Goal: Transaction & Acquisition: Purchase product/service

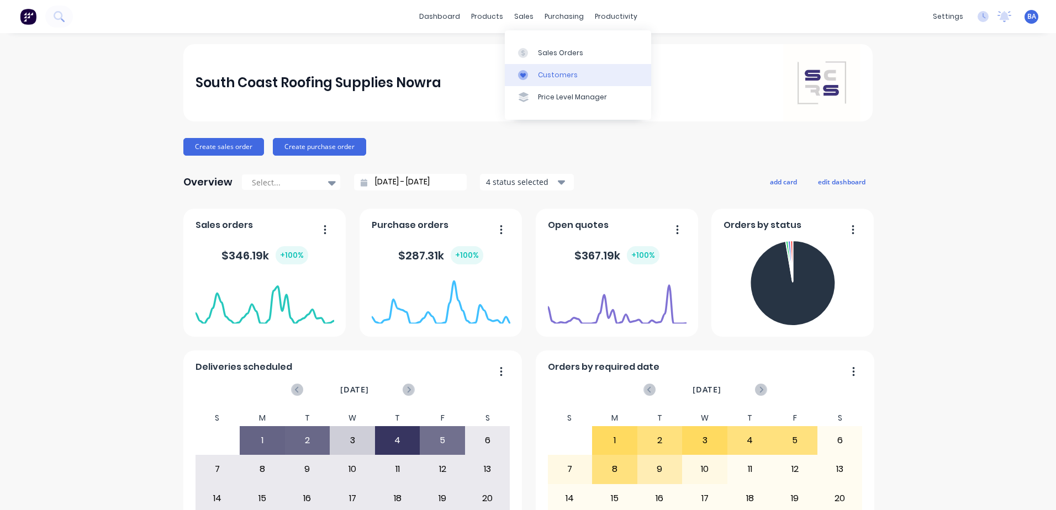
click at [534, 77] on div at bounding box center [526, 75] width 17 height 10
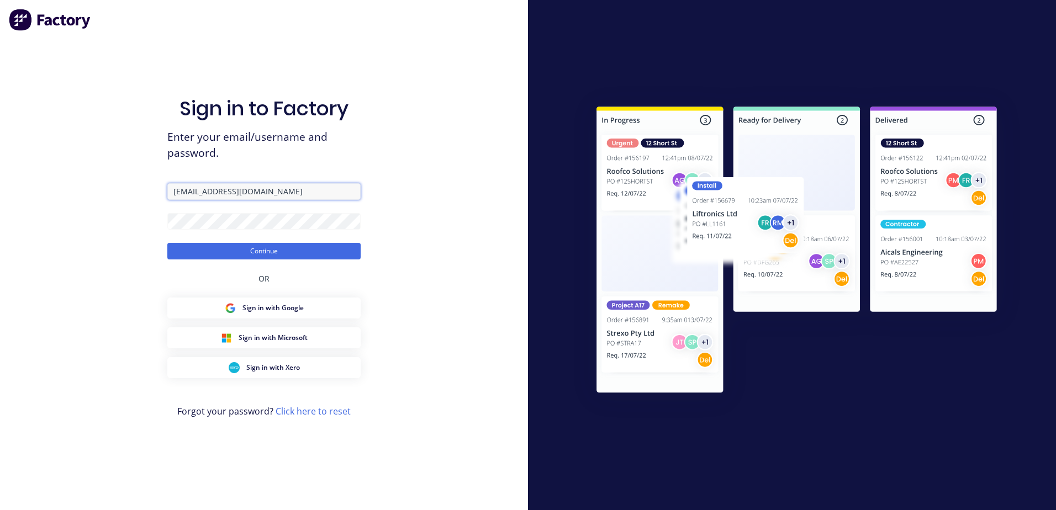
click at [242, 189] on input "luke@scrs.net.au" at bounding box center [263, 191] width 193 height 17
type input "l"
type input "Ben@scrs.net.au"
click at [432, 189] on div "Sign in to Factory Enter your email/username and password. Ben@scrs.net.au Cont…" at bounding box center [264, 255] width 528 height 510
click at [293, 247] on button "Continue" at bounding box center [263, 251] width 193 height 17
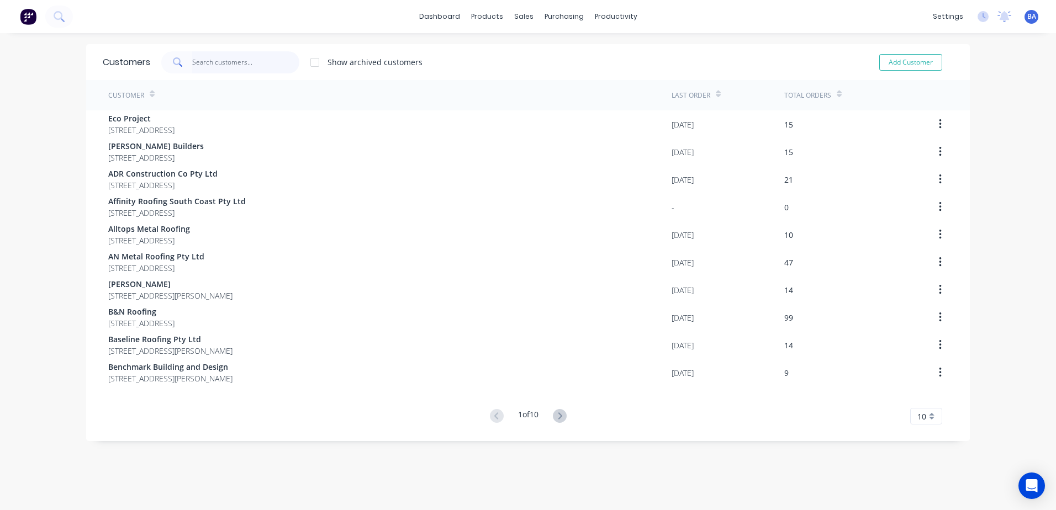
click at [250, 63] on input "text" at bounding box center [246, 62] width 108 height 22
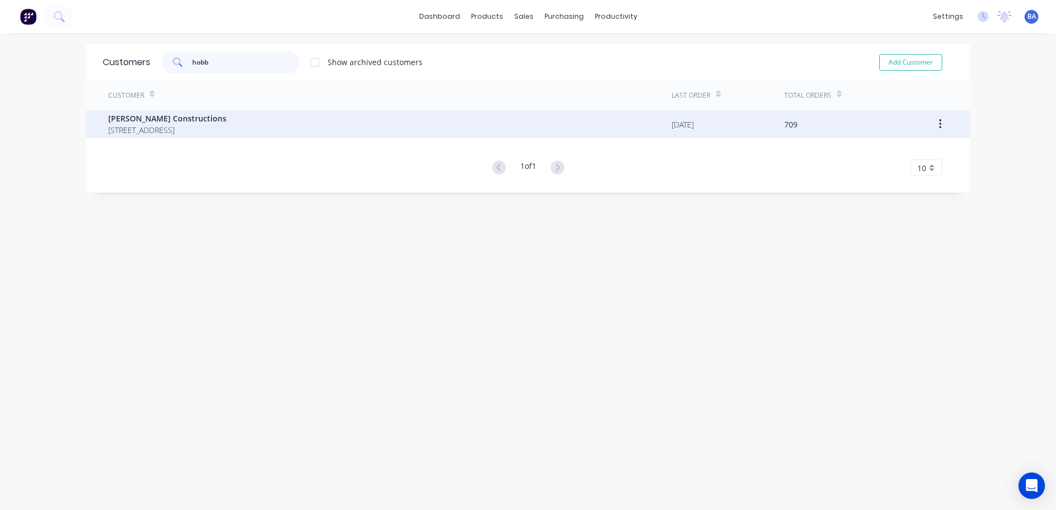
type input "hobb"
click at [226, 115] on span "[PERSON_NAME] Constructions" at bounding box center [167, 119] width 118 height 12
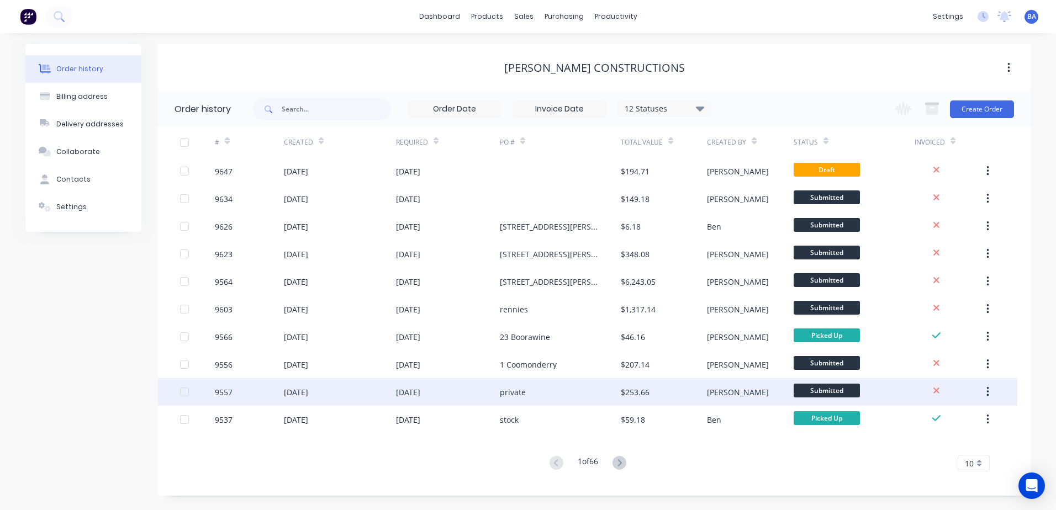
click at [533, 396] on div "private" at bounding box center [560, 392] width 121 height 28
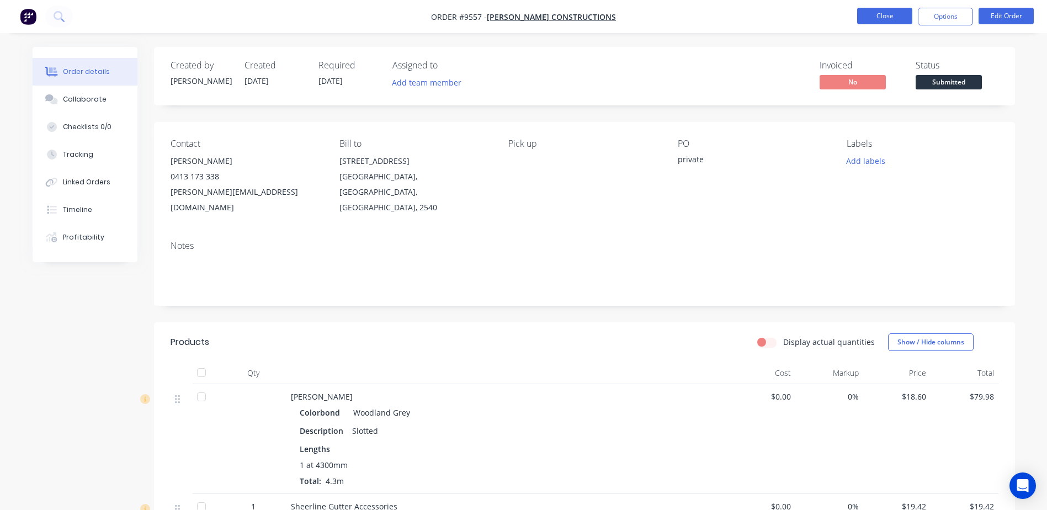
click at [892, 12] on button "Close" at bounding box center [885, 16] width 55 height 17
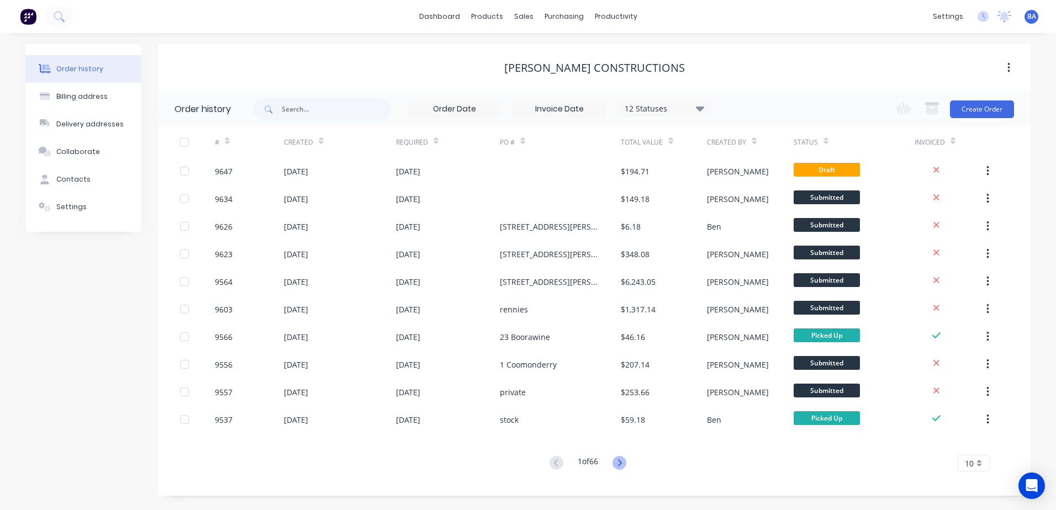
click at [622, 459] on icon at bounding box center [619, 463] width 14 height 14
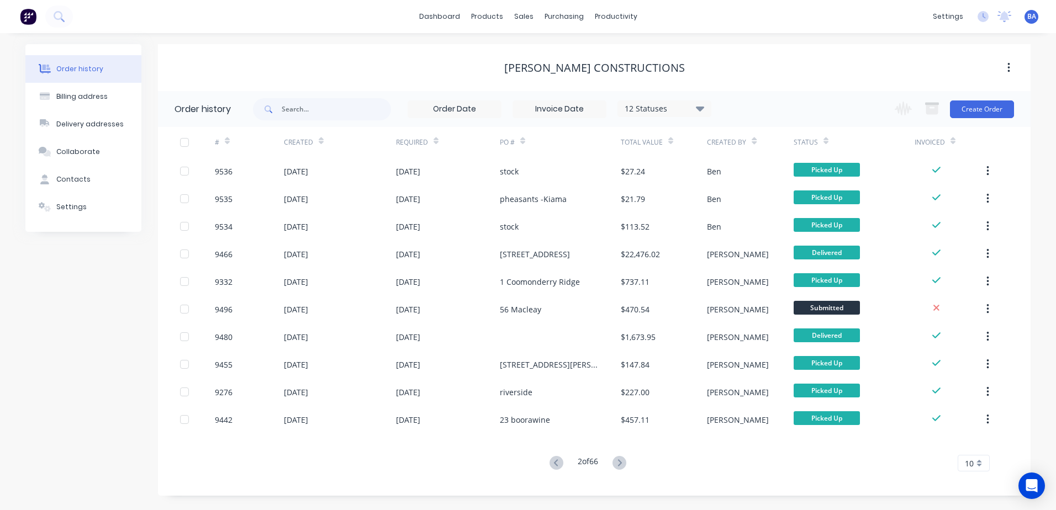
click at [622, 459] on icon at bounding box center [619, 463] width 14 height 14
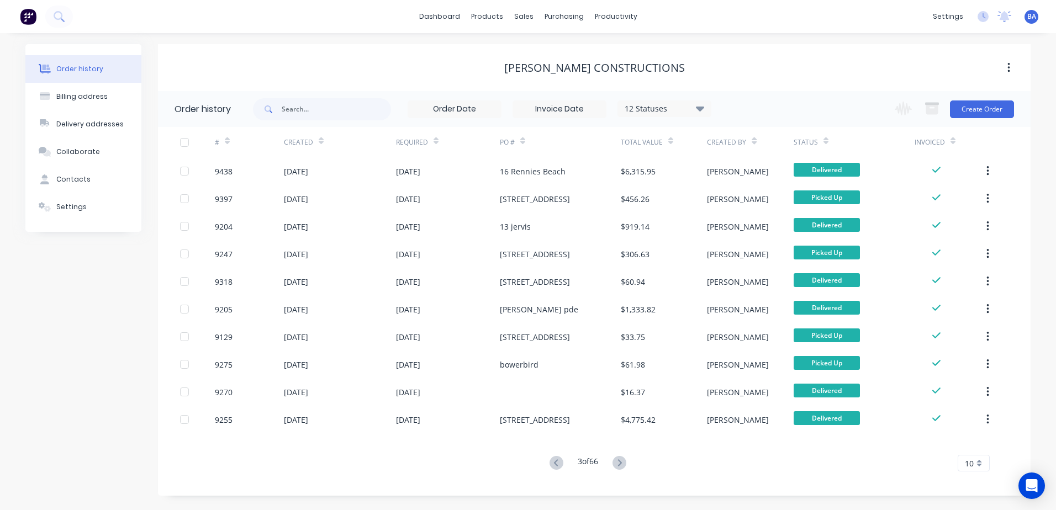
click at [622, 459] on icon at bounding box center [619, 463] width 14 height 14
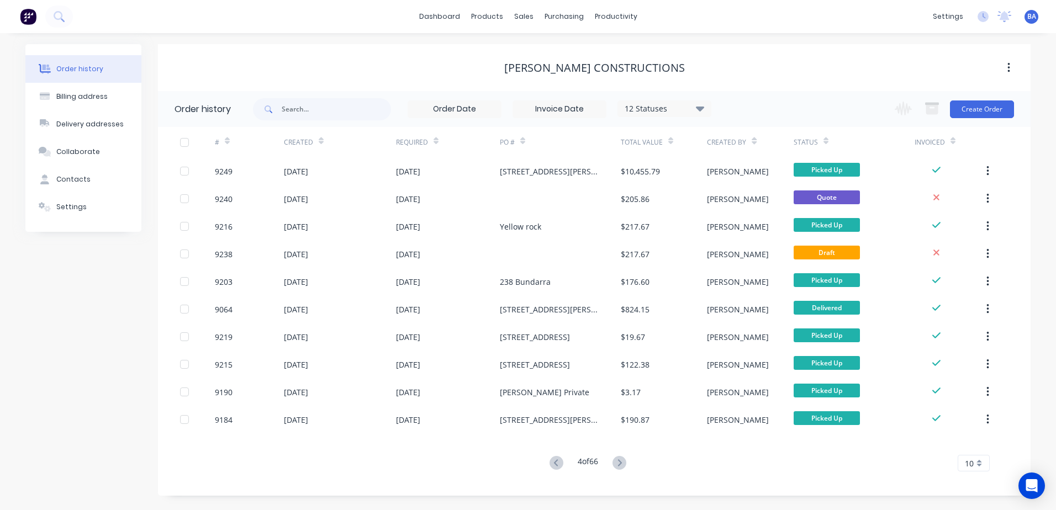
click at [621, 460] on g at bounding box center [619, 463] width 14 height 14
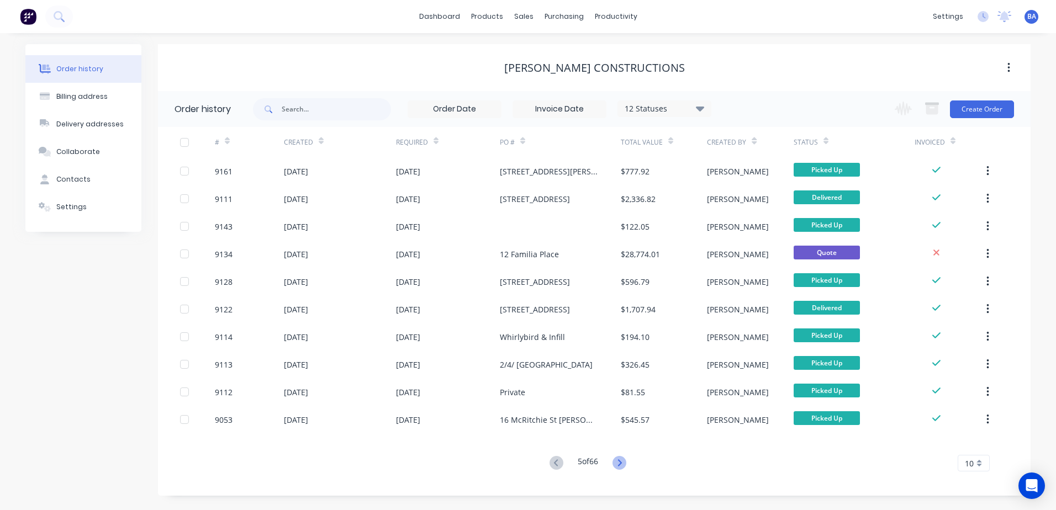
click at [620, 460] on icon at bounding box center [619, 463] width 14 height 14
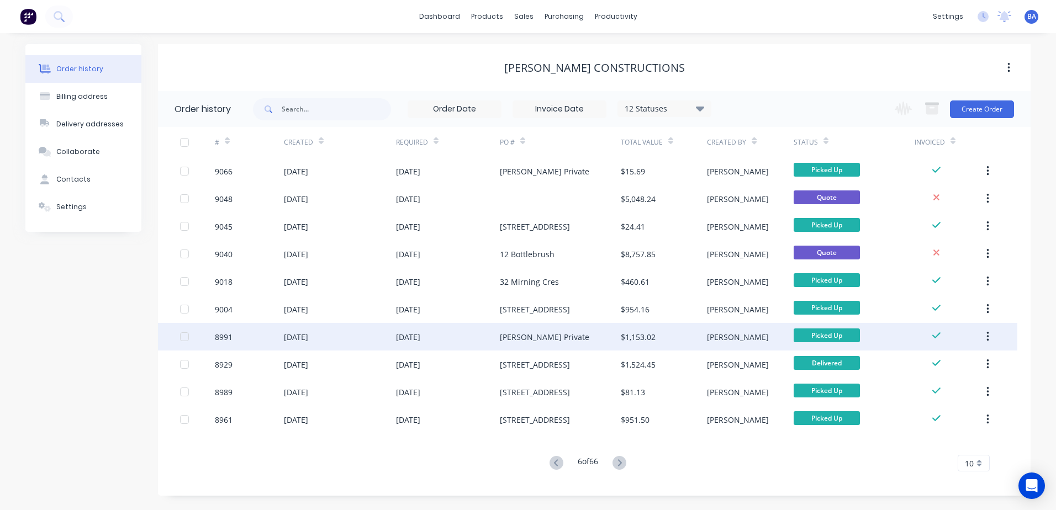
click at [545, 335] on div "Hobbs Private" at bounding box center [544, 337] width 89 height 12
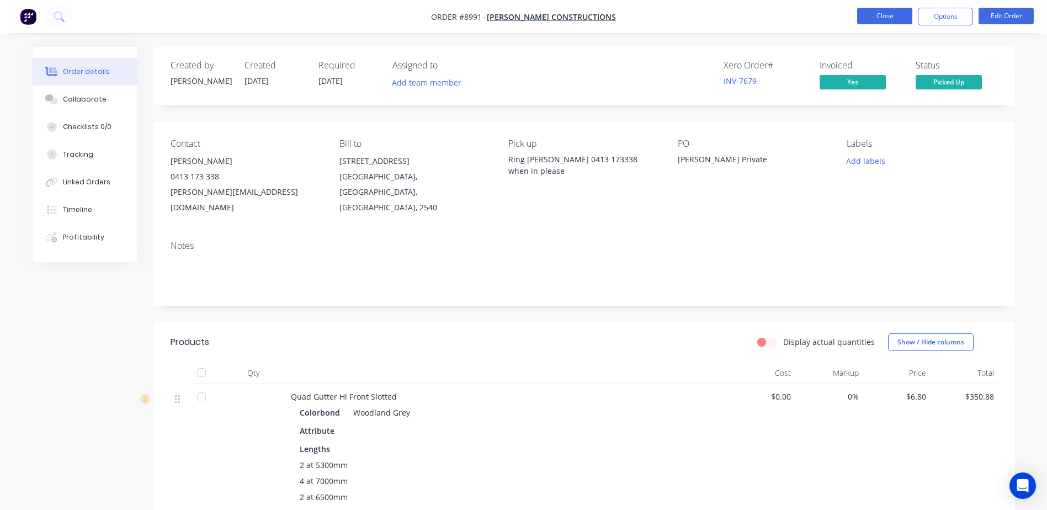
click at [887, 13] on button "Close" at bounding box center [885, 16] width 55 height 17
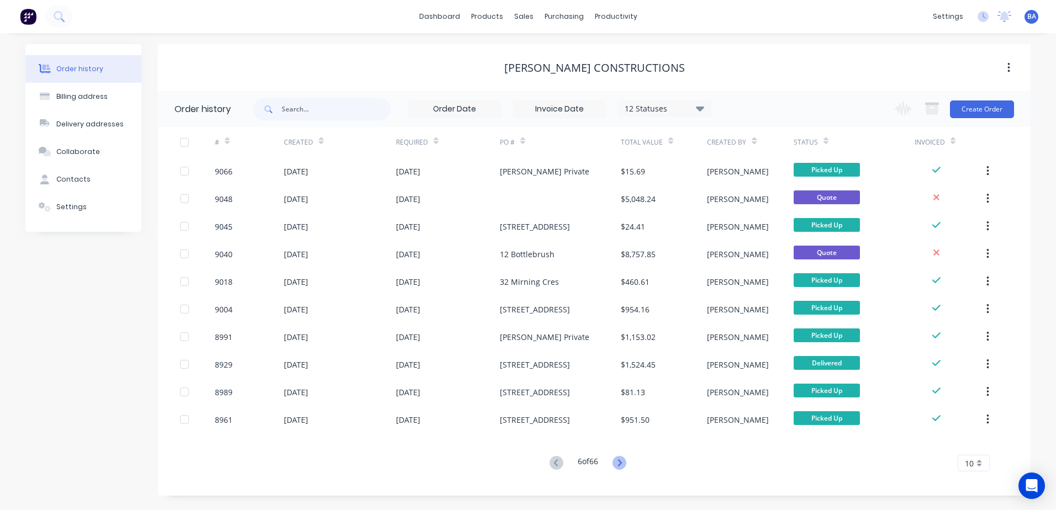
click at [620, 461] on icon at bounding box center [619, 463] width 14 height 14
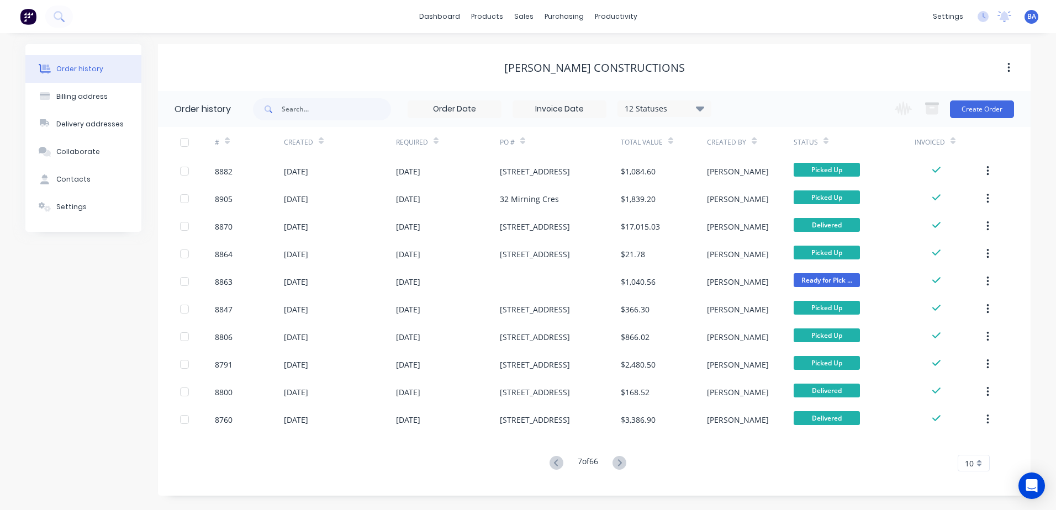
click at [553, 461] on g at bounding box center [556, 463] width 14 height 14
click at [553, 461] on div "Order history Billing address Delivery addresses Collaborate Contacts Settings …" at bounding box center [528, 271] width 1056 height 477
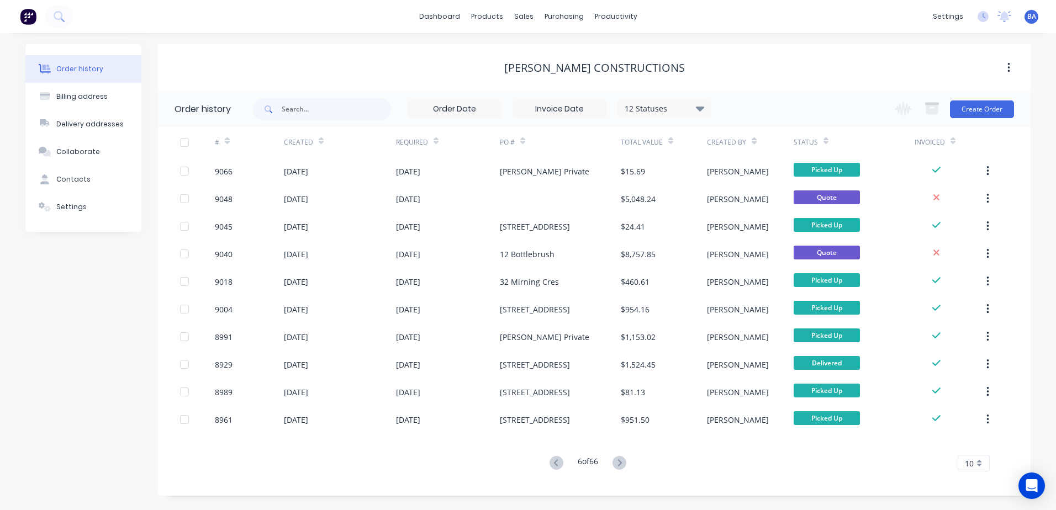
click at [553, 461] on icon at bounding box center [556, 463] width 14 height 14
click at [552, 458] on icon at bounding box center [556, 463] width 14 height 14
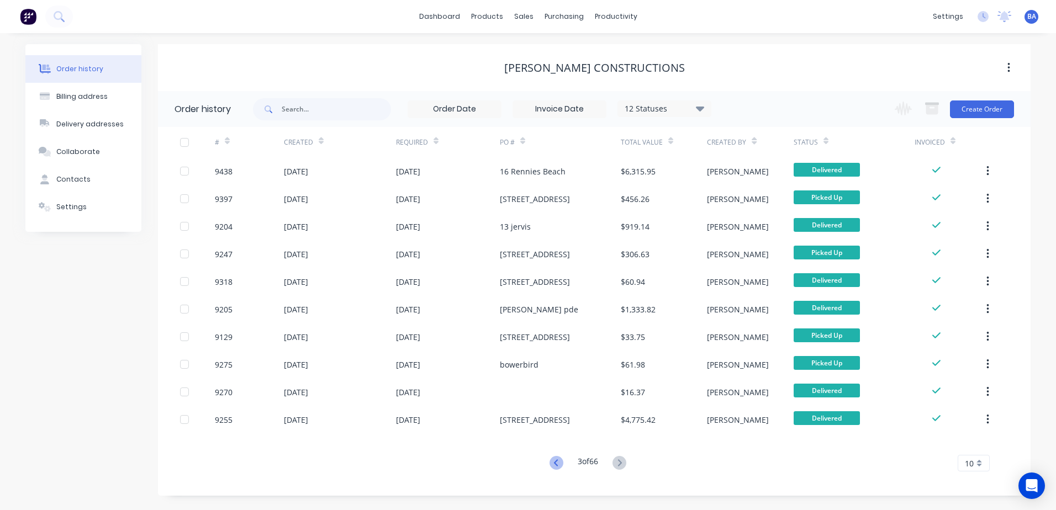
click at [551, 456] on icon at bounding box center [556, 463] width 14 height 14
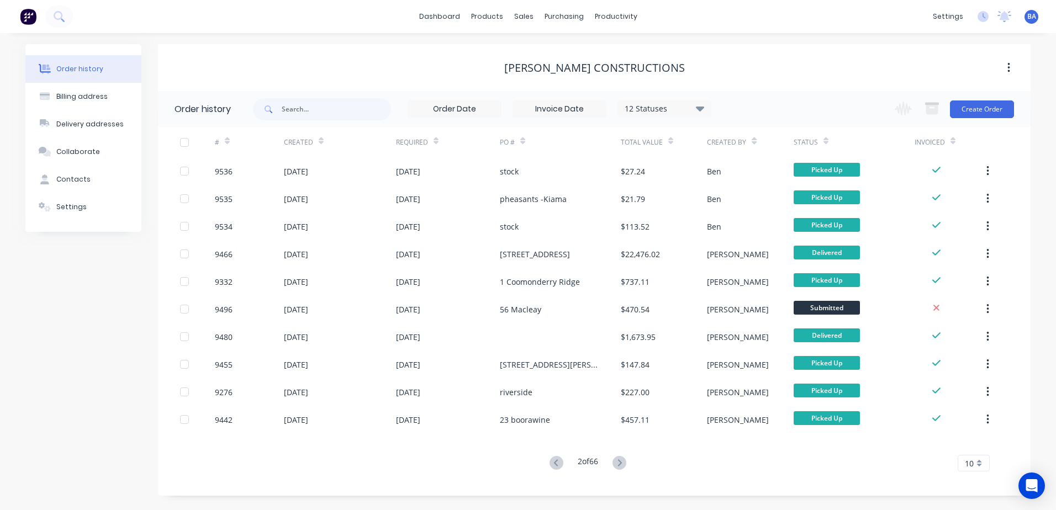
click at [552, 457] on icon at bounding box center [556, 463] width 14 height 14
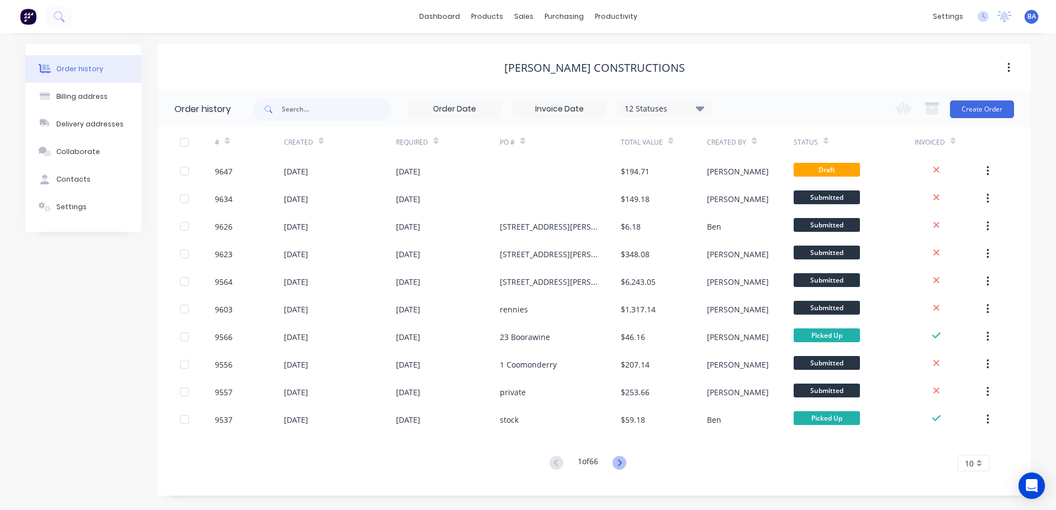
click at [621, 459] on icon at bounding box center [619, 463] width 14 height 14
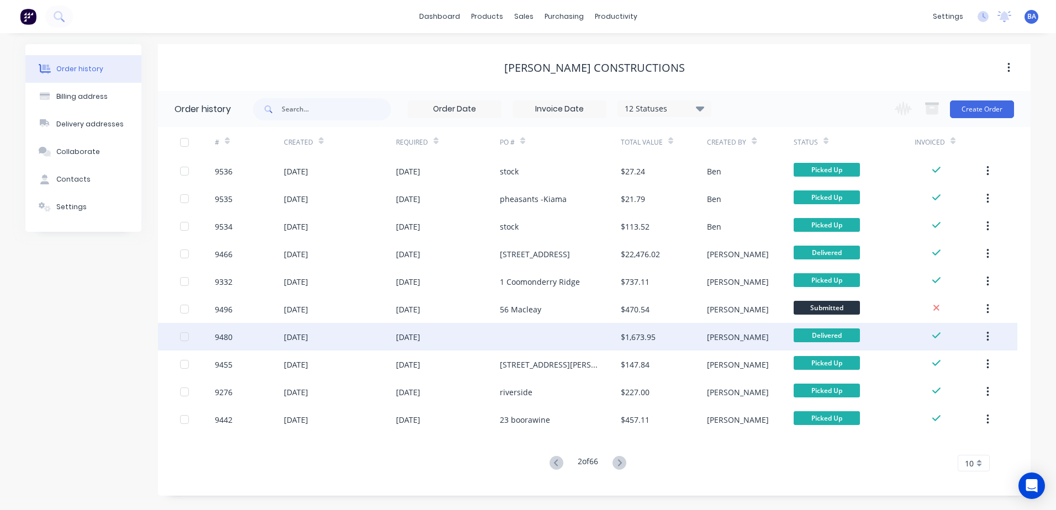
click at [589, 334] on div at bounding box center [560, 337] width 121 height 28
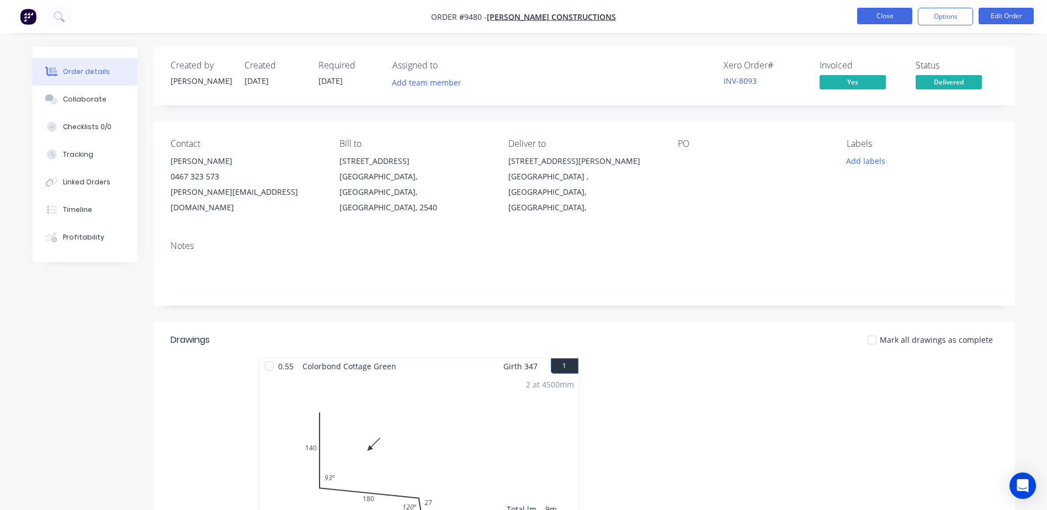
click at [867, 12] on button "Close" at bounding box center [885, 16] width 55 height 17
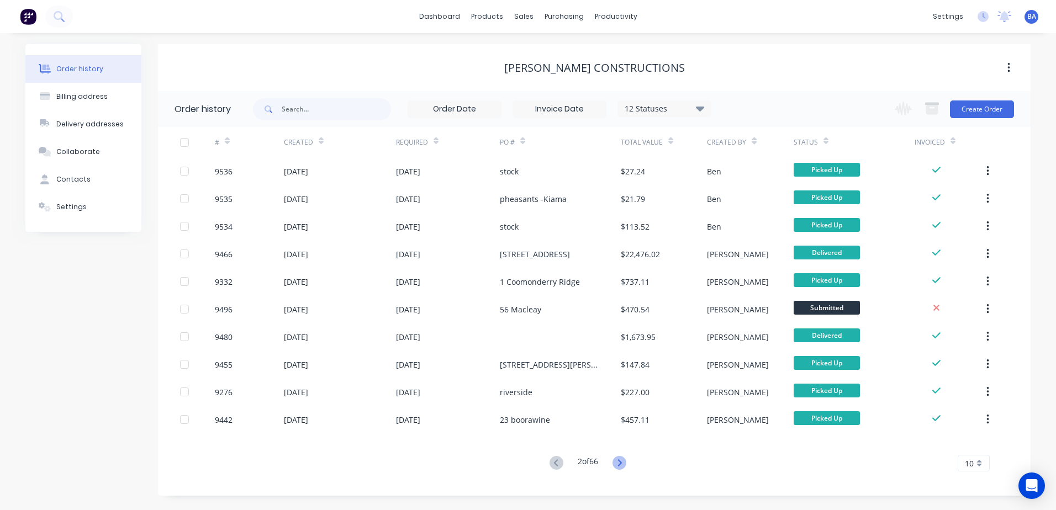
click at [621, 461] on icon at bounding box center [619, 462] width 4 height 7
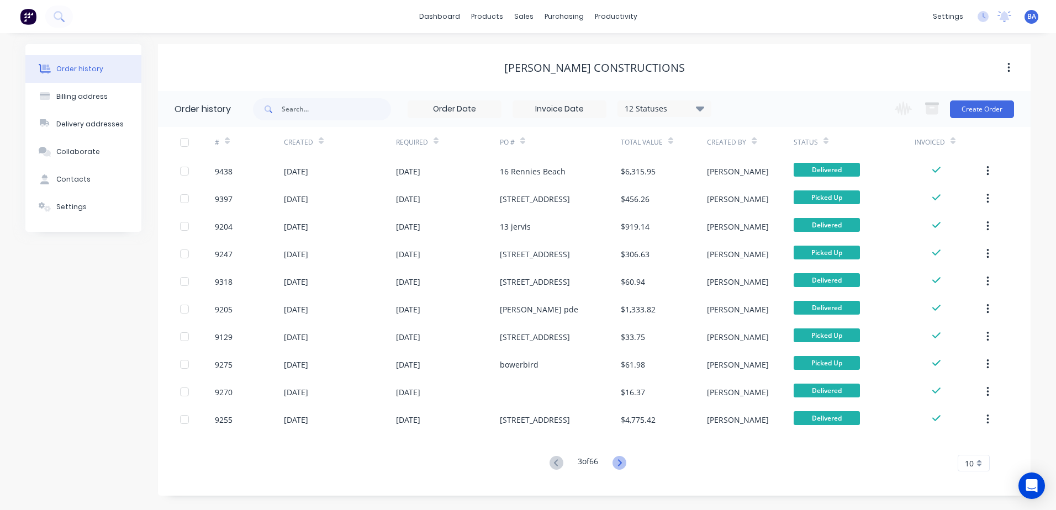
click at [624, 465] on icon at bounding box center [619, 463] width 14 height 14
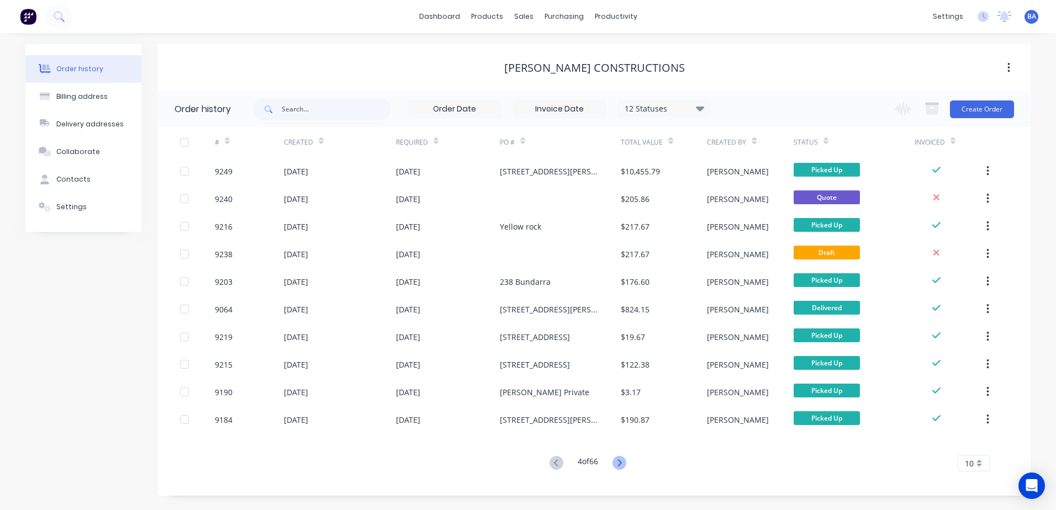
click at [621, 461] on icon at bounding box center [619, 462] width 4 height 7
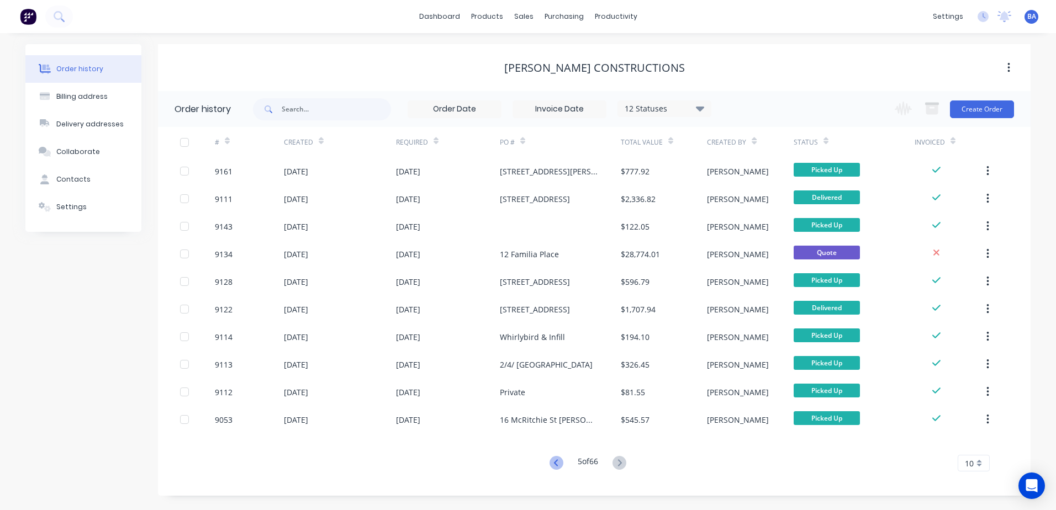
click at [553, 461] on icon at bounding box center [556, 463] width 14 height 14
click at [553, 461] on div "Order history Billing address Delivery addresses Collaborate Contacts Settings …" at bounding box center [528, 271] width 1056 height 477
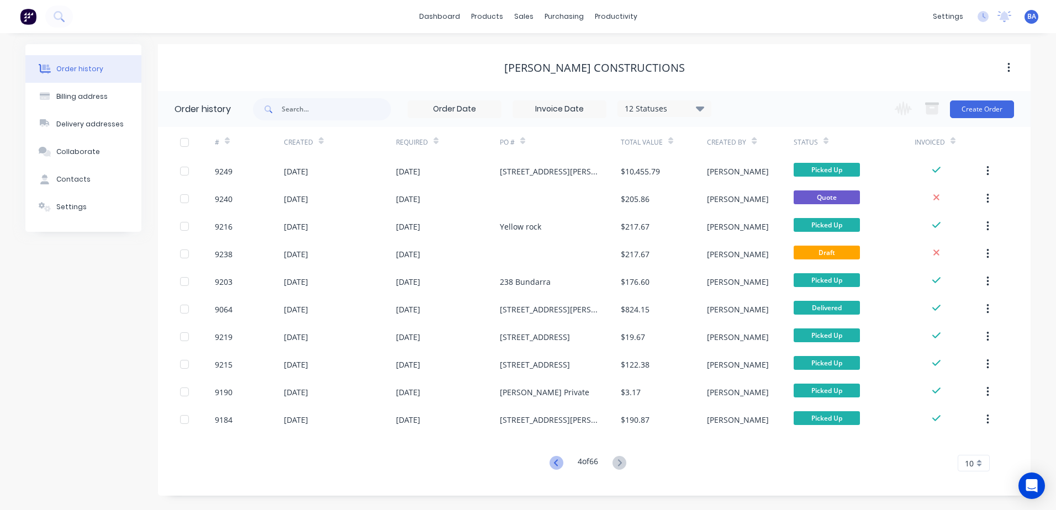
click at [554, 460] on icon at bounding box center [556, 463] width 14 height 14
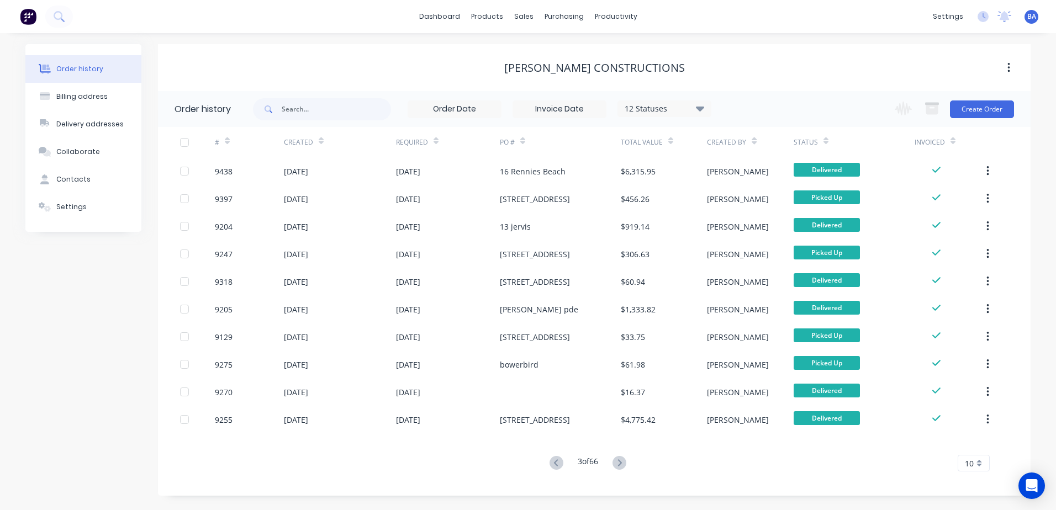
click at [554, 460] on g at bounding box center [556, 463] width 14 height 14
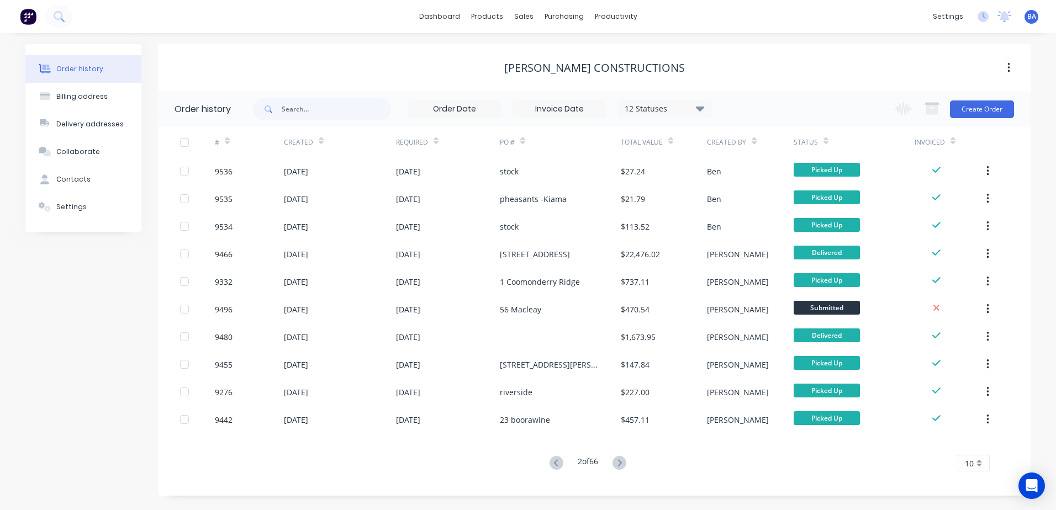
click at [554, 460] on icon at bounding box center [555, 462] width 4 height 7
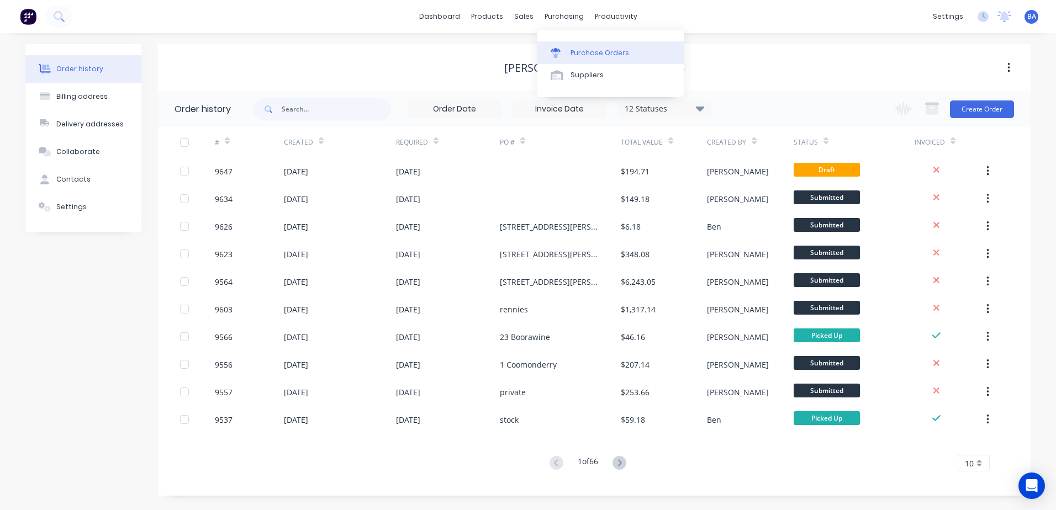
click at [554, 52] on icon at bounding box center [556, 53] width 10 height 10
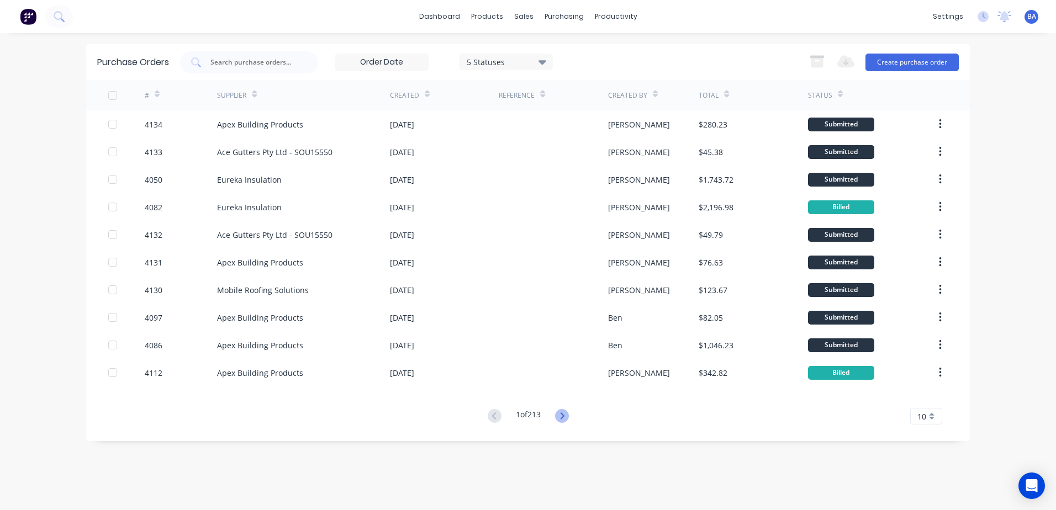
click at [560, 417] on icon at bounding box center [562, 416] width 14 height 14
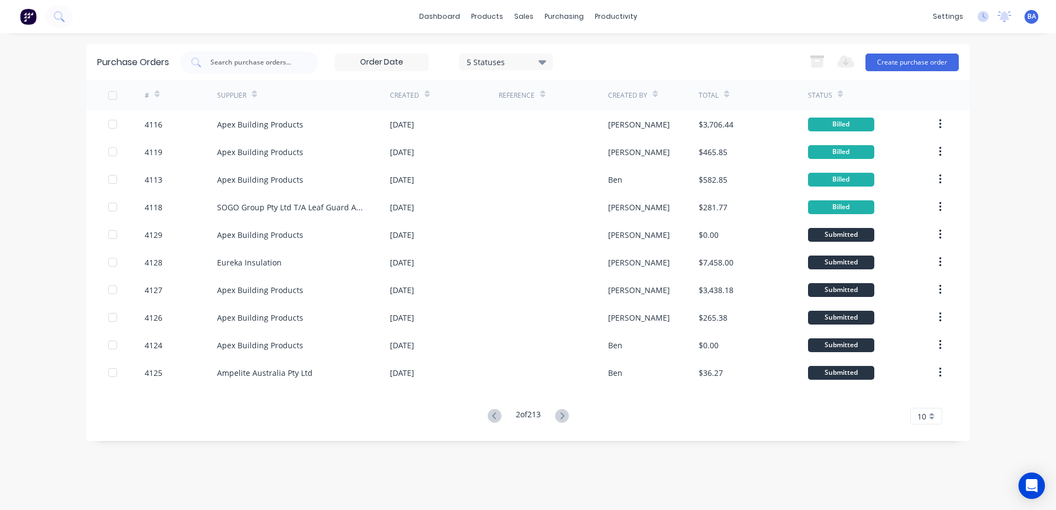
click at [561, 415] on icon at bounding box center [562, 416] width 14 height 14
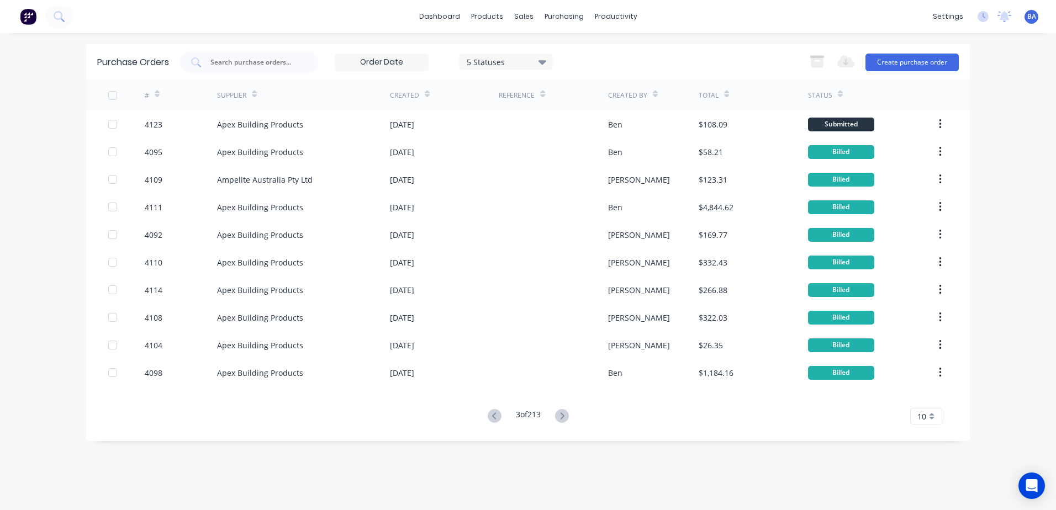
click at [561, 415] on icon at bounding box center [562, 416] width 14 height 14
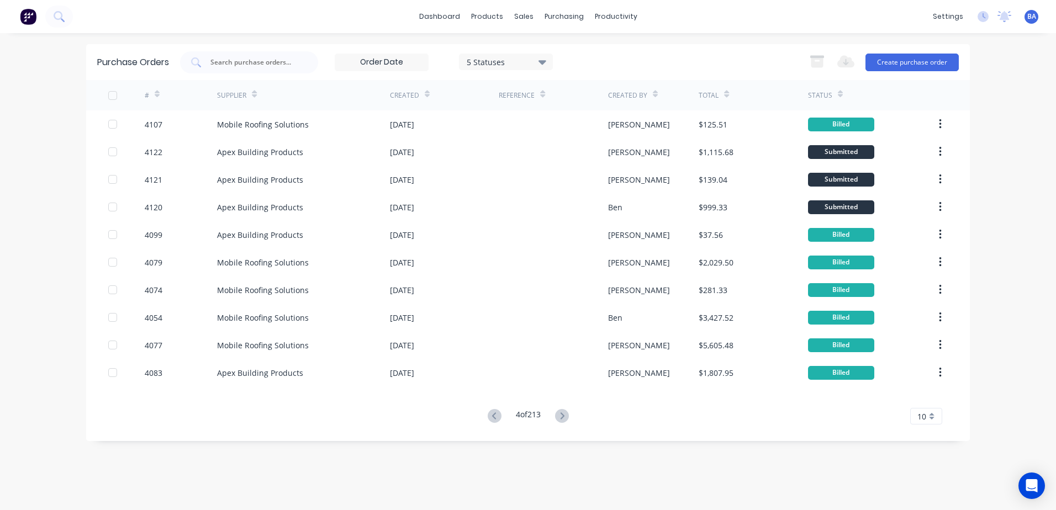
click at [561, 415] on icon at bounding box center [562, 416] width 14 height 14
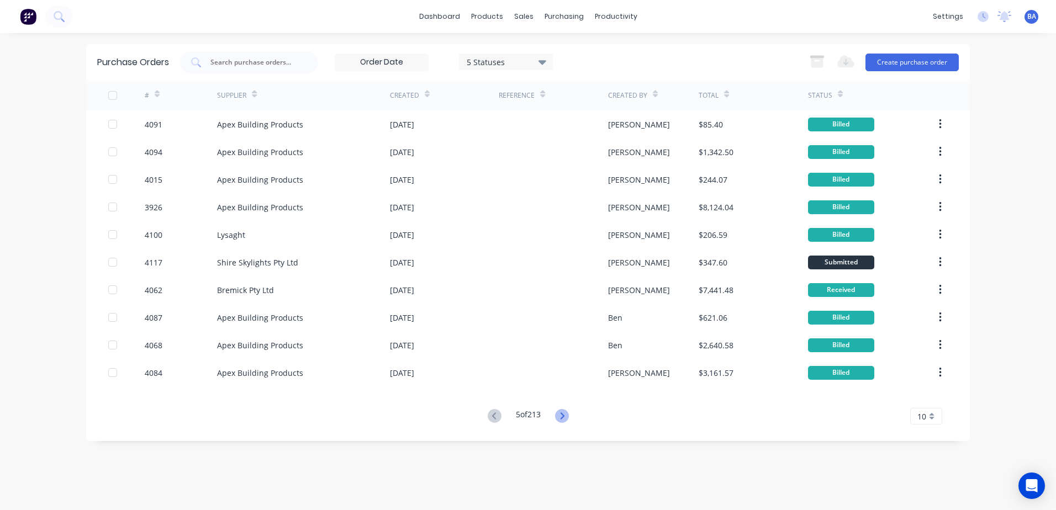
click at [561, 416] on icon at bounding box center [562, 416] width 14 height 14
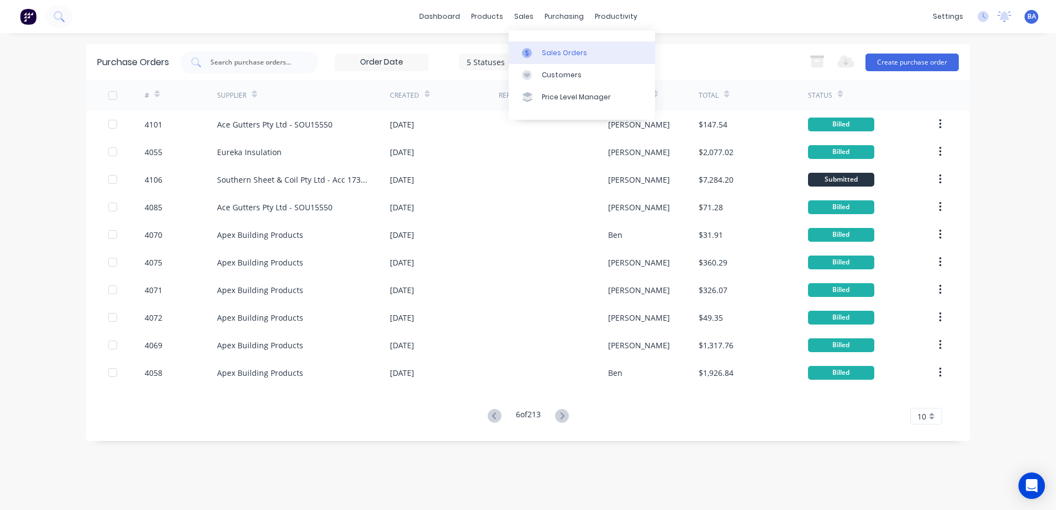
click at [524, 52] on icon at bounding box center [527, 53] width 10 height 10
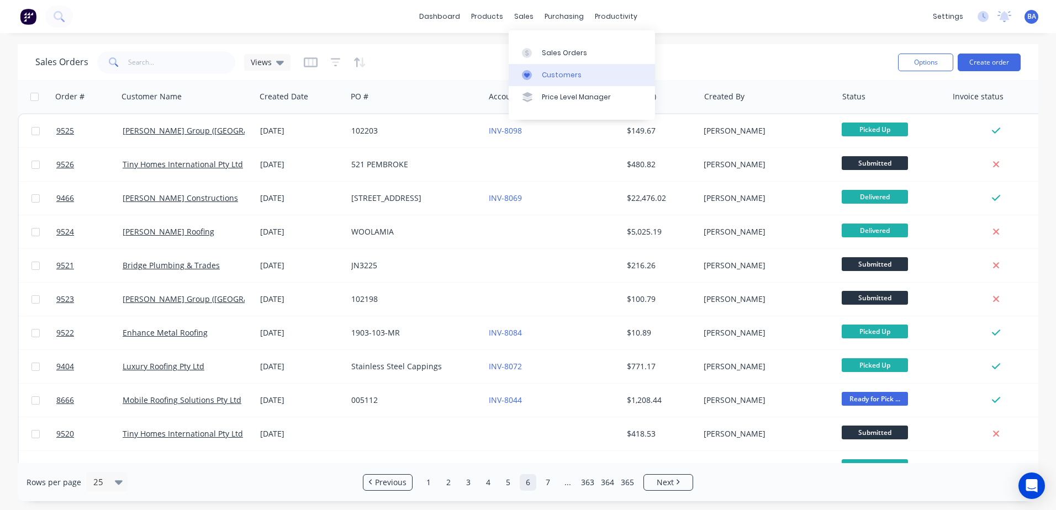
click at [542, 72] on div "Customers" at bounding box center [562, 75] width 40 height 10
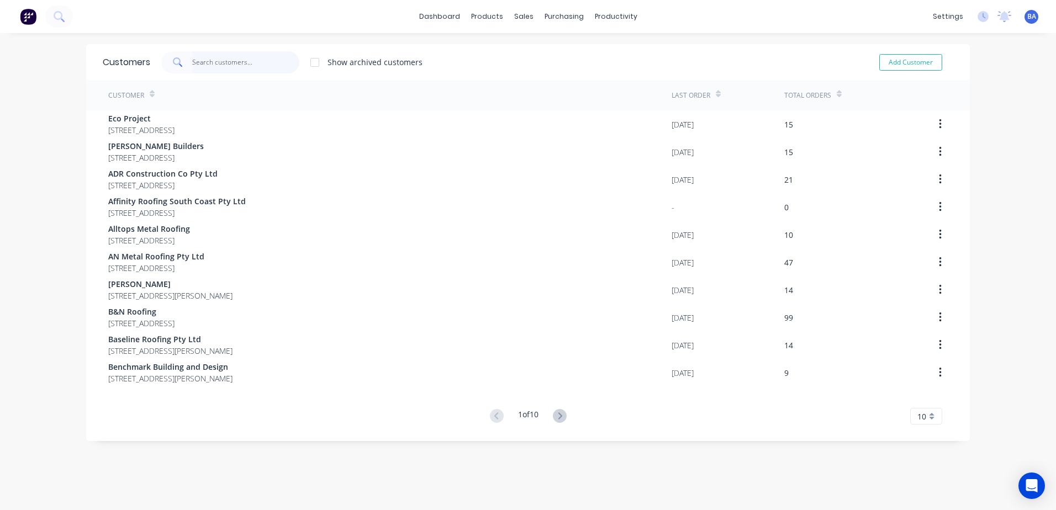
click at [272, 62] on input "text" at bounding box center [246, 62] width 108 height 22
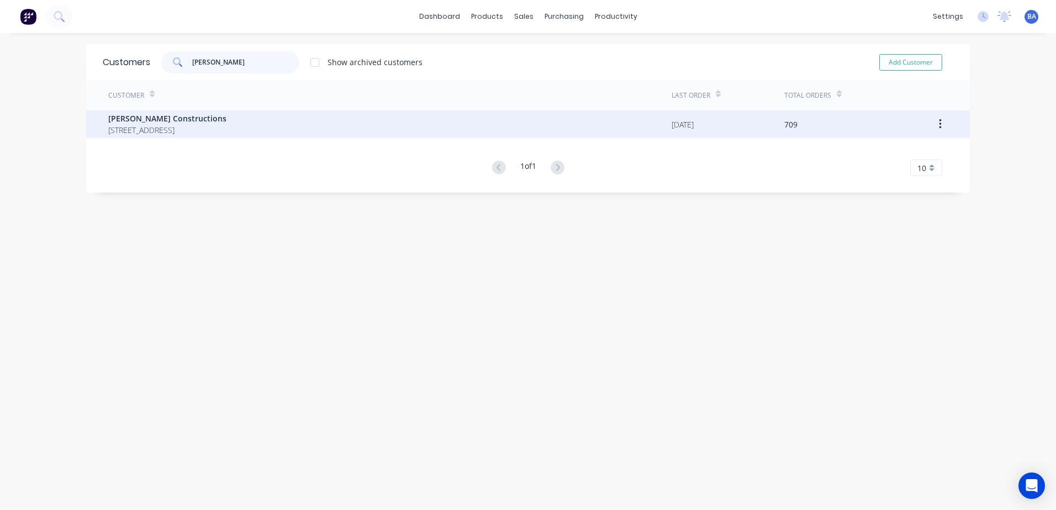
type input "hobbs"
click at [226, 124] on span "[STREET_ADDRESS]" at bounding box center [167, 130] width 118 height 12
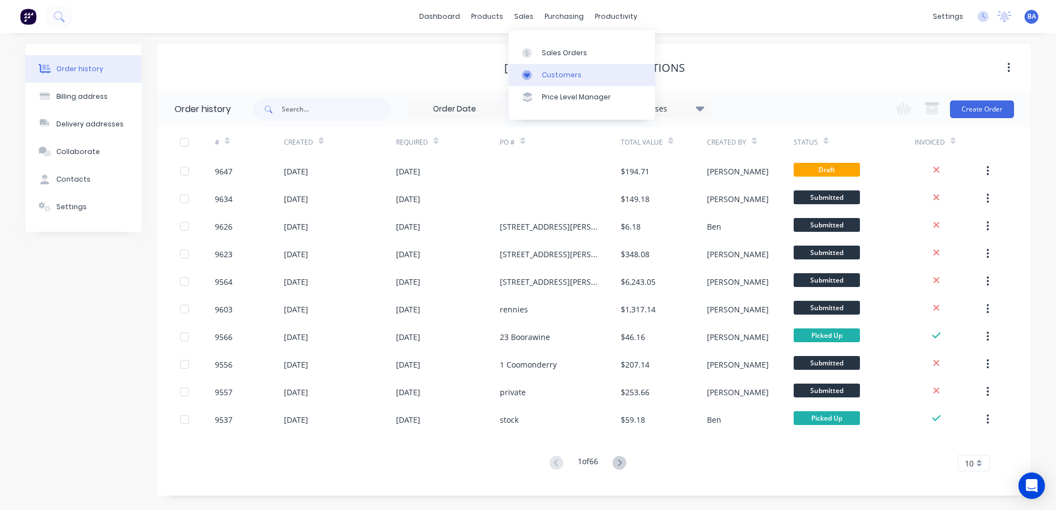
click at [543, 73] on div "Customers" at bounding box center [562, 75] width 40 height 10
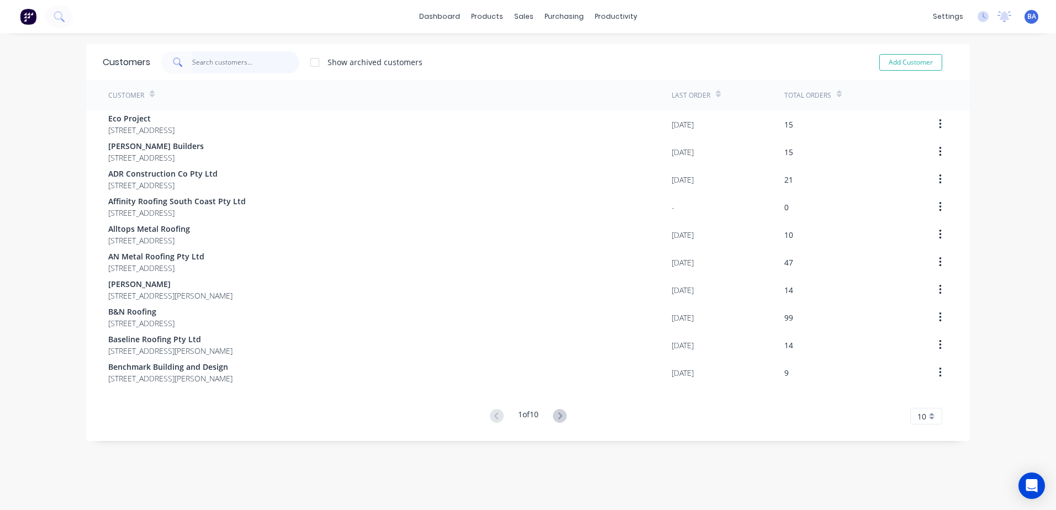
click at [237, 64] on input "text" at bounding box center [246, 62] width 108 height 22
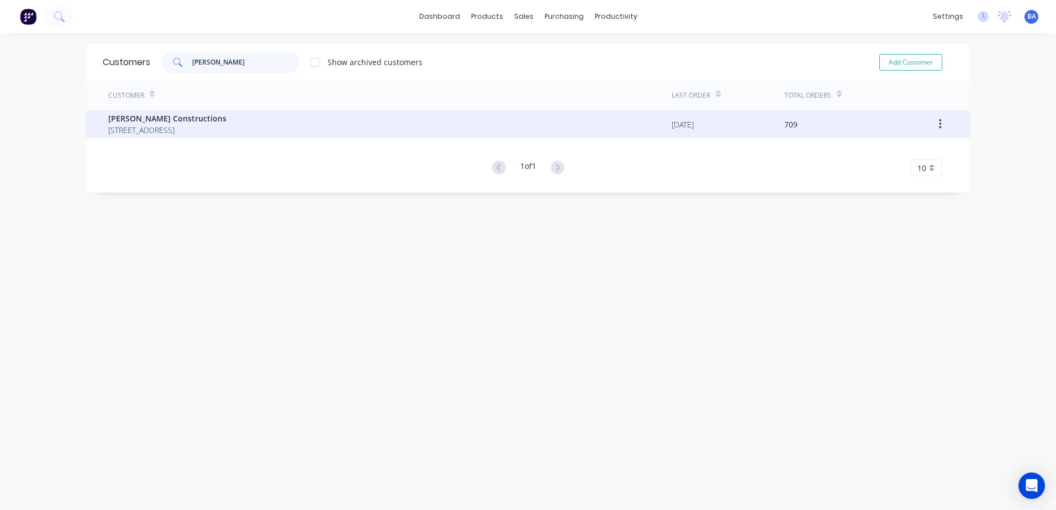
type input "hobbs"
click at [223, 123] on span "[PERSON_NAME] Constructions" at bounding box center [167, 119] width 118 height 12
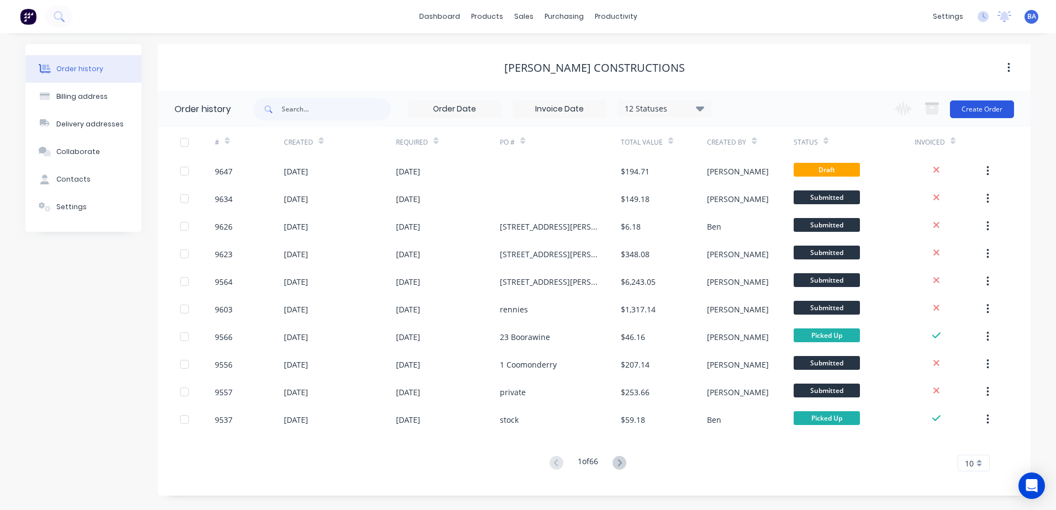
click at [965, 109] on button "Create Order" at bounding box center [982, 109] width 64 height 18
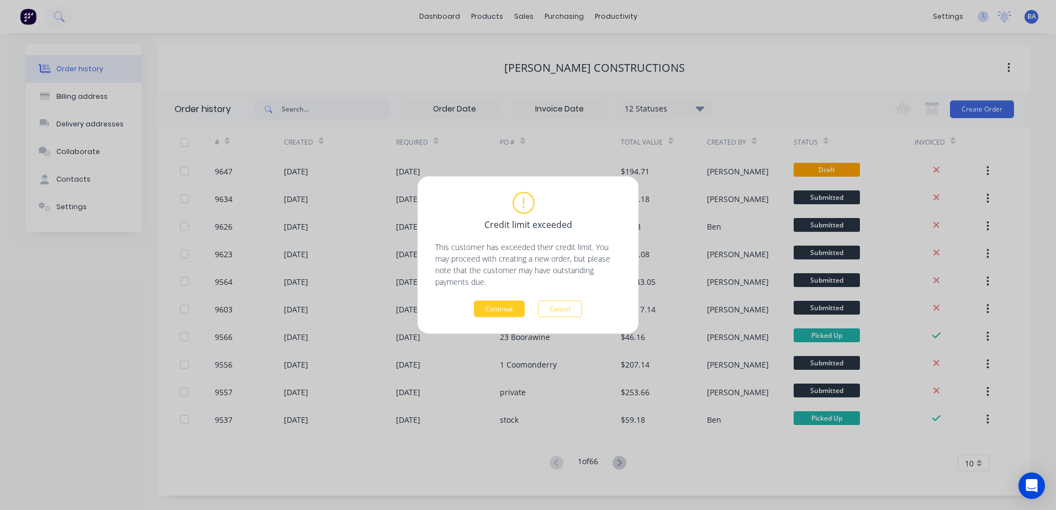
click at [500, 311] on button "Continue" at bounding box center [499, 309] width 51 height 17
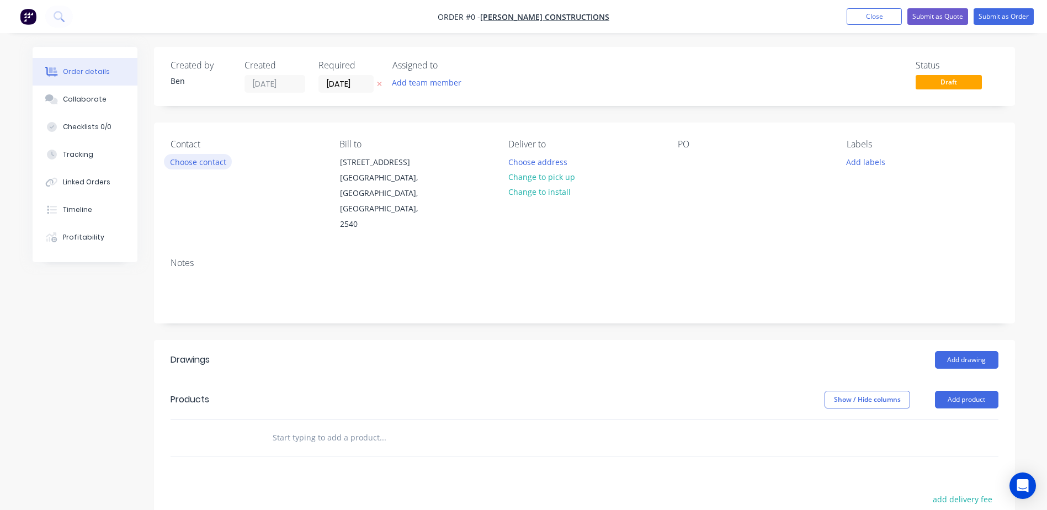
click at [182, 161] on button "Choose contact" at bounding box center [198, 161] width 68 height 15
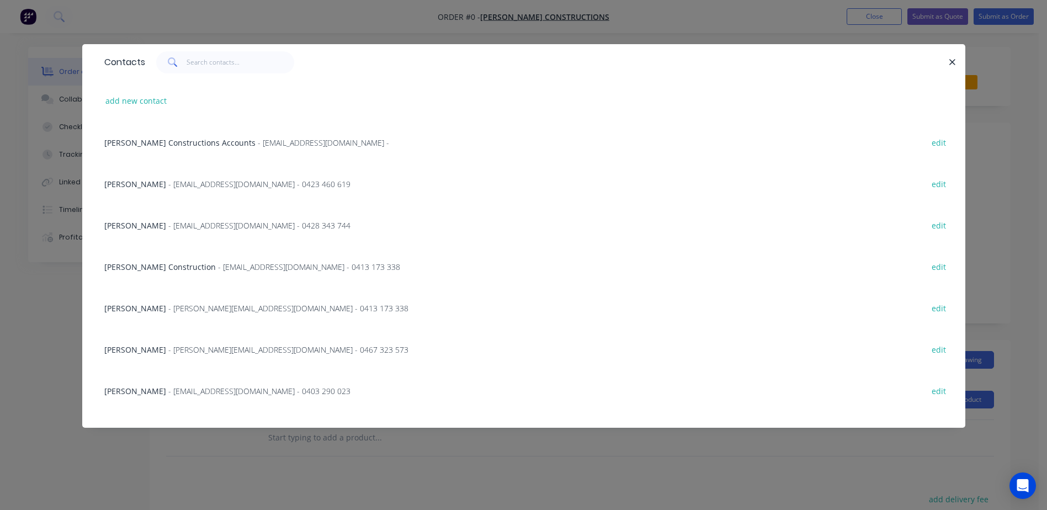
click at [307, 224] on span "- Info@hobbsconstructions.com.au - 0428 343 744" at bounding box center [259, 225] width 182 height 10
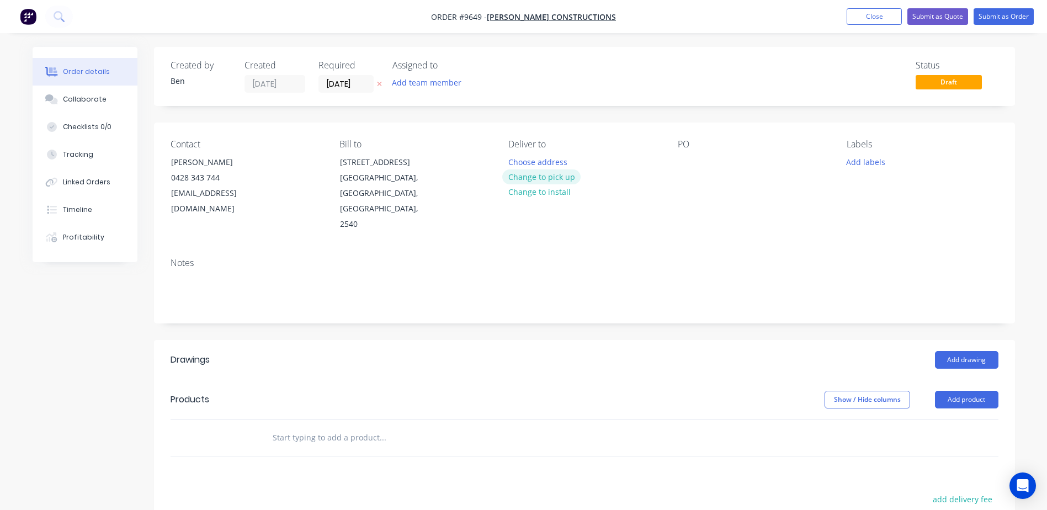
click at [543, 176] on button "Change to pick up" at bounding box center [541, 177] width 78 height 15
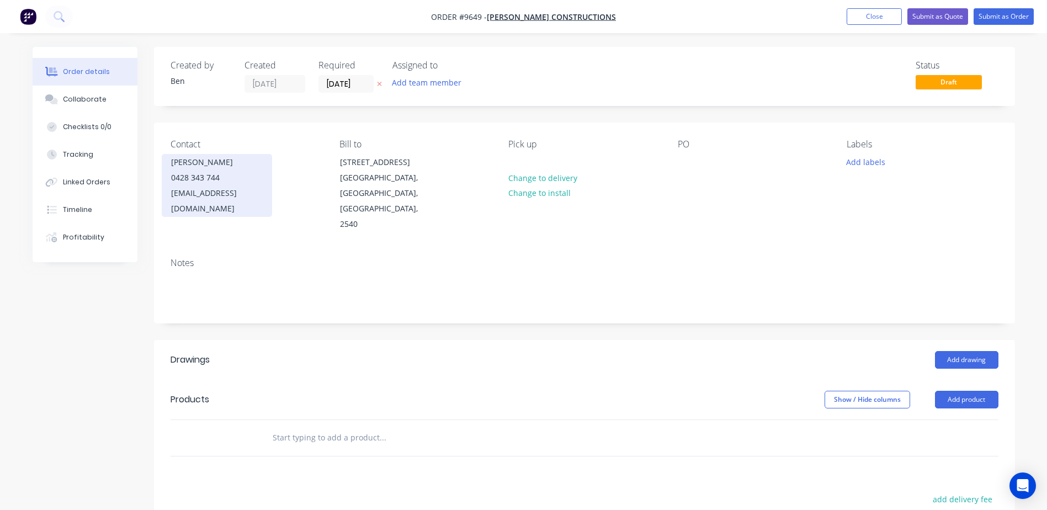
click at [192, 167] on div "Shaun Hobbs" at bounding box center [217, 162] width 92 height 15
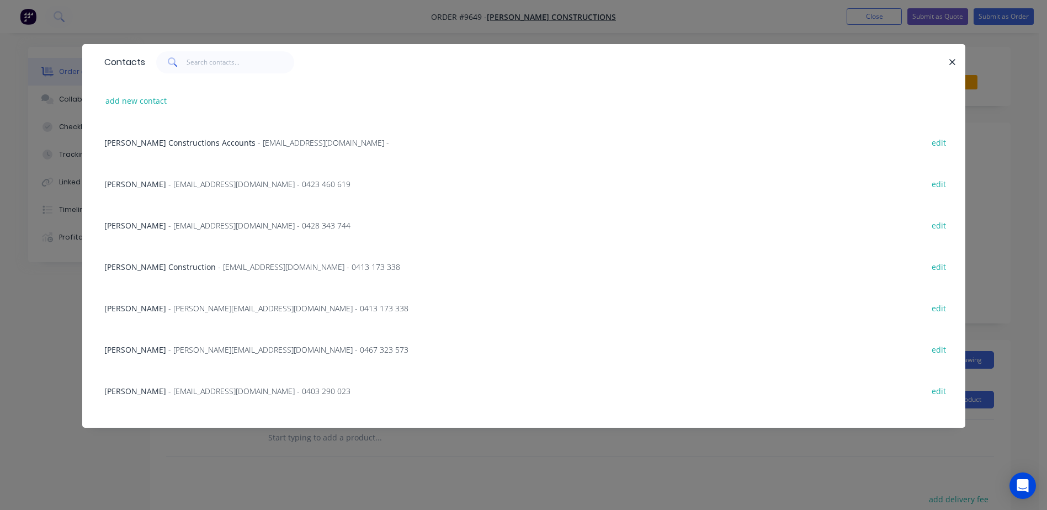
click at [134, 393] on span "Logan Wilson" at bounding box center [135, 391] width 62 height 10
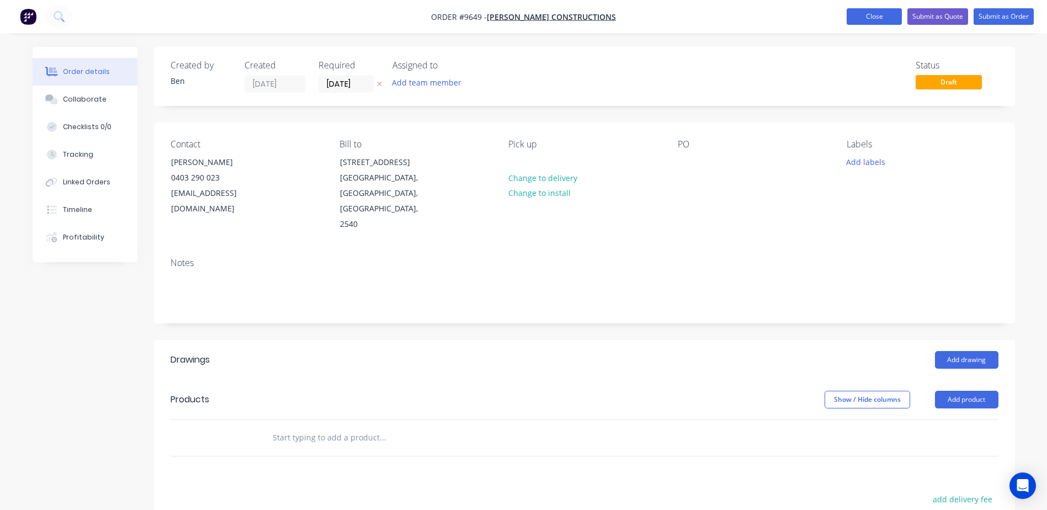
click at [874, 17] on button "Close" at bounding box center [874, 16] width 55 height 17
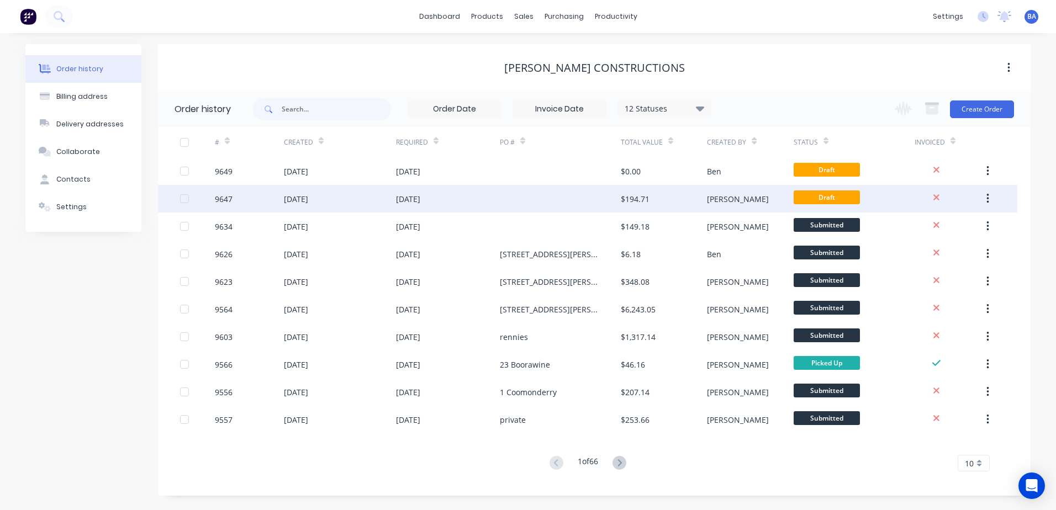
click at [543, 198] on div at bounding box center [560, 199] width 121 height 28
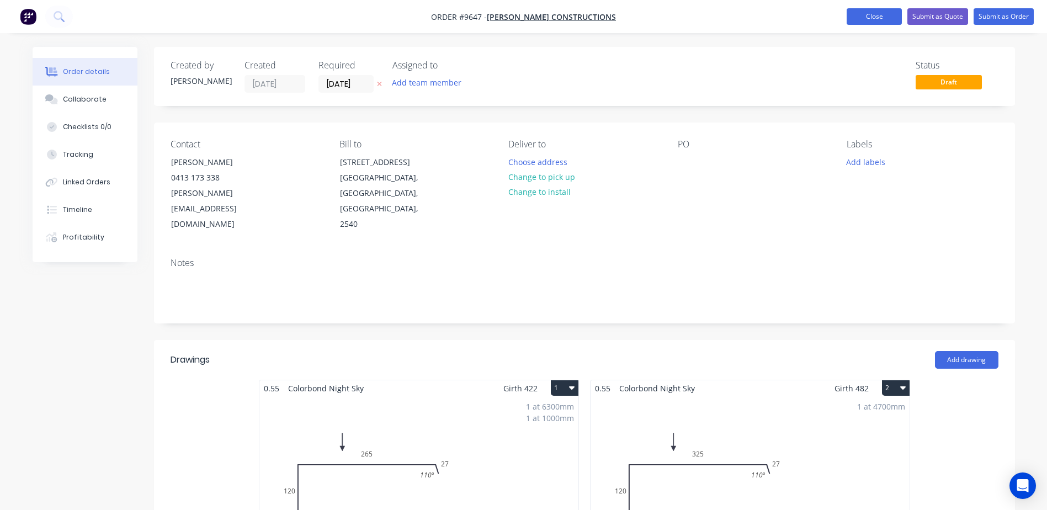
click at [861, 14] on button "Close" at bounding box center [874, 16] width 55 height 17
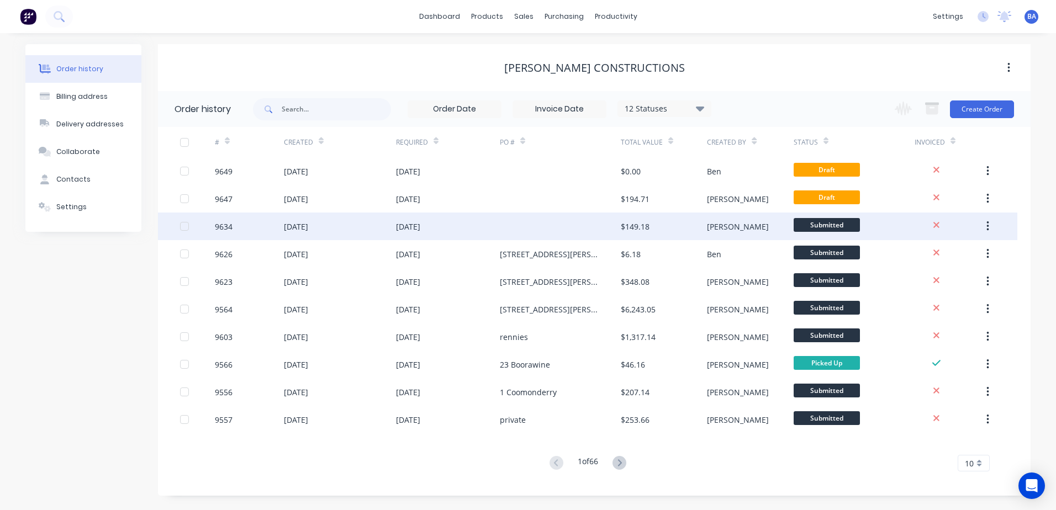
click at [610, 232] on div at bounding box center [560, 227] width 121 height 28
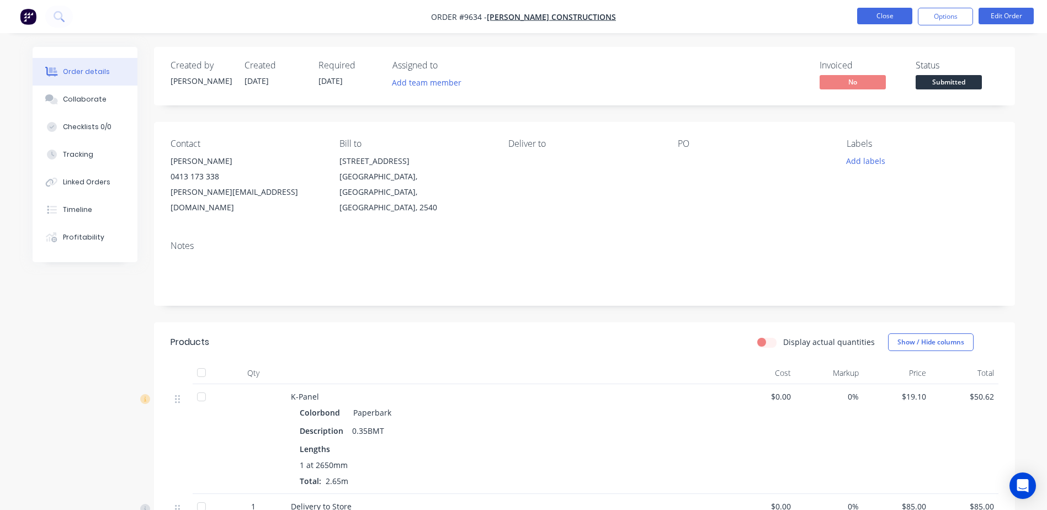
click at [869, 15] on button "Close" at bounding box center [885, 16] width 55 height 17
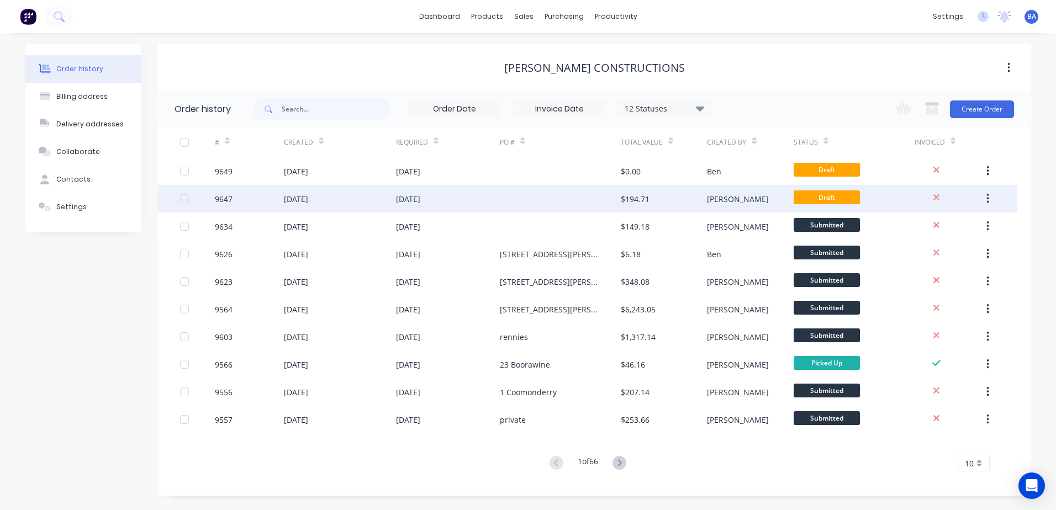
click at [576, 199] on div at bounding box center [560, 199] width 121 height 28
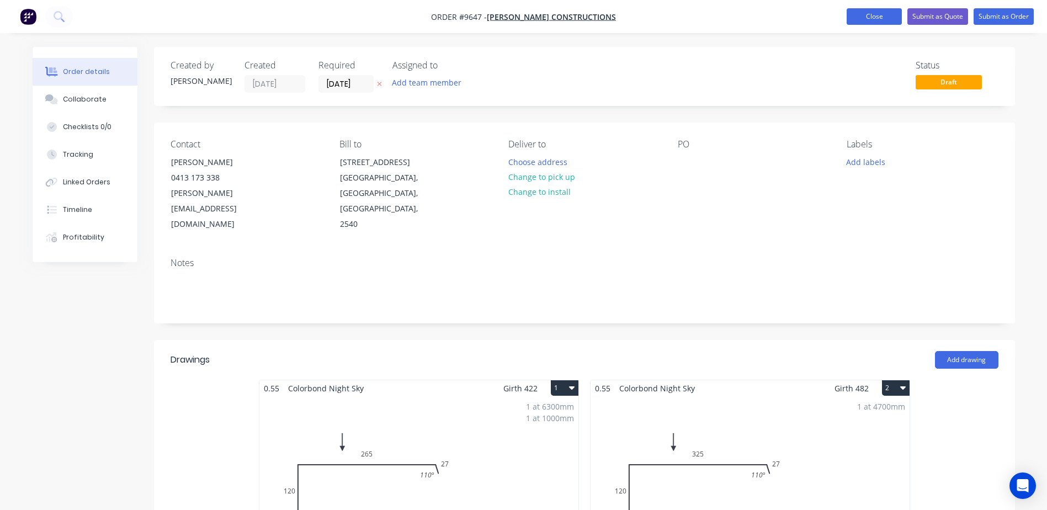
click at [885, 14] on button "Close" at bounding box center [874, 16] width 55 height 17
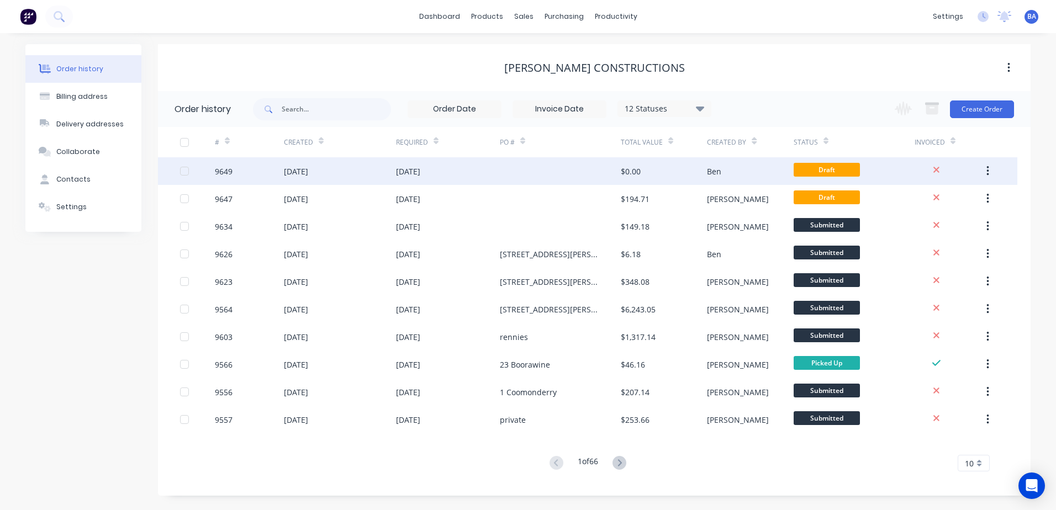
click at [579, 168] on div at bounding box center [560, 171] width 121 height 28
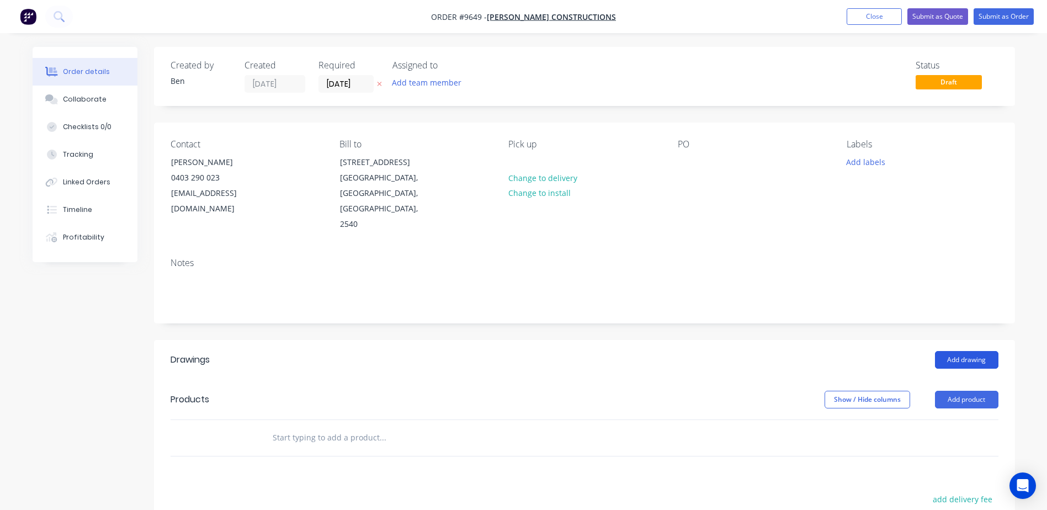
click at [968, 351] on button "Add drawing" at bounding box center [966, 360] width 63 height 18
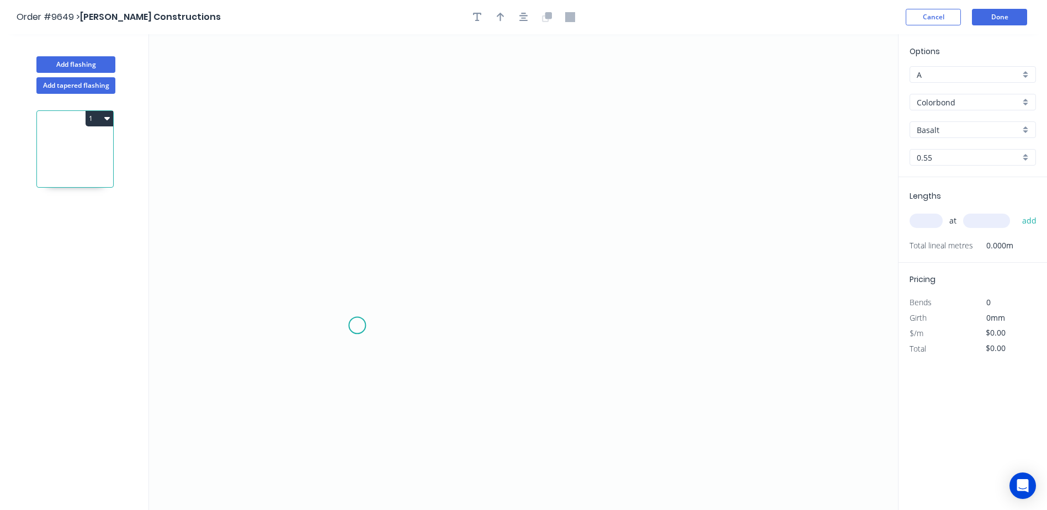
click at [357, 327] on icon "0" at bounding box center [523, 272] width 749 height 476
click at [332, 348] on icon "0" at bounding box center [523, 272] width 749 height 476
click at [332, 112] on icon at bounding box center [332, 229] width 0 height 237
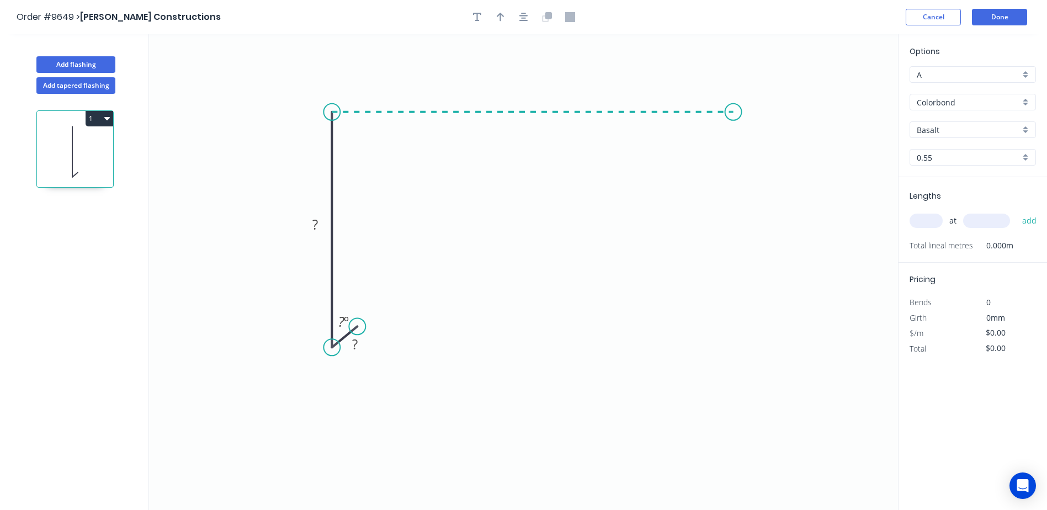
click at [735, 109] on icon "0 ? ? ? º" at bounding box center [523, 272] width 749 height 476
click at [770, 137] on icon "0 ? ? ? ? º" at bounding box center [523, 272] width 749 height 476
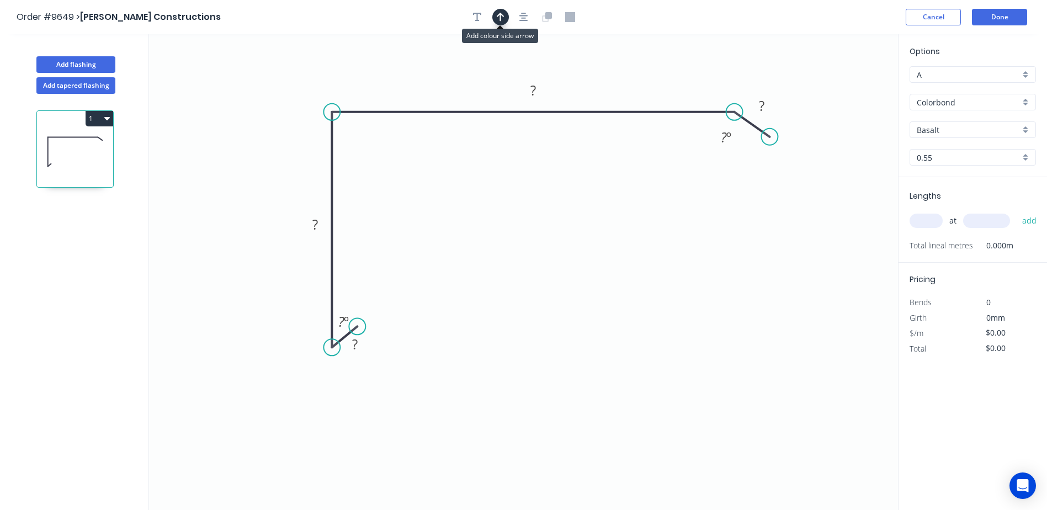
click at [504, 19] on icon "button" at bounding box center [501, 17] width 8 height 10
drag, startPoint x: 835, startPoint y: 83, endPoint x: 607, endPoint y: 66, distance: 229.3
click at [607, 66] on icon at bounding box center [607, 52] width 10 height 35
click at [532, 94] on tspan "?" at bounding box center [534, 90] width 6 height 18
click at [526, 168] on icon "0 ? ? 265 ? ? º ? º" at bounding box center [523, 272] width 749 height 476
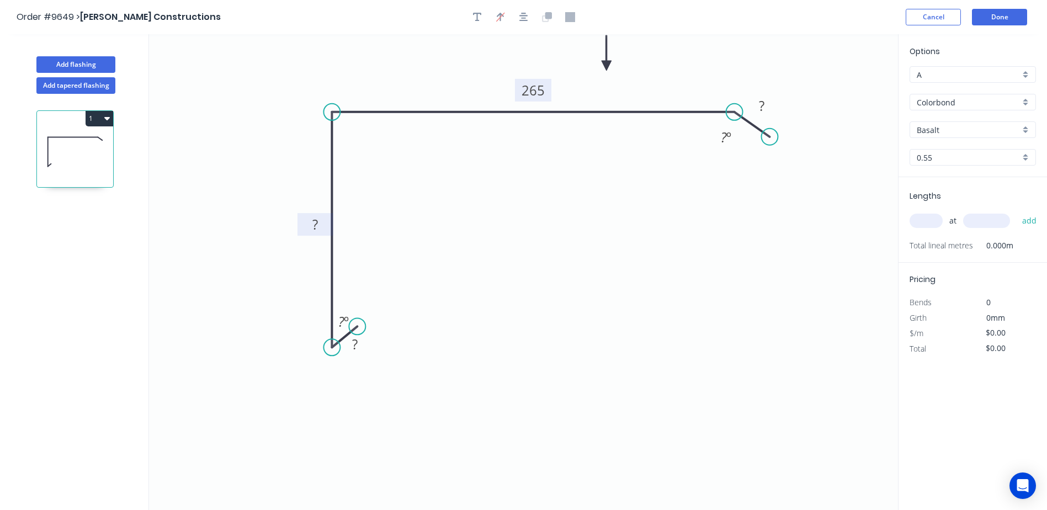
click at [319, 224] on rect at bounding box center [315, 225] width 22 height 15
drag, startPoint x: 405, startPoint y: 252, endPoint x: 390, endPoint y: 290, distance: 40.6
click at [404, 253] on icon "0 ? 120 265 ? ? º ? º" at bounding box center [523, 272] width 749 height 476
click at [343, 322] on tspan "?" at bounding box center [341, 322] width 6 height 18
click at [432, 261] on icon "0 ? 120 265 ? 45 º ? º" at bounding box center [523, 272] width 749 height 476
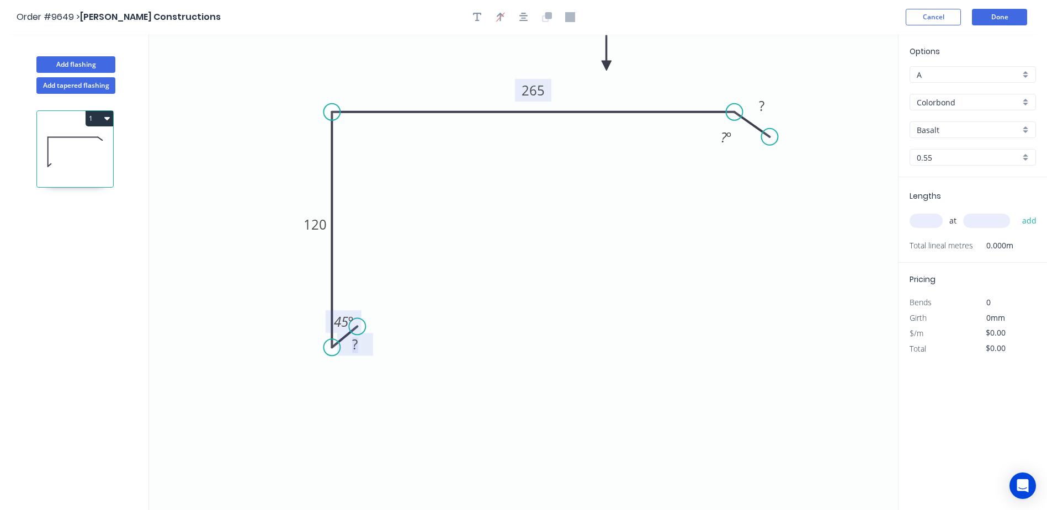
click at [359, 342] on rect at bounding box center [355, 344] width 22 height 15
drag, startPoint x: 565, startPoint y: 271, endPoint x: 559, endPoint y: 273, distance: 6.3
click at [563, 272] on icon "0 10 120 265 ? 45 º ? º" at bounding box center [523, 272] width 749 height 476
click at [760, 107] on tspan "?" at bounding box center [762, 106] width 6 height 18
click at [818, 92] on icon "0 10 120 265 27 45 º ? º" at bounding box center [523, 272] width 749 height 476
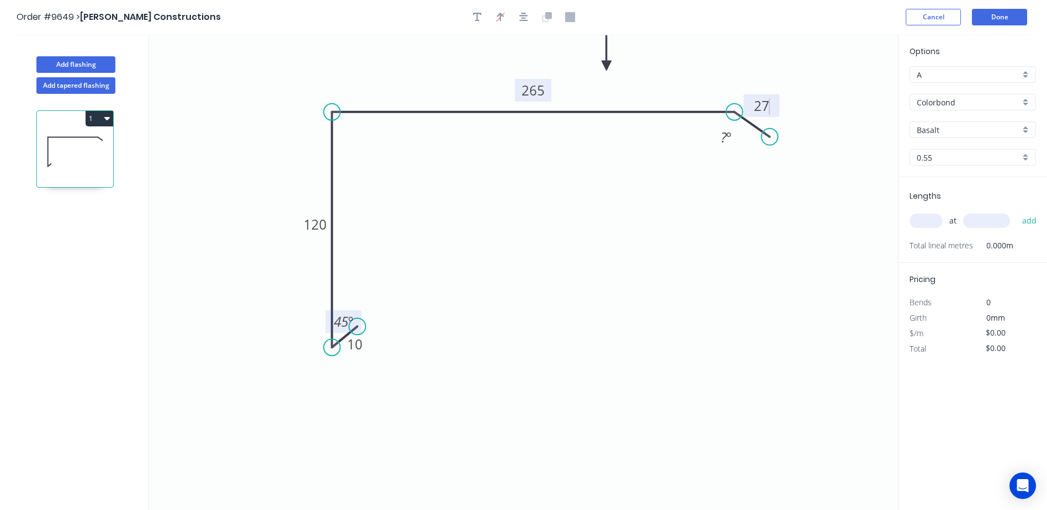
type input "$14.75"
click at [730, 142] on tspan "º" at bounding box center [729, 137] width 5 height 18
click at [727, 203] on icon "0 10 120 265 27 45 º 110 º" at bounding box center [523, 272] width 749 height 476
click at [940, 124] on input "Basalt" at bounding box center [968, 130] width 103 height 12
click at [966, 225] on div "Cottage Green" at bounding box center [973, 228] width 125 height 19
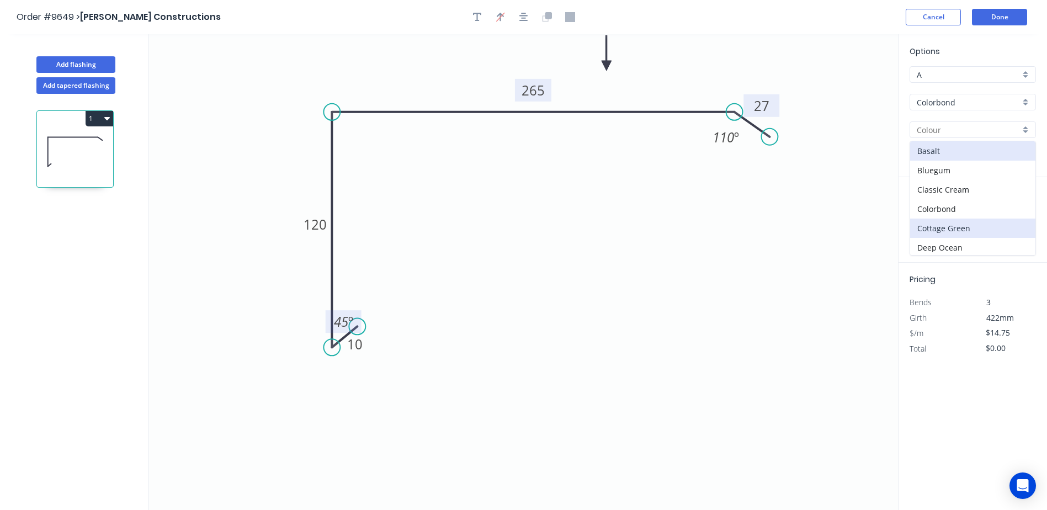
type input "Cottage Green"
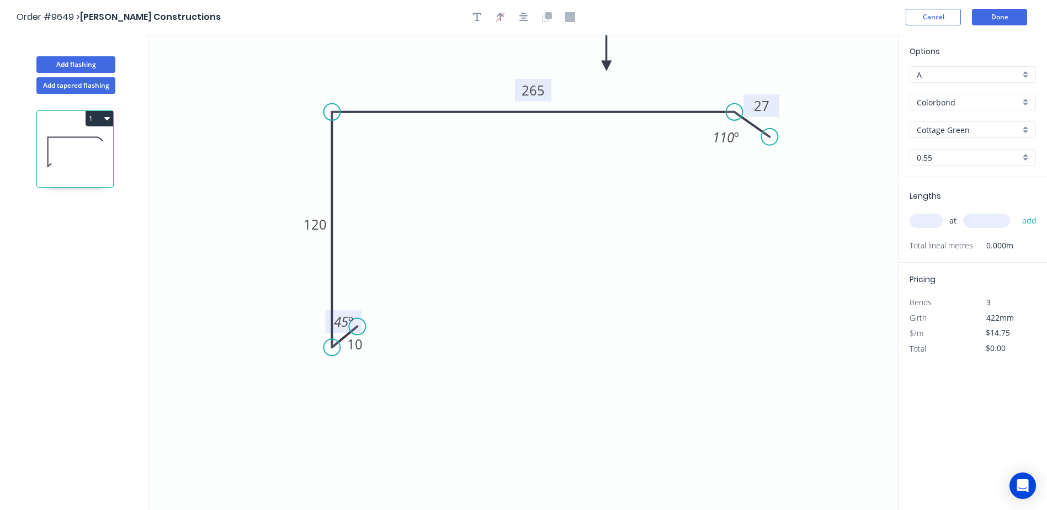
click at [918, 221] on input "text" at bounding box center [926, 221] width 33 height 14
type input "1"
type input "6300"
click at [1017, 211] on button "add" at bounding box center [1030, 220] width 26 height 19
type input "$92.93"
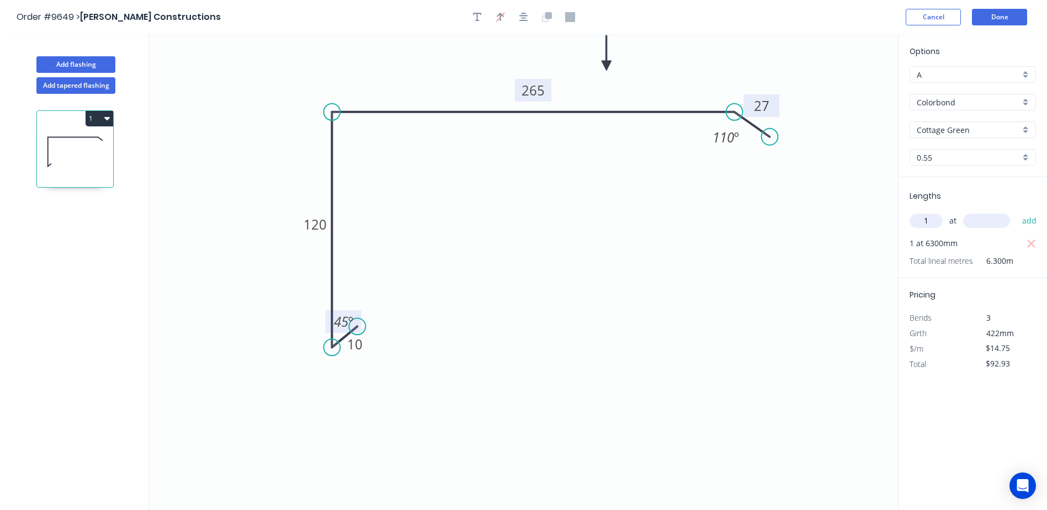
type input "1"
type input "1000"
click at [1017, 211] on button "add" at bounding box center [1030, 220] width 26 height 19
type input "$107.68"
click at [996, 18] on button "Done" at bounding box center [999, 17] width 55 height 17
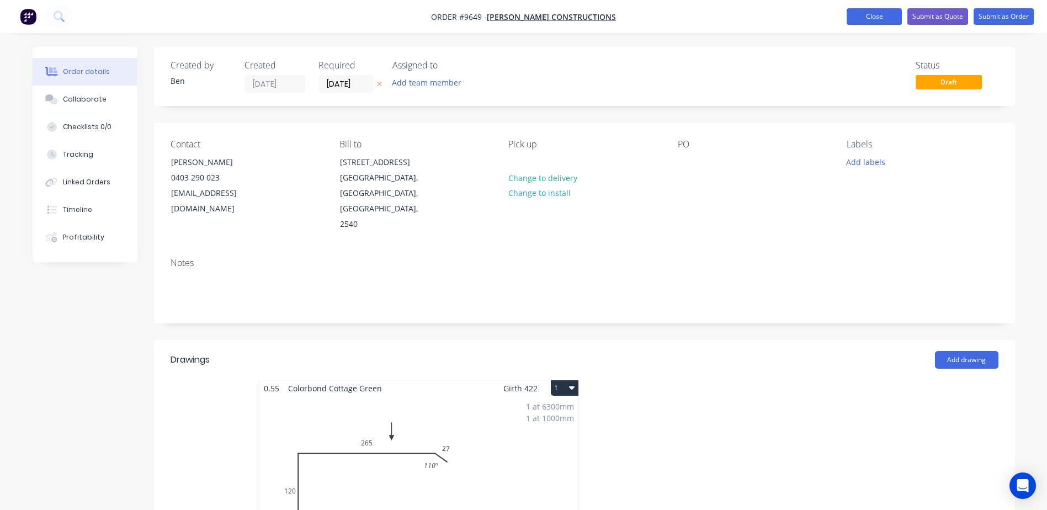
click at [888, 20] on button "Close" at bounding box center [874, 16] width 55 height 17
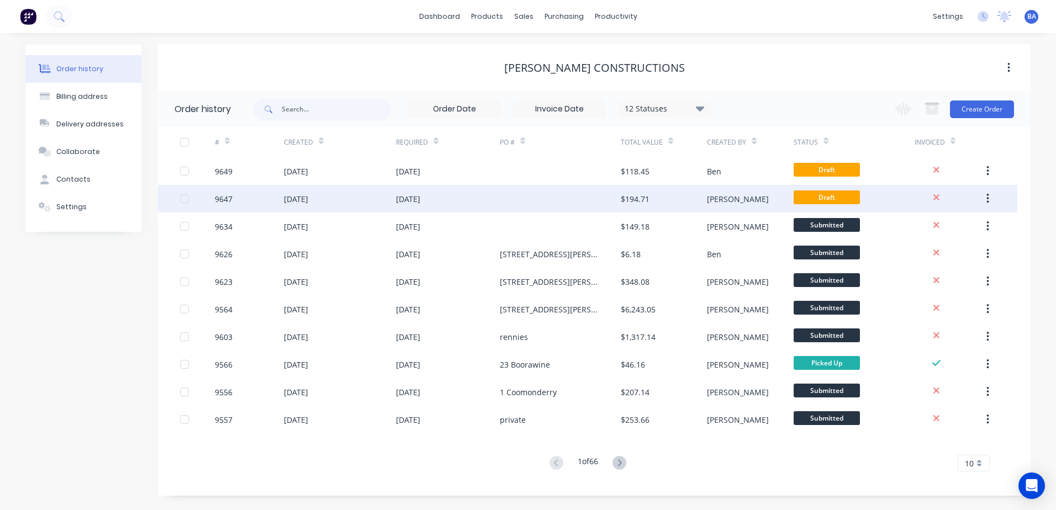
click at [597, 198] on div at bounding box center [560, 199] width 121 height 28
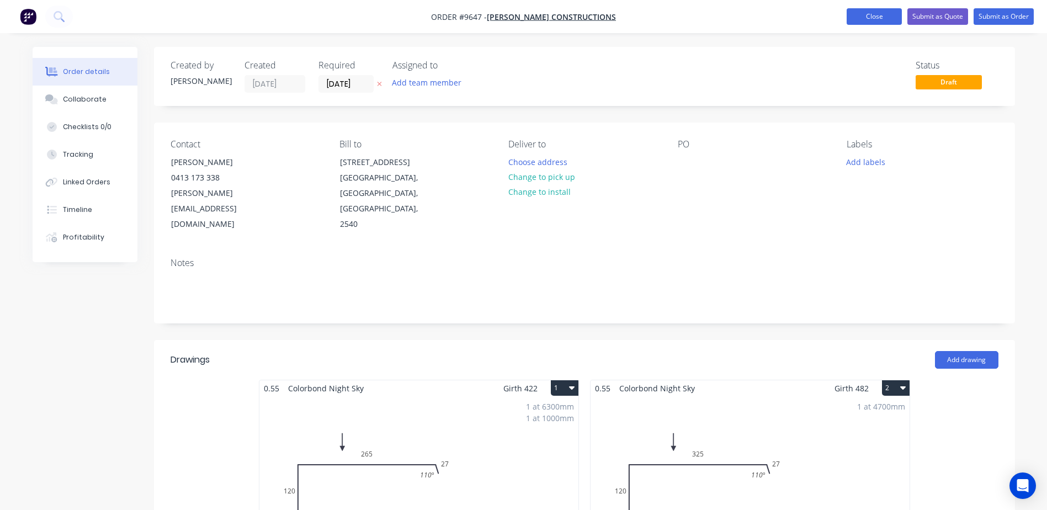
click at [872, 12] on button "Close" at bounding box center [874, 16] width 55 height 17
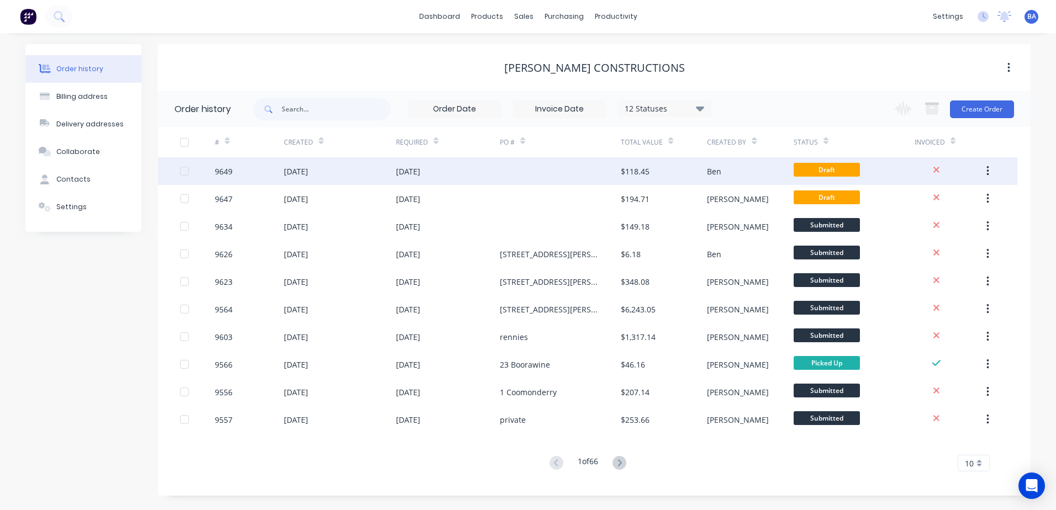
click at [988, 169] on icon "button" at bounding box center [987, 171] width 3 height 12
click at [912, 199] on div "Archive" at bounding box center [948, 200] width 85 height 16
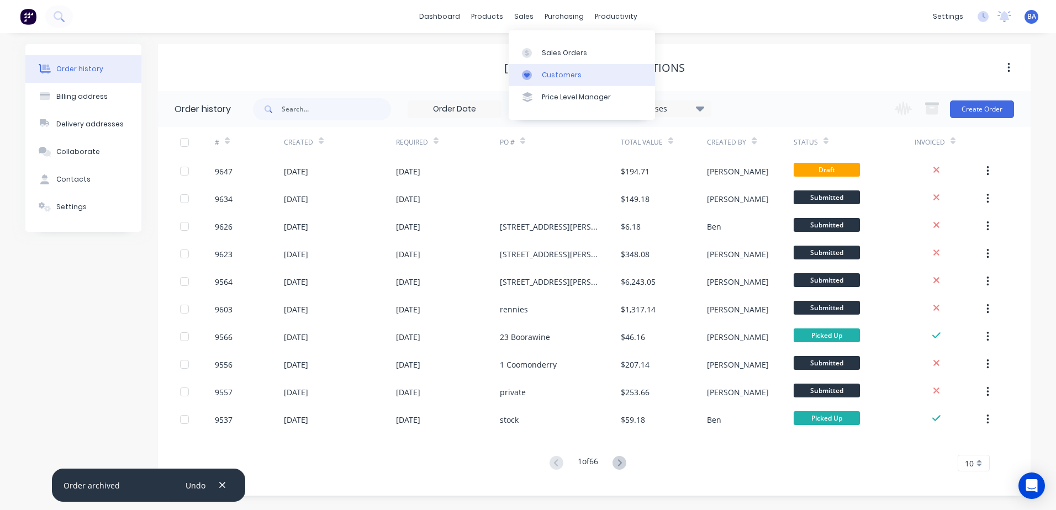
click at [536, 80] on link "Customers" at bounding box center [582, 75] width 146 height 22
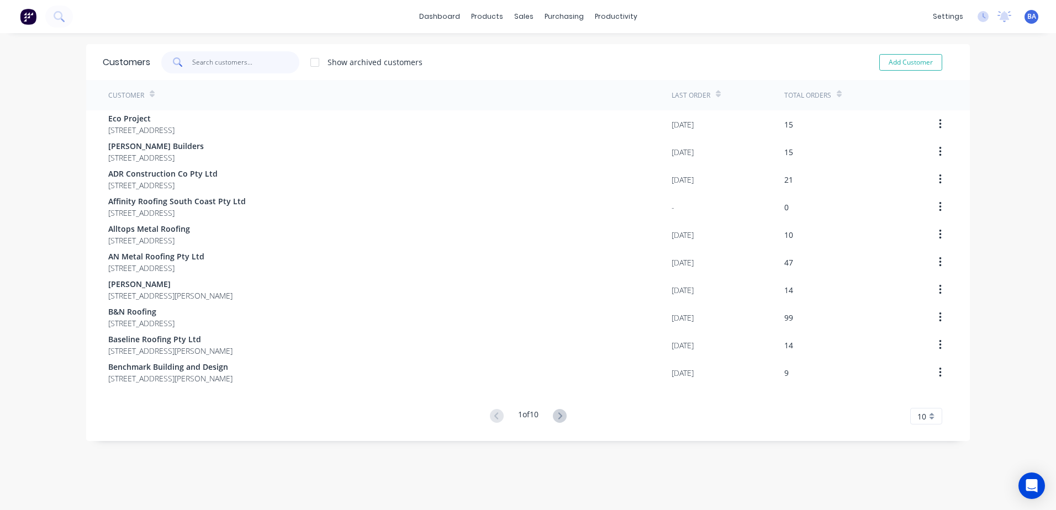
click at [231, 63] on input "text" at bounding box center [246, 62] width 108 height 22
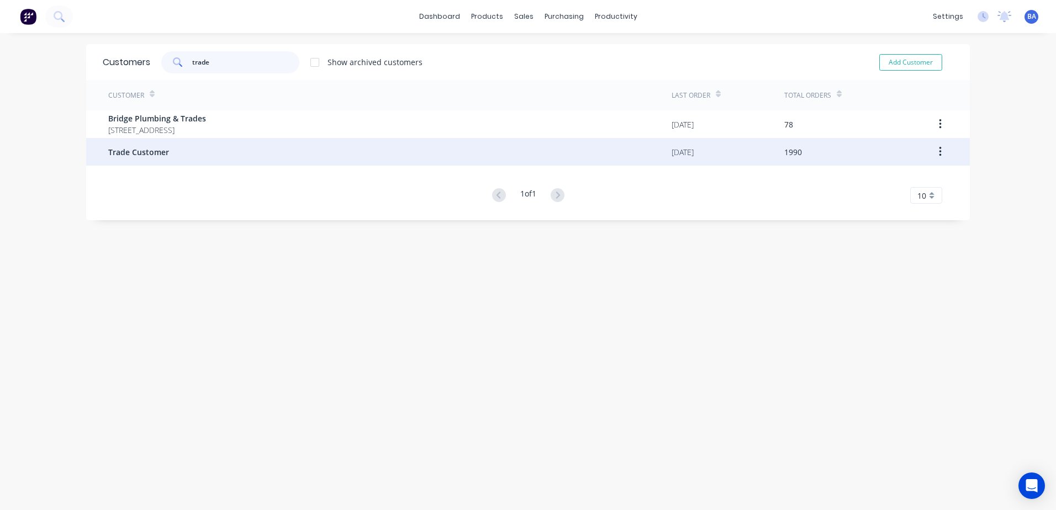
type input "trade"
click at [172, 158] on div "Trade Customer" at bounding box center [389, 152] width 563 height 28
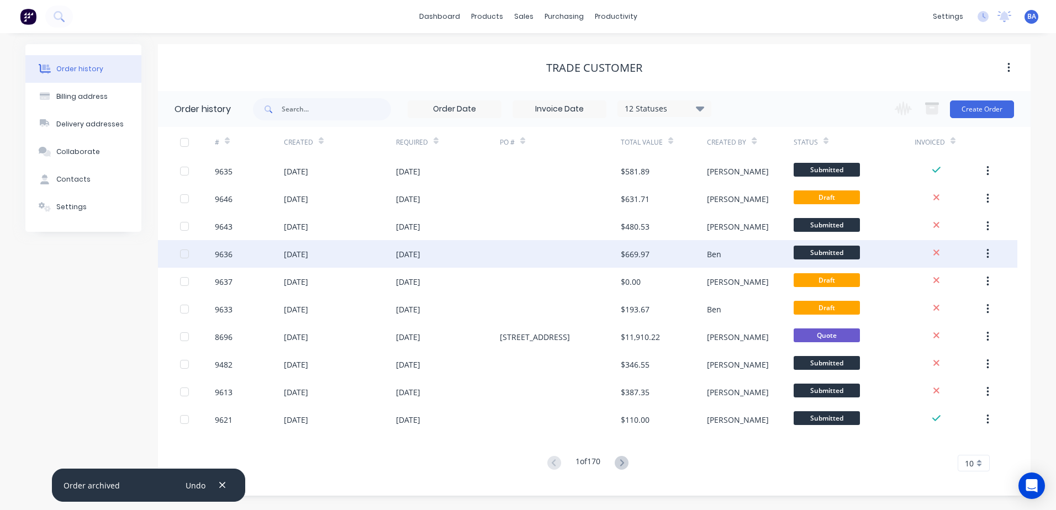
click at [557, 254] on div at bounding box center [560, 254] width 121 height 28
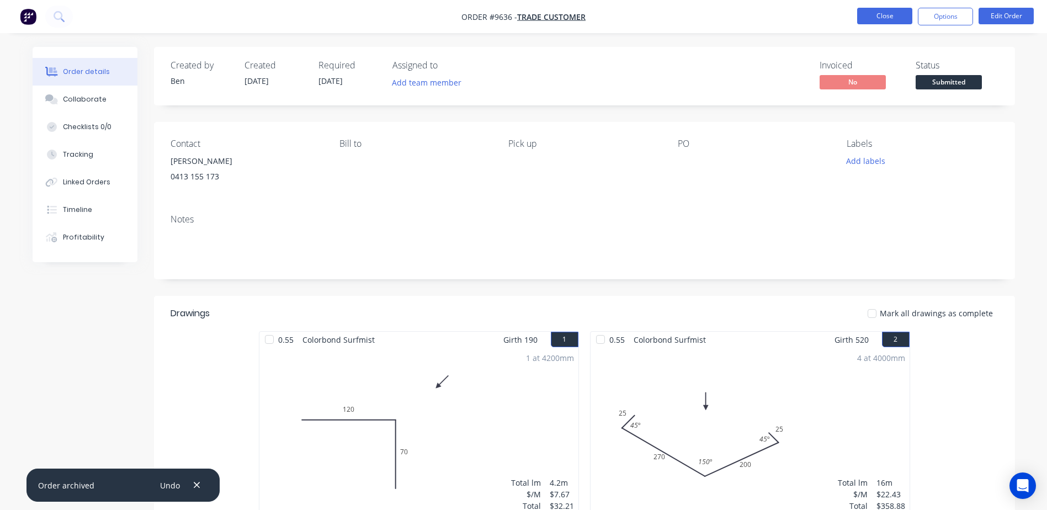
click at [886, 14] on button "Close" at bounding box center [885, 16] width 55 height 17
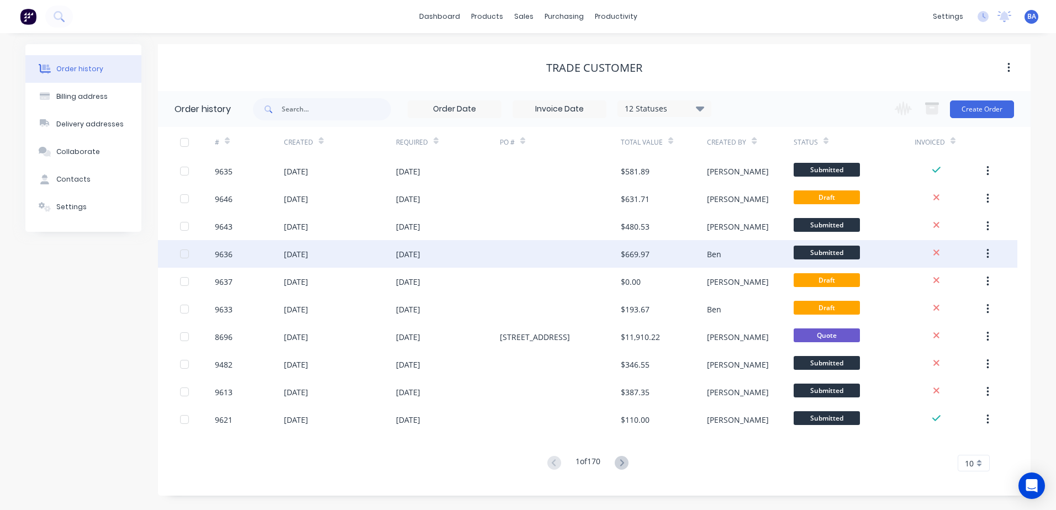
click at [592, 252] on div at bounding box center [560, 254] width 121 height 28
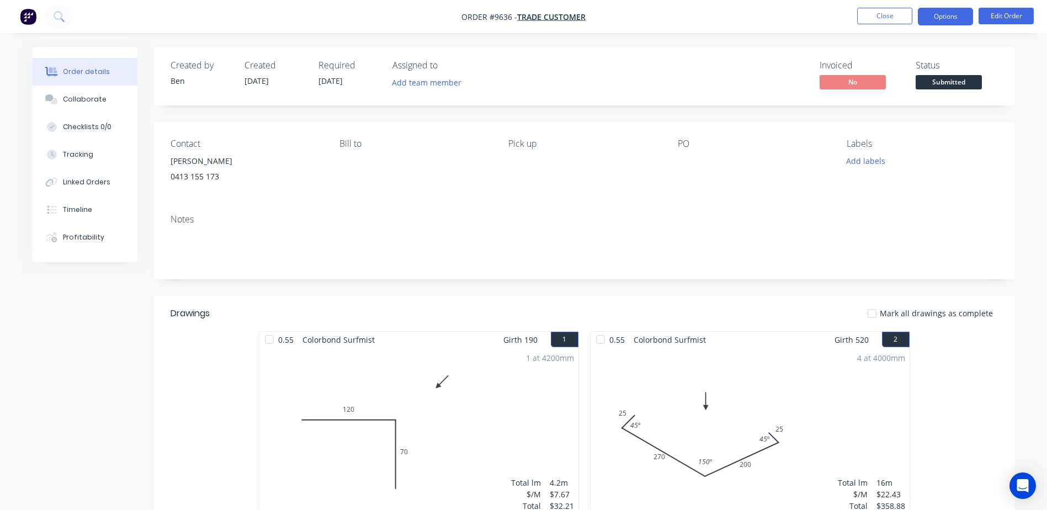
click at [945, 14] on button "Options" at bounding box center [945, 17] width 55 height 18
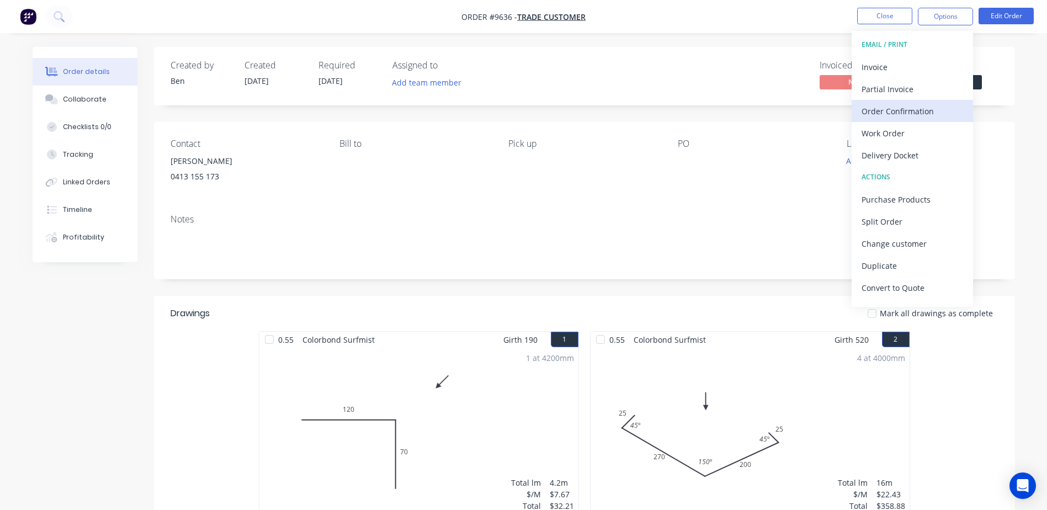
click at [901, 110] on div "Order Confirmation" at bounding box center [913, 111] width 102 height 16
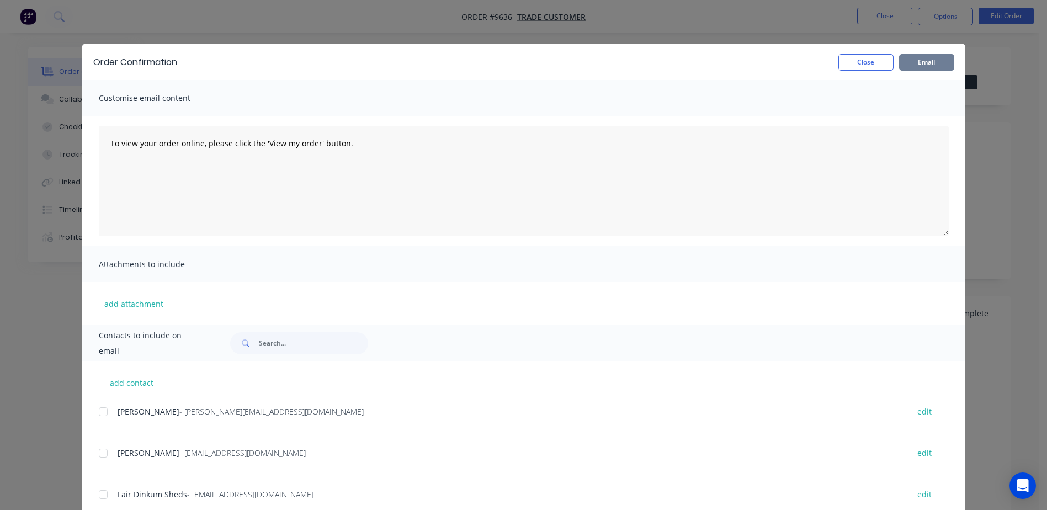
click at [913, 60] on button "Email" at bounding box center [926, 62] width 55 height 17
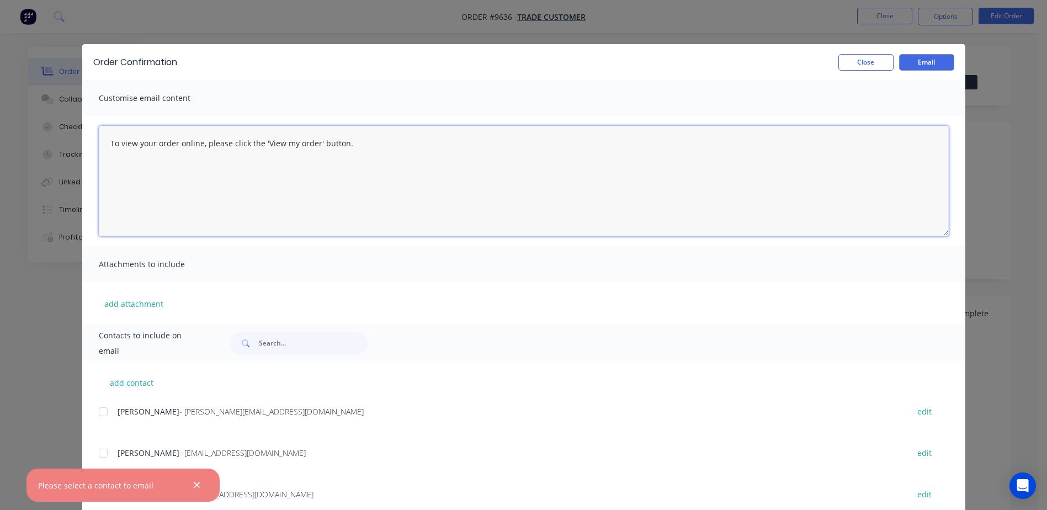
click at [764, 193] on textarea "To view your order online, please click the 'View my order' button." at bounding box center [524, 181] width 850 height 110
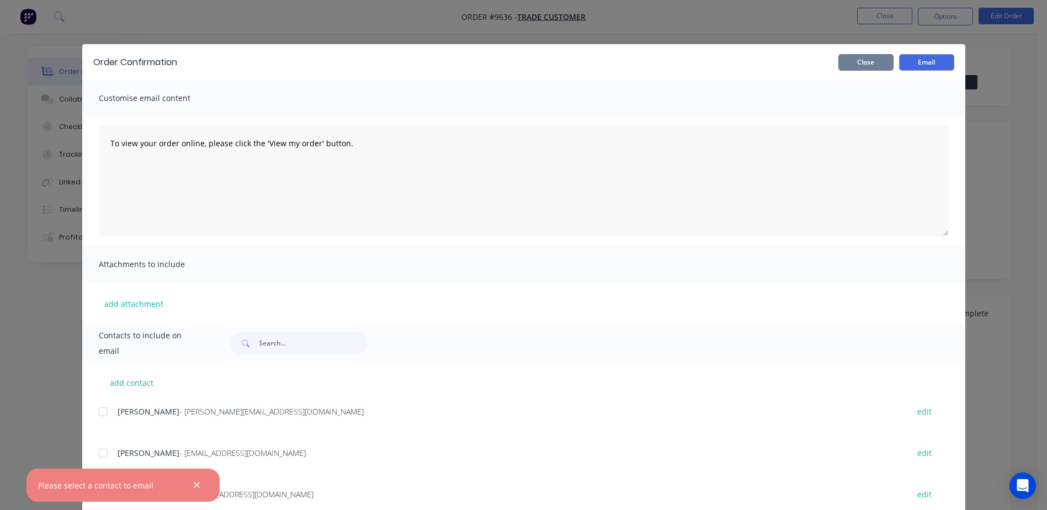
click at [842, 61] on button "Close" at bounding box center [866, 62] width 55 height 17
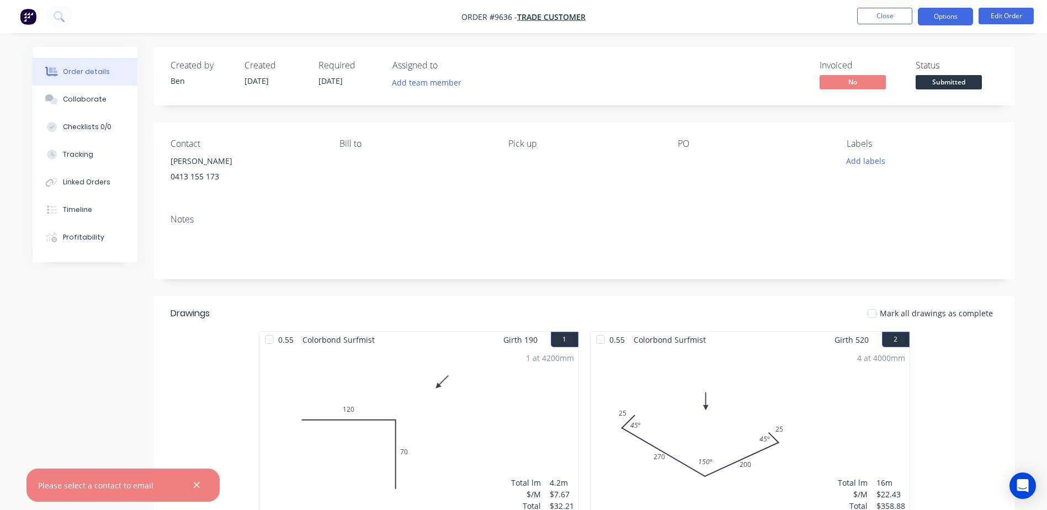
click at [943, 14] on button "Options" at bounding box center [945, 17] width 55 height 18
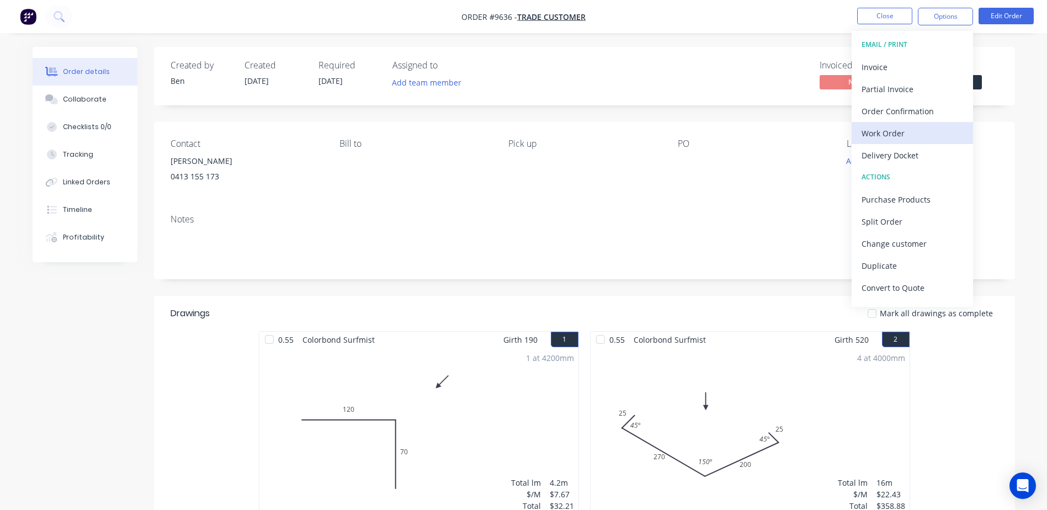
click at [892, 128] on div "Work Order" at bounding box center [913, 133] width 102 height 16
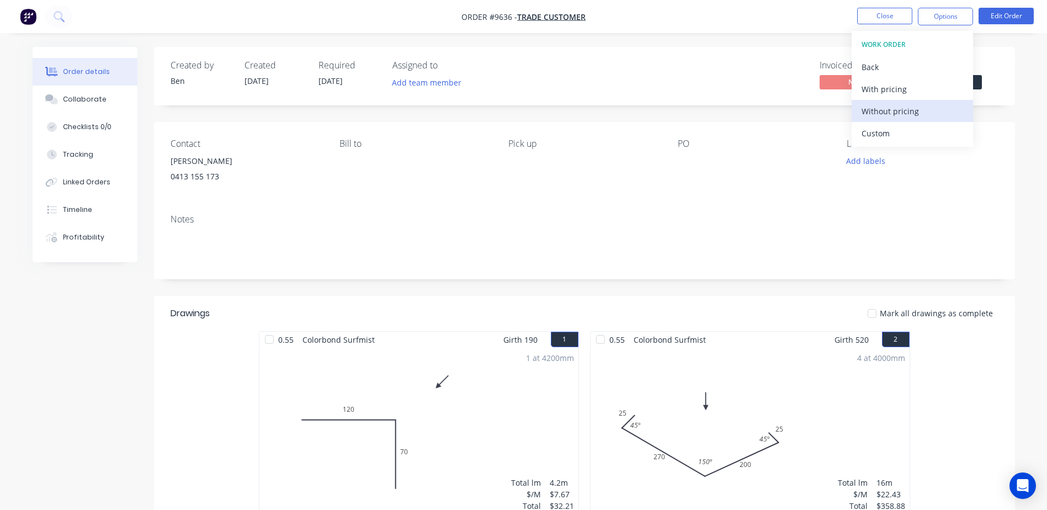
click at [898, 112] on div "Without pricing" at bounding box center [913, 111] width 102 height 16
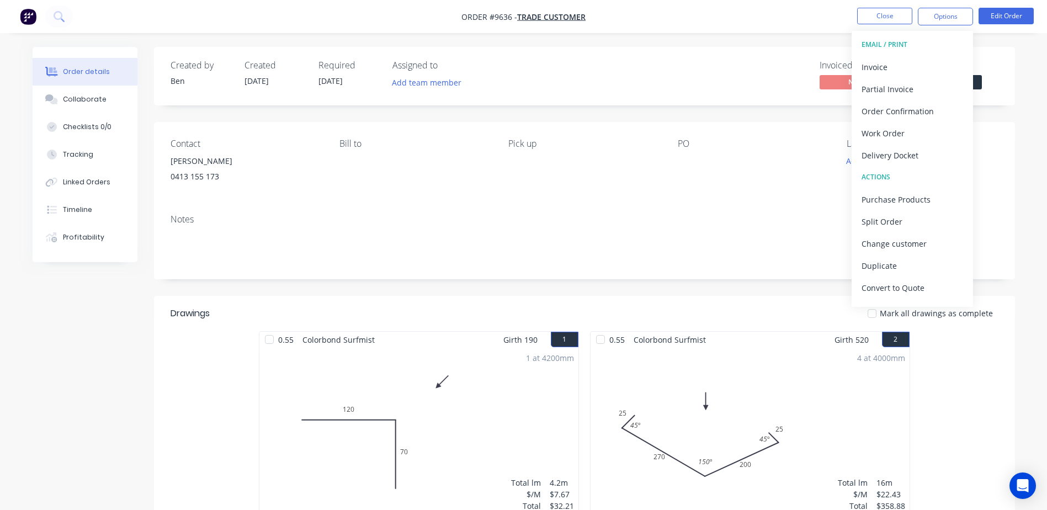
click at [800, 68] on div "Invoiced No Status Submitted" at bounding box center [751, 76] width 496 height 32
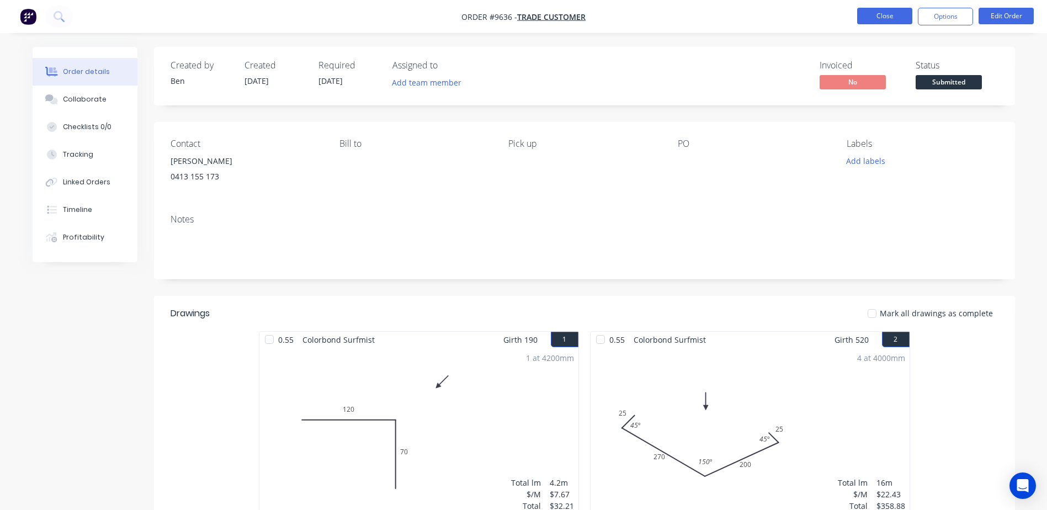
click at [871, 18] on button "Close" at bounding box center [885, 16] width 55 height 17
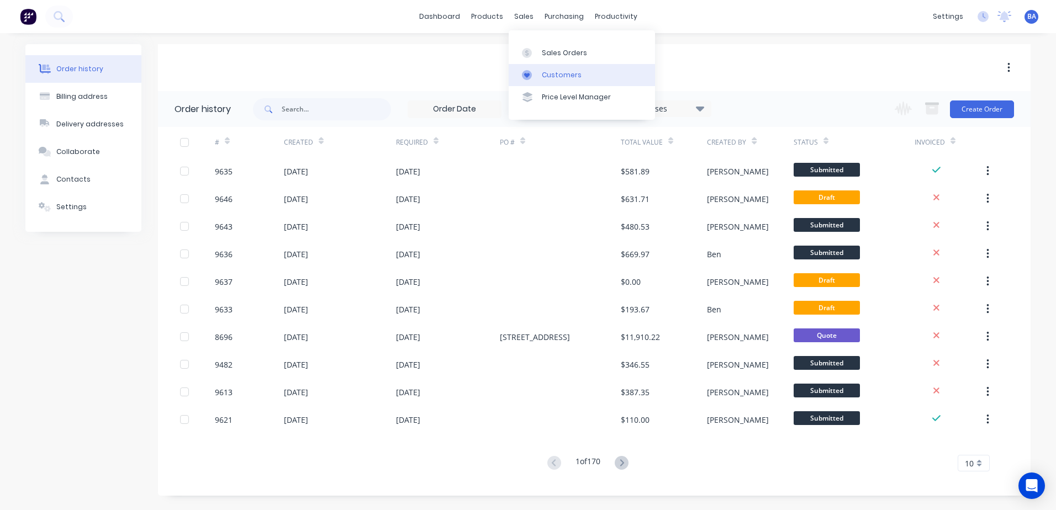
click at [523, 68] on link "Customers" at bounding box center [582, 75] width 146 height 22
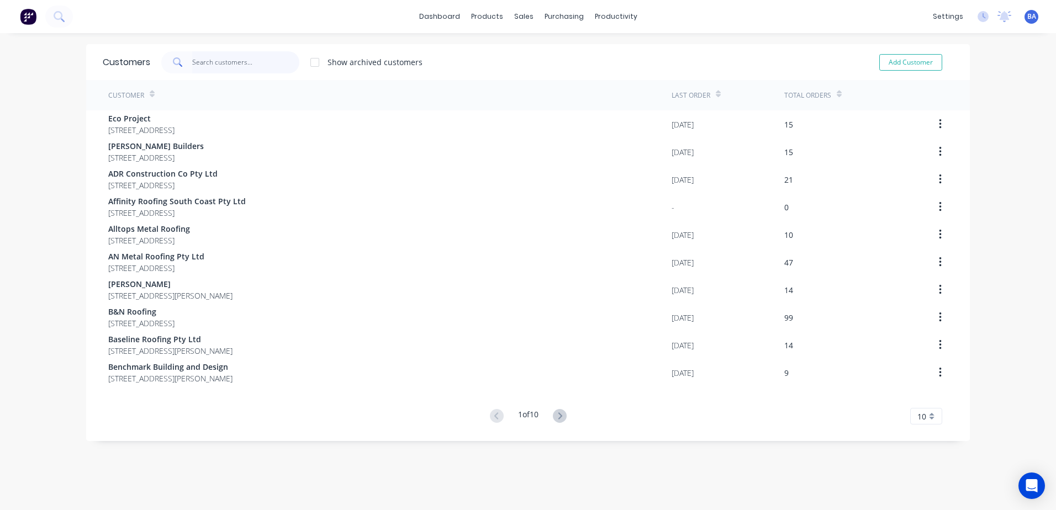
click at [260, 56] on input "text" at bounding box center [246, 62] width 108 height 22
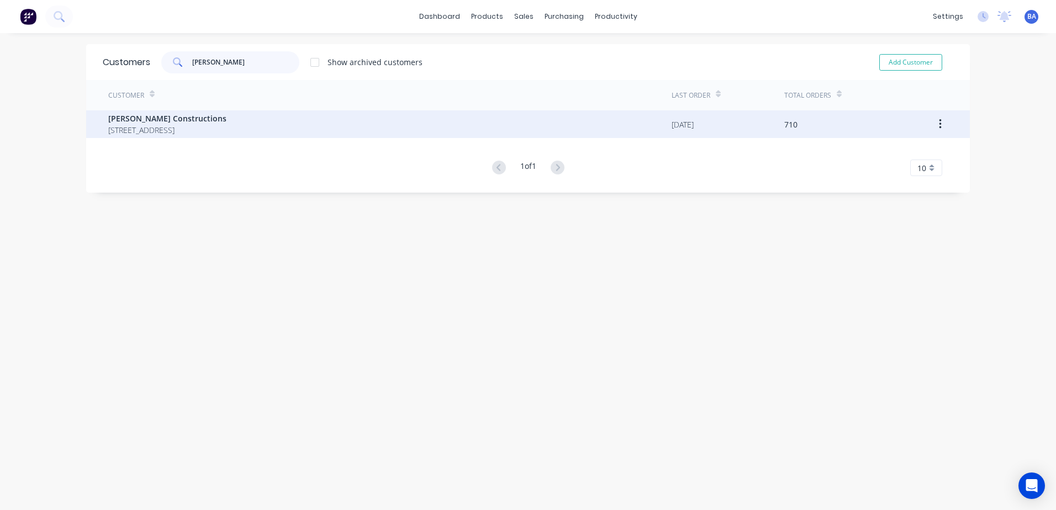
type input "hobbs"
click at [226, 121] on span "[PERSON_NAME] Constructions" at bounding box center [167, 119] width 118 height 12
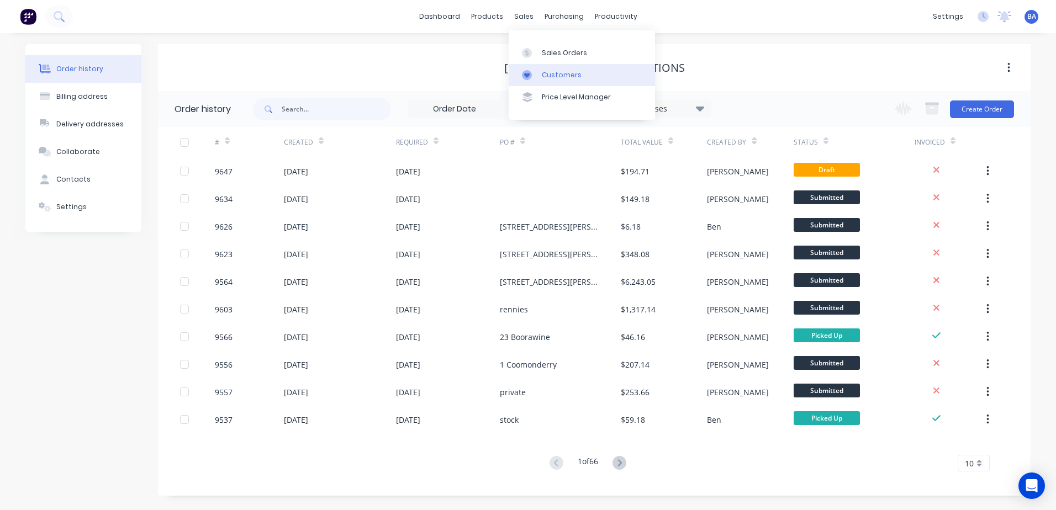
click at [540, 75] on link "Customers" at bounding box center [582, 75] width 146 height 22
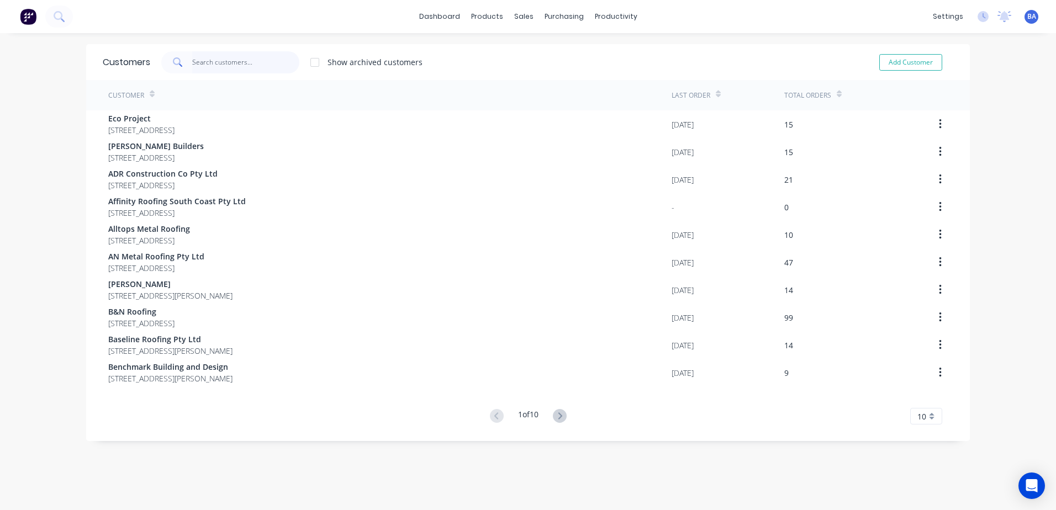
click at [251, 62] on input "text" at bounding box center [246, 62] width 108 height 22
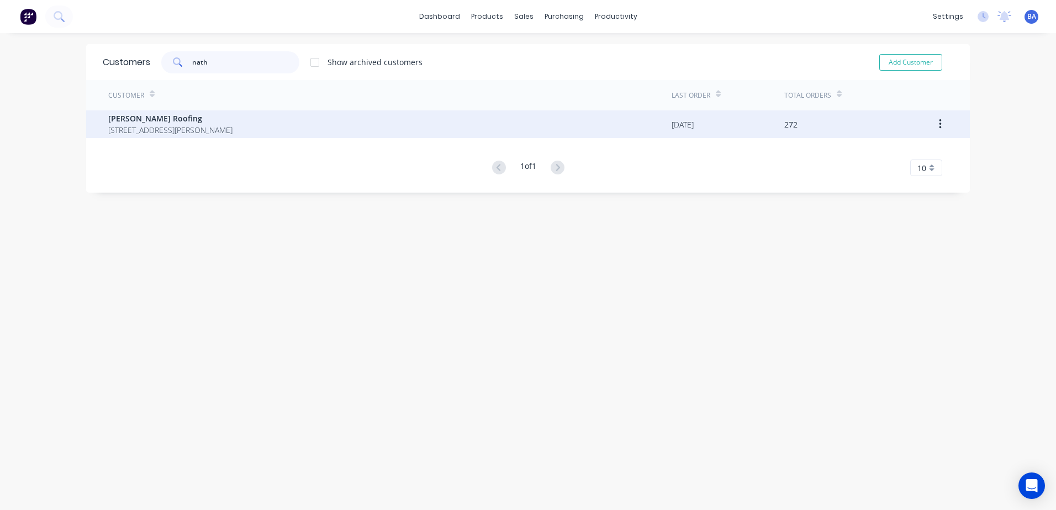
type input "nath"
click at [210, 118] on span "Nathan Parnell Roofing" at bounding box center [170, 119] width 124 height 12
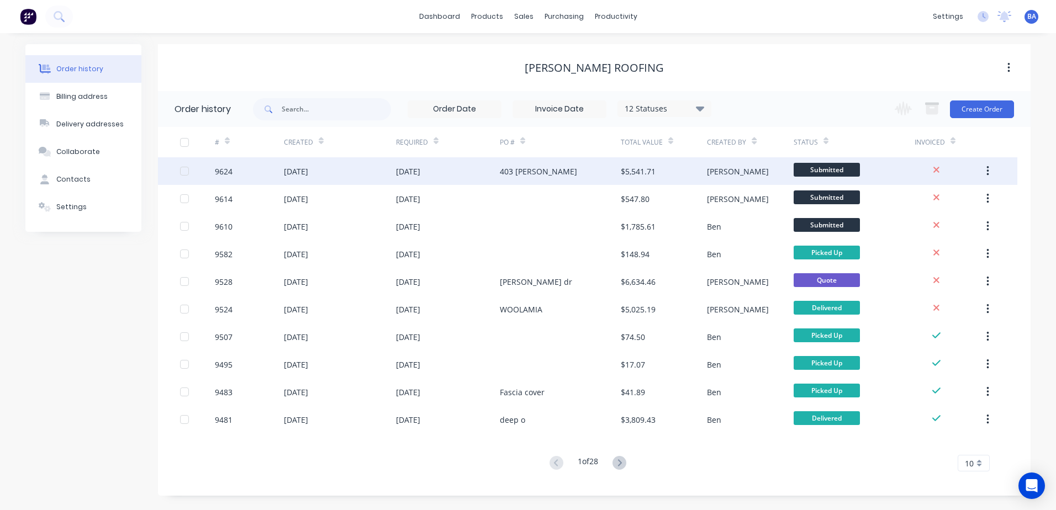
click at [548, 172] on div "403 Elizabeth" at bounding box center [560, 171] width 121 height 28
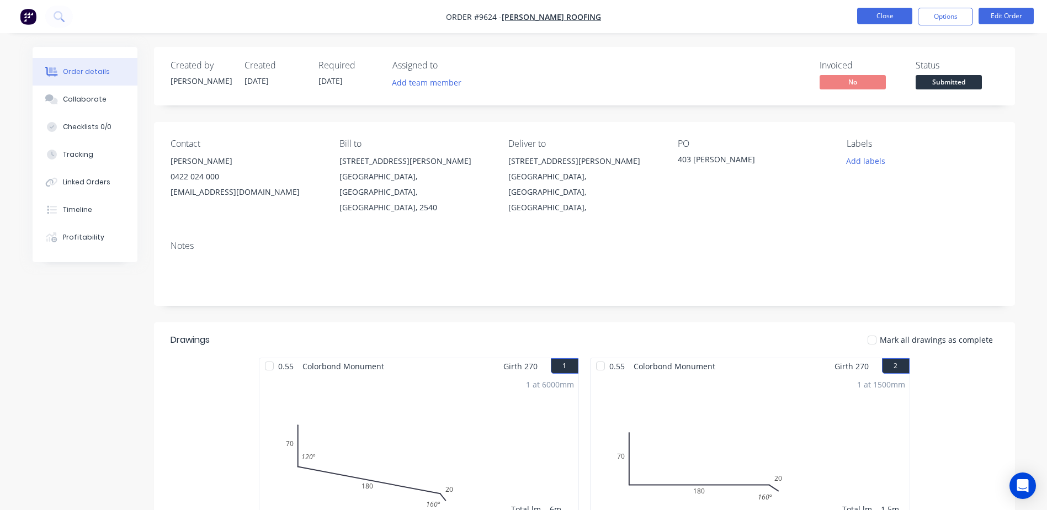
click at [887, 9] on button "Close" at bounding box center [885, 16] width 55 height 17
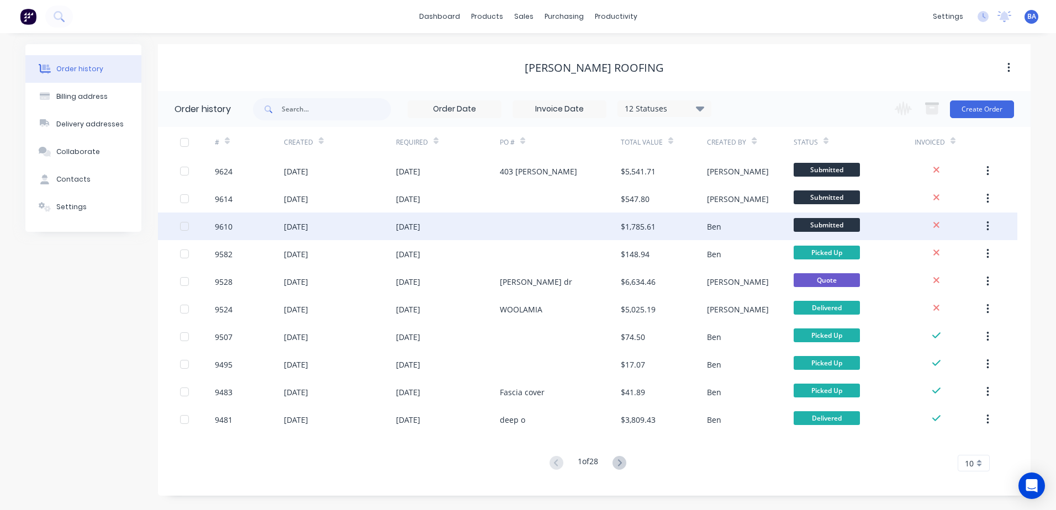
click at [576, 221] on div at bounding box center [560, 227] width 121 height 28
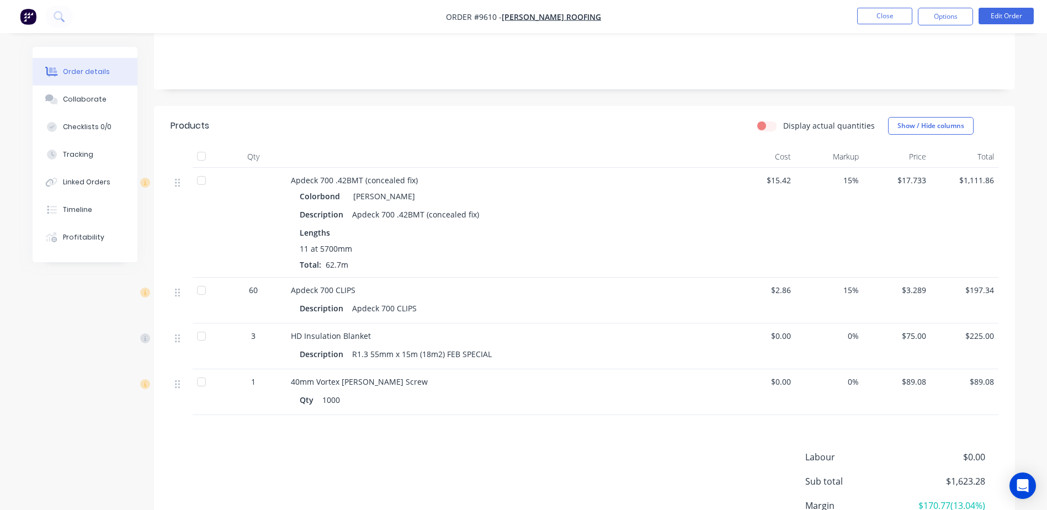
scroll to position [221, 0]
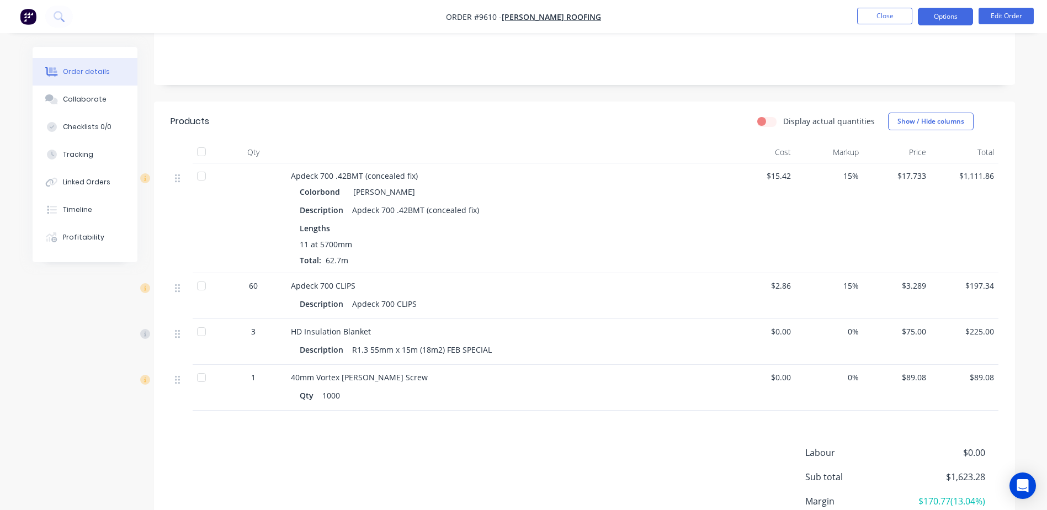
click at [940, 19] on button "Options" at bounding box center [945, 17] width 55 height 18
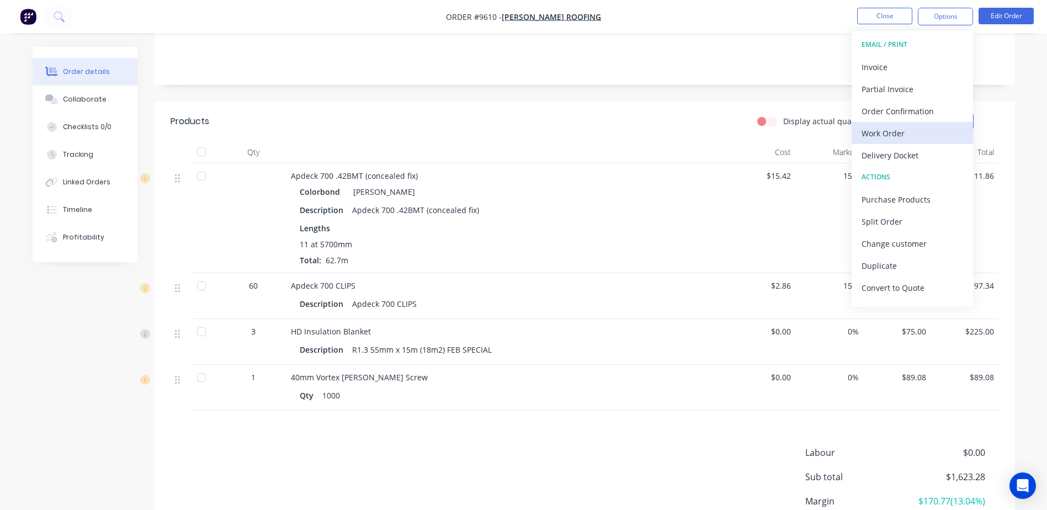
click at [909, 128] on div "Work Order" at bounding box center [913, 133] width 102 height 16
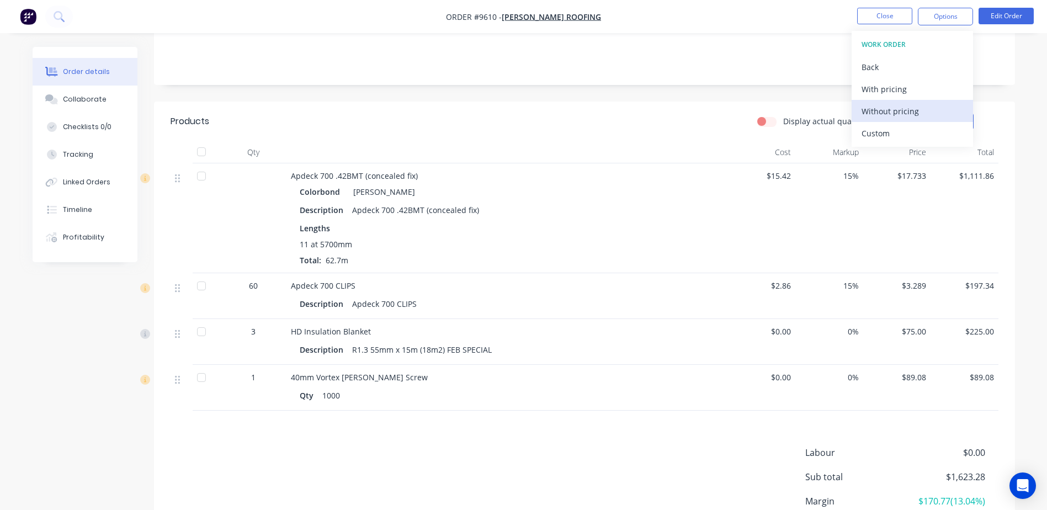
click at [911, 112] on div "Without pricing" at bounding box center [913, 111] width 102 height 16
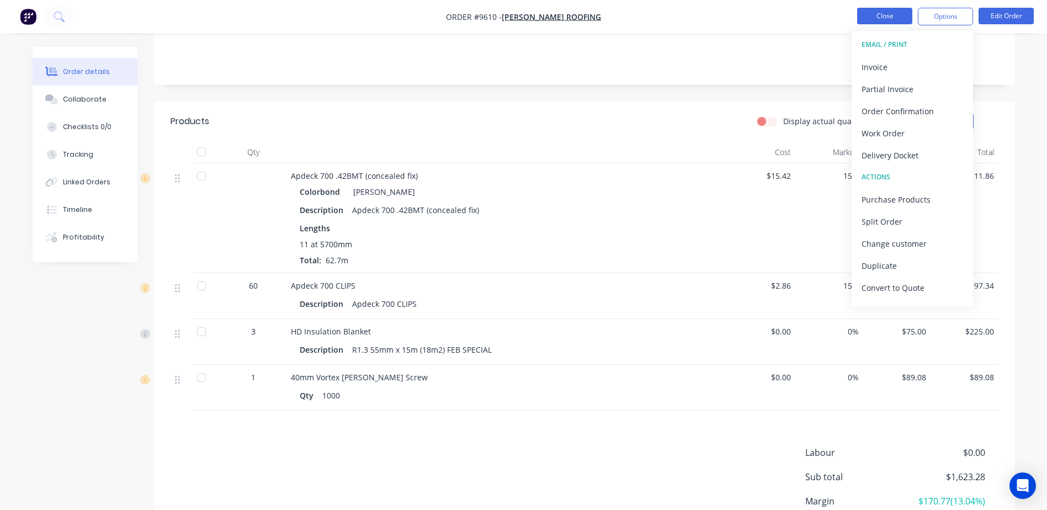
click at [888, 14] on button "Close" at bounding box center [885, 16] width 55 height 17
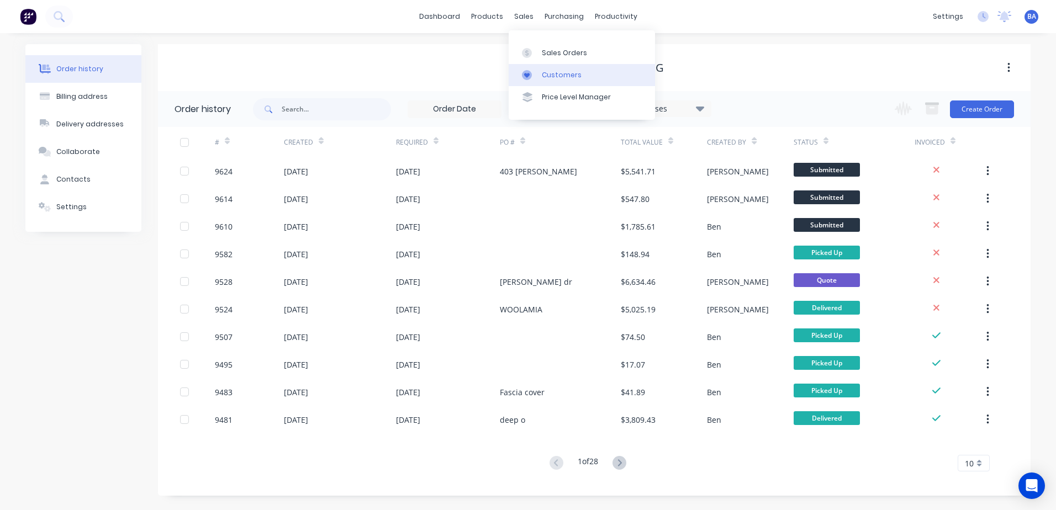
click at [530, 69] on link "Customers" at bounding box center [582, 75] width 146 height 22
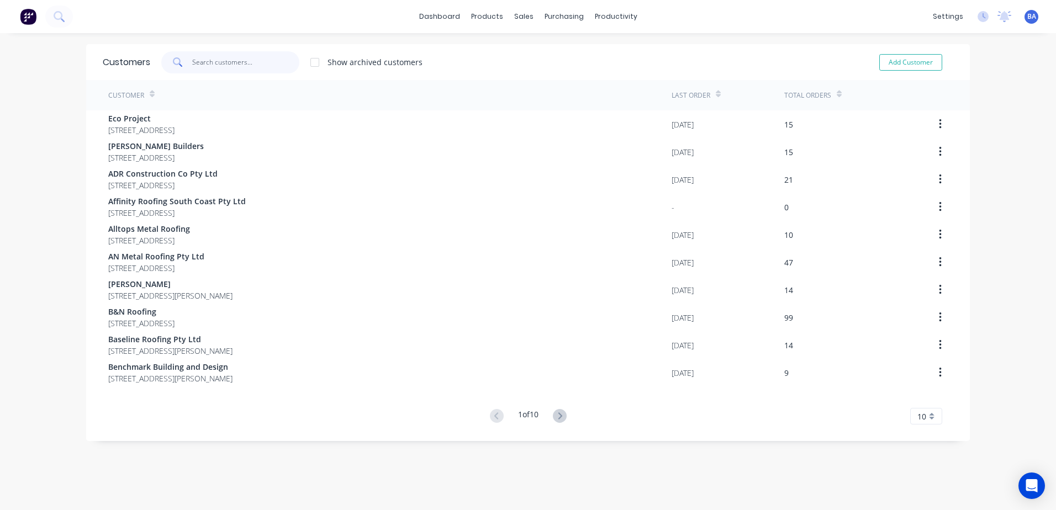
click at [264, 61] on input "text" at bounding box center [246, 62] width 108 height 22
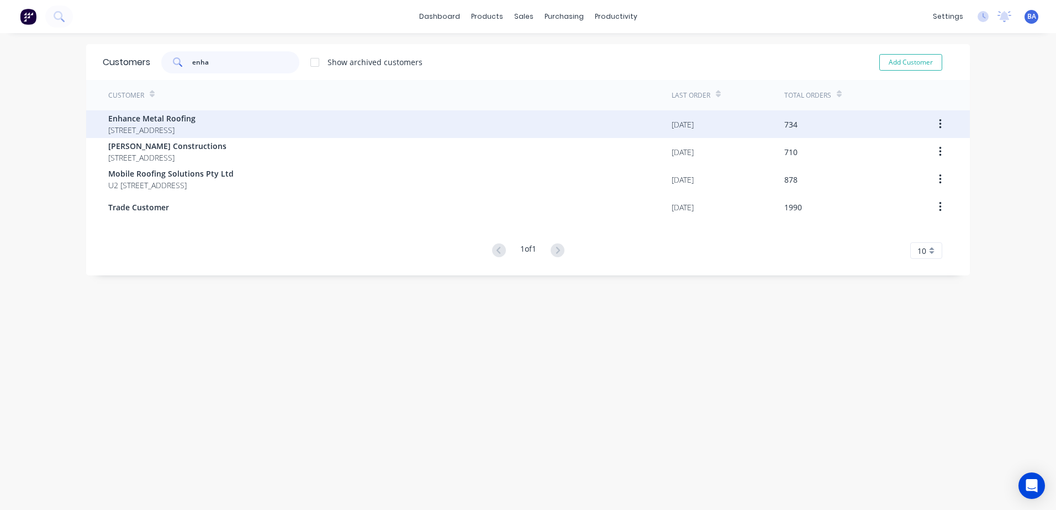
type input "enha"
click at [195, 121] on span "Enhance Metal Roofing" at bounding box center [151, 119] width 87 height 12
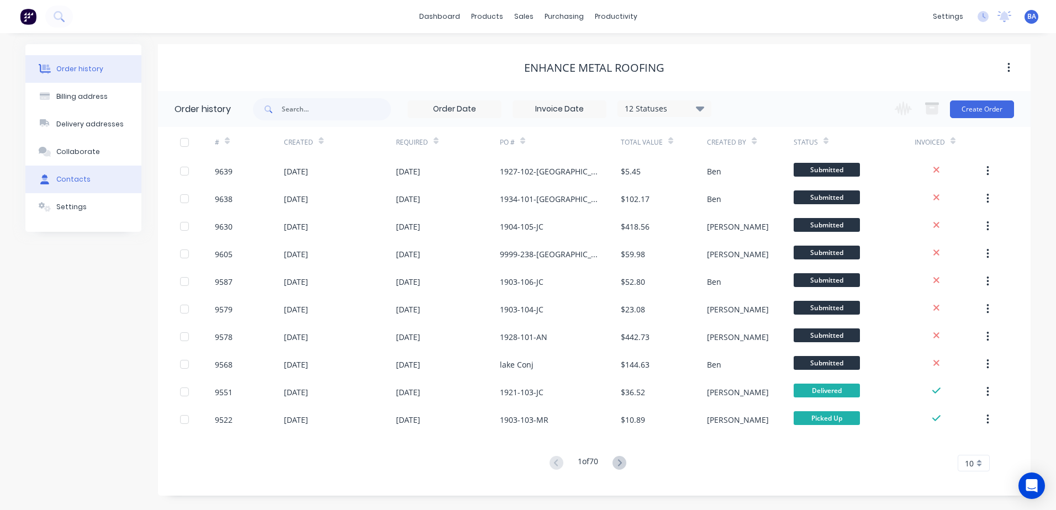
click at [93, 175] on button "Contacts" at bounding box center [83, 180] width 116 height 28
select select "AU"
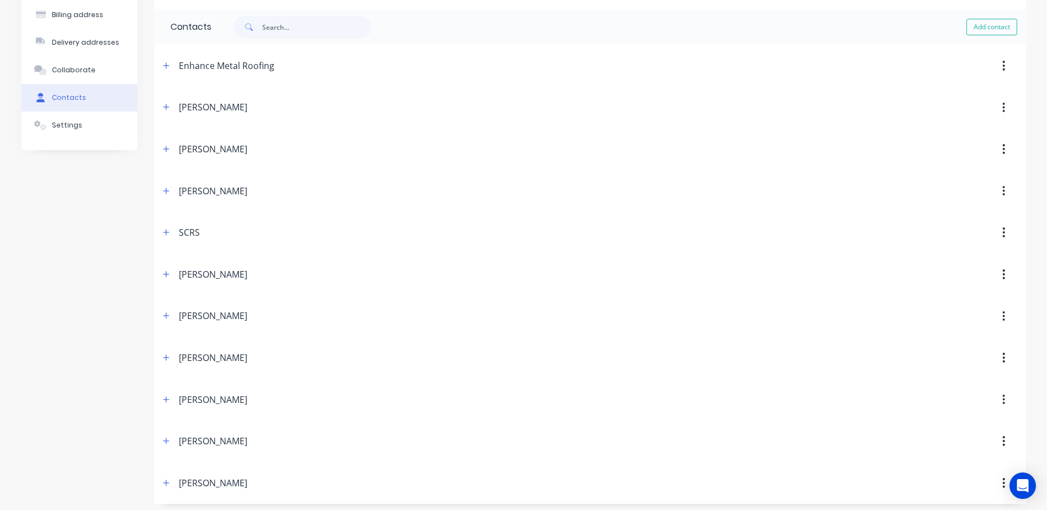
scroll to position [87, 0]
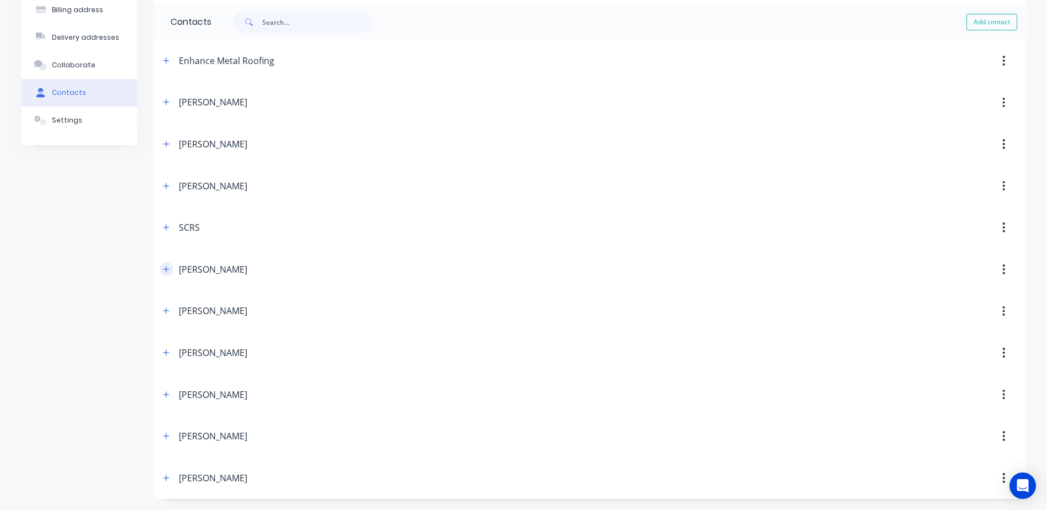
click at [169, 268] on icon "button" at bounding box center [166, 270] width 7 height 8
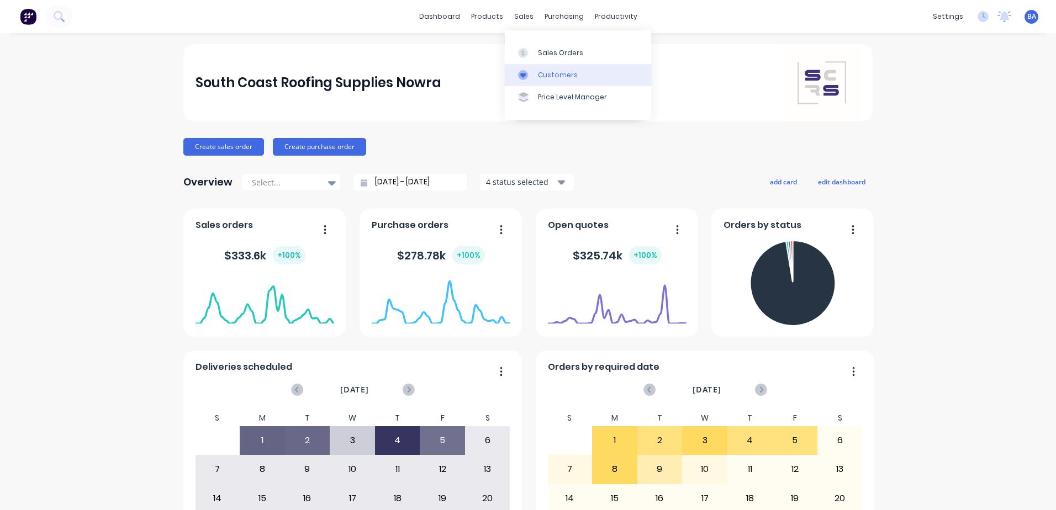
click at [539, 79] on div "Customers" at bounding box center [558, 75] width 40 height 10
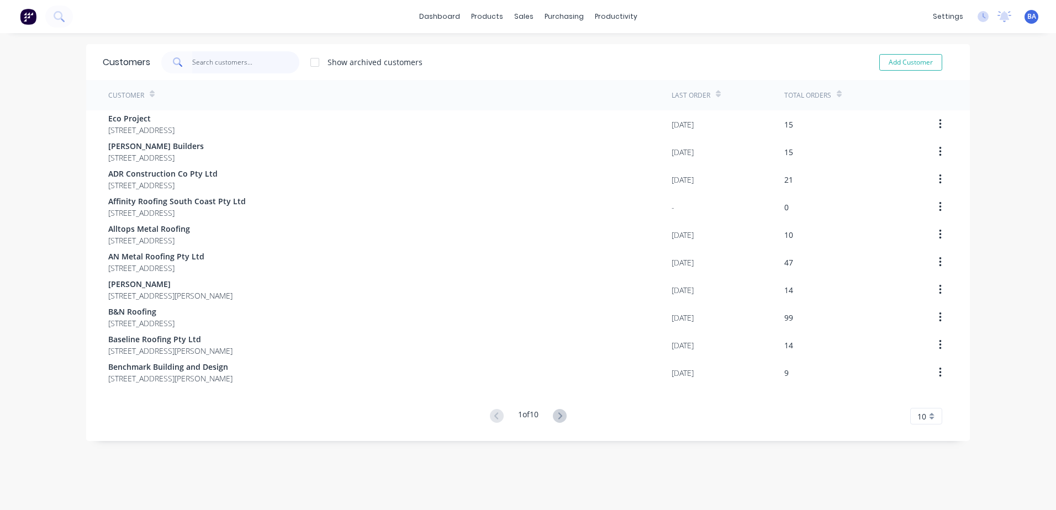
click at [215, 61] on input "text" at bounding box center [246, 62] width 108 height 22
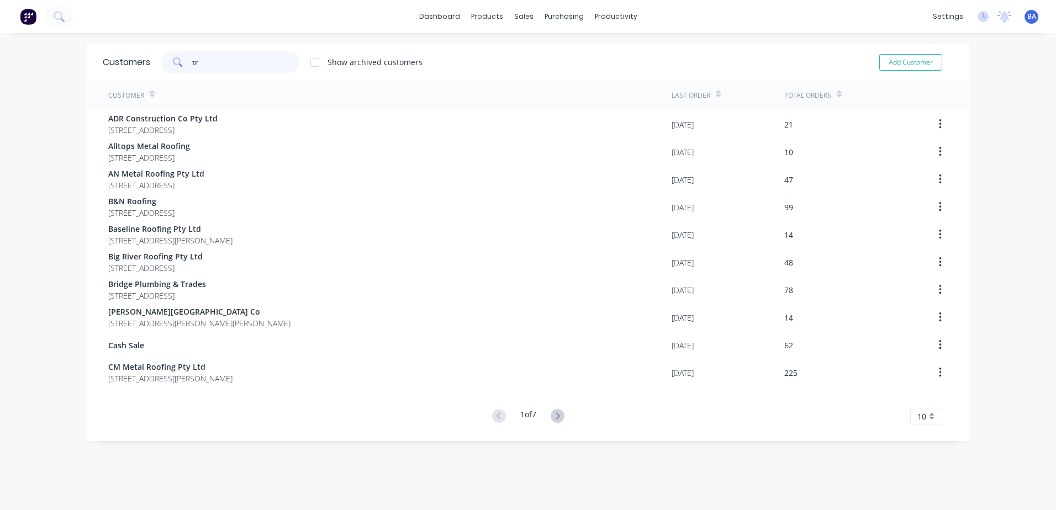
type input "t"
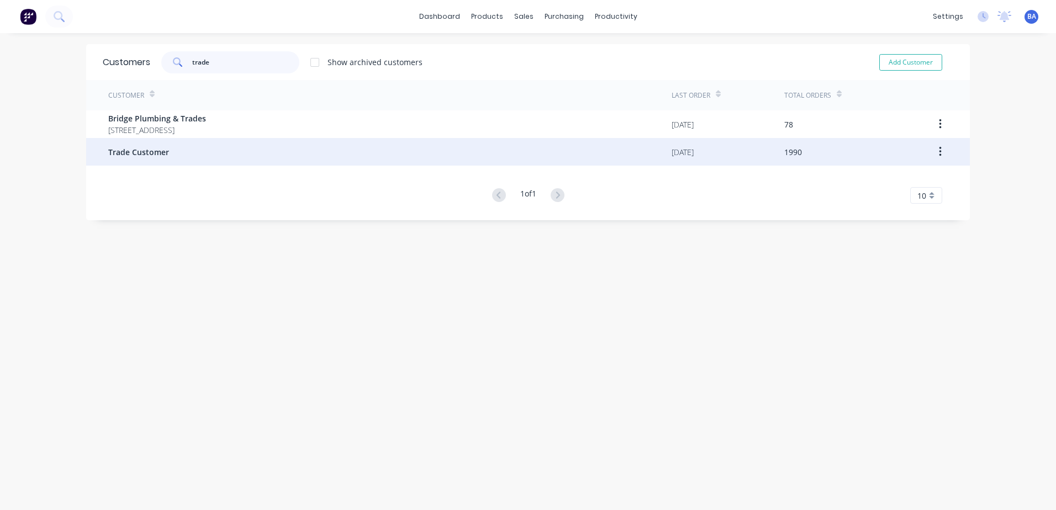
type input "trade"
click at [211, 152] on div "Trade Customer" at bounding box center [389, 152] width 563 height 28
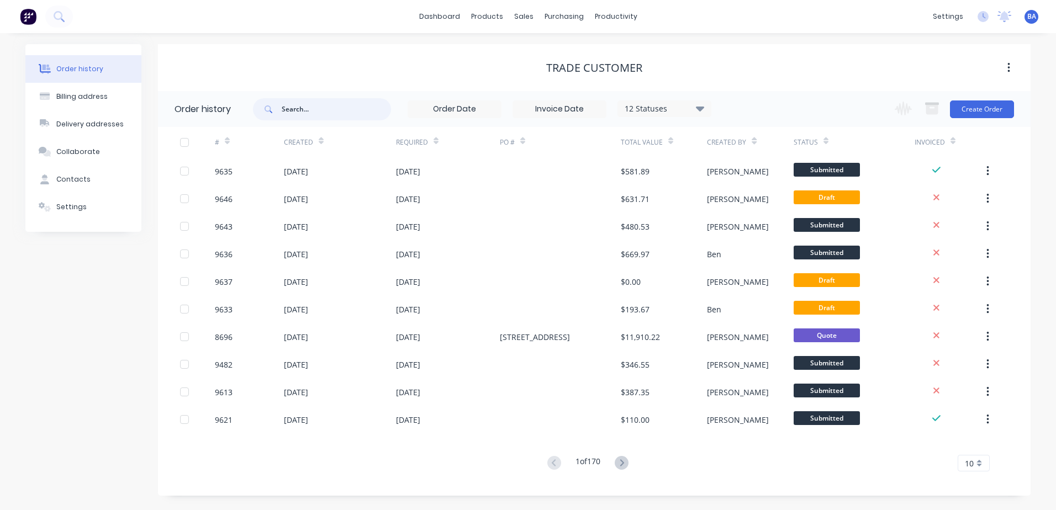
click at [319, 109] on input "text" at bounding box center [336, 109] width 109 height 22
click at [534, 74] on div at bounding box center [530, 75] width 17 height 10
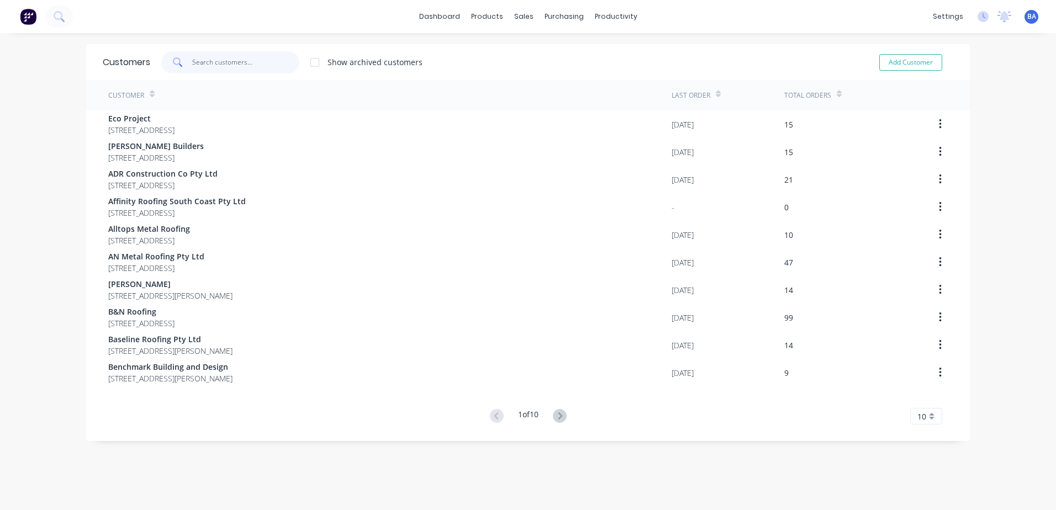
click at [256, 59] on input "text" at bounding box center [246, 62] width 108 height 22
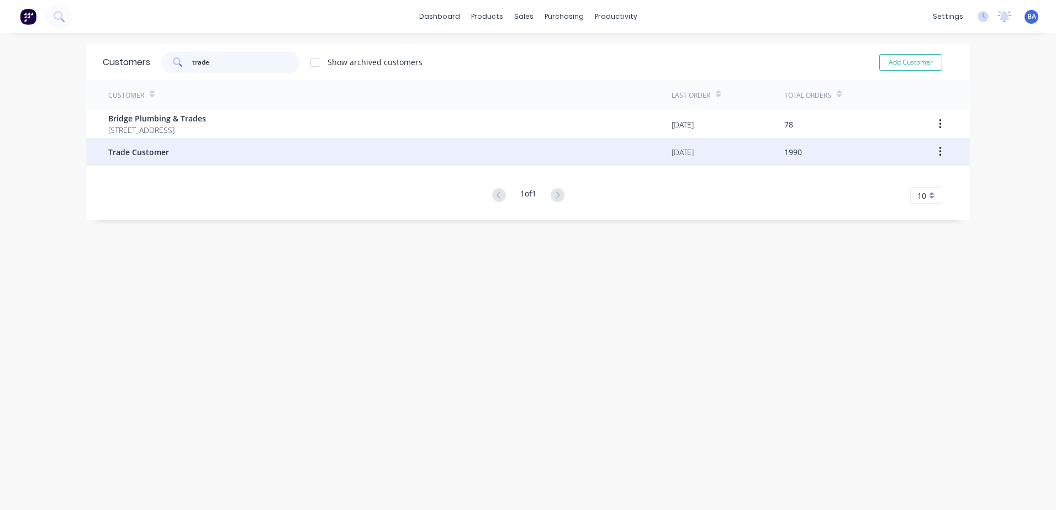
type input "trade"
click at [177, 151] on div "Trade Customer" at bounding box center [389, 152] width 563 height 28
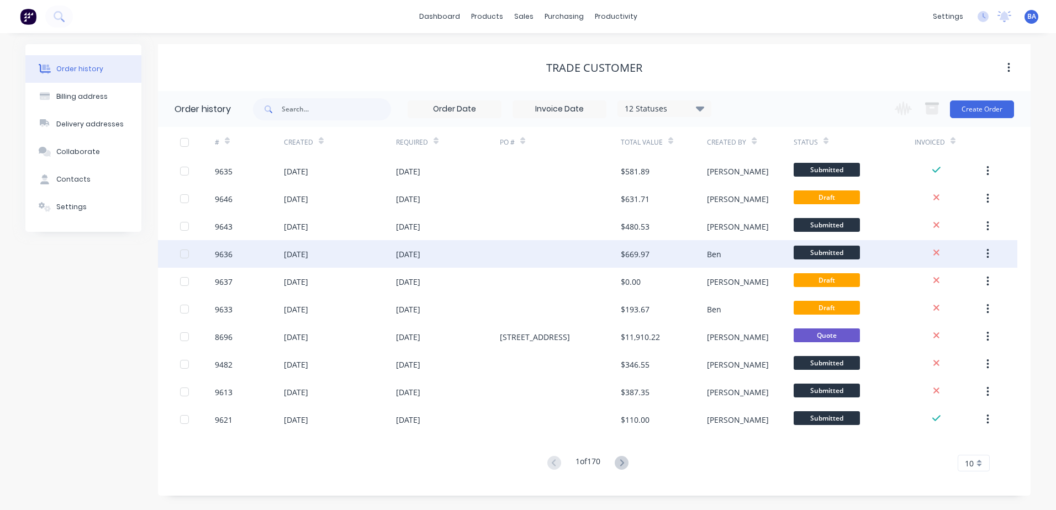
click at [557, 248] on div at bounding box center [560, 254] width 121 height 28
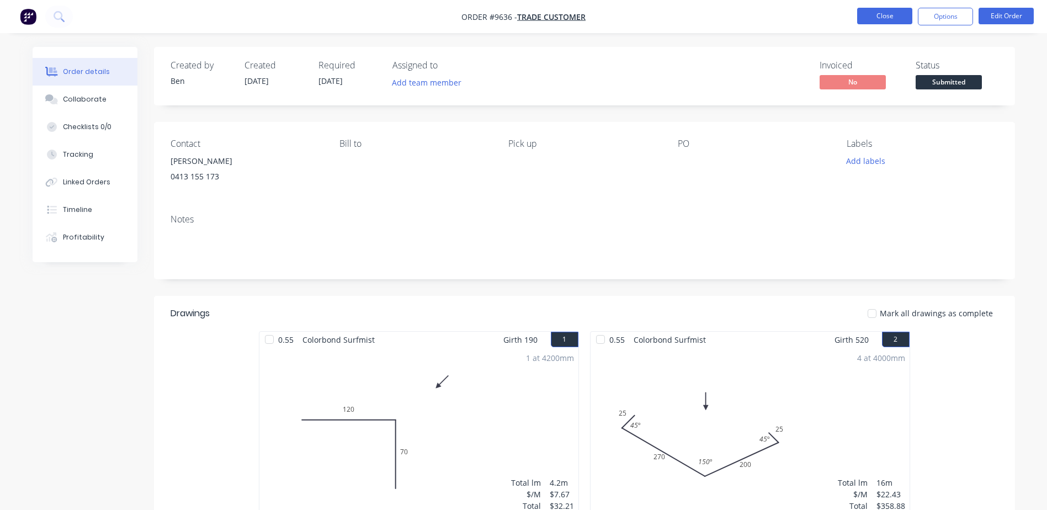
click at [869, 15] on button "Close" at bounding box center [885, 16] width 55 height 17
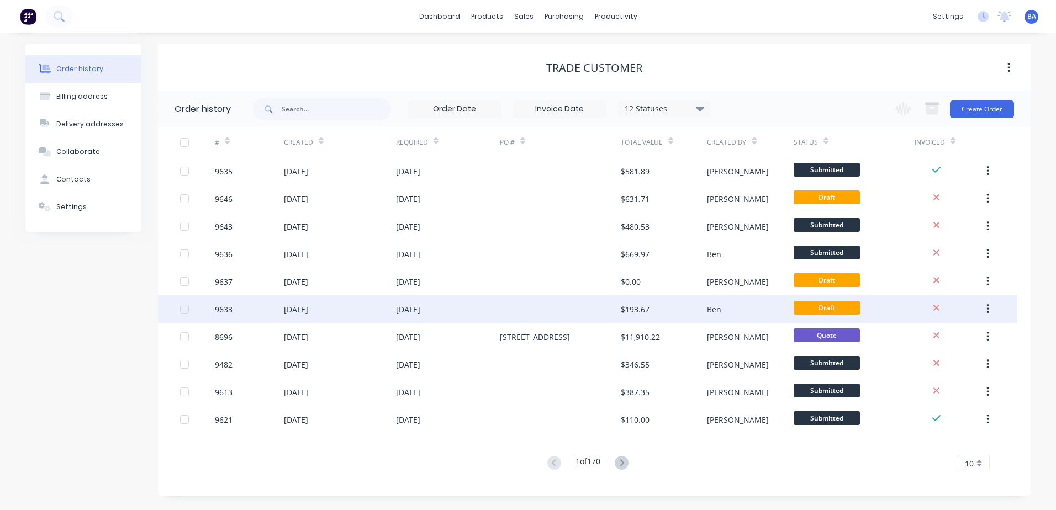
click at [567, 307] on div at bounding box center [560, 309] width 121 height 28
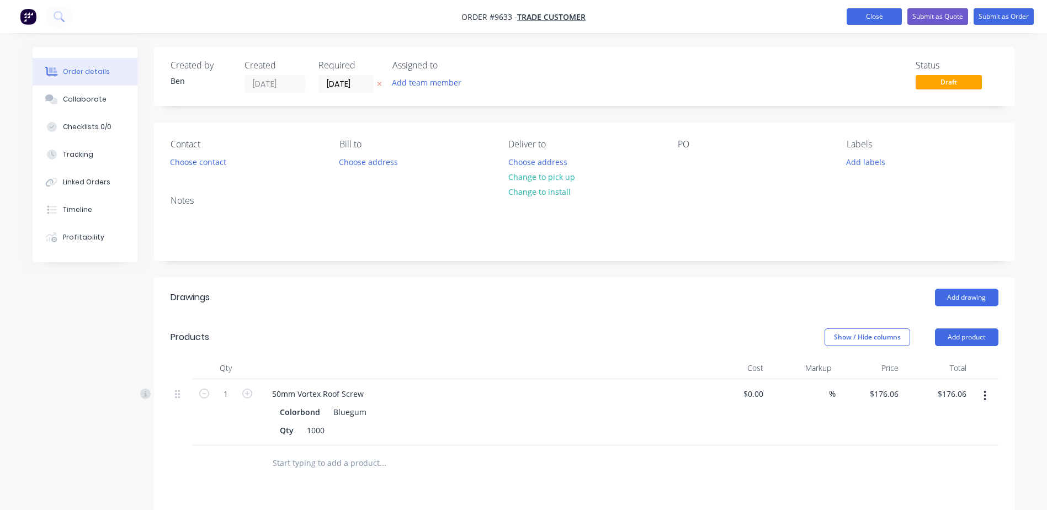
click at [890, 18] on button "Close" at bounding box center [874, 16] width 55 height 17
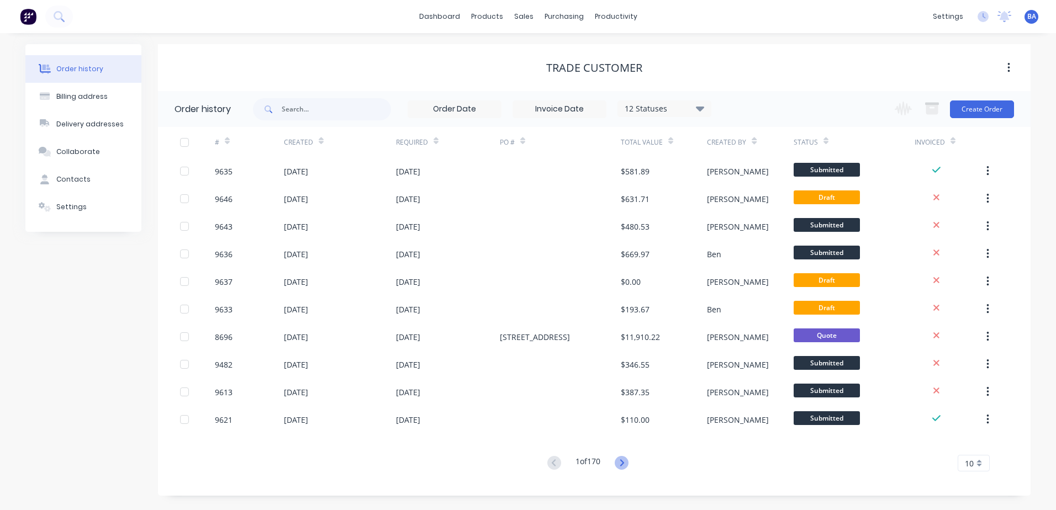
click at [618, 461] on icon at bounding box center [622, 463] width 14 height 14
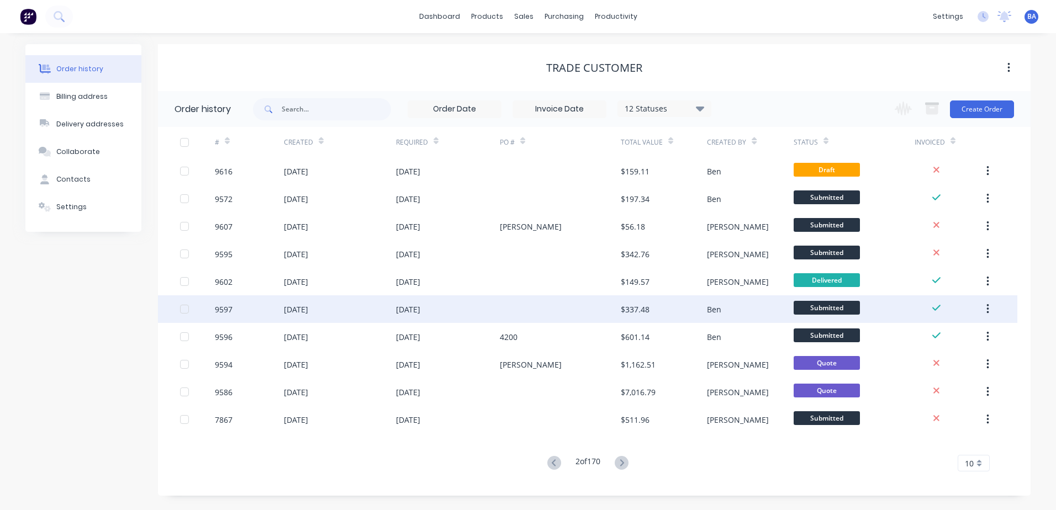
click at [558, 310] on div at bounding box center [560, 309] width 121 height 28
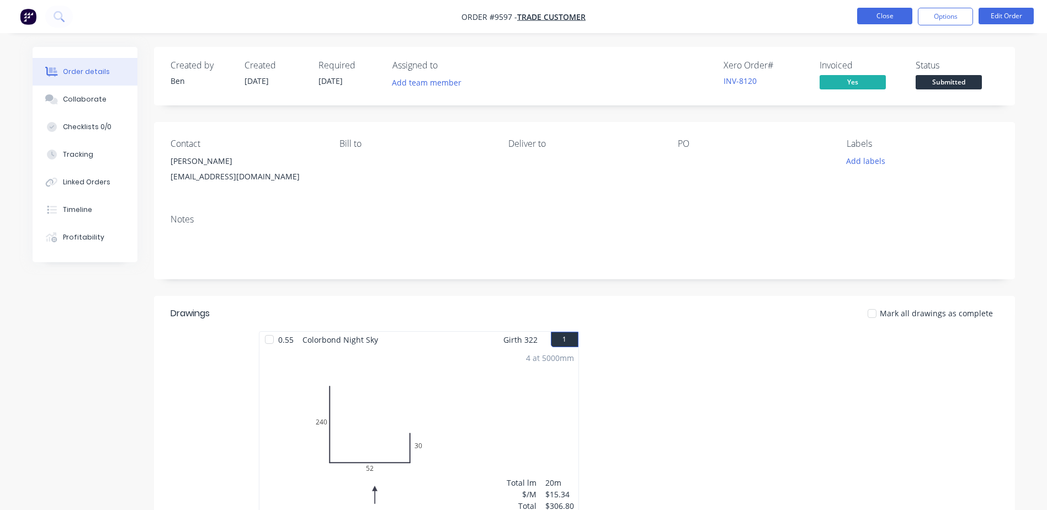
click at [881, 12] on button "Close" at bounding box center [885, 16] width 55 height 17
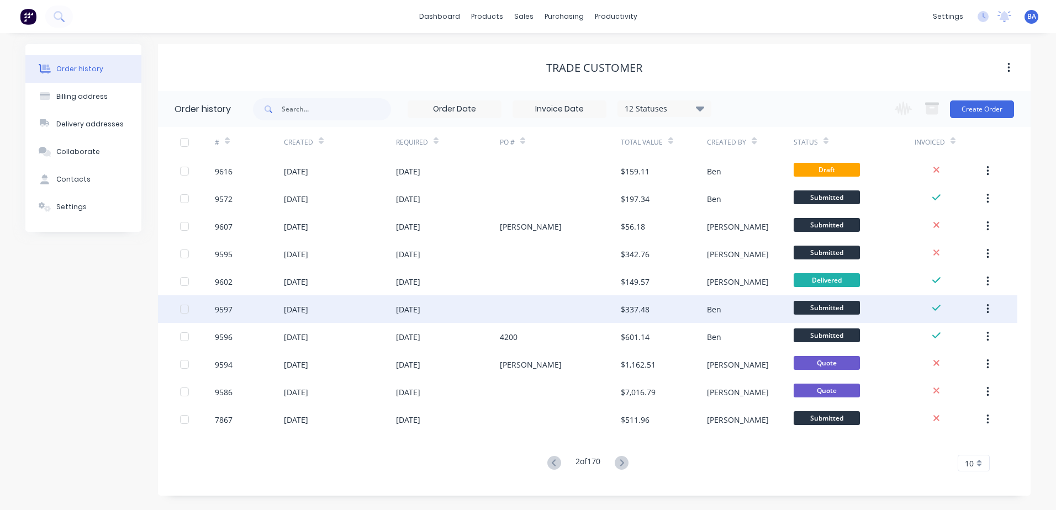
click at [557, 311] on div at bounding box center [560, 309] width 121 height 28
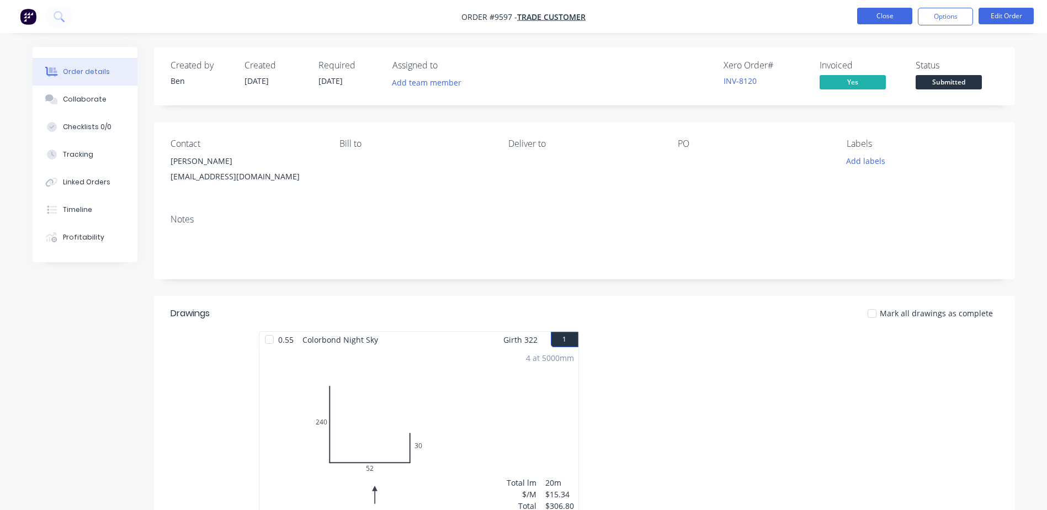
click at [899, 10] on button "Close" at bounding box center [885, 16] width 55 height 17
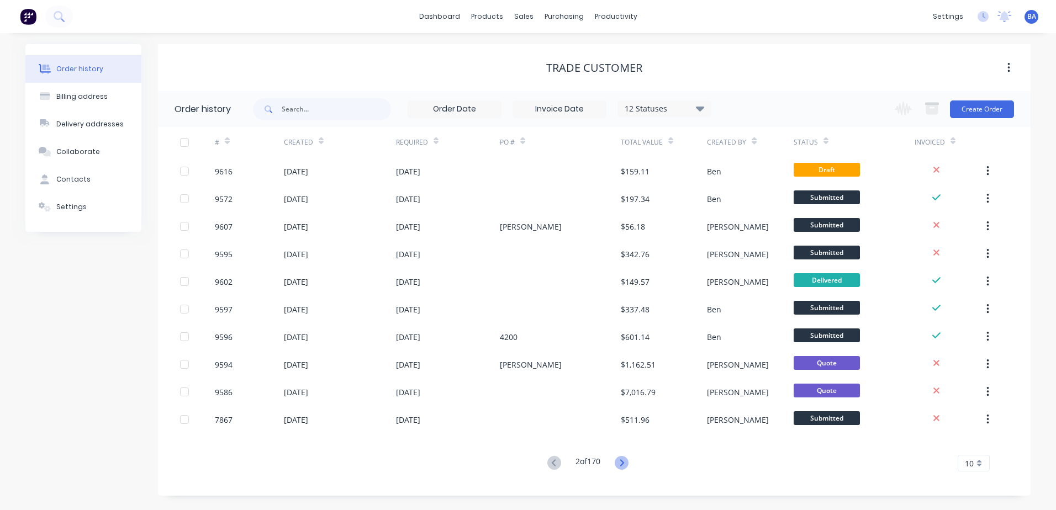
click at [624, 461] on icon at bounding box center [622, 463] width 14 height 14
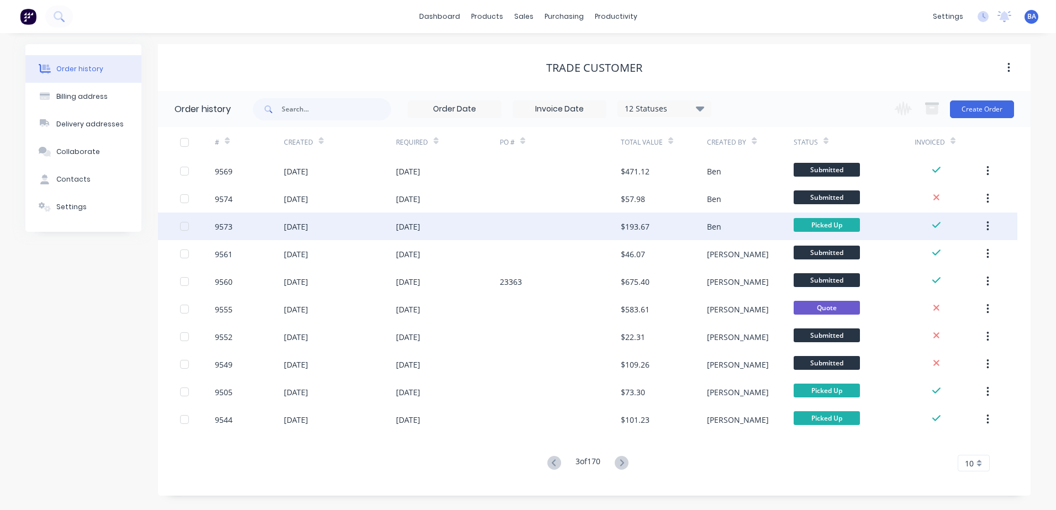
click at [600, 231] on div at bounding box center [560, 227] width 121 height 28
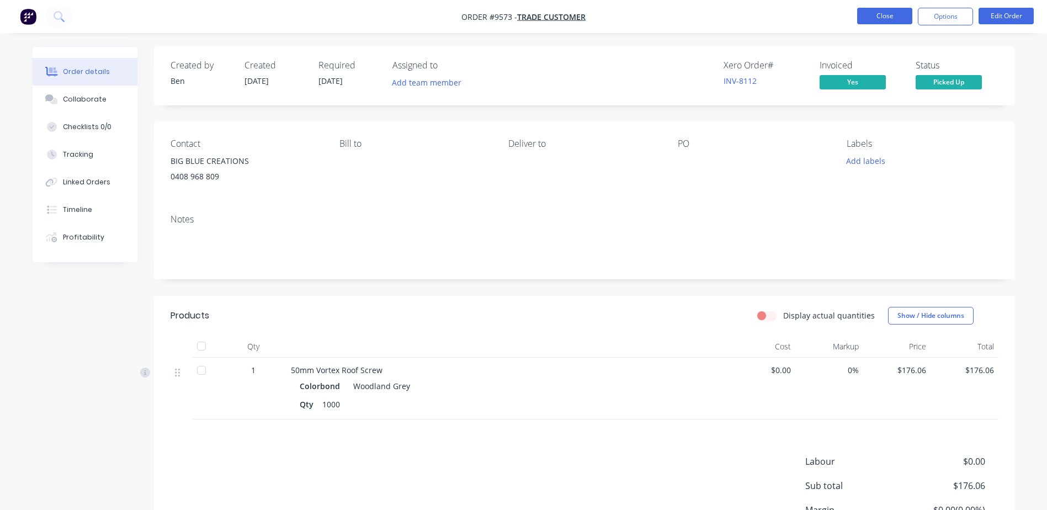
click at [882, 18] on button "Close" at bounding box center [885, 16] width 55 height 17
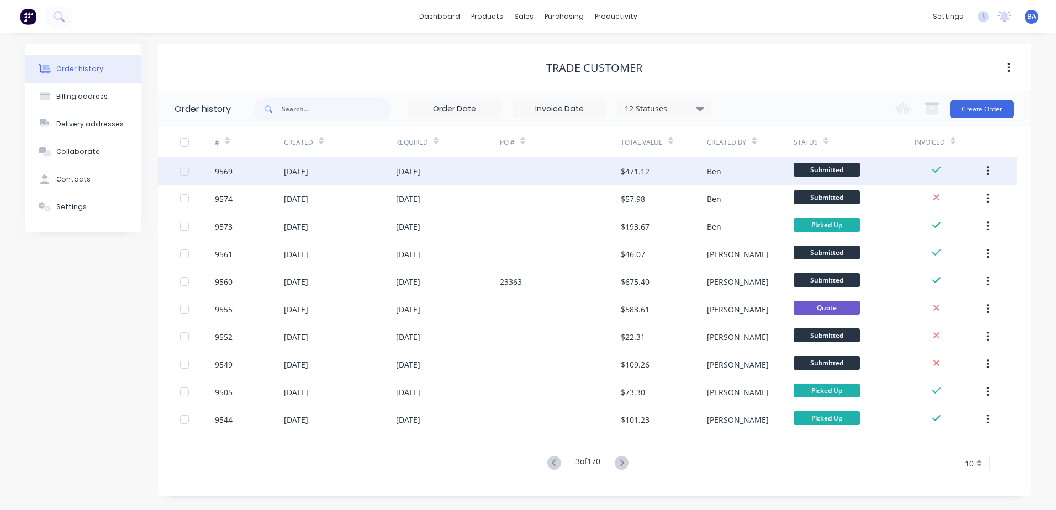
click at [570, 166] on div at bounding box center [560, 171] width 121 height 28
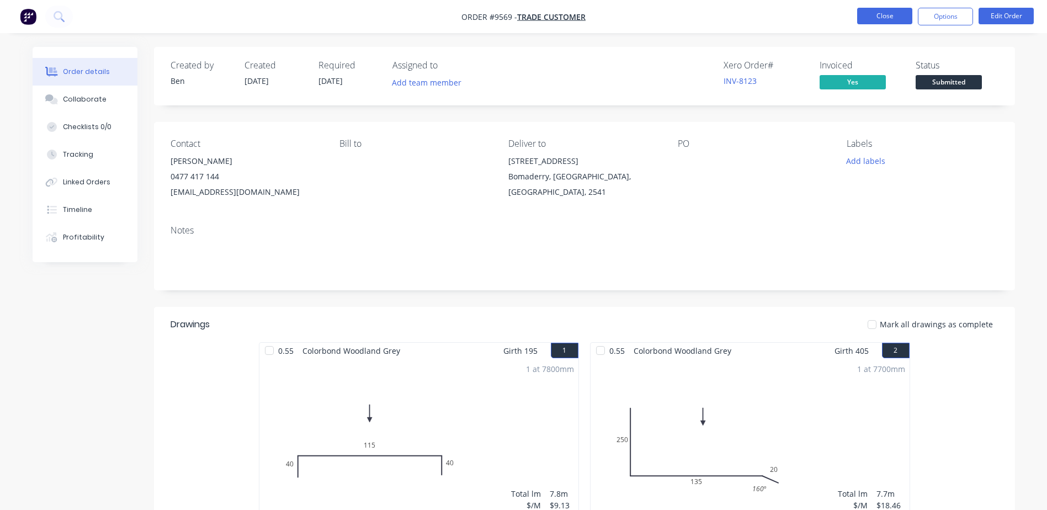
click at [894, 18] on button "Close" at bounding box center [885, 16] width 55 height 17
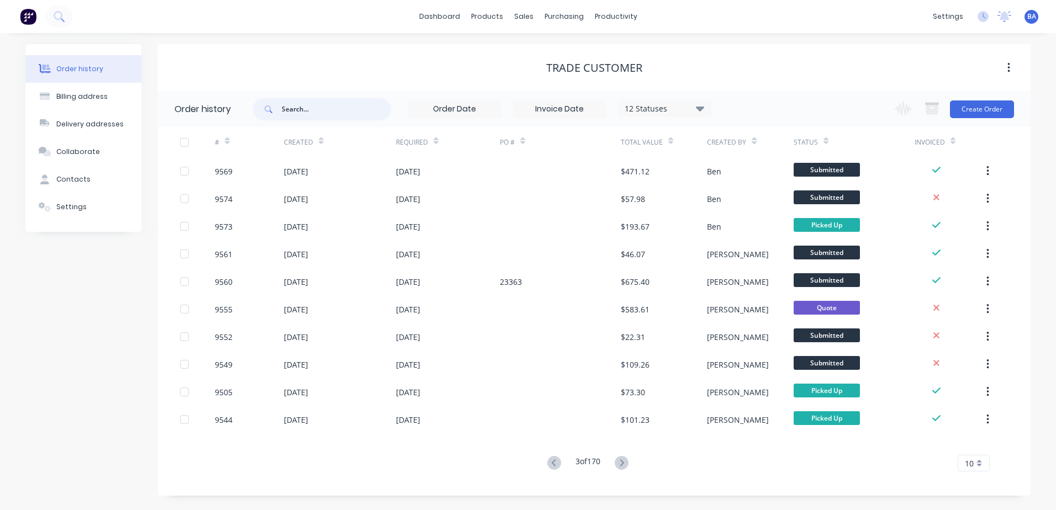
click at [307, 109] on input "text" at bounding box center [336, 109] width 109 height 22
click at [529, 76] on icon at bounding box center [527, 75] width 6 height 5
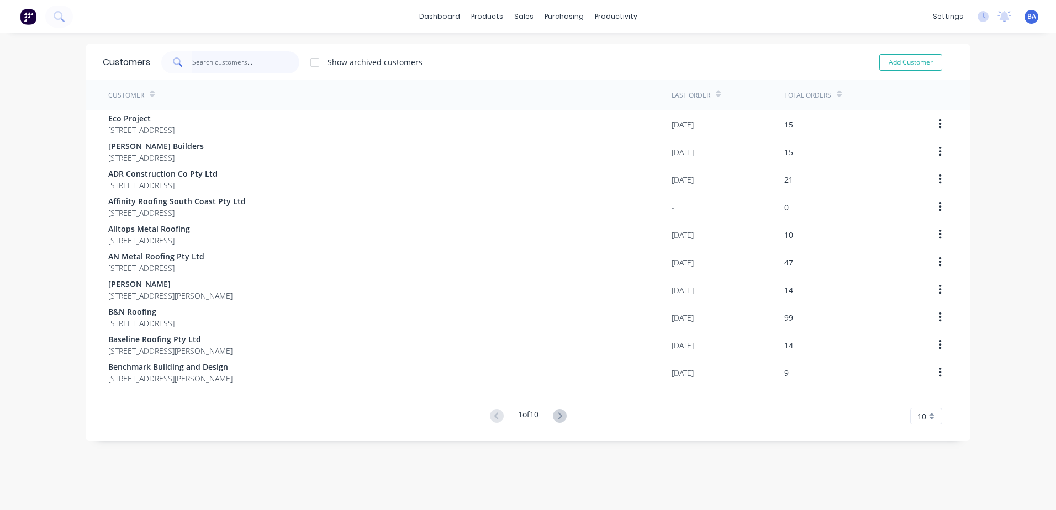
click at [252, 61] on input "text" at bounding box center [246, 62] width 108 height 22
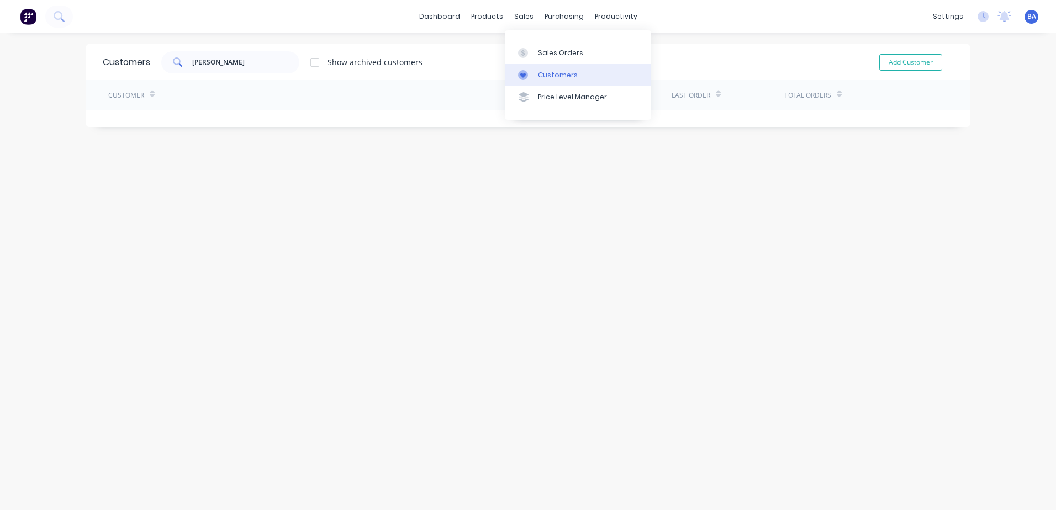
click at [525, 76] on icon at bounding box center [523, 75] width 6 height 5
click at [526, 71] on icon at bounding box center [523, 75] width 10 height 10
click at [232, 64] on input "[PERSON_NAME]" at bounding box center [246, 62] width 108 height 22
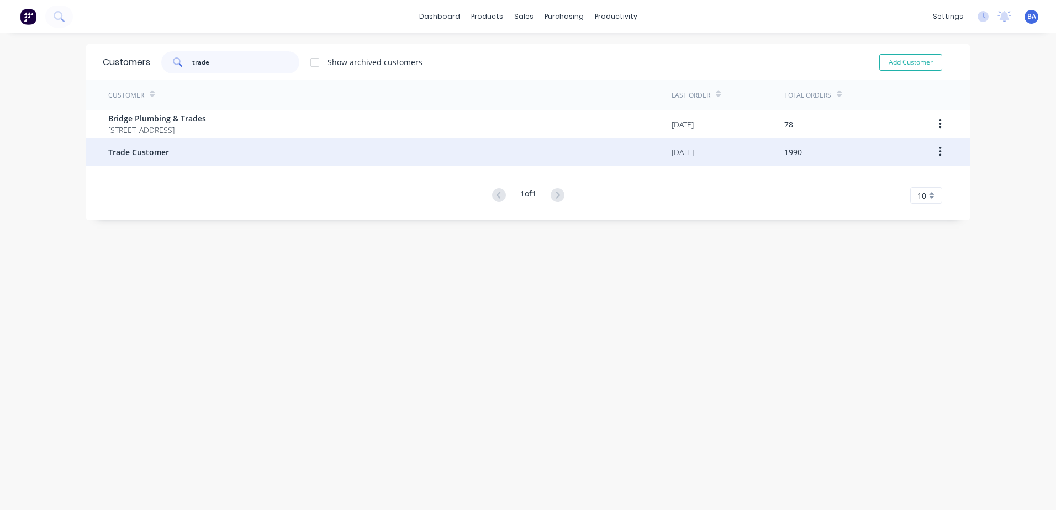
type input "trade"
click at [184, 150] on div "Trade Customer" at bounding box center [389, 152] width 563 height 28
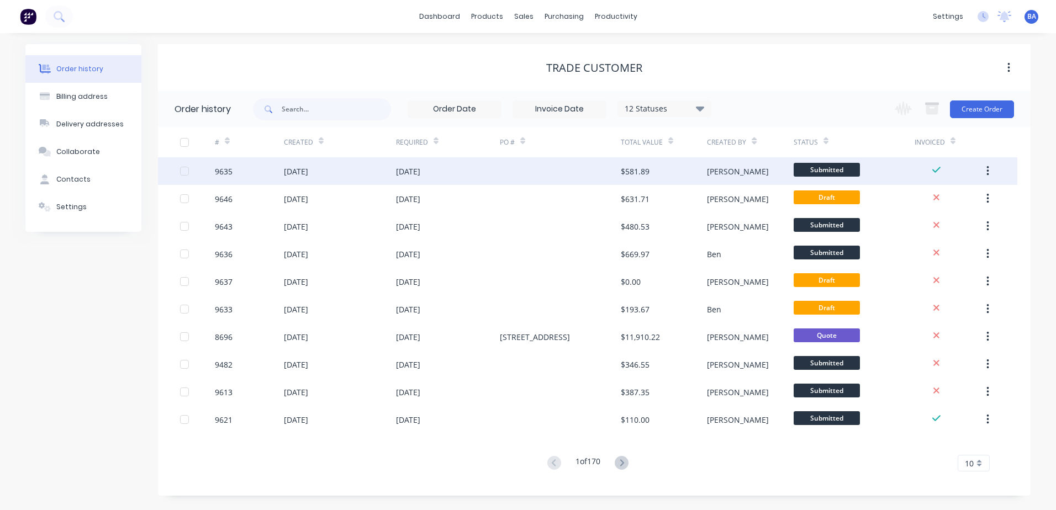
click at [480, 177] on div "[DATE]" at bounding box center [448, 171] width 104 height 28
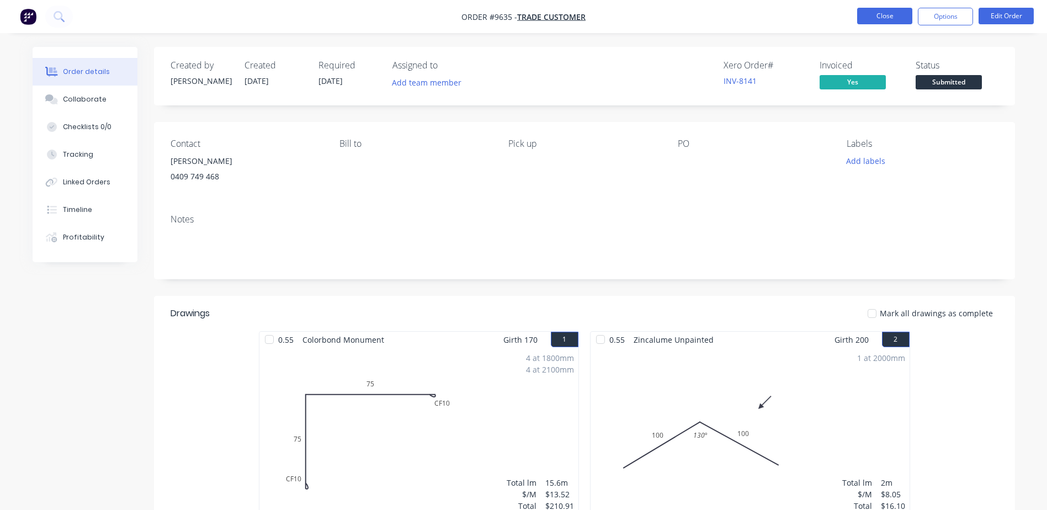
click at [878, 10] on button "Close" at bounding box center [885, 16] width 55 height 17
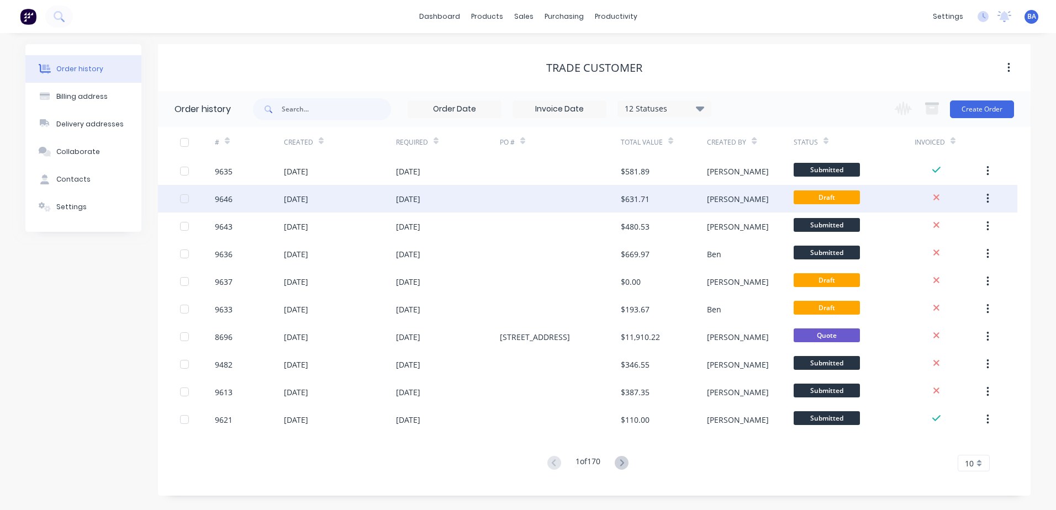
click at [607, 200] on div at bounding box center [560, 199] width 121 height 28
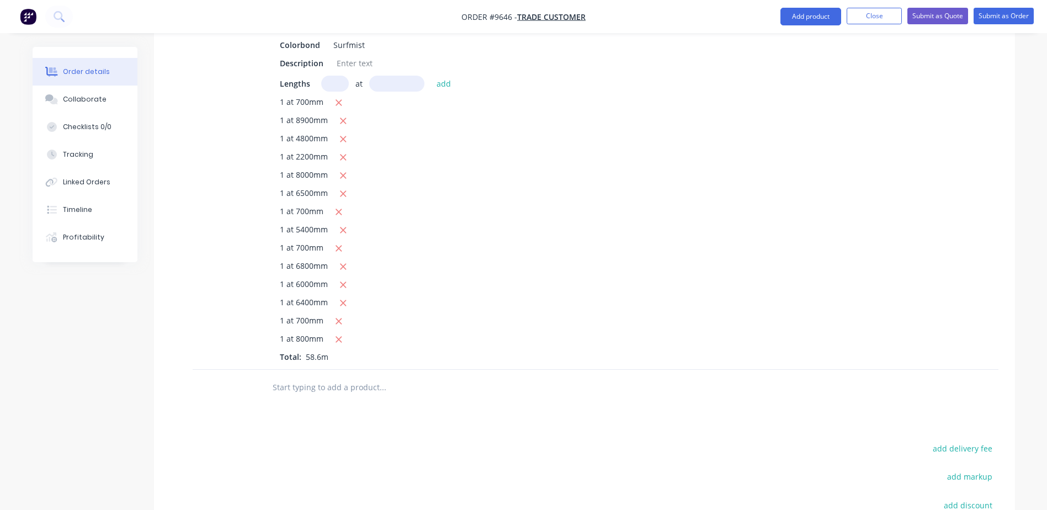
scroll to position [55, 0]
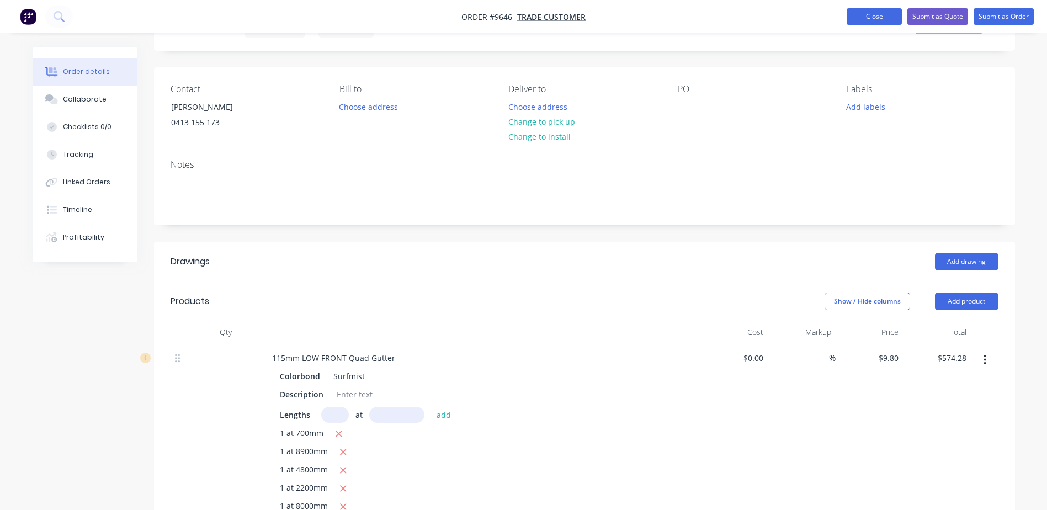
click at [865, 14] on button "Close" at bounding box center [874, 16] width 55 height 17
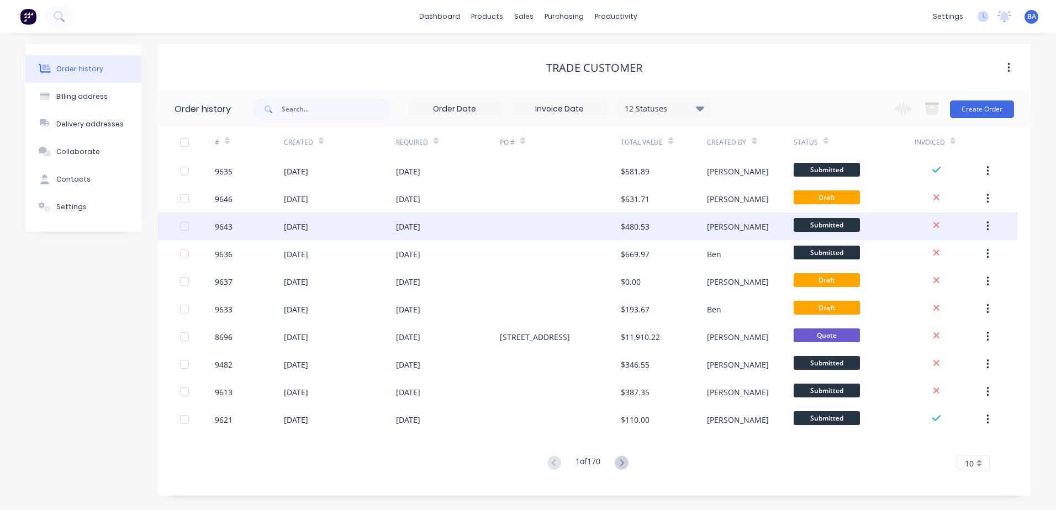
click at [650, 230] on div "$480.53" at bounding box center [664, 227] width 86 height 28
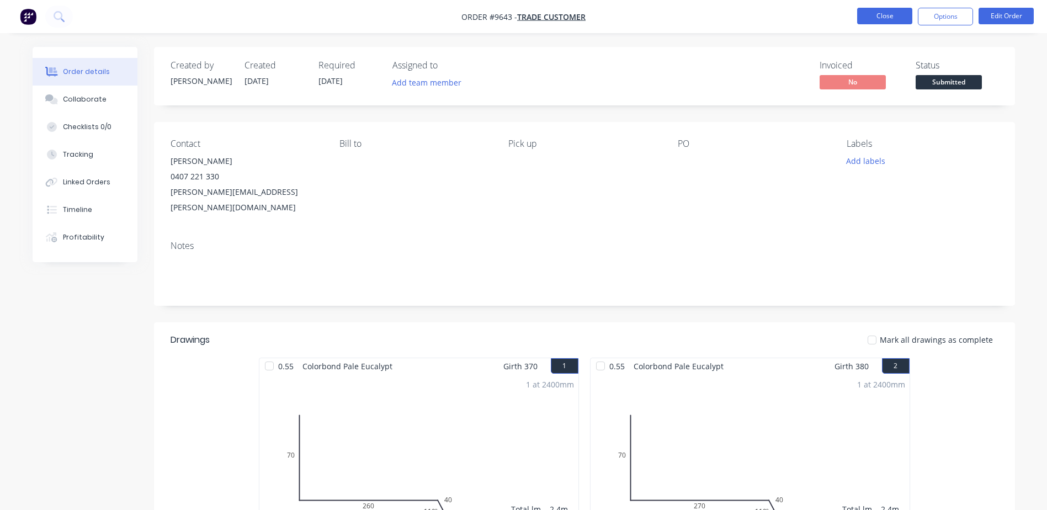
click at [869, 16] on button "Close" at bounding box center [885, 16] width 55 height 17
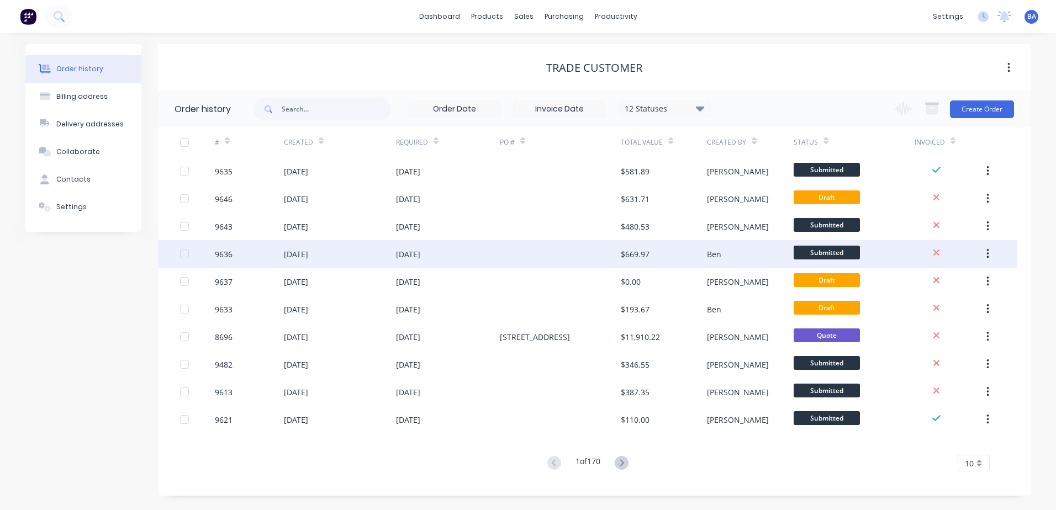
click at [622, 258] on div "$669.97" at bounding box center [635, 254] width 29 height 12
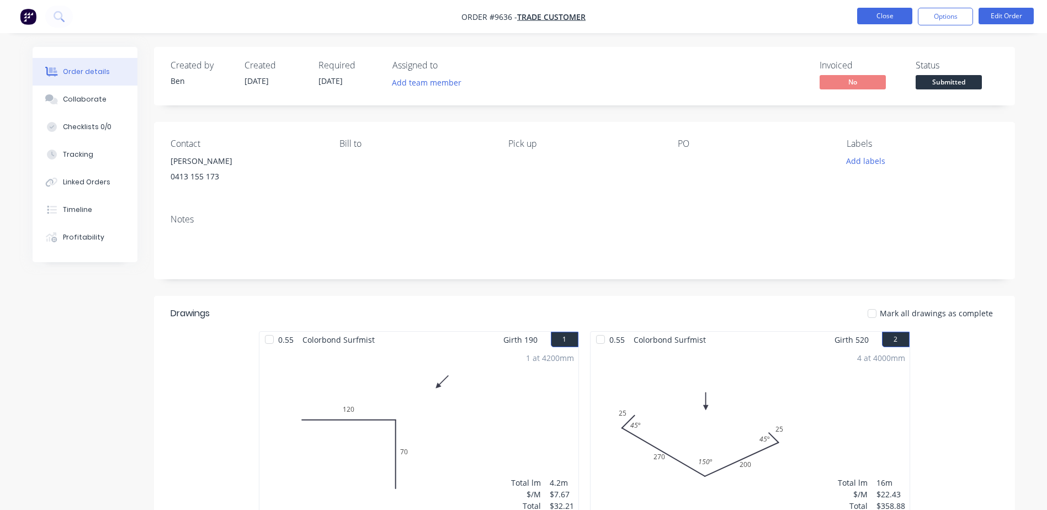
click at [886, 13] on button "Close" at bounding box center [885, 16] width 55 height 17
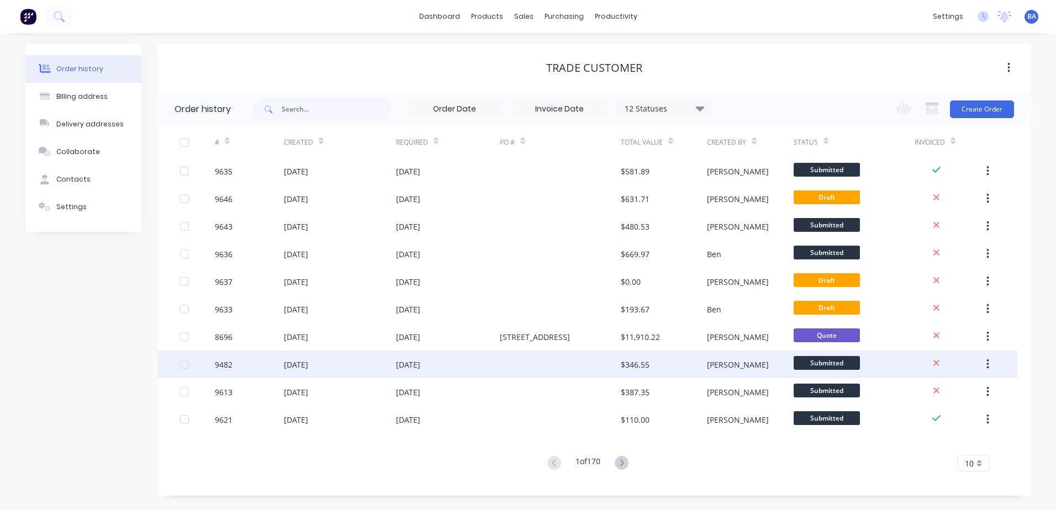
click at [598, 364] on div at bounding box center [560, 365] width 121 height 28
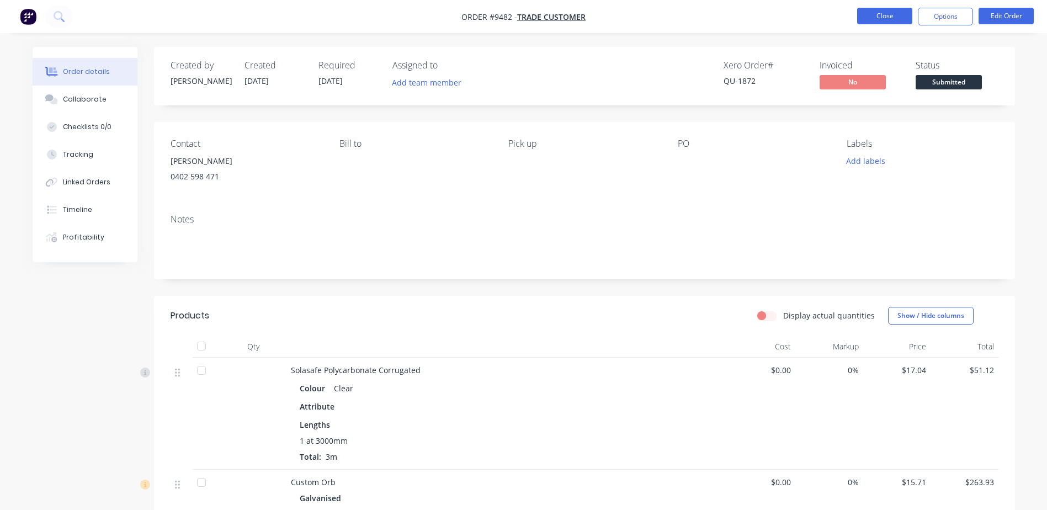
click at [875, 15] on button "Close" at bounding box center [885, 16] width 55 height 17
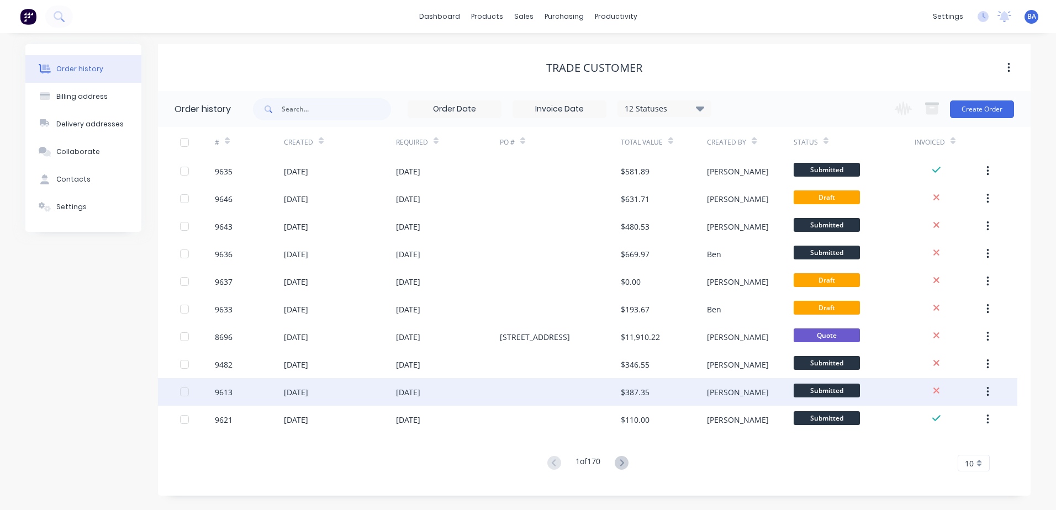
click at [620, 394] on div at bounding box center [560, 392] width 121 height 28
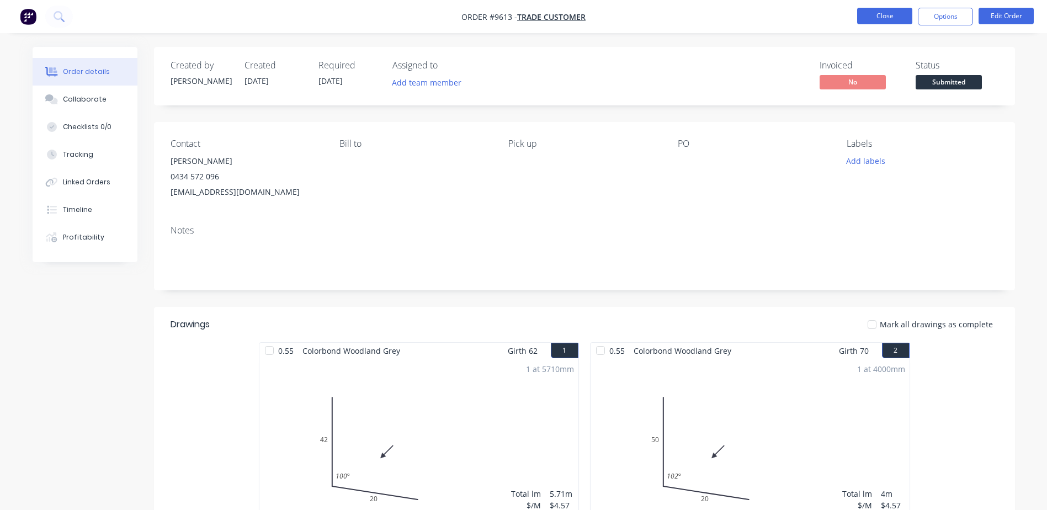
click at [908, 19] on button "Close" at bounding box center [885, 16] width 55 height 17
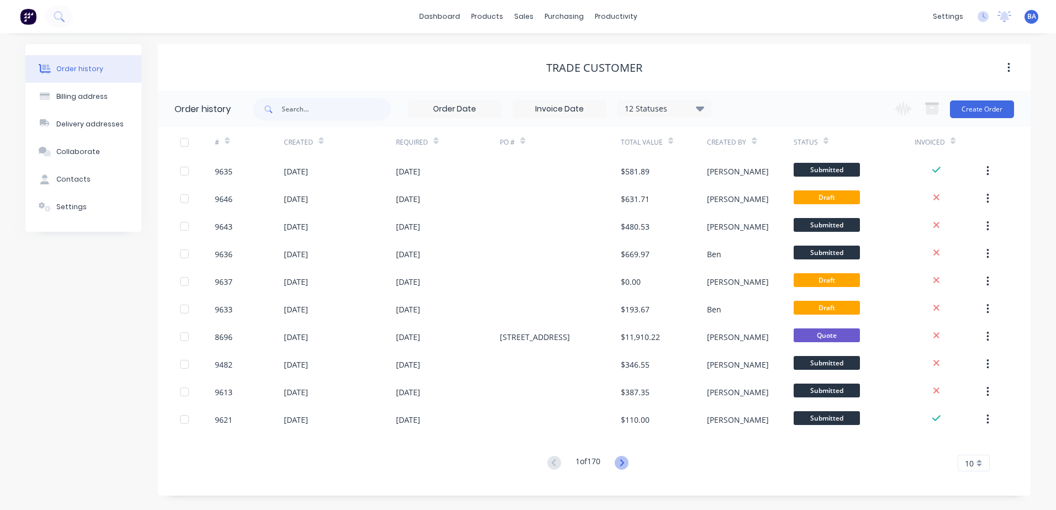
click at [621, 461] on icon at bounding box center [622, 463] width 14 height 14
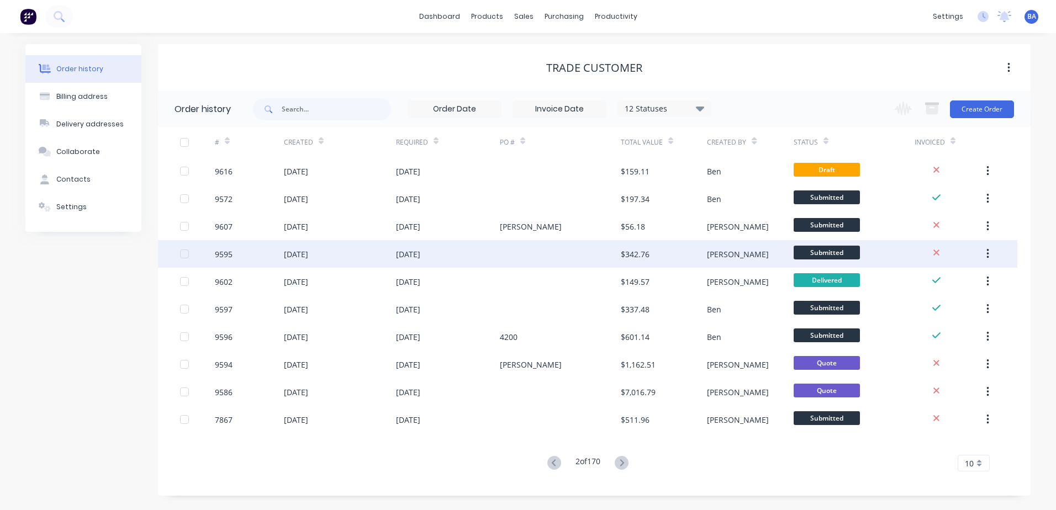
click at [606, 247] on div at bounding box center [560, 254] width 121 height 28
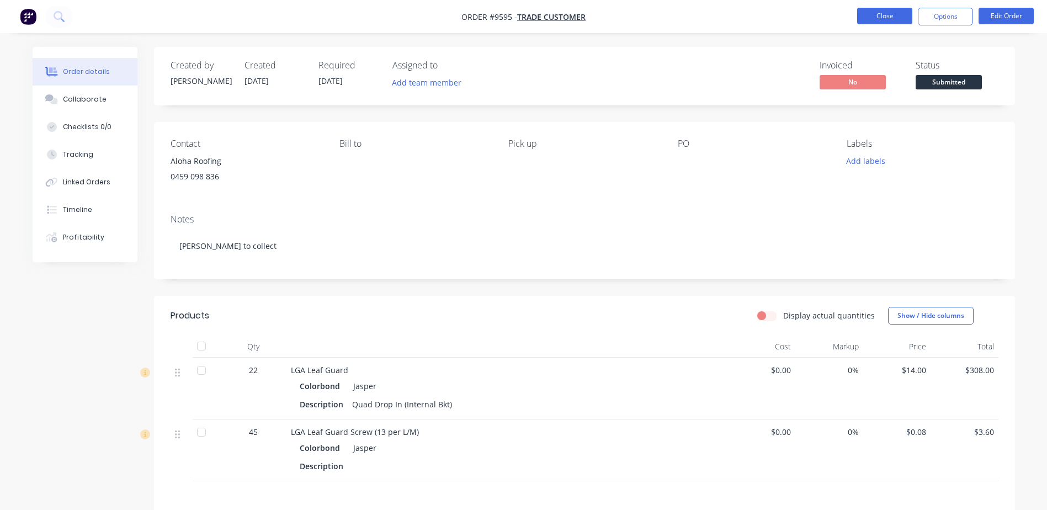
click at [896, 12] on button "Close" at bounding box center [885, 16] width 55 height 17
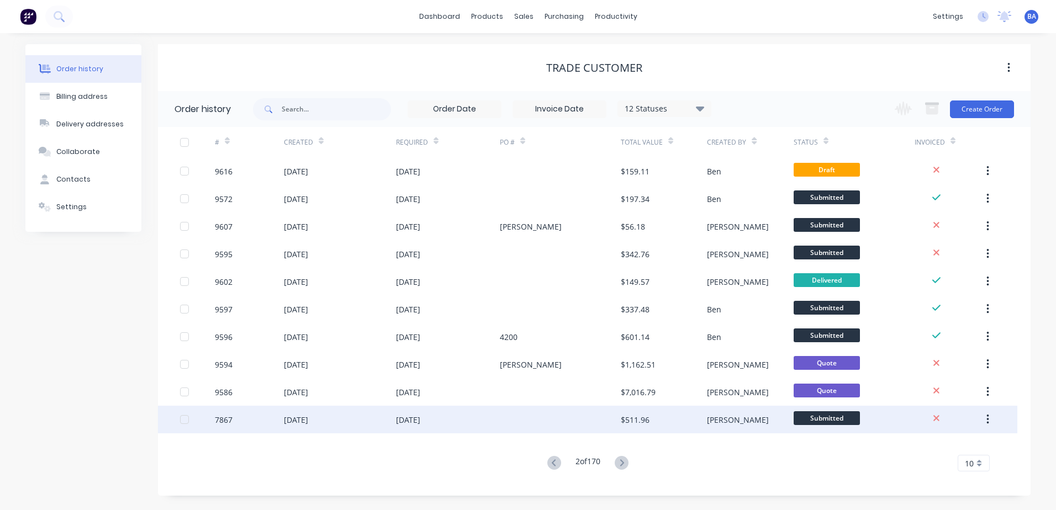
click at [591, 414] on div at bounding box center [560, 420] width 121 height 28
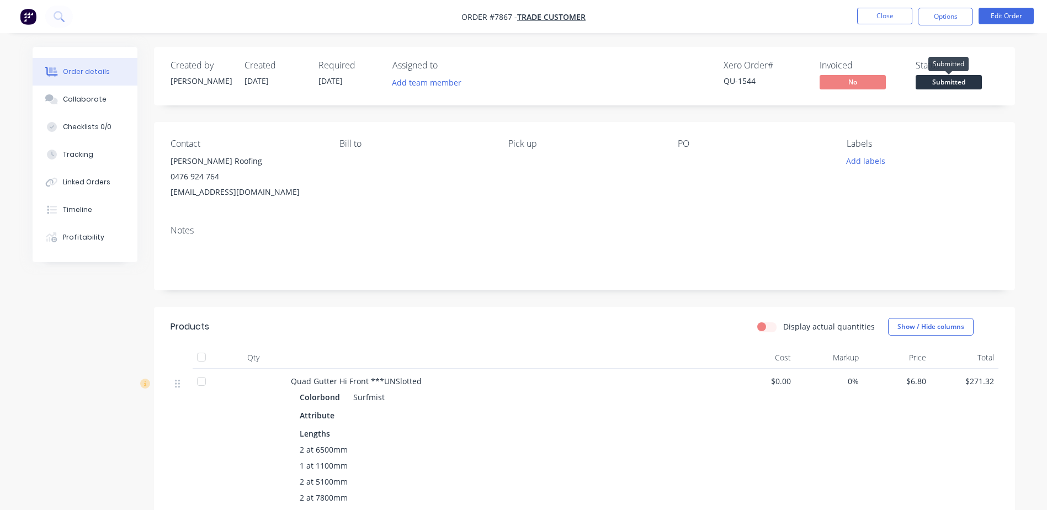
click at [959, 84] on span "Submitted" at bounding box center [949, 82] width 66 height 14
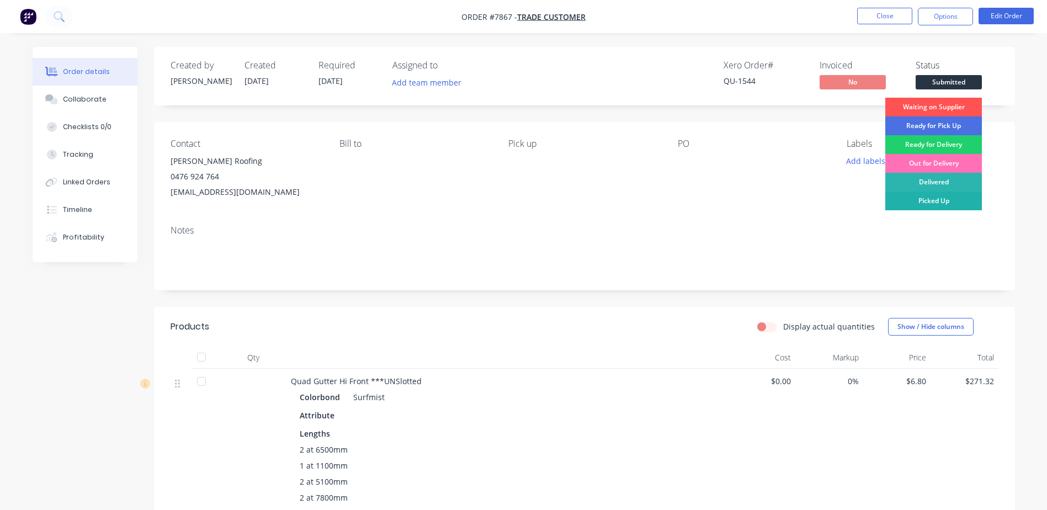
click at [920, 200] on div "Picked Up" at bounding box center [934, 201] width 97 height 19
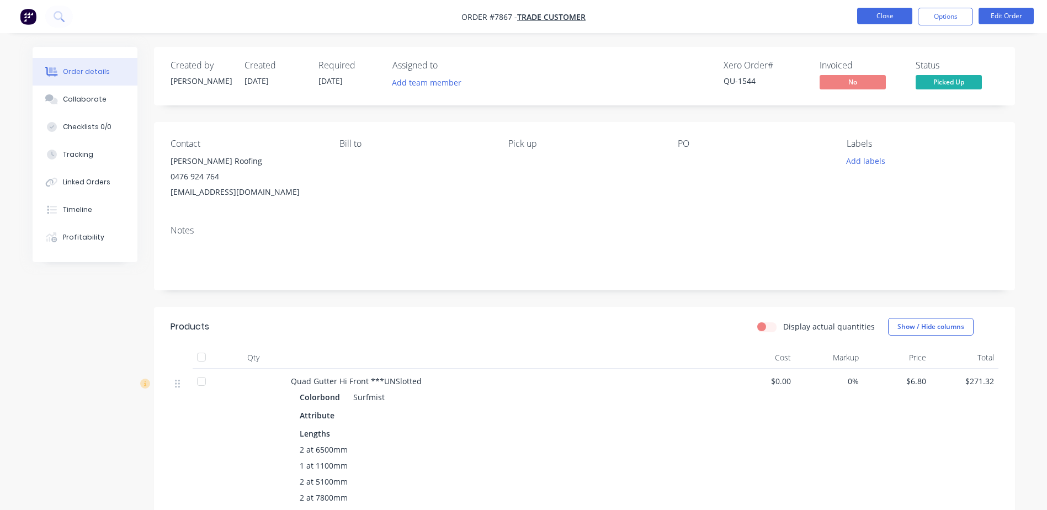
click at [876, 14] on button "Close" at bounding box center [885, 16] width 55 height 17
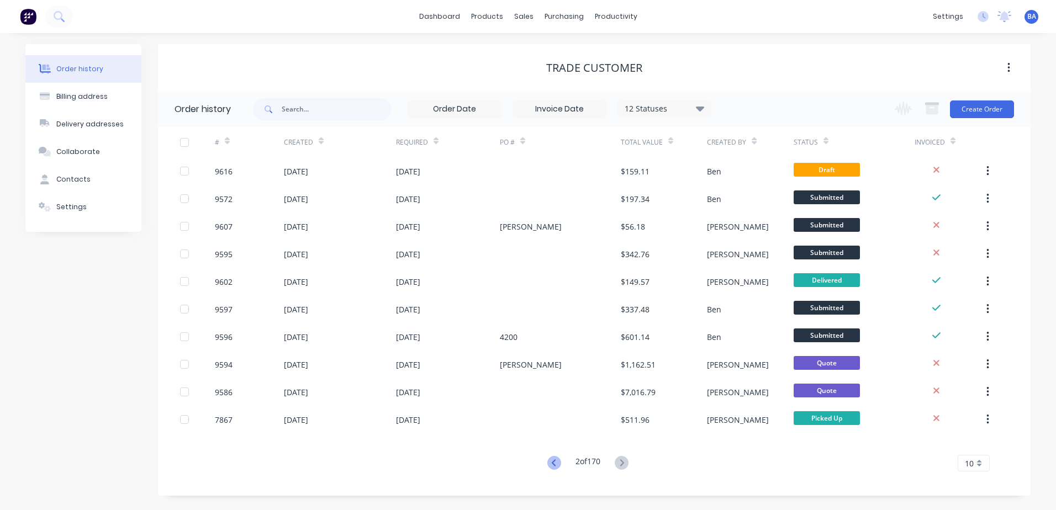
click at [551, 461] on icon at bounding box center [554, 463] width 14 height 14
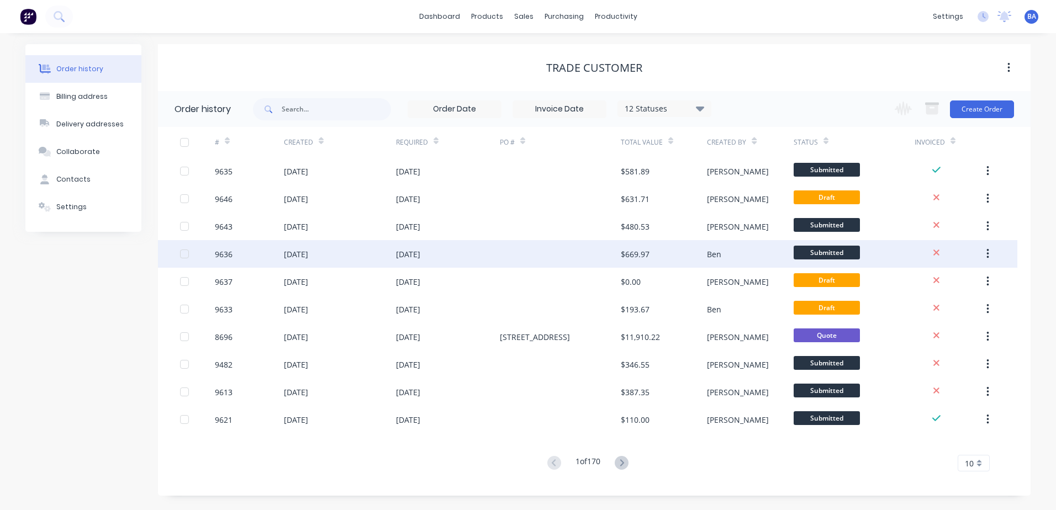
click at [579, 253] on div at bounding box center [560, 254] width 121 height 28
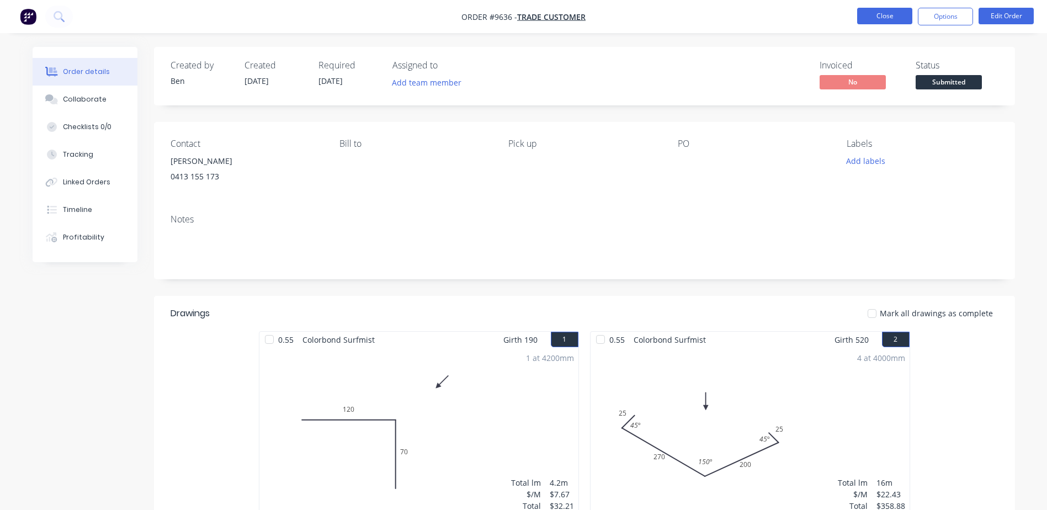
click at [886, 13] on button "Close" at bounding box center [885, 16] width 55 height 17
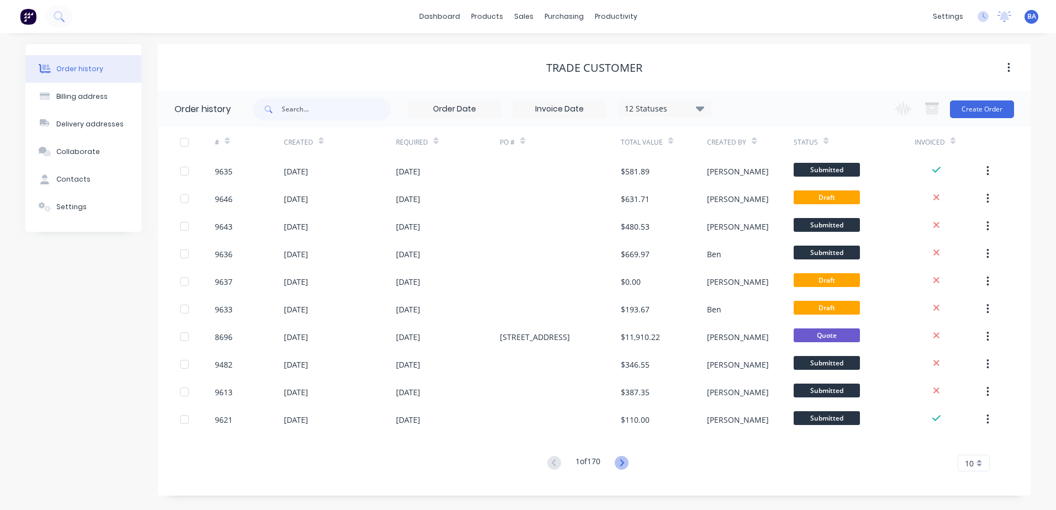
click at [622, 461] on icon at bounding box center [622, 463] width 14 height 14
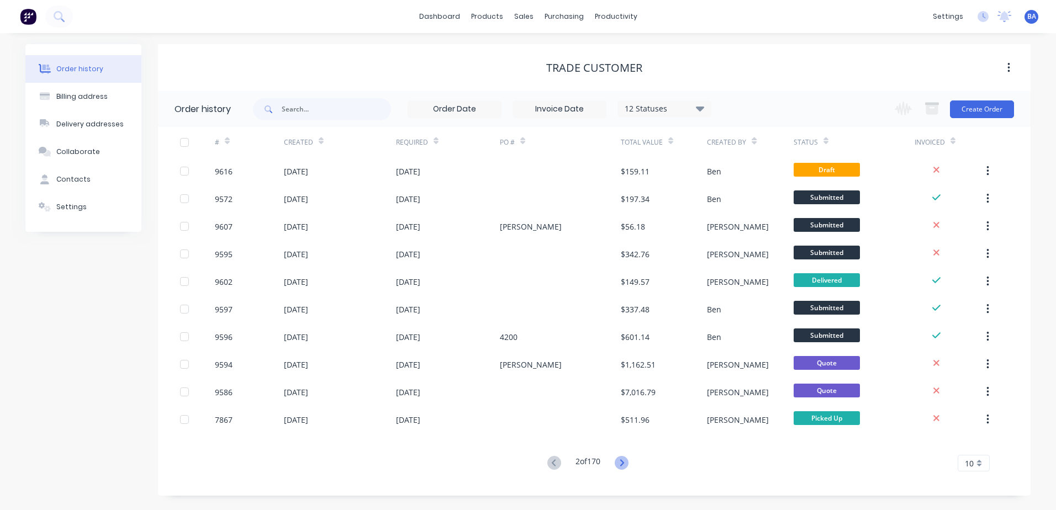
click at [623, 463] on icon at bounding box center [622, 462] width 4 height 7
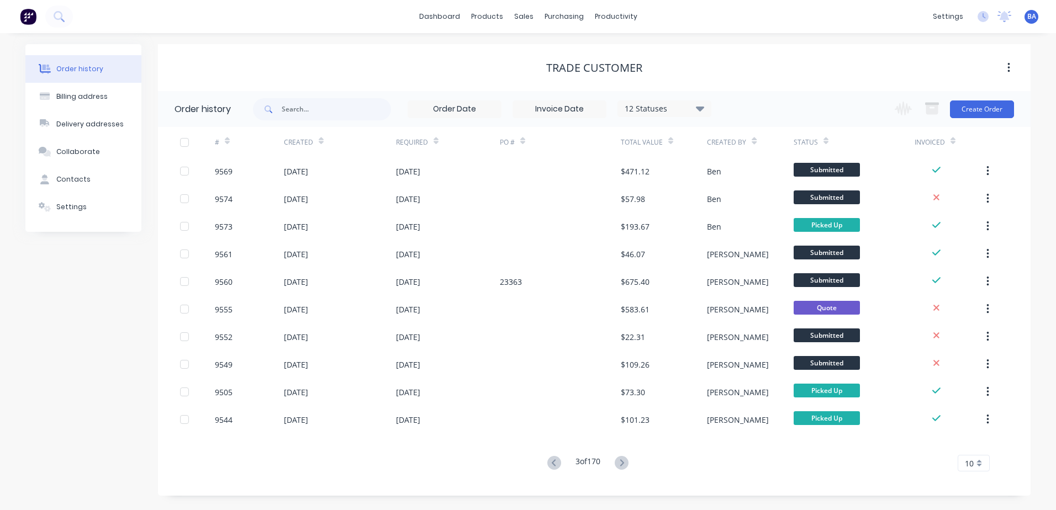
click at [623, 461] on icon at bounding box center [622, 462] width 4 height 7
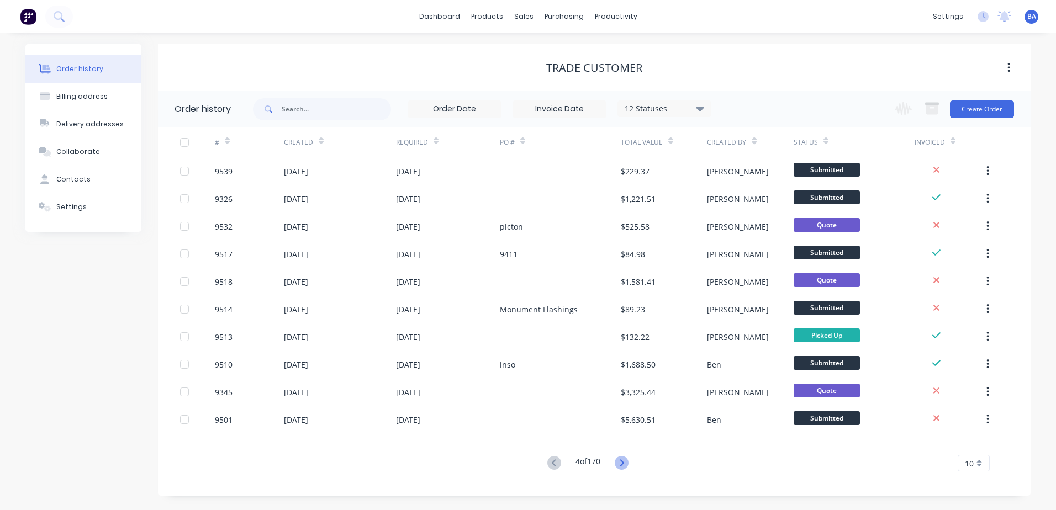
click at [623, 459] on icon at bounding box center [622, 463] width 14 height 14
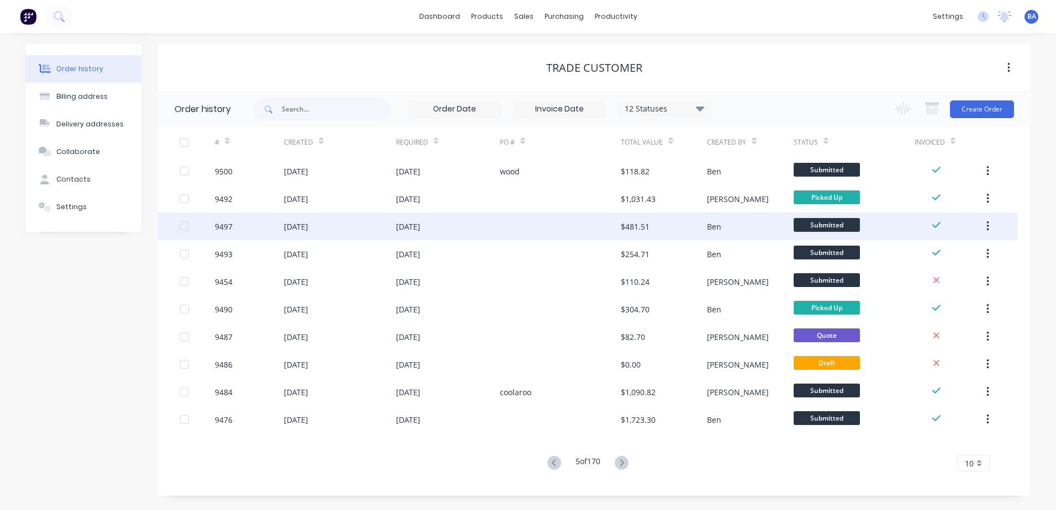
click at [591, 222] on div at bounding box center [560, 227] width 121 height 28
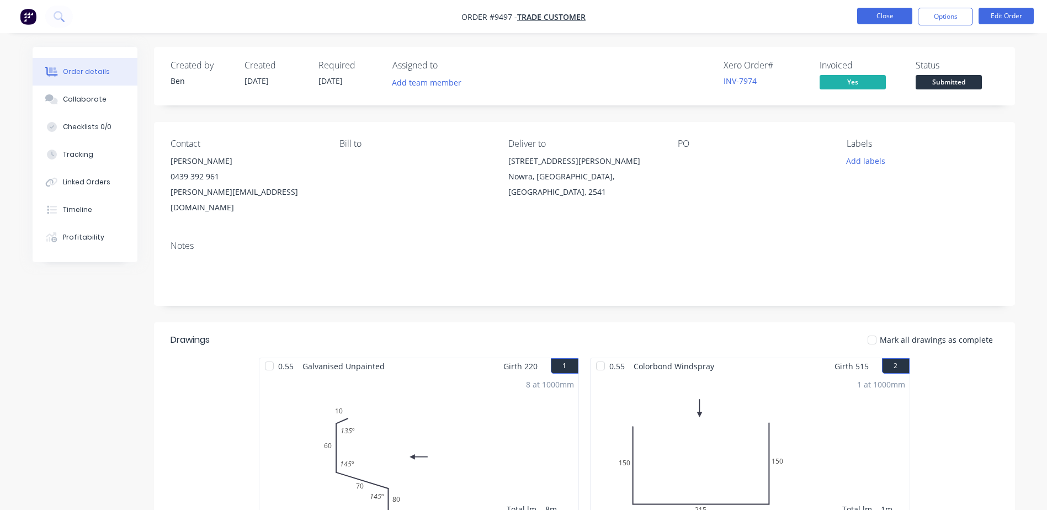
click at [891, 10] on button "Close" at bounding box center [885, 16] width 55 height 17
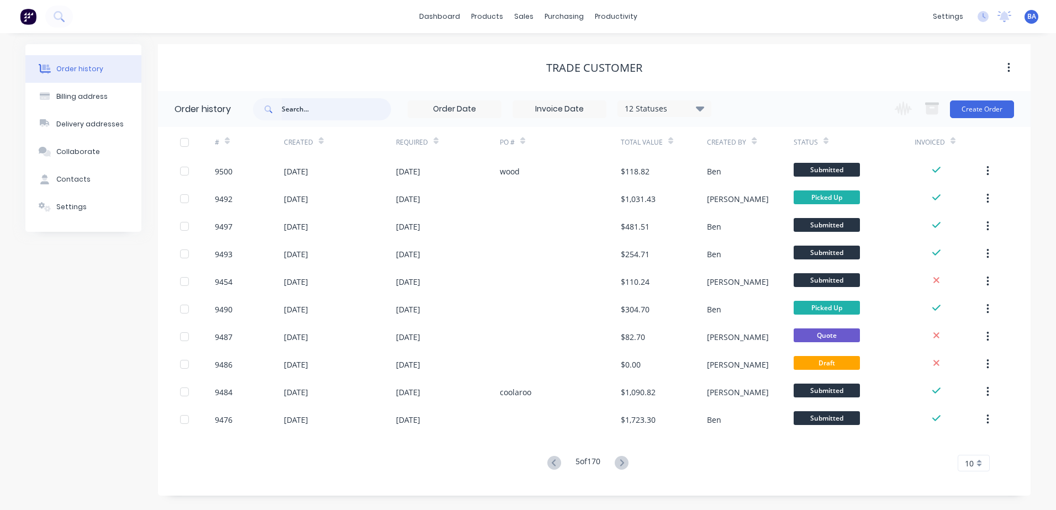
click at [302, 109] on input "text" at bounding box center [336, 109] width 109 height 22
click at [551, 462] on icon at bounding box center [553, 462] width 4 height 7
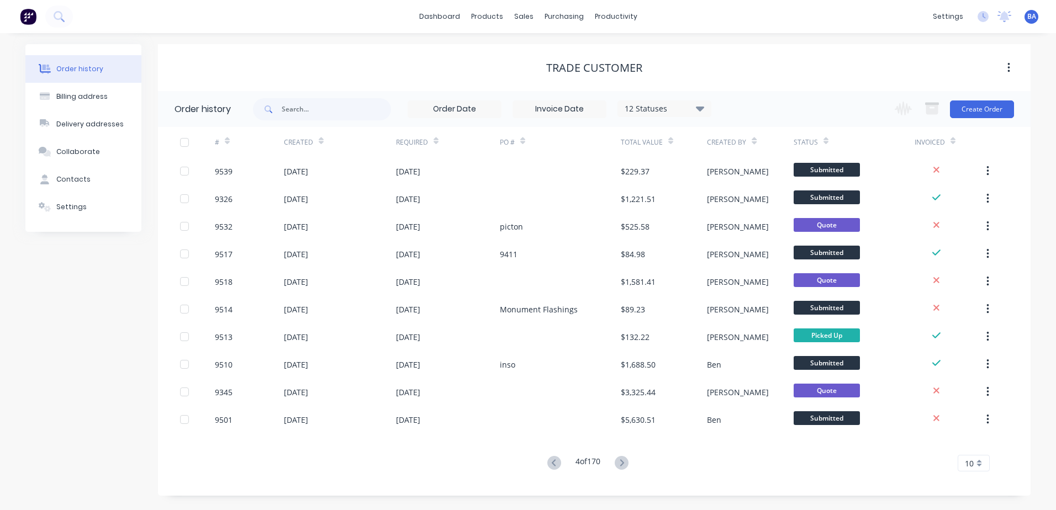
click at [551, 462] on icon at bounding box center [553, 462] width 4 height 7
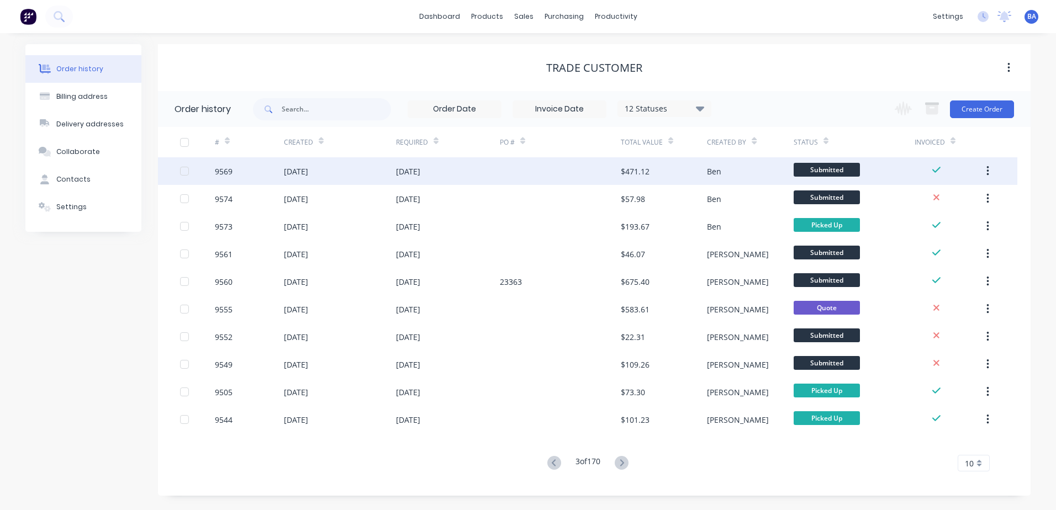
click at [243, 171] on div "9569" at bounding box center [249, 171] width 69 height 28
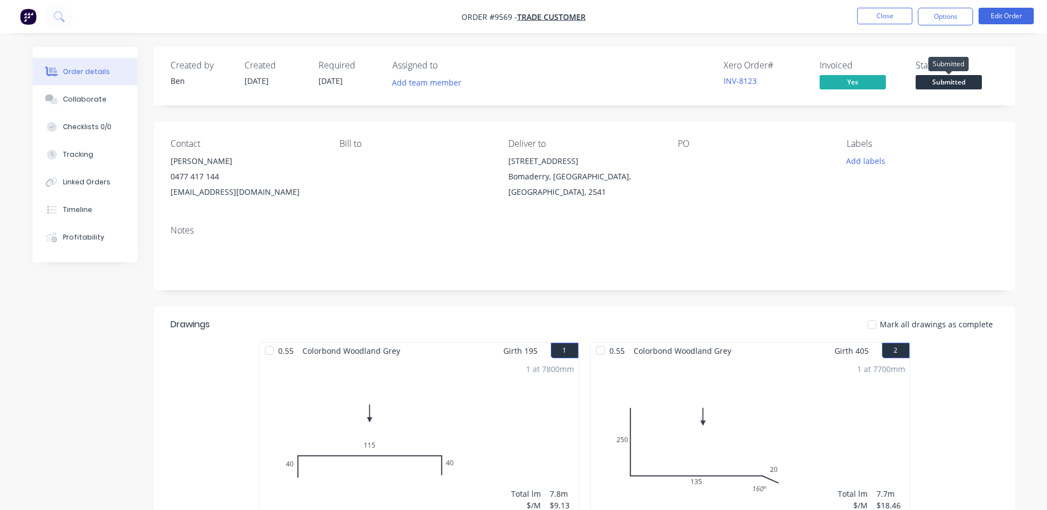
click at [938, 80] on span "Submitted" at bounding box center [949, 82] width 66 height 14
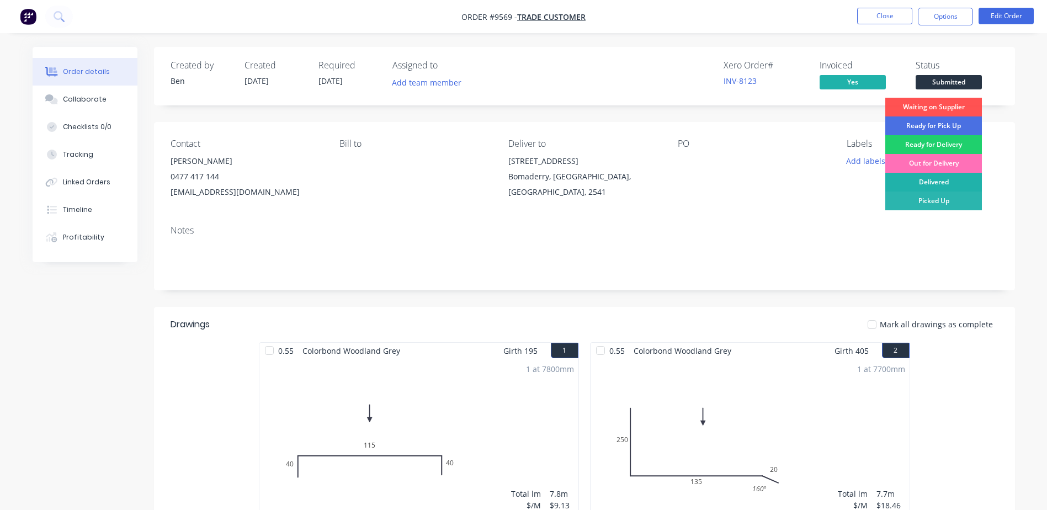
click at [928, 178] on div "Delivered" at bounding box center [934, 182] width 97 height 19
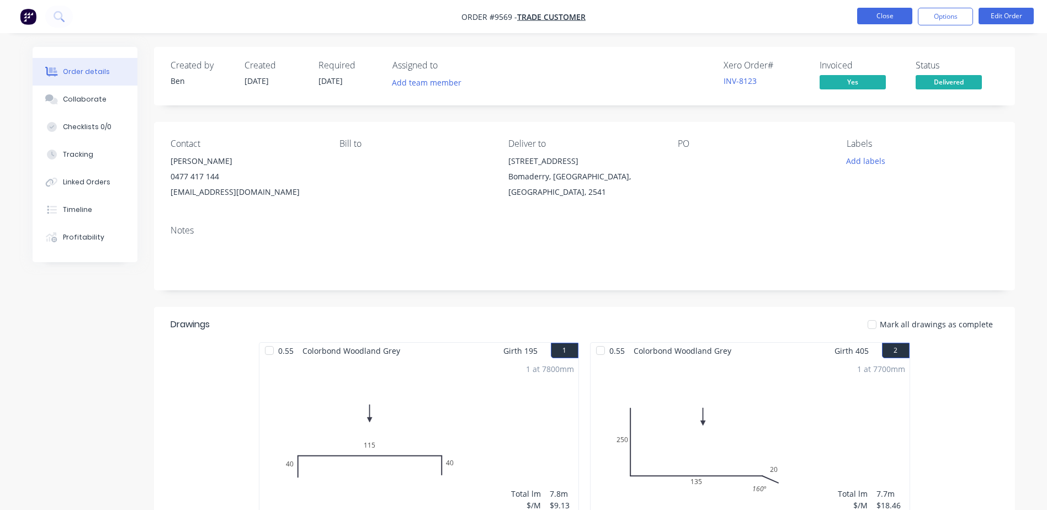
click at [893, 14] on button "Close" at bounding box center [885, 16] width 55 height 17
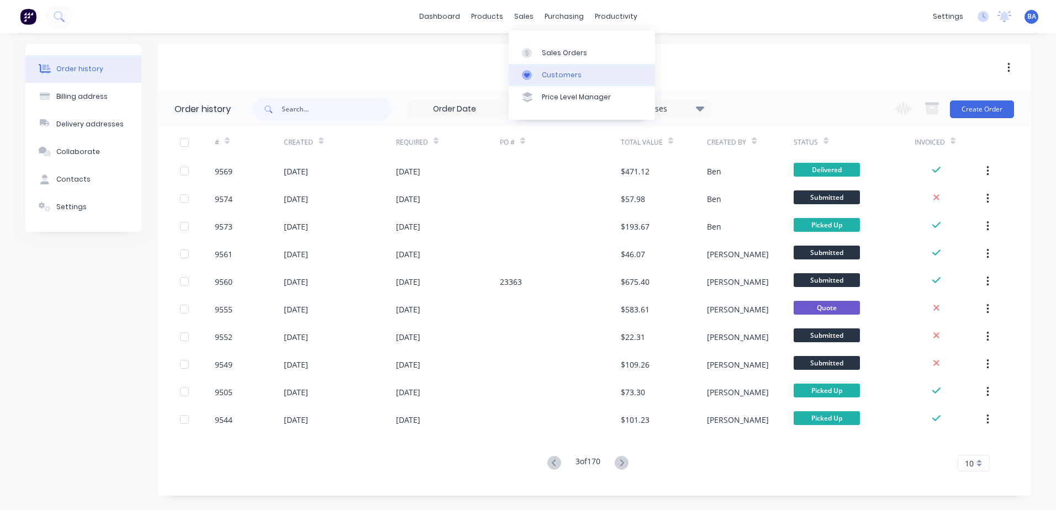
click at [539, 67] on link "Customers" at bounding box center [582, 75] width 146 height 22
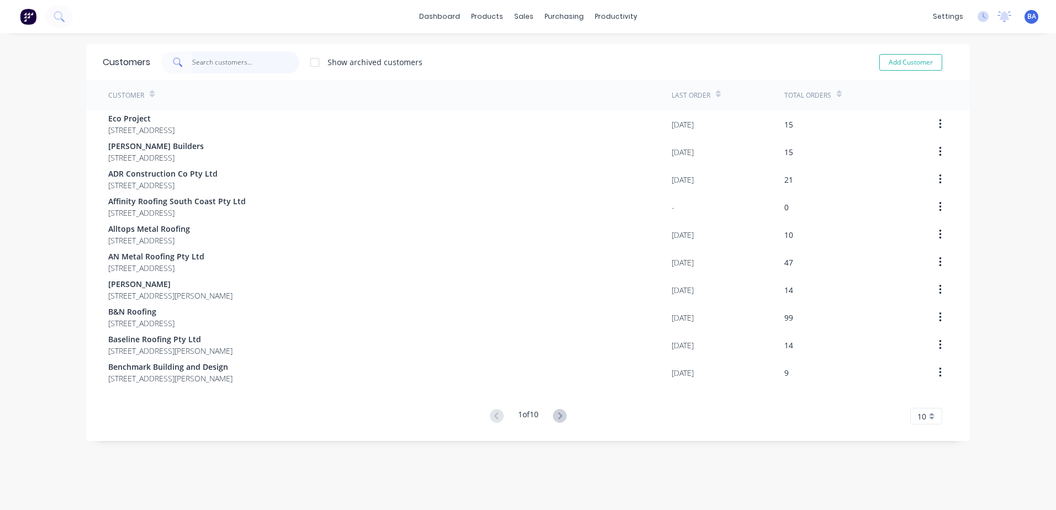
click at [262, 61] on input "text" at bounding box center [246, 62] width 108 height 22
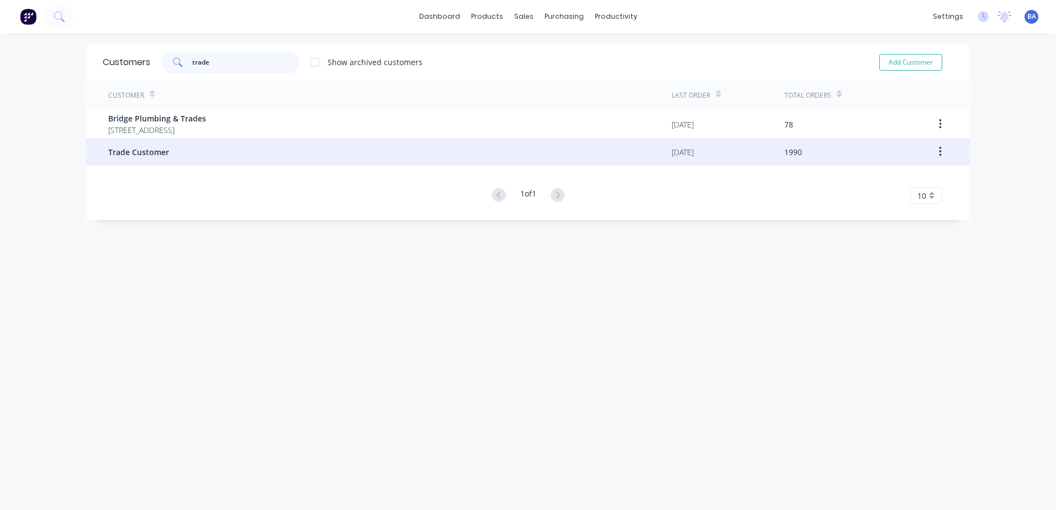
type input "trade"
click at [196, 142] on div "Trade Customer" at bounding box center [389, 152] width 563 height 28
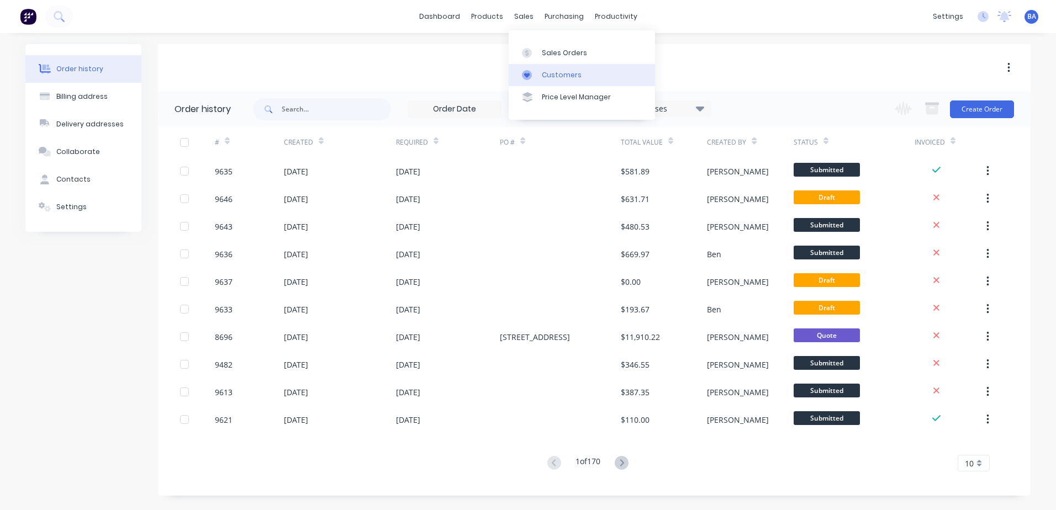
click at [531, 68] on link "Customers" at bounding box center [582, 75] width 146 height 22
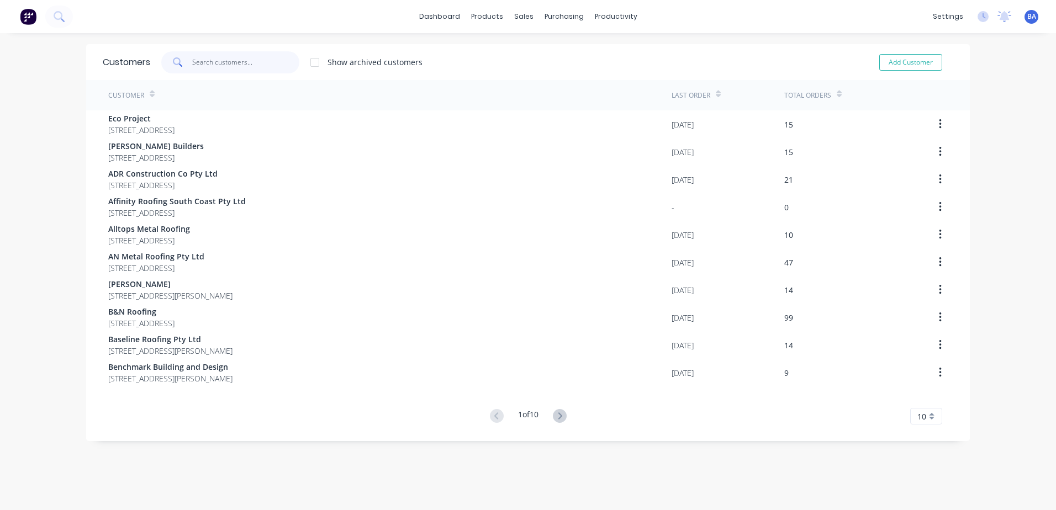
click at [264, 61] on input "text" at bounding box center [246, 62] width 108 height 22
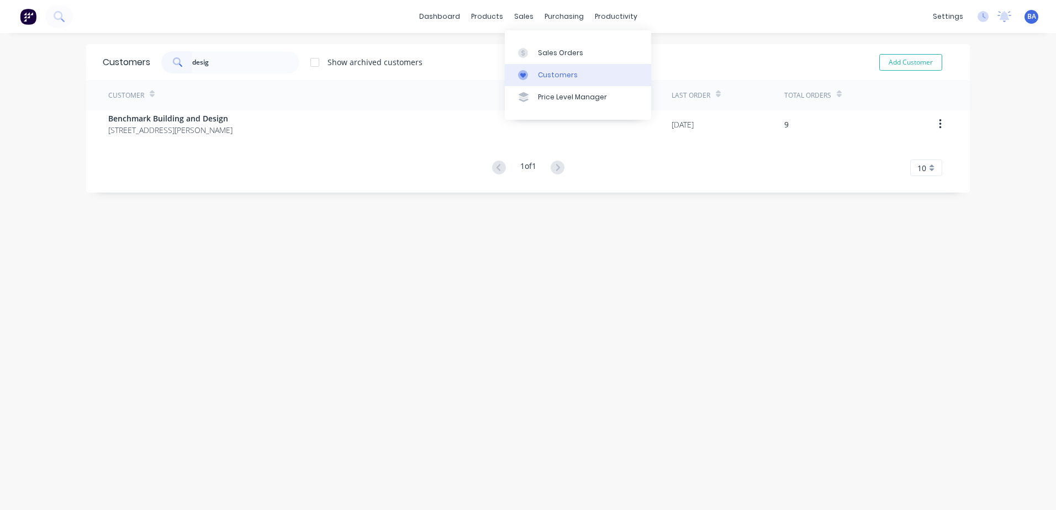
click at [529, 76] on div at bounding box center [526, 75] width 17 height 10
click at [242, 58] on input "desig" at bounding box center [246, 62] width 108 height 22
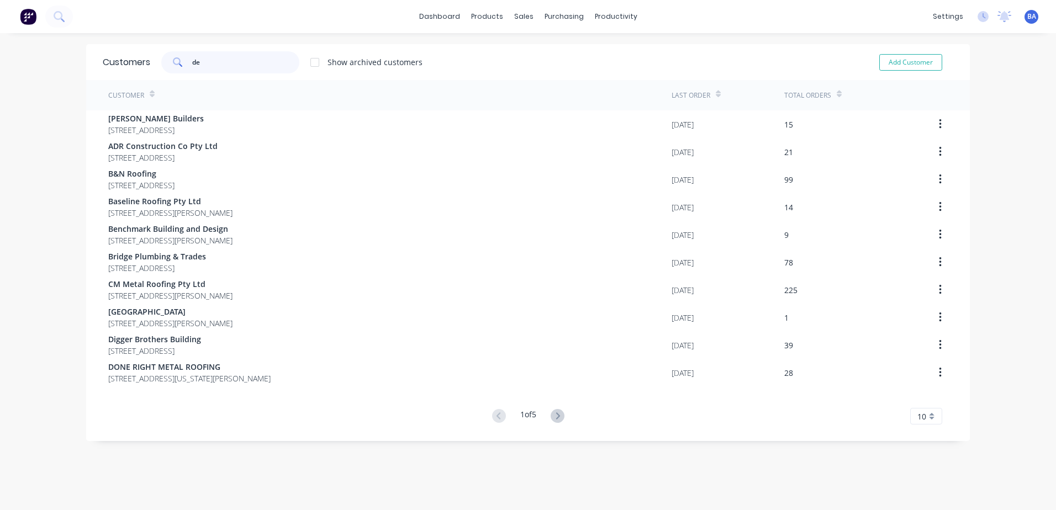
type input "d"
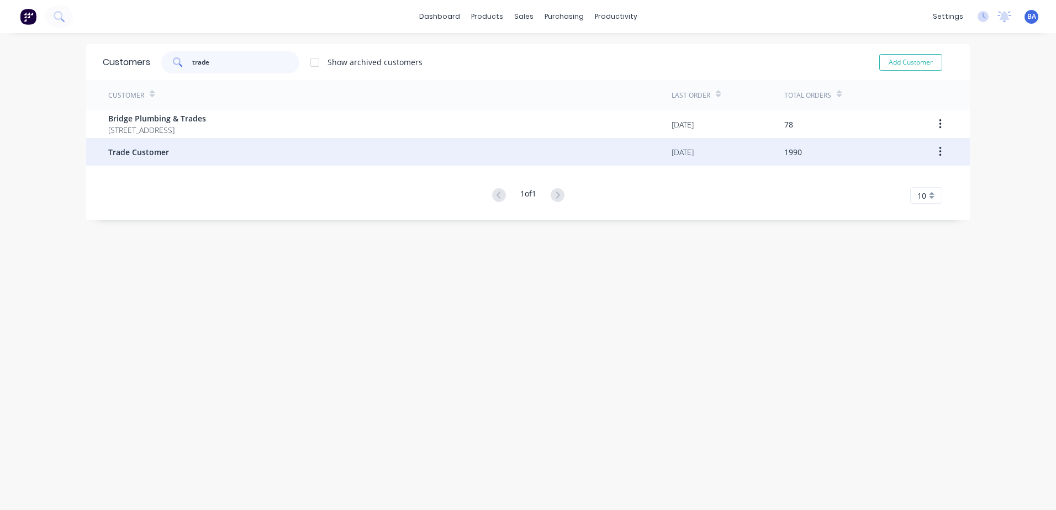
type input "trade"
click at [161, 146] on span "Trade Customer" at bounding box center [138, 152] width 61 height 12
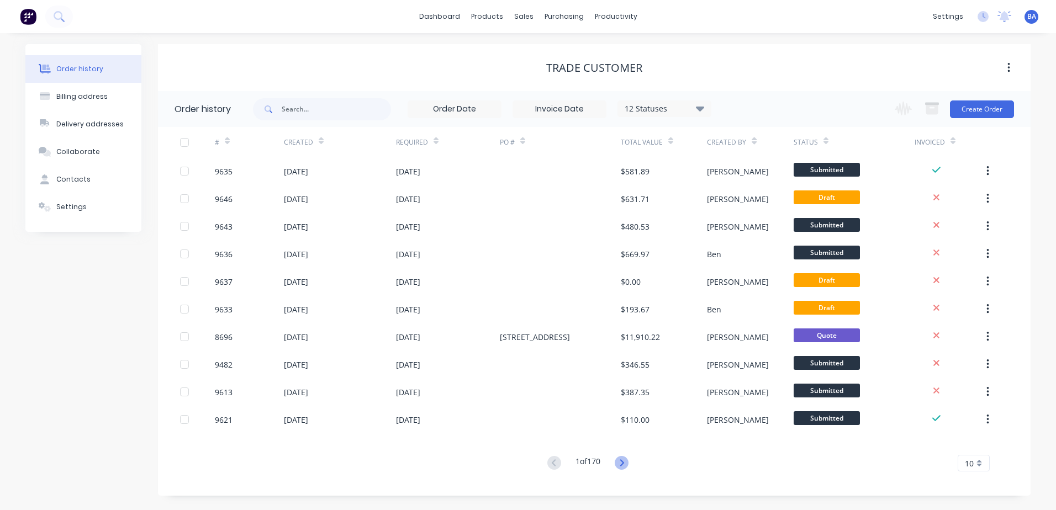
click at [621, 459] on icon at bounding box center [622, 463] width 14 height 14
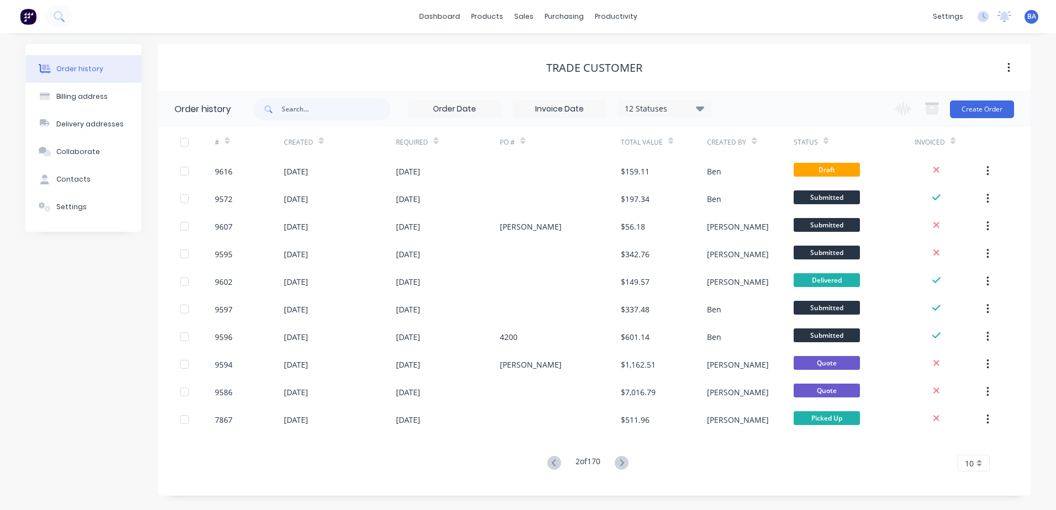
click at [622, 459] on icon at bounding box center [622, 463] width 14 height 14
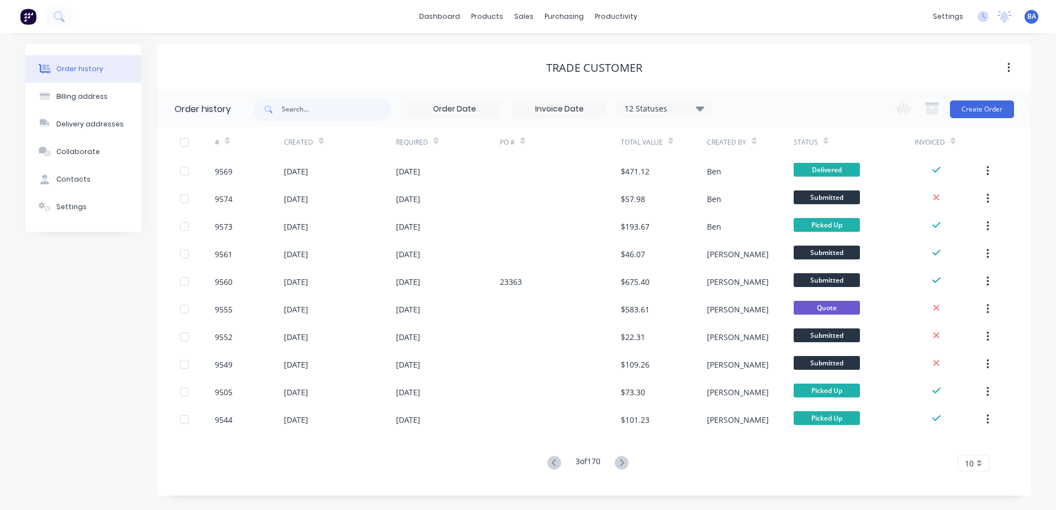
click at [621, 460] on icon at bounding box center [622, 463] width 14 height 14
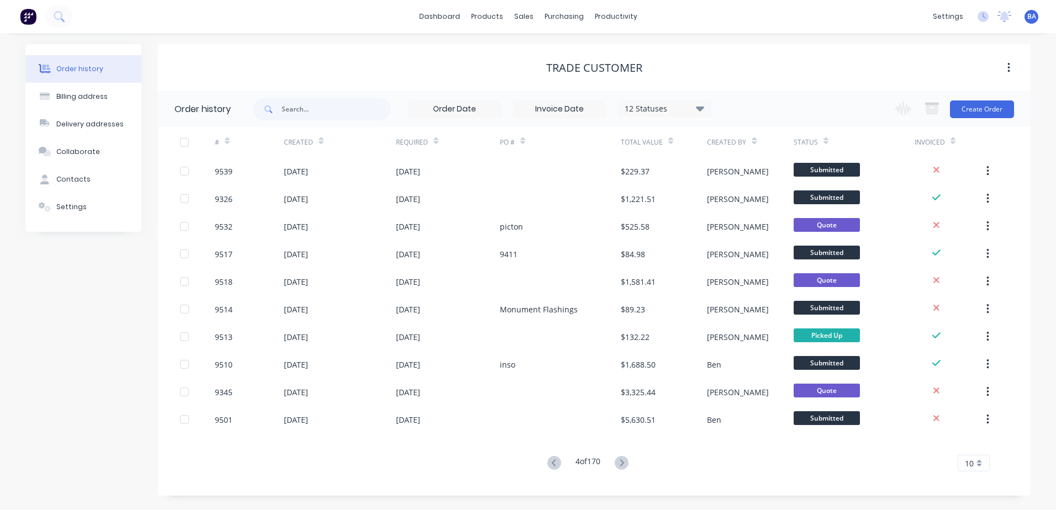
click at [621, 460] on icon at bounding box center [622, 463] width 14 height 14
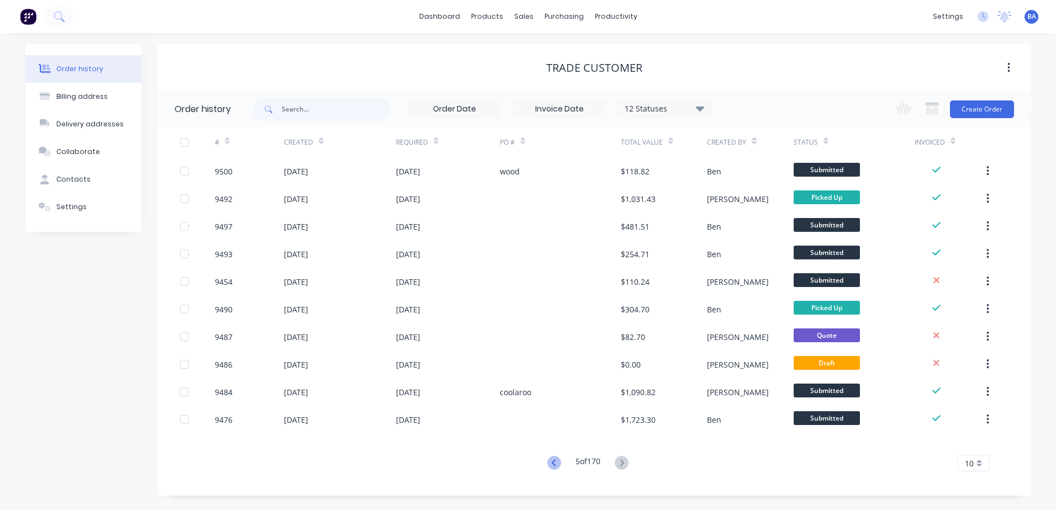
click at [550, 459] on icon at bounding box center [554, 463] width 14 height 14
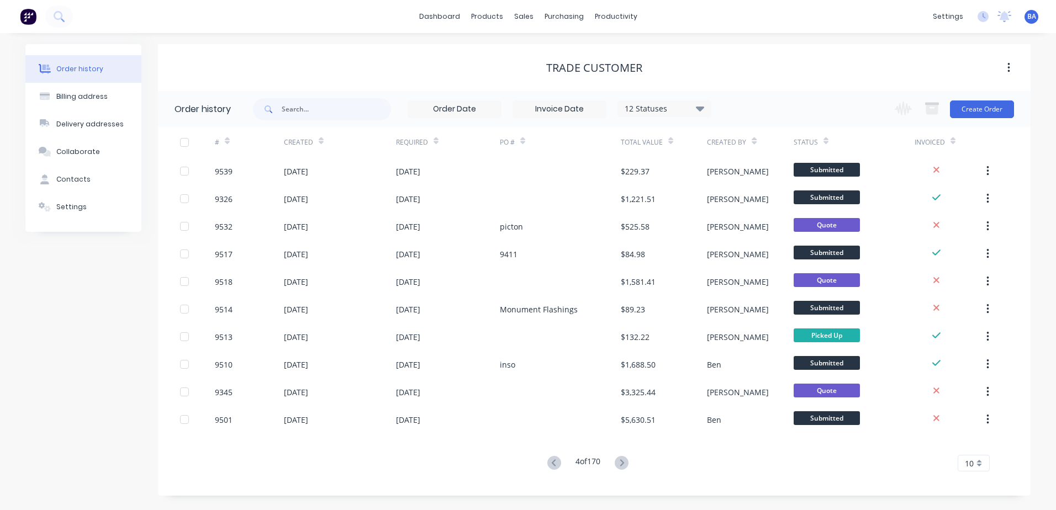
click at [550, 459] on icon at bounding box center [554, 463] width 14 height 14
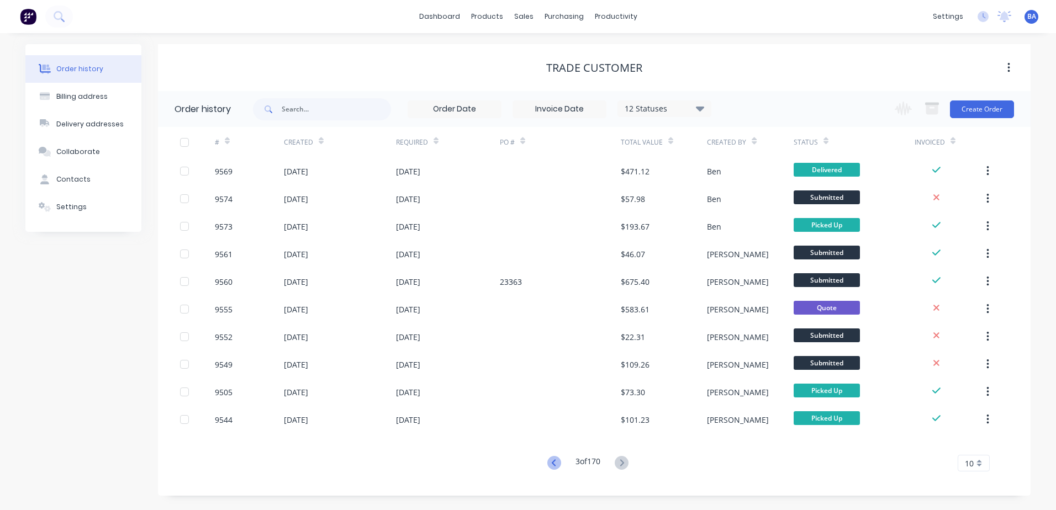
click at [552, 462] on icon at bounding box center [553, 462] width 4 height 7
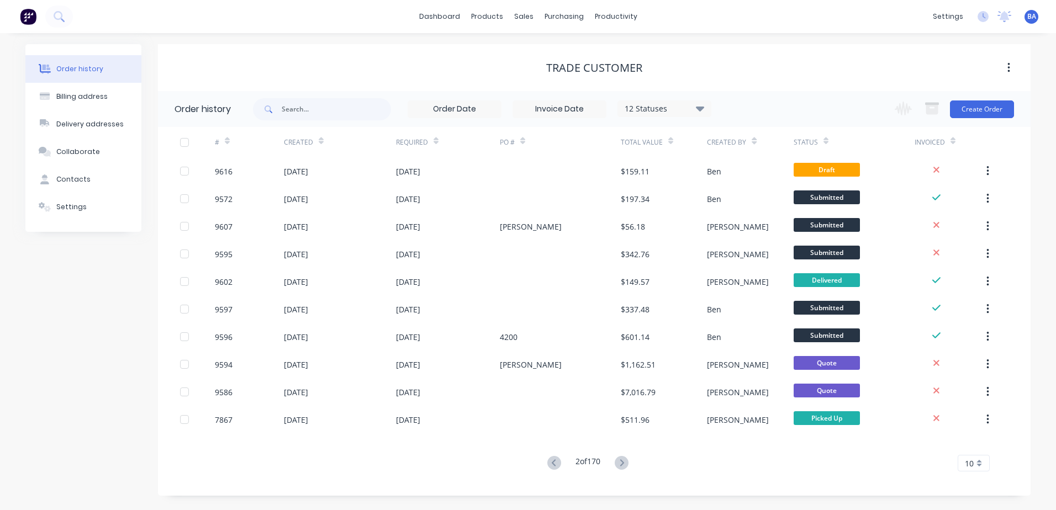
click at [552, 462] on icon at bounding box center [553, 462] width 4 height 7
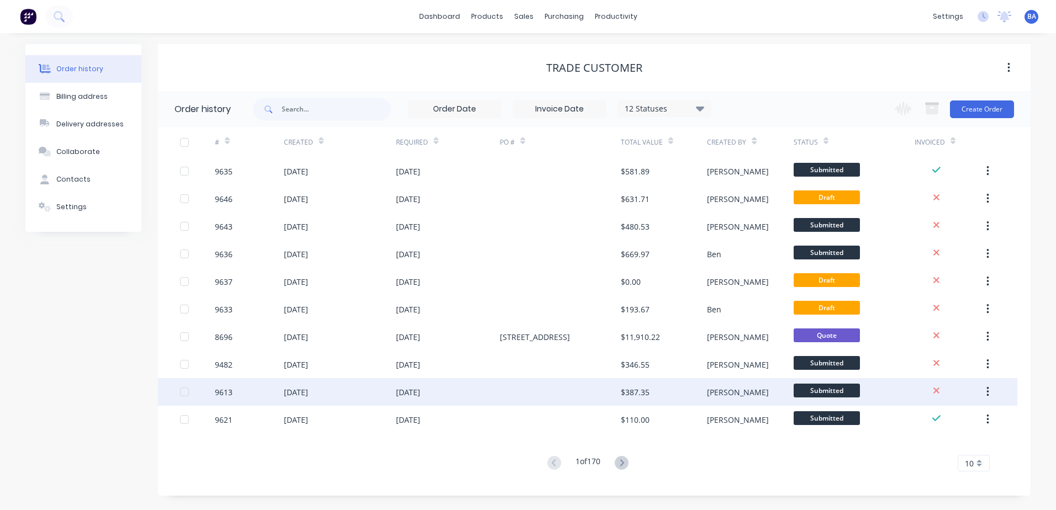
click at [391, 379] on div "[DATE]" at bounding box center [340, 392] width 112 height 28
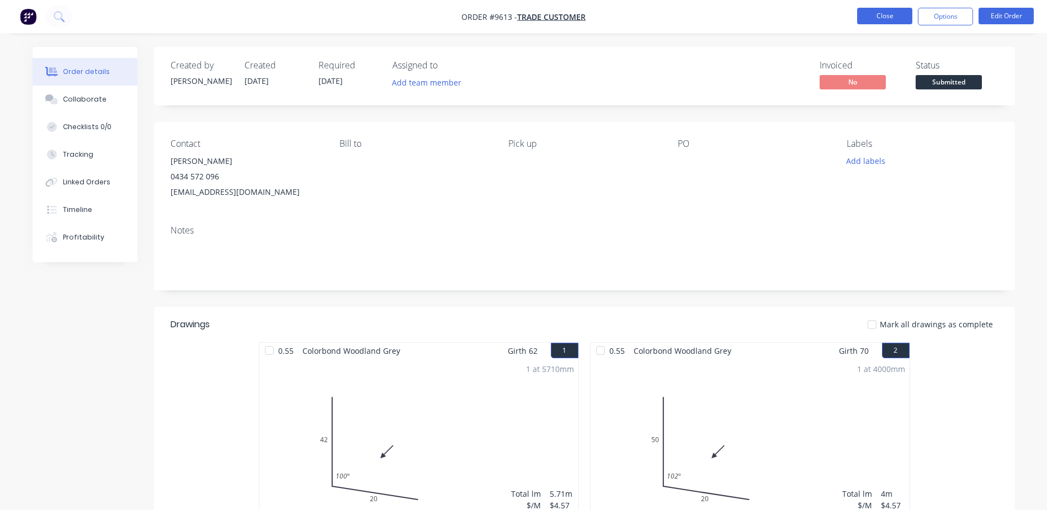
click at [888, 12] on button "Close" at bounding box center [885, 16] width 55 height 17
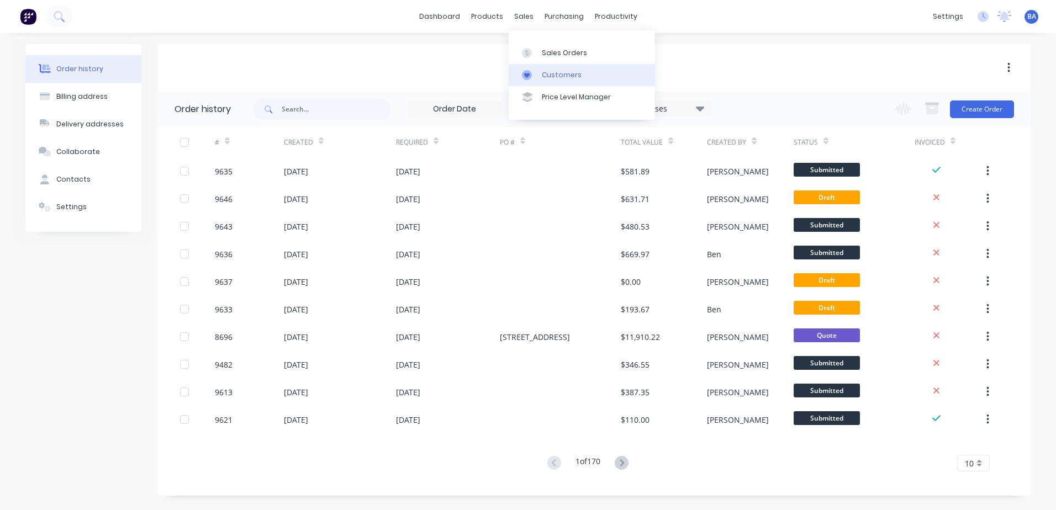
click at [538, 73] on div at bounding box center [530, 75] width 17 height 10
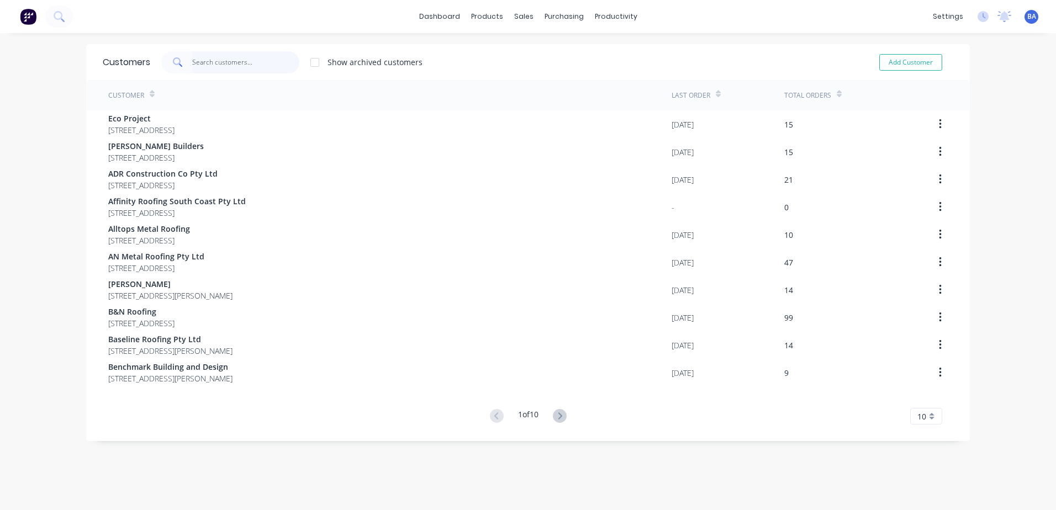
click at [250, 65] on input "text" at bounding box center [246, 62] width 108 height 22
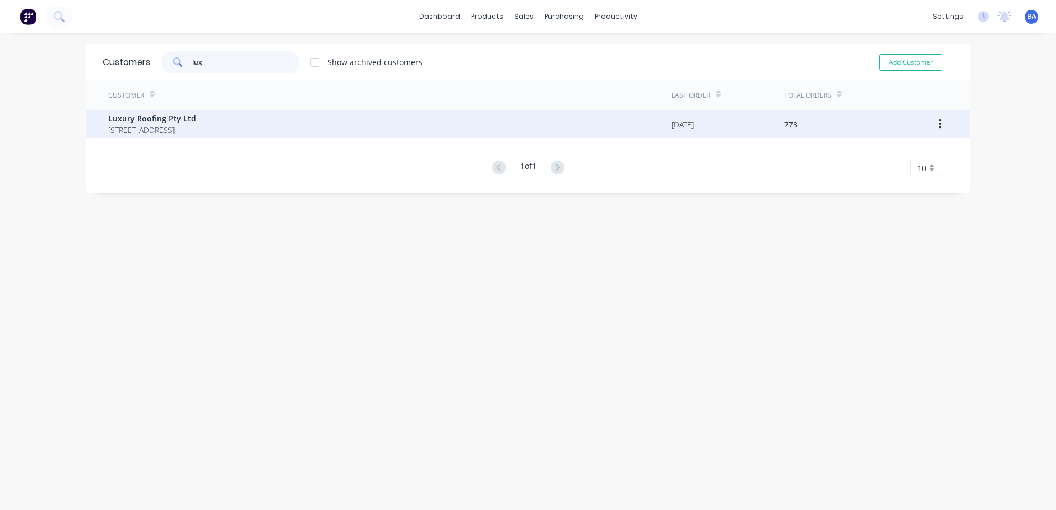
type input "lux"
click at [196, 126] on span "[STREET_ADDRESS]" at bounding box center [152, 130] width 88 height 12
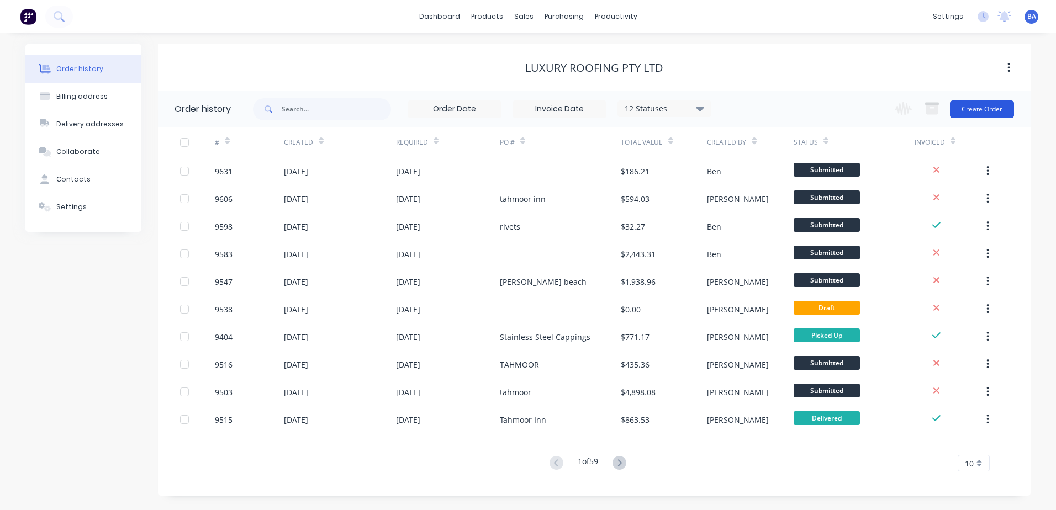
click at [991, 104] on button "Create Order" at bounding box center [982, 109] width 64 height 18
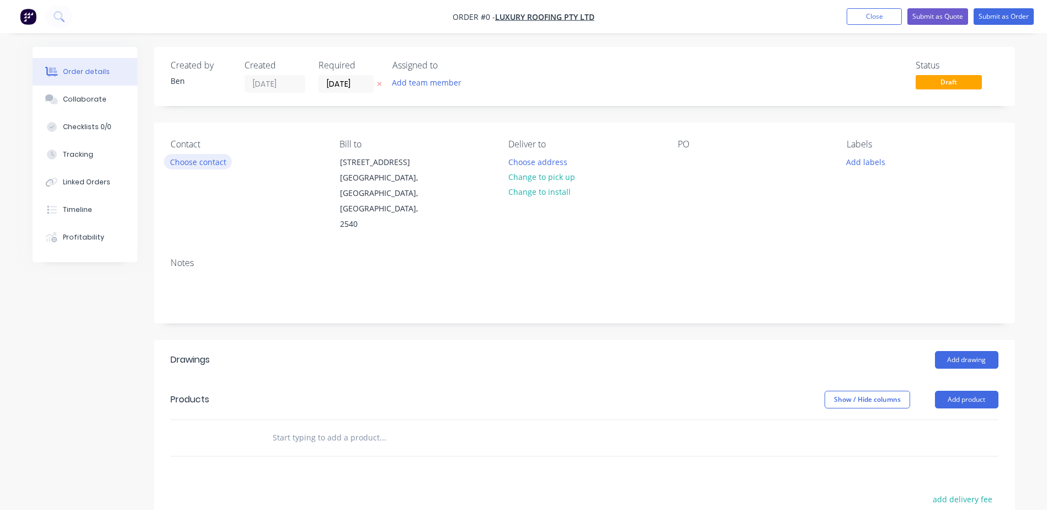
click at [204, 164] on button "Choose contact" at bounding box center [198, 161] width 68 height 15
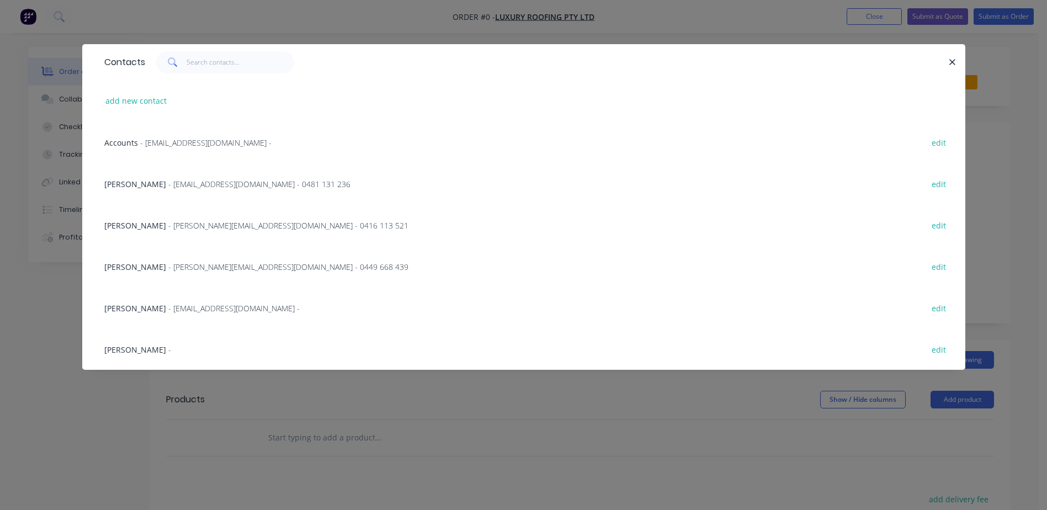
click at [137, 183] on span "[PERSON_NAME]" at bounding box center [135, 184] width 62 height 10
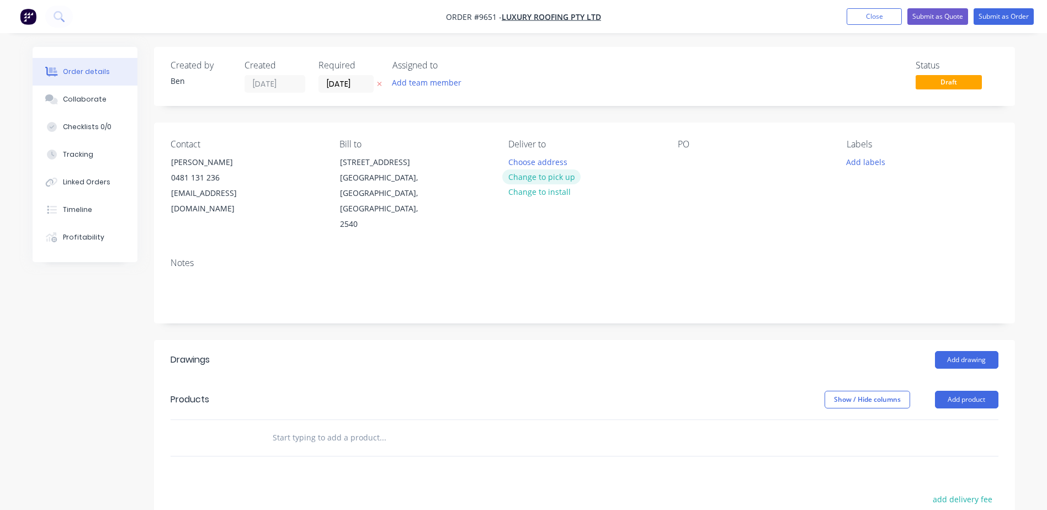
click at [556, 177] on button "Change to pick up" at bounding box center [541, 177] width 78 height 15
click at [682, 165] on div at bounding box center [687, 162] width 18 height 16
click at [965, 391] on button "Add product" at bounding box center [966, 400] width 63 height 18
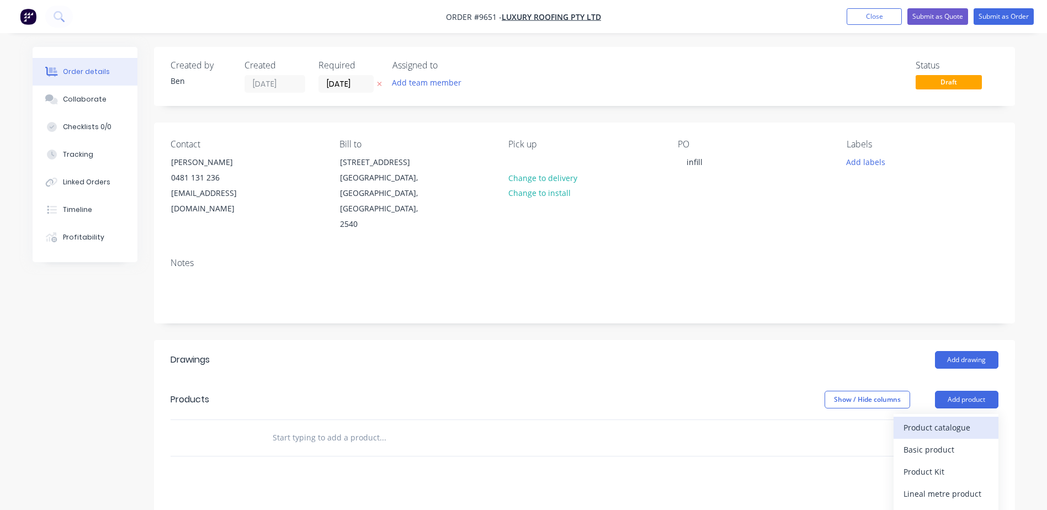
click at [928, 420] on div "Product catalogue" at bounding box center [946, 428] width 85 height 16
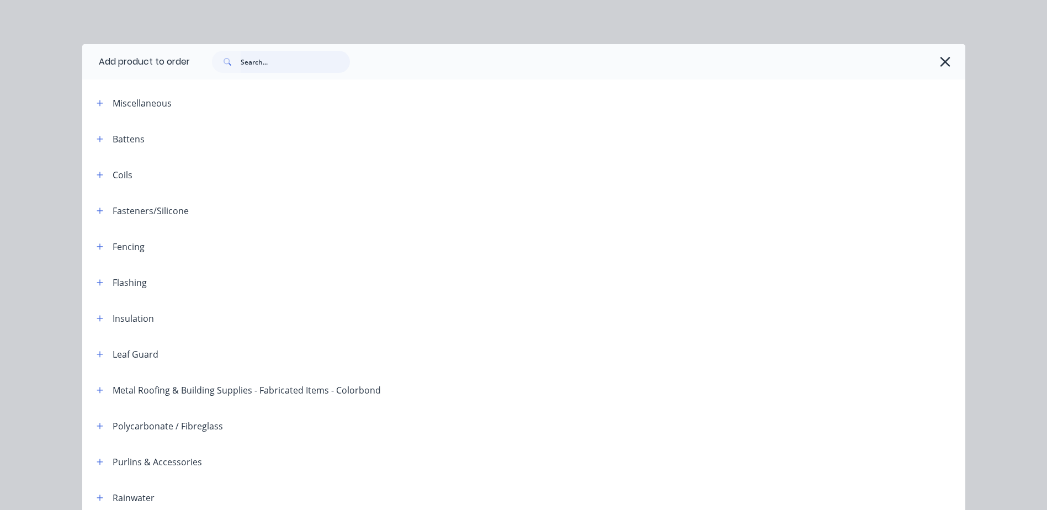
click at [250, 62] on input "text" at bounding box center [295, 62] width 109 height 22
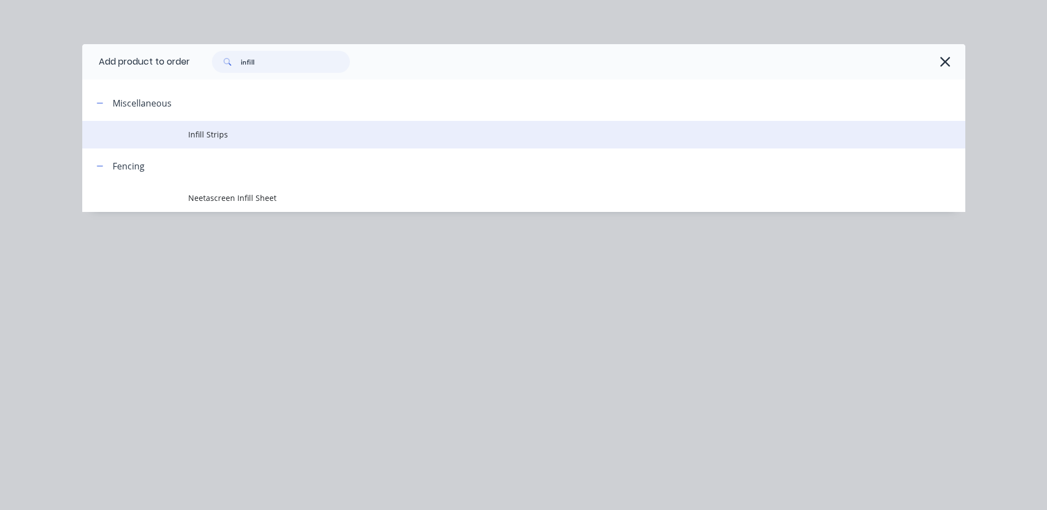
type input "infill"
click at [207, 132] on span "Infill Strips" at bounding box center [499, 135] width 622 height 12
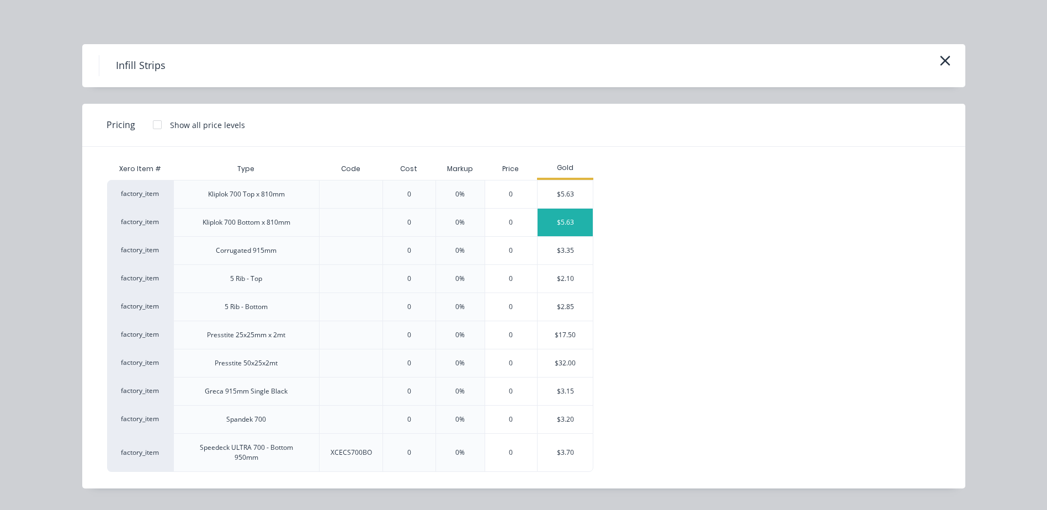
click at [574, 217] on div "$5.63" at bounding box center [565, 223] width 55 height 28
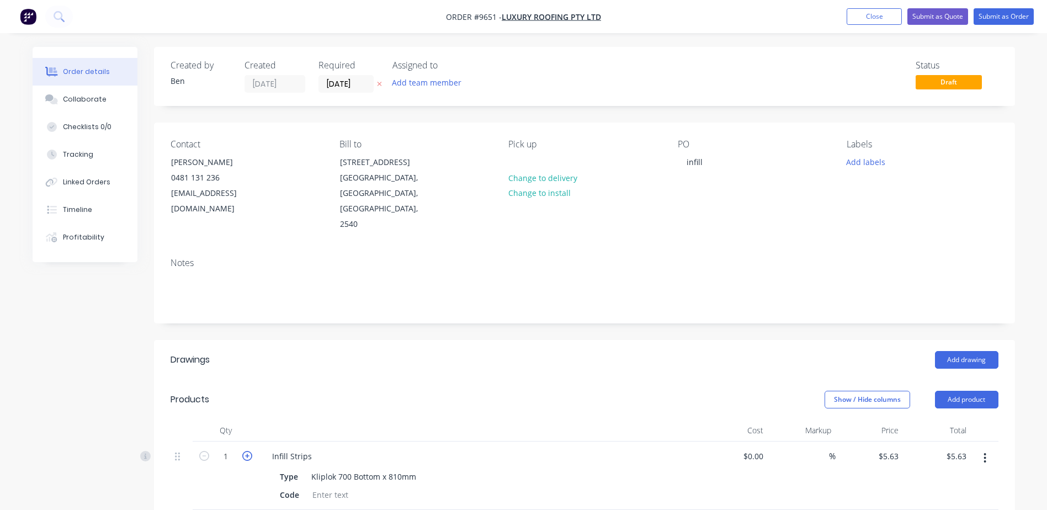
click at [246, 451] on icon "button" at bounding box center [247, 456] width 10 height 10
type input "2"
type input "$11.26"
click at [246, 451] on icon "button" at bounding box center [247, 456] width 10 height 10
type input "3"
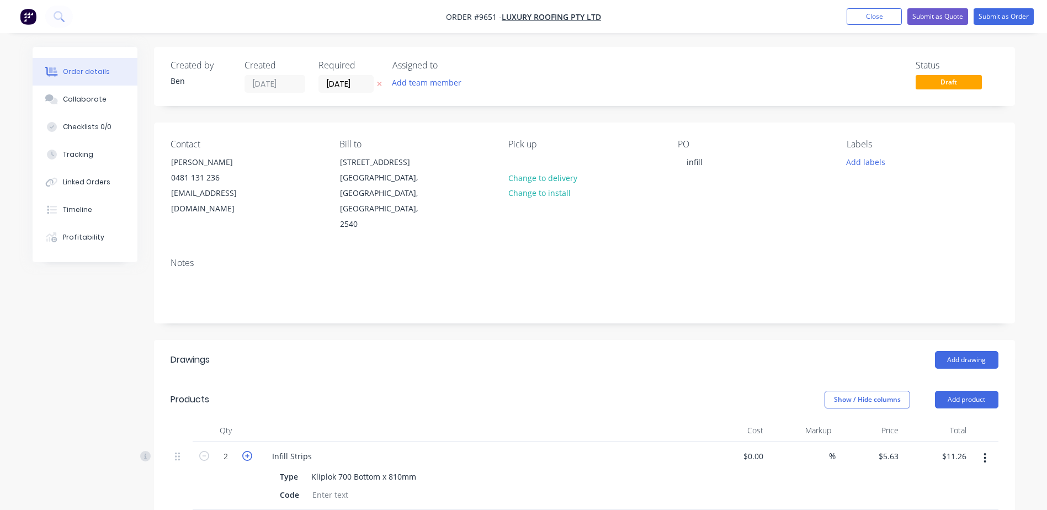
type input "$16.89"
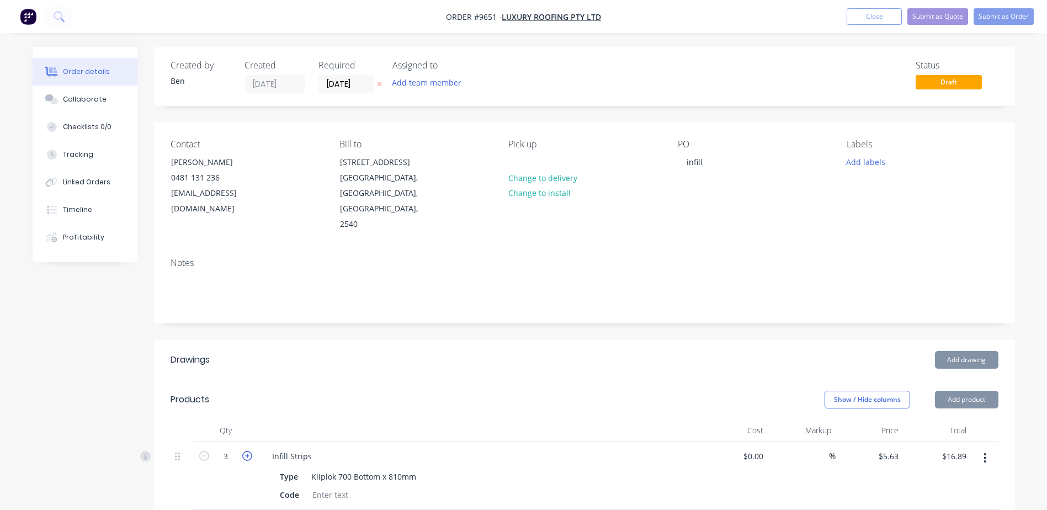
click at [246, 451] on icon "button" at bounding box center [247, 456] width 10 height 10
type input "4"
type input "$22.52"
click at [246, 451] on icon "button" at bounding box center [247, 456] width 10 height 10
type input "5"
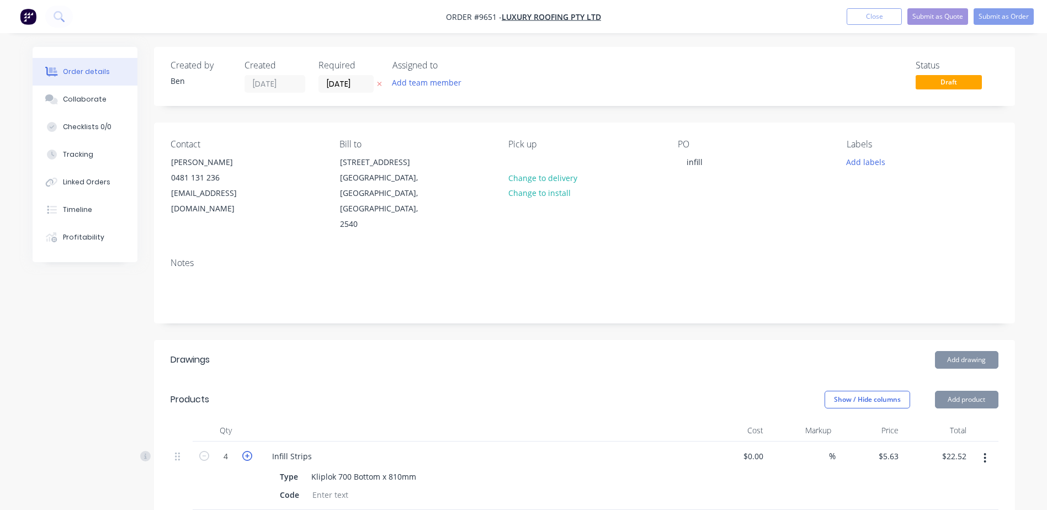
type input "$28.15"
click at [246, 451] on icon "button" at bounding box center [247, 456] width 10 height 10
type input "6"
type input "$33.78"
click at [246, 451] on icon "button" at bounding box center [247, 456] width 10 height 10
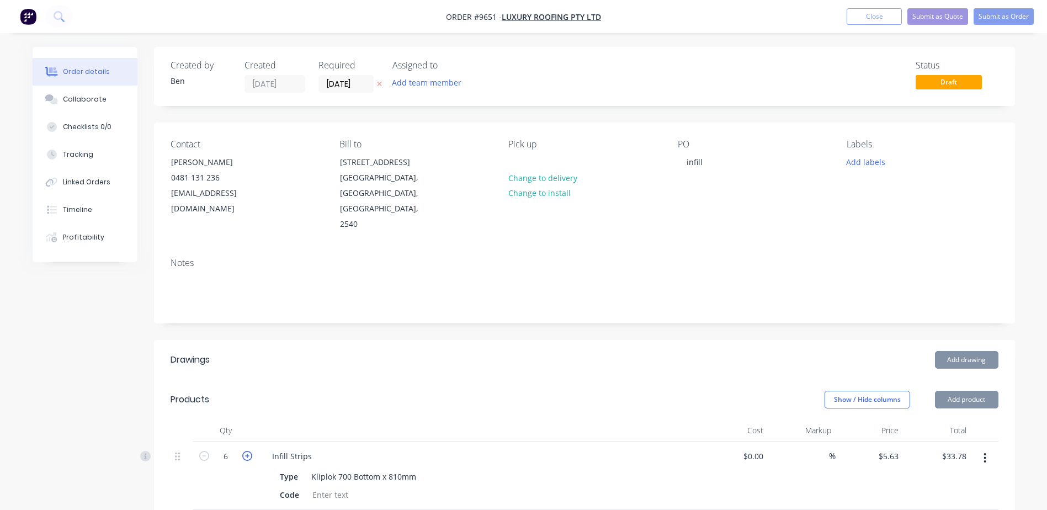
type input "7"
type input "$39.41"
click at [246, 451] on icon "button" at bounding box center [247, 456] width 10 height 10
type input "8"
type input "$45.04"
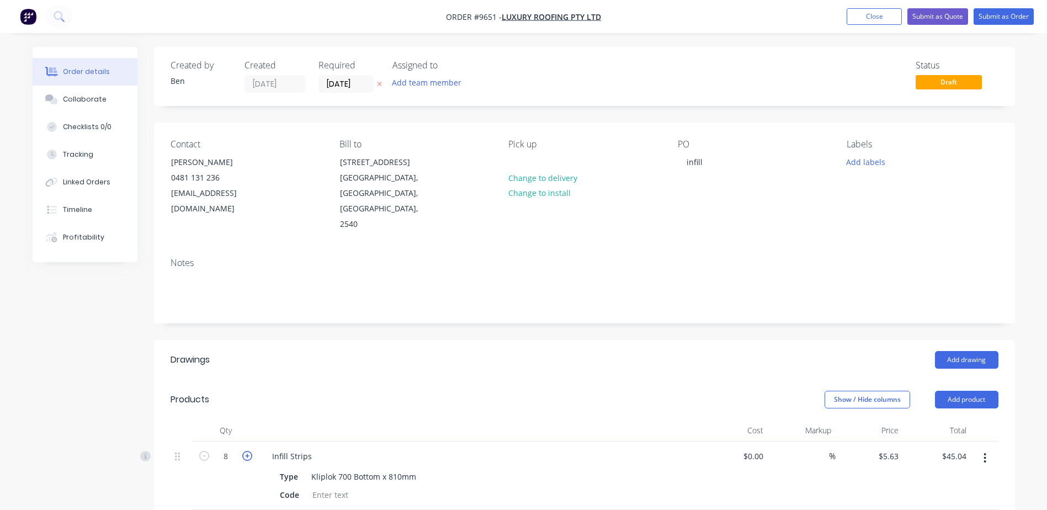
click at [246, 451] on icon "button" at bounding box center [247, 456] width 10 height 10
type input "9"
type input "$50.67"
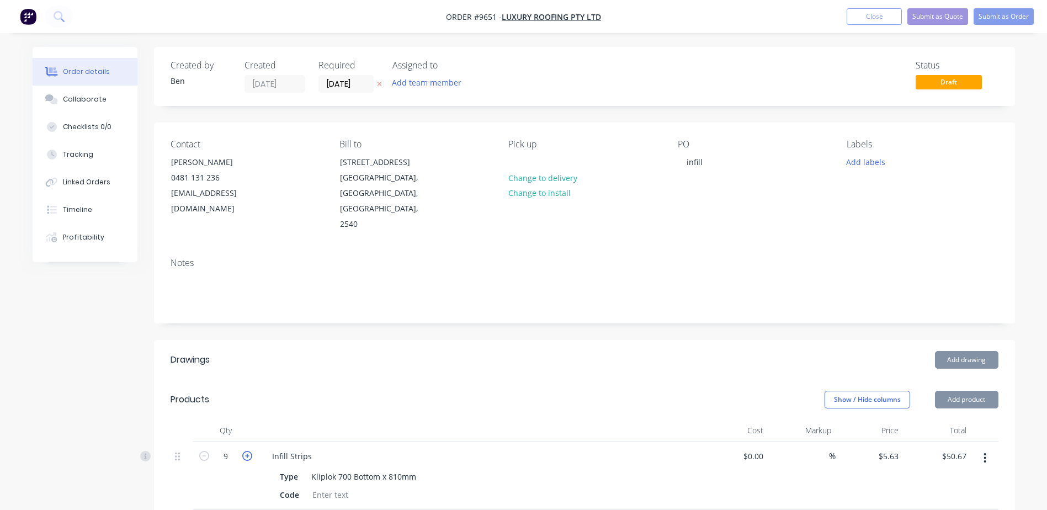
click at [246, 451] on icon "button" at bounding box center [247, 456] width 10 height 10
type input "10"
type input "$56.30"
click at [246, 451] on icon "button" at bounding box center [247, 456] width 10 height 10
type input "11"
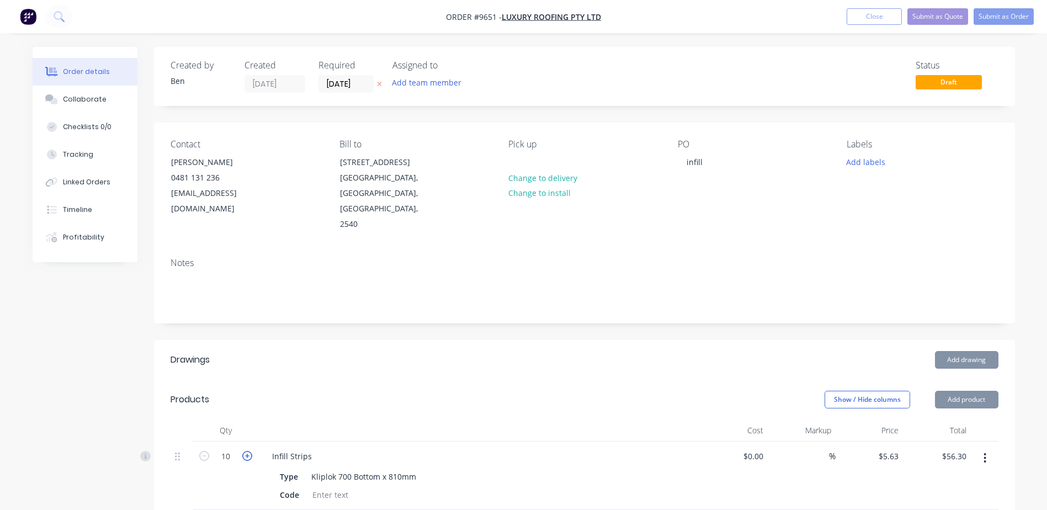
type input "$61.93"
click at [246, 451] on icon "button" at bounding box center [247, 456] width 10 height 10
type input "12"
type input "$67.56"
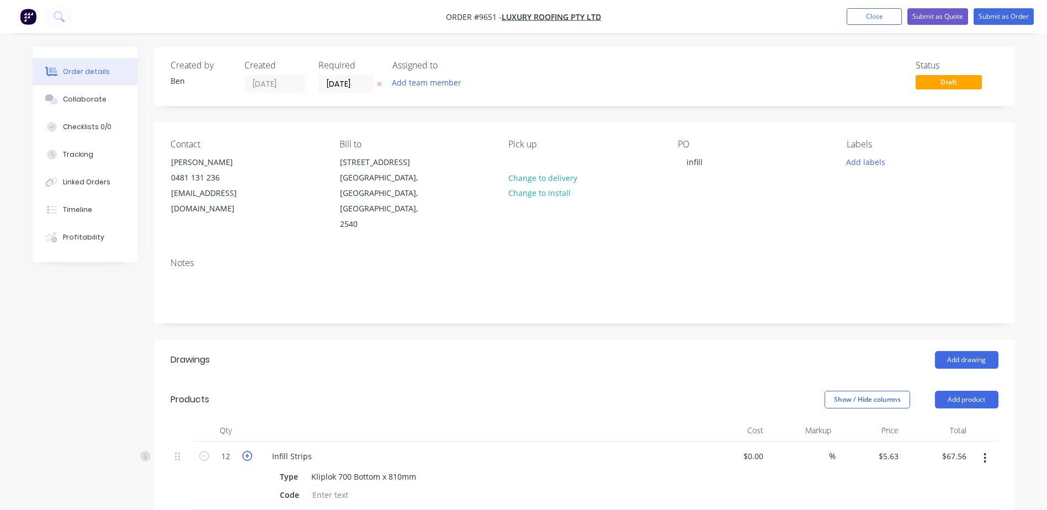
click at [246, 451] on icon "button" at bounding box center [247, 456] width 10 height 10
type input "13"
type input "$73.19"
click at [246, 451] on icon "button" at bounding box center [247, 456] width 10 height 10
type input "14"
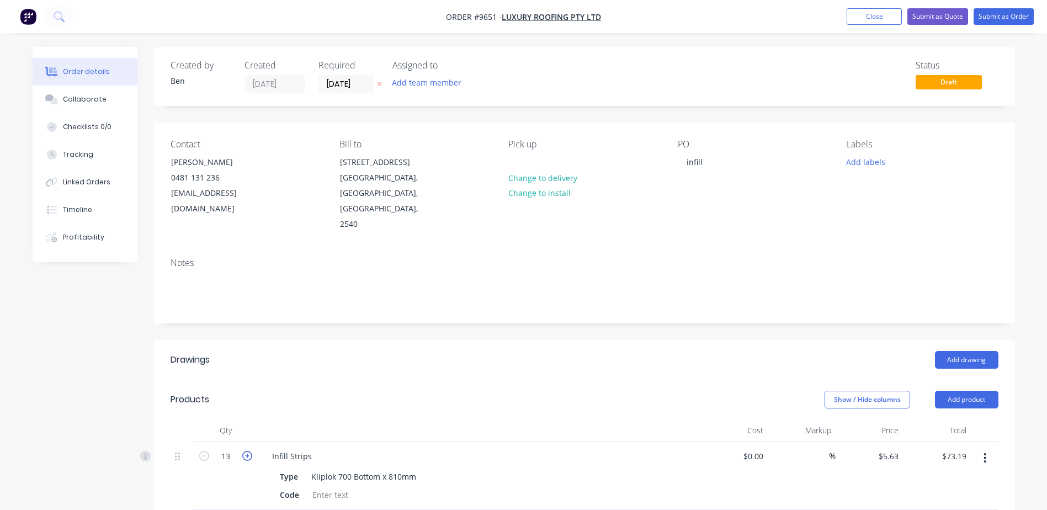
type input "$78.82"
click at [246, 451] on icon "button" at bounding box center [247, 456] width 10 height 10
type input "15"
type input "$84.45"
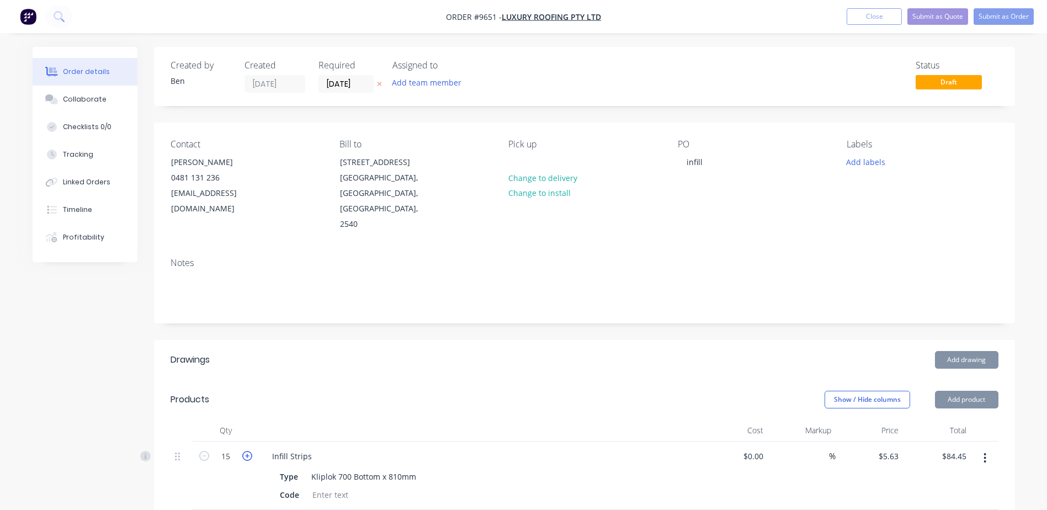
click at [246, 451] on icon "button" at bounding box center [247, 456] width 10 height 10
type input "16"
type input "$90.08"
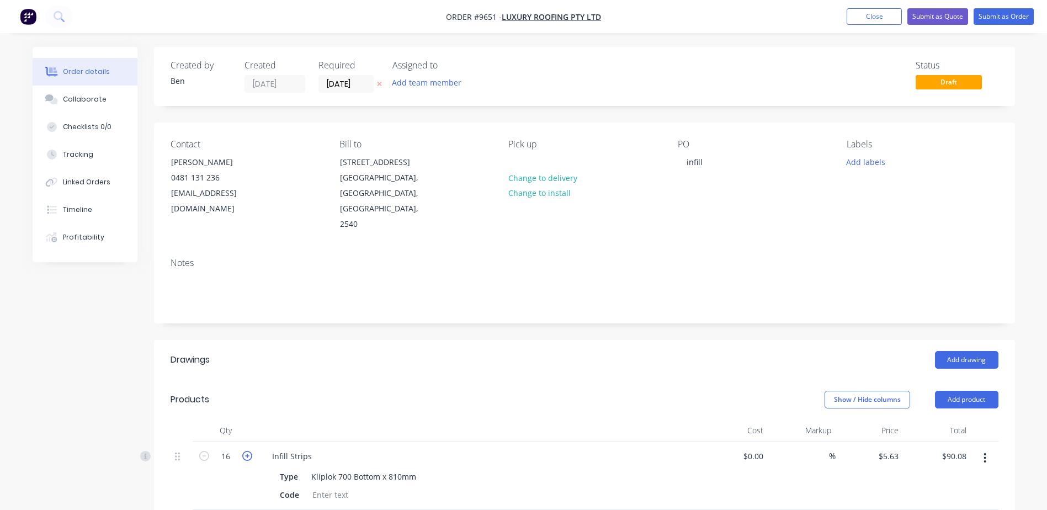
click at [246, 451] on icon "button" at bounding box center [247, 456] width 10 height 10
type input "17"
type input "$95.71"
click at [246, 451] on icon "button" at bounding box center [247, 456] width 10 height 10
type input "18"
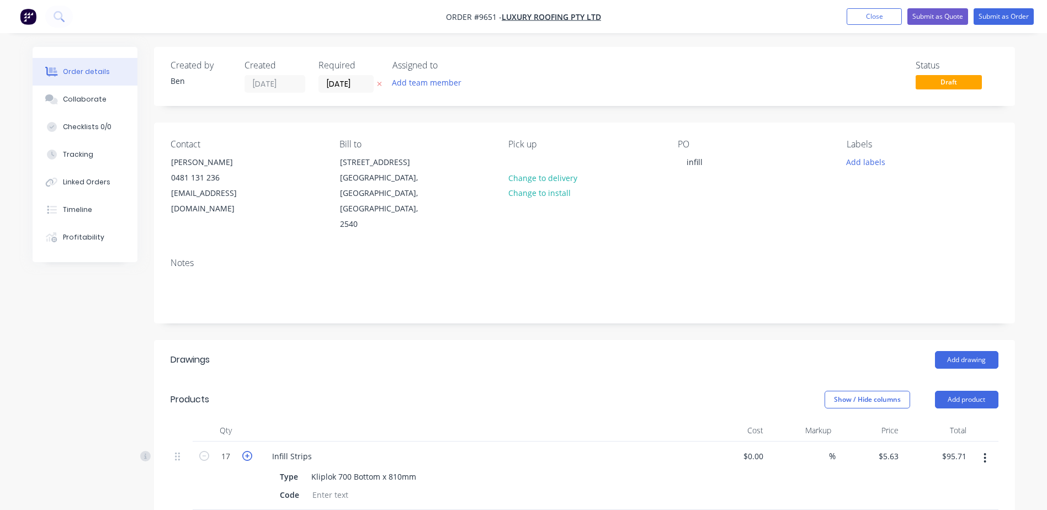
type input "$101.34"
click at [246, 451] on icon "button" at bounding box center [247, 456] width 10 height 10
type input "19"
type input "$106.97"
click at [989, 11] on button "Submit as Order" at bounding box center [1004, 16] width 60 height 17
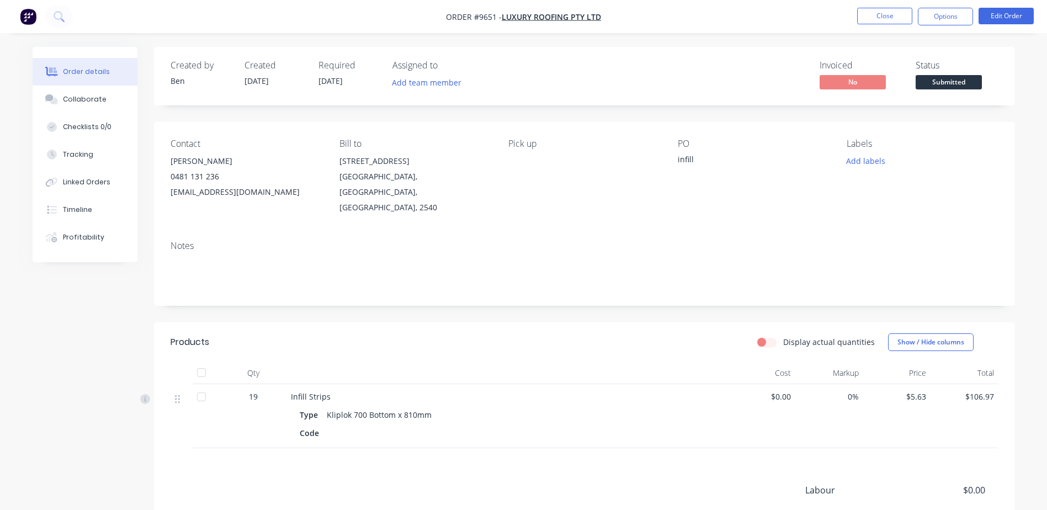
click at [946, 80] on span "Submitted" at bounding box center [949, 82] width 66 height 14
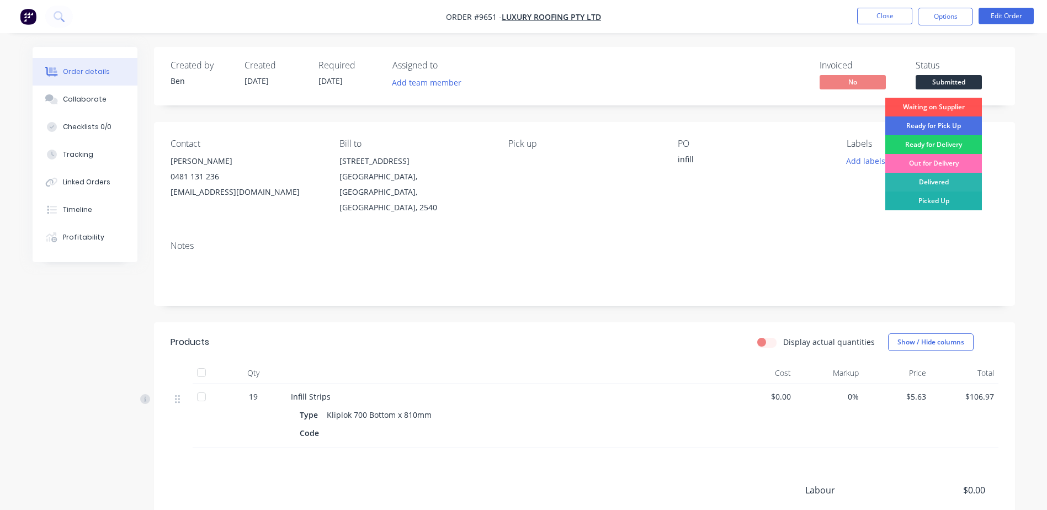
click at [940, 199] on div "Picked Up" at bounding box center [934, 201] width 97 height 19
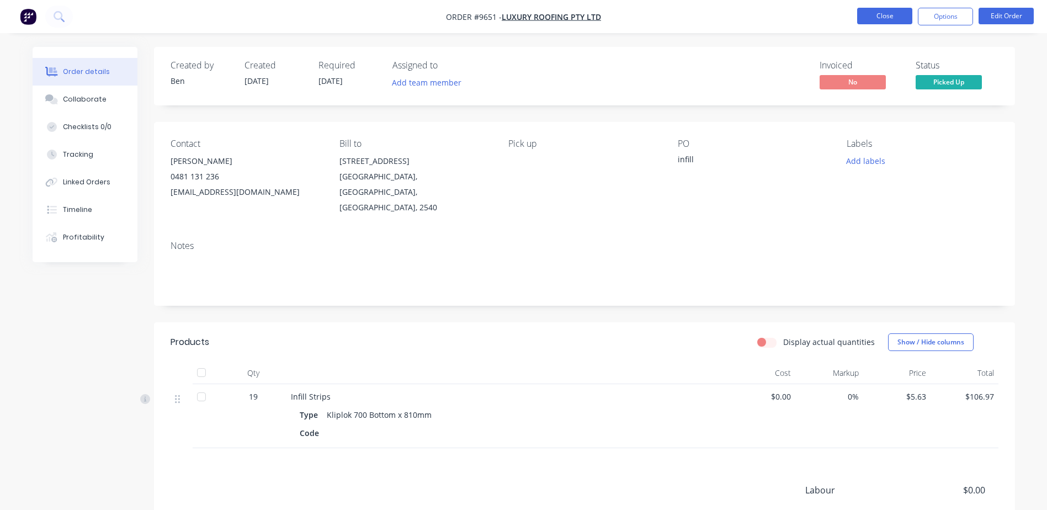
click at [877, 17] on button "Close" at bounding box center [885, 16] width 55 height 17
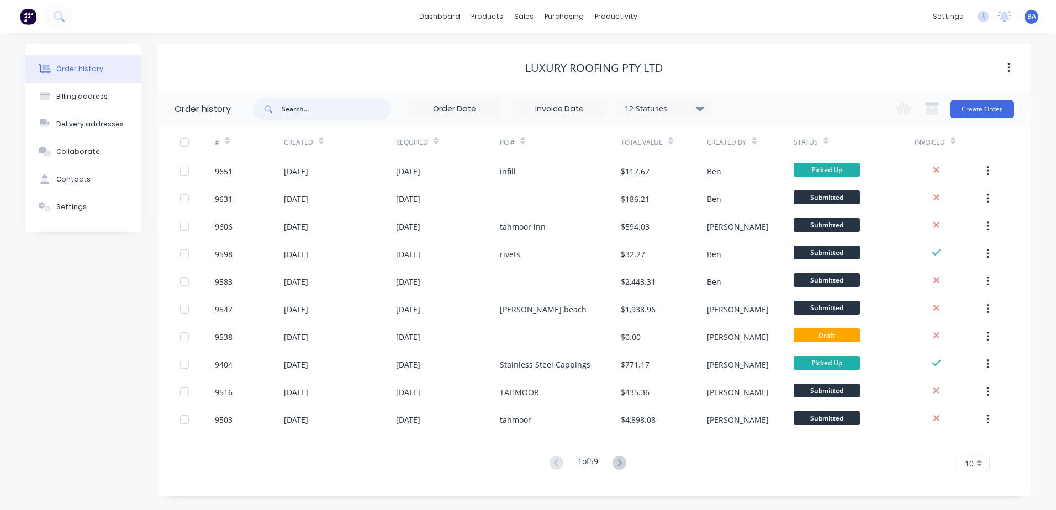
click at [372, 111] on input "text" at bounding box center [336, 109] width 109 height 22
type input "[PERSON_NAME]"
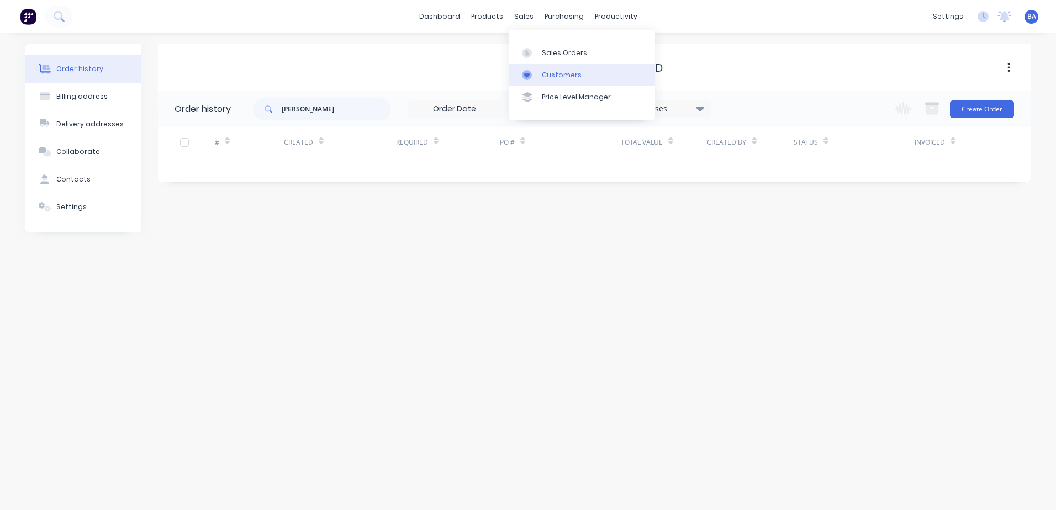
click at [535, 71] on div at bounding box center [530, 75] width 17 height 10
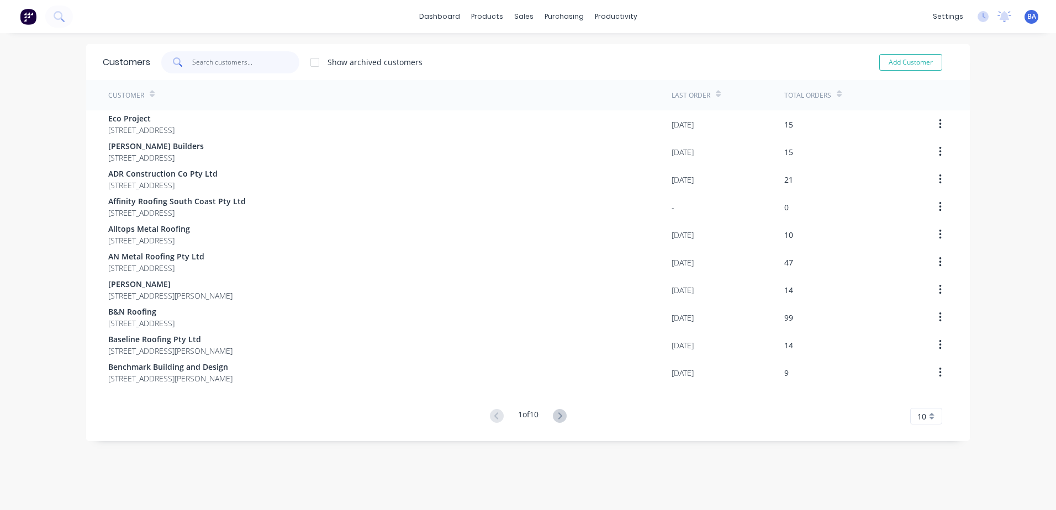
click at [227, 62] on input "text" at bounding box center [246, 62] width 108 height 22
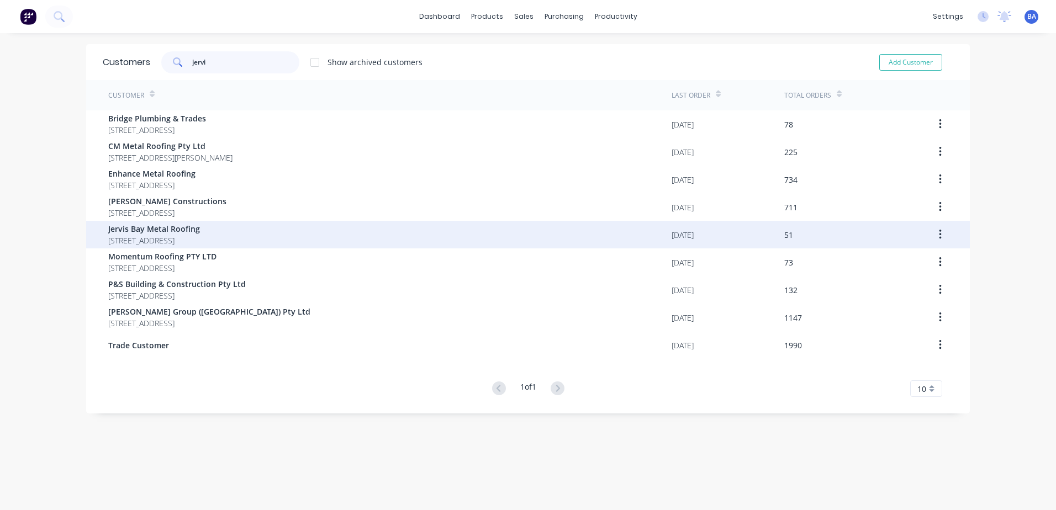
type input "jervi"
click at [166, 232] on span "Jervis Bay Metal Roofing" at bounding box center [154, 229] width 92 height 12
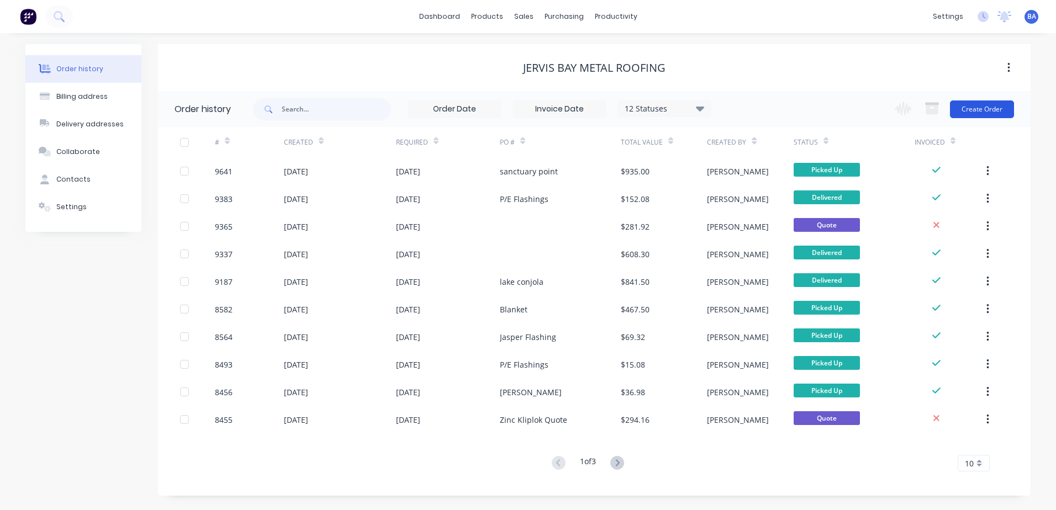
click at [994, 108] on button "Create Order" at bounding box center [982, 109] width 64 height 18
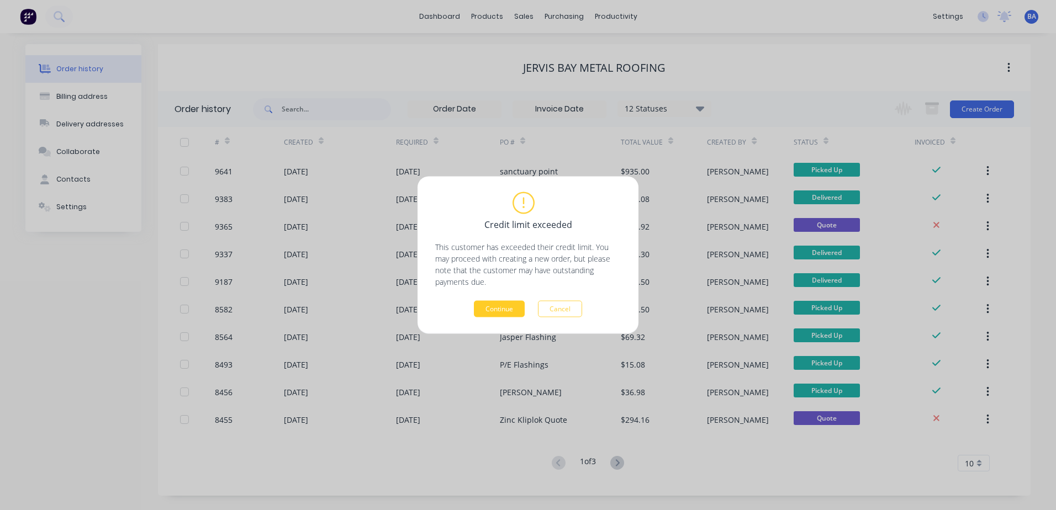
click at [498, 303] on button "Continue" at bounding box center [499, 309] width 51 height 17
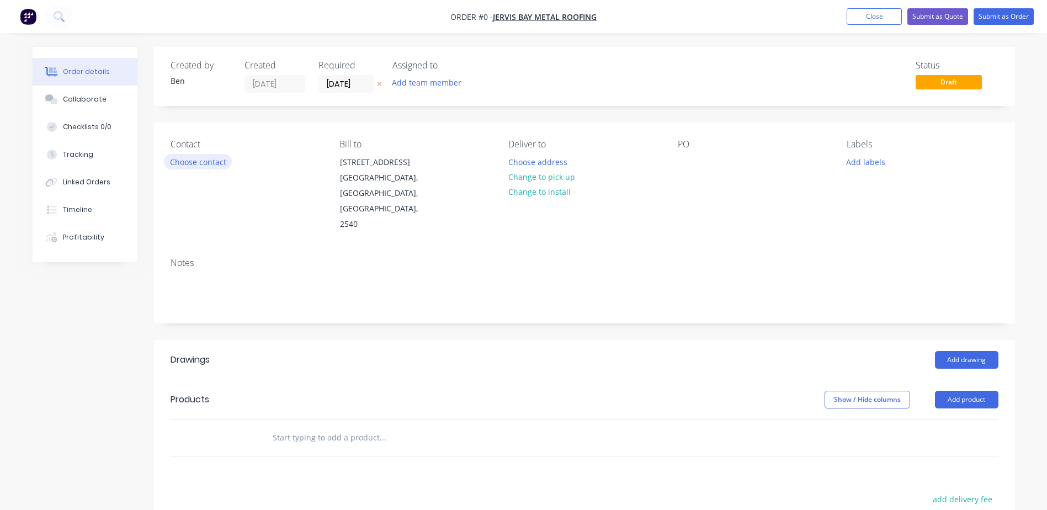
click at [205, 157] on button "Choose contact" at bounding box center [198, 161] width 68 height 15
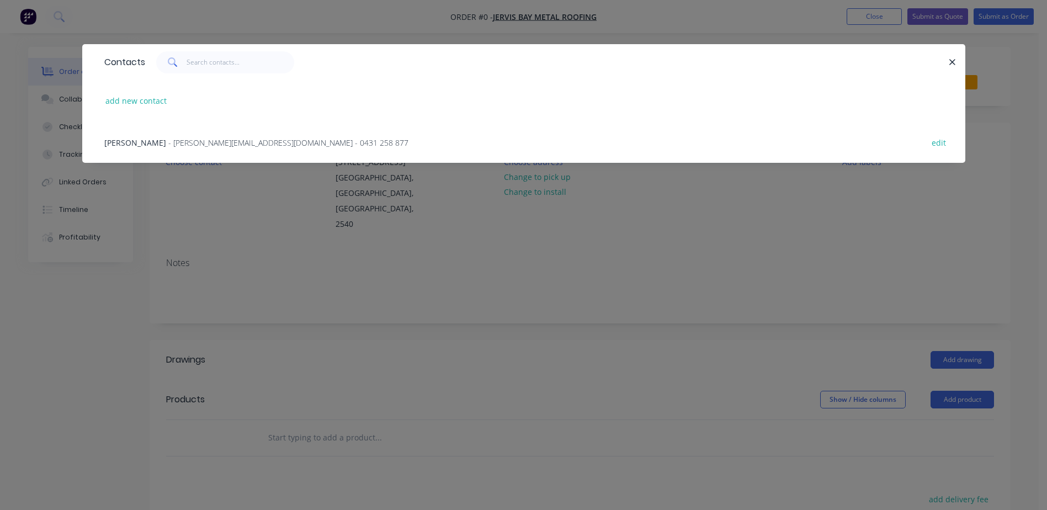
click at [185, 141] on span "- [PERSON_NAME][EMAIL_ADDRESS][DOMAIN_NAME] - 0431 258 877" at bounding box center [288, 142] width 240 height 10
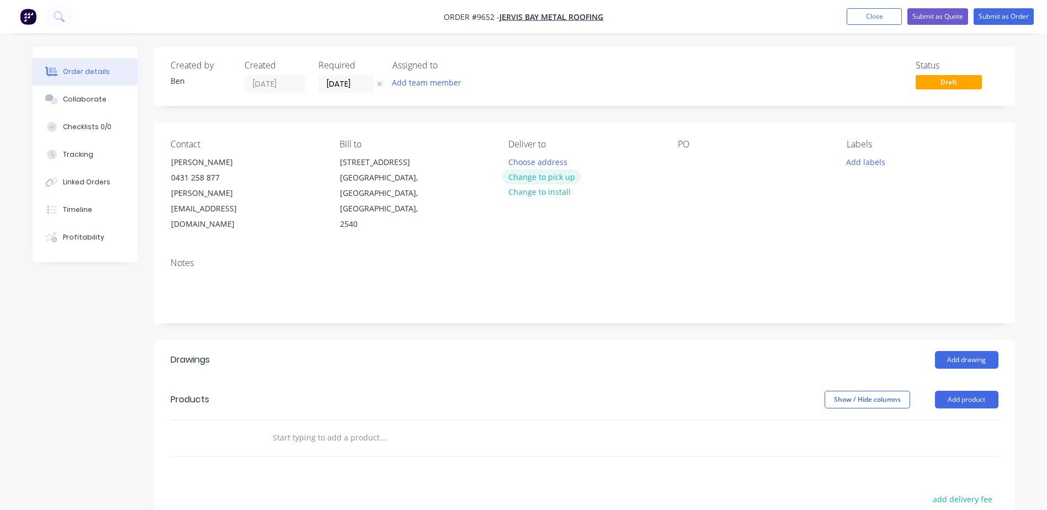
click at [542, 177] on button "Change to pick up" at bounding box center [541, 177] width 78 height 15
click at [685, 163] on div at bounding box center [687, 162] width 18 height 16
click at [970, 351] on button "Add drawing" at bounding box center [966, 360] width 63 height 18
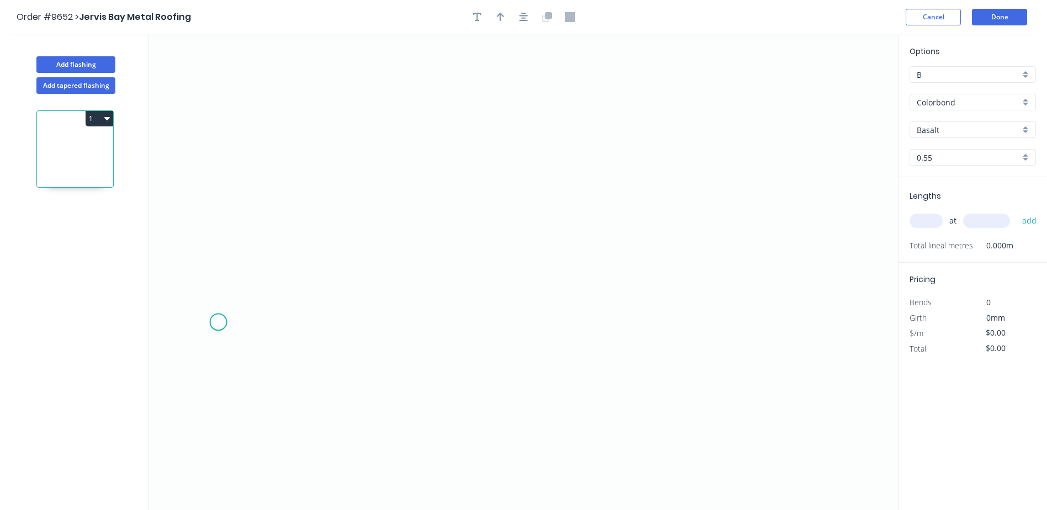
click at [219, 323] on icon "0" at bounding box center [523, 272] width 749 height 476
click at [247, 303] on icon at bounding box center [234, 313] width 28 height 20
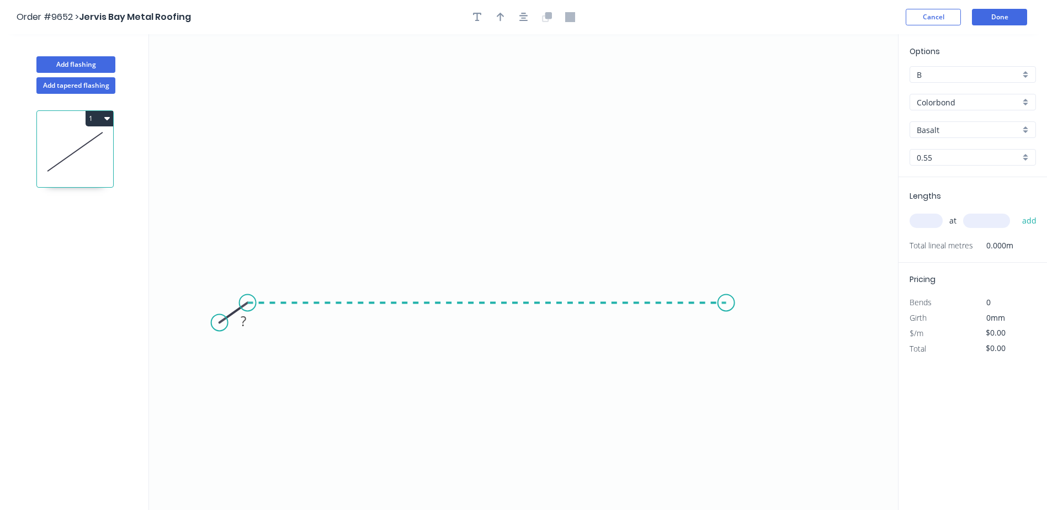
click at [727, 293] on icon "0 ?" at bounding box center [523, 272] width 749 height 476
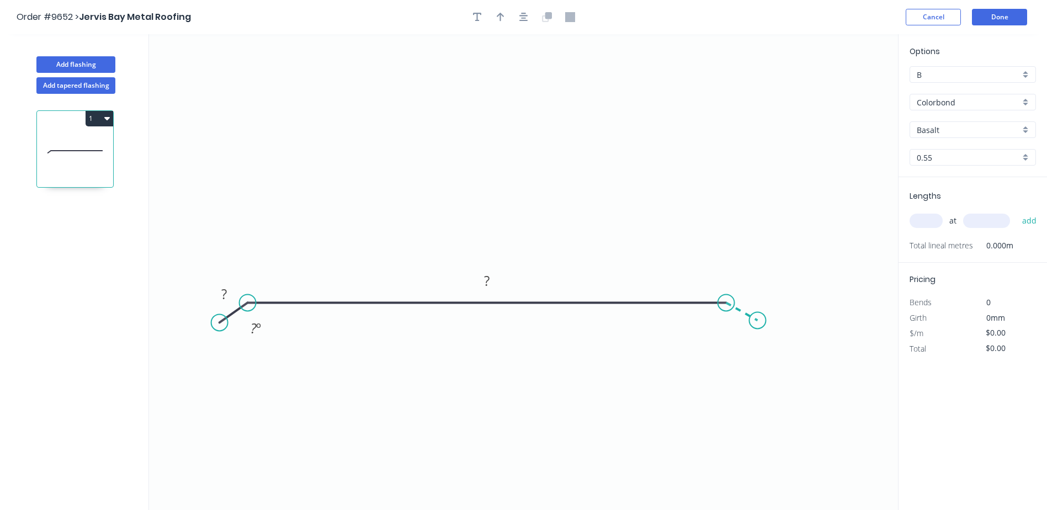
click at [758, 321] on icon "0 ? ? ? º" at bounding box center [523, 272] width 749 height 476
click at [486, 281] on tspan "?" at bounding box center [487, 281] width 6 height 18
click at [552, 207] on icon "0 ? 420 ? ? º ? º" at bounding box center [523, 272] width 749 height 476
click at [502, 13] on icon "button" at bounding box center [501, 17] width 8 height 10
drag, startPoint x: 841, startPoint y: 86, endPoint x: 493, endPoint y: 202, distance: 366.7
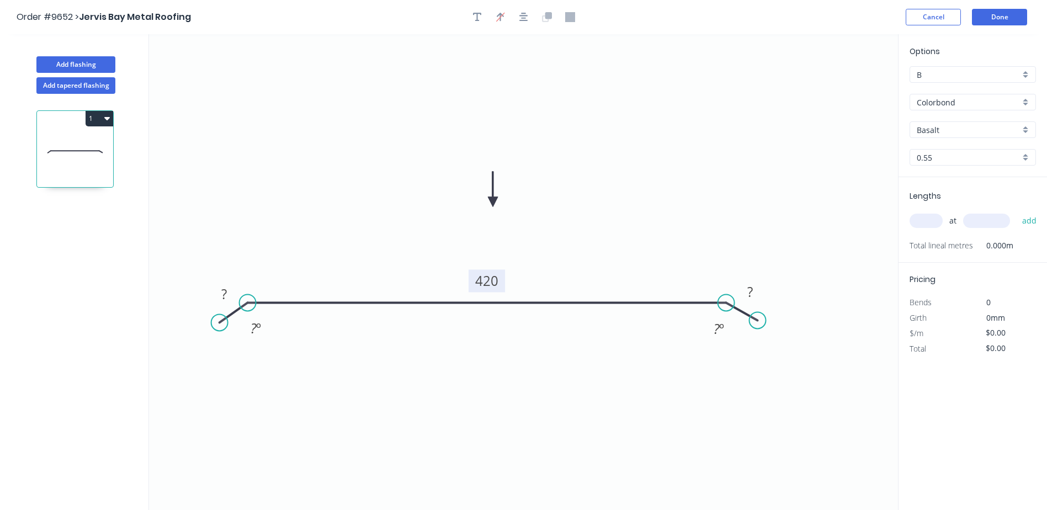
click at [493, 202] on icon at bounding box center [493, 189] width 10 height 35
click at [248, 331] on rect at bounding box center [256, 328] width 22 height 15
click at [340, 336] on icon "0 ? 420 ? 160 º ? º" at bounding box center [523, 272] width 749 height 476
click at [722, 327] on tspan "º" at bounding box center [721, 329] width 5 height 18
click at [788, 268] on icon "0 ? 420 ? 160 º 160 º" at bounding box center [523, 272] width 749 height 476
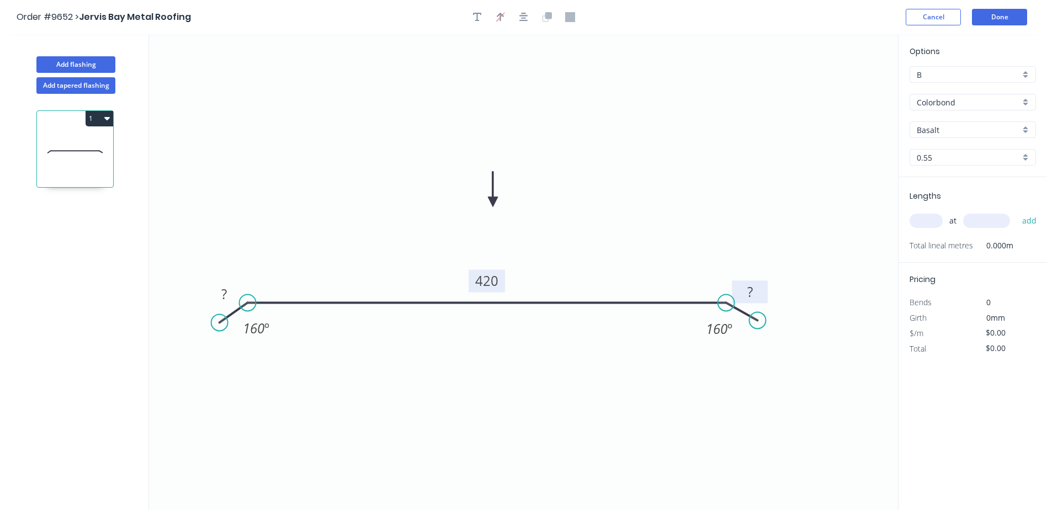
click at [754, 292] on rect at bounding box center [750, 292] width 22 height 15
click at [652, 224] on icon "0 ? 420 15 160 º 160 º" at bounding box center [523, 272] width 749 height 476
drag, startPoint x: 761, startPoint y: 295, endPoint x: 771, endPoint y: 300, distance: 11.1
click at [771, 300] on icon "0 ? 420 15 160 º 160 º" at bounding box center [523, 272] width 749 height 476
drag, startPoint x: 767, startPoint y: 299, endPoint x: 792, endPoint y: 311, distance: 28.2
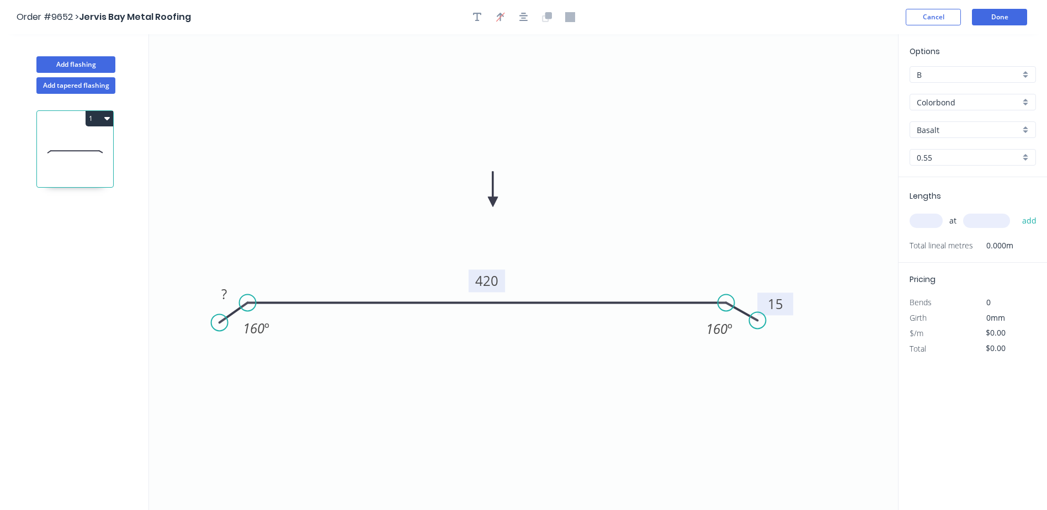
click at [792, 311] on rect at bounding box center [776, 304] width 36 height 23
drag, startPoint x: 216, startPoint y: 304, endPoint x: 195, endPoint y: 312, distance: 23.1
click at [195, 312] on rect at bounding box center [202, 302] width 36 height 23
click at [205, 301] on tspan "?" at bounding box center [203, 302] width 6 height 18
click at [271, 252] on icon "0 15 420 15 160 º 160 º" at bounding box center [523, 272] width 749 height 476
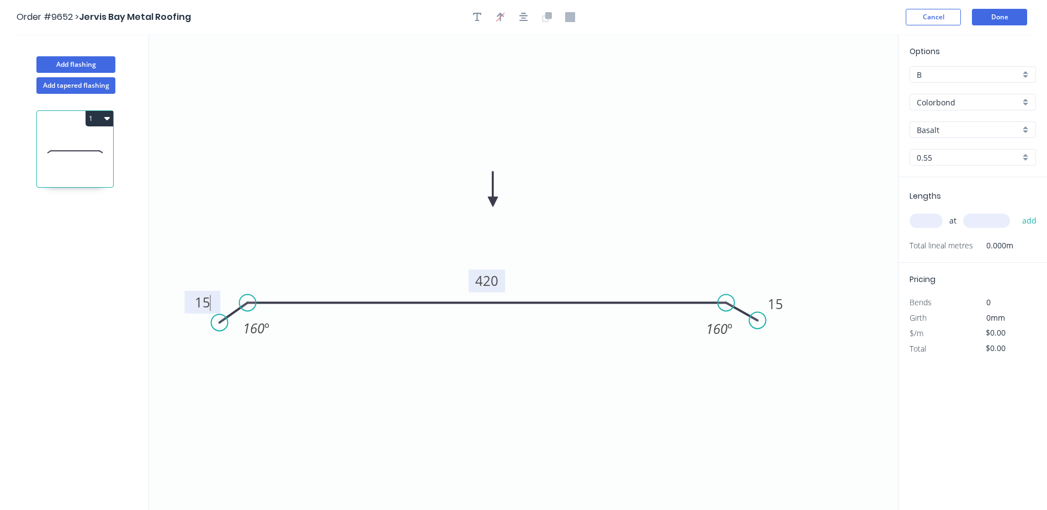
type input "$18.46"
click at [922, 219] on input "text" at bounding box center [926, 221] width 33 height 14
type input "1"
type input "3300"
click at [1017, 211] on button "add" at bounding box center [1030, 220] width 26 height 19
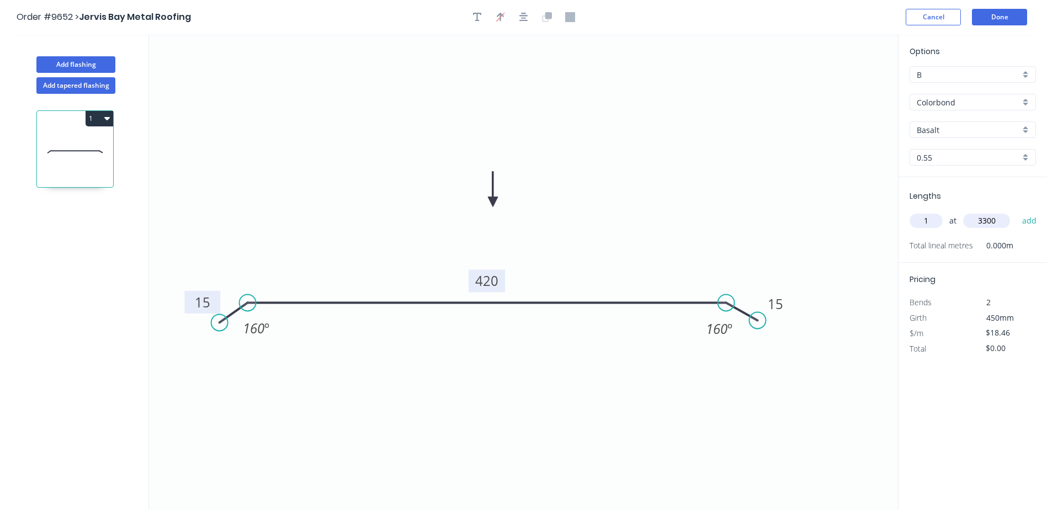
type input "$60.92"
click at [993, 13] on button "Done" at bounding box center [999, 17] width 55 height 17
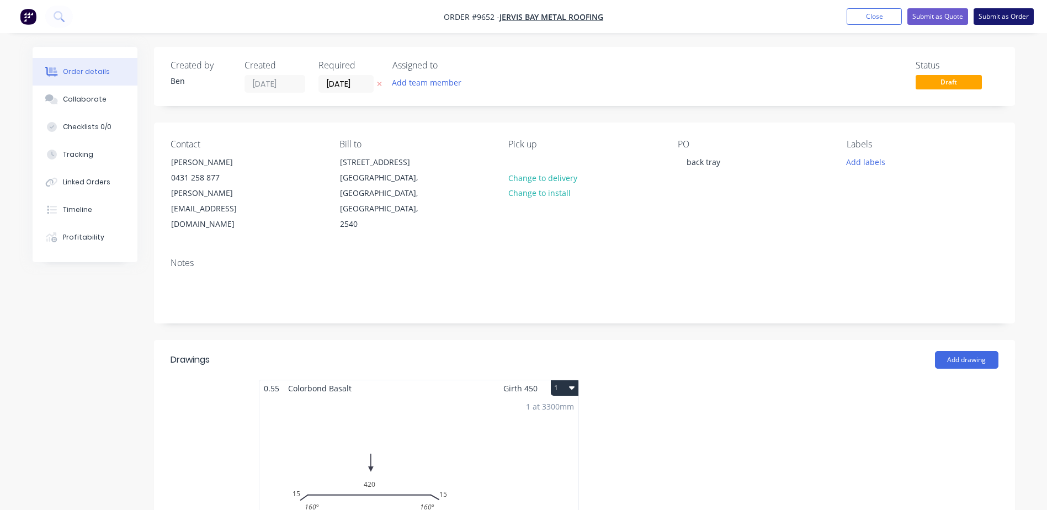
click at [997, 12] on button "Submit as Order" at bounding box center [1004, 16] width 60 height 17
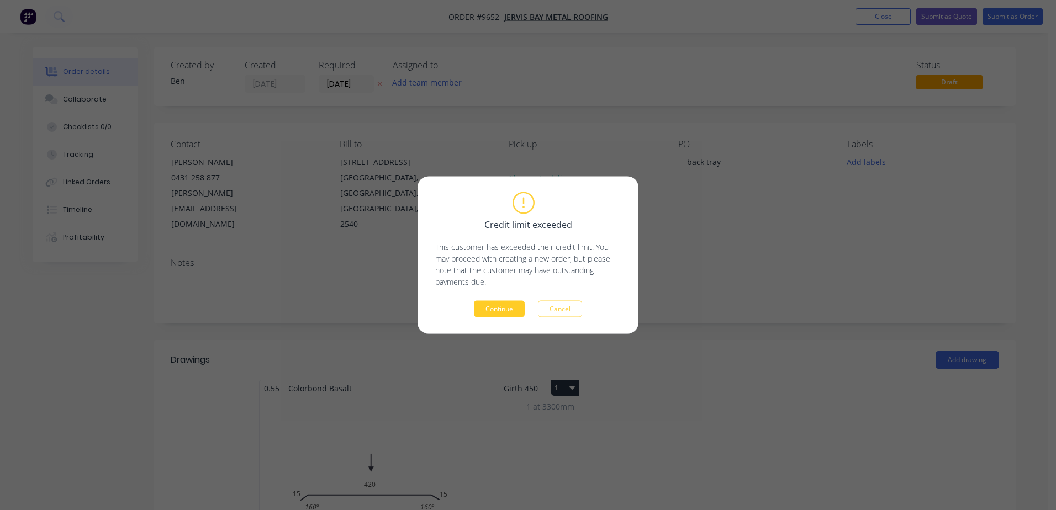
click at [505, 309] on button "Continue" at bounding box center [499, 309] width 51 height 17
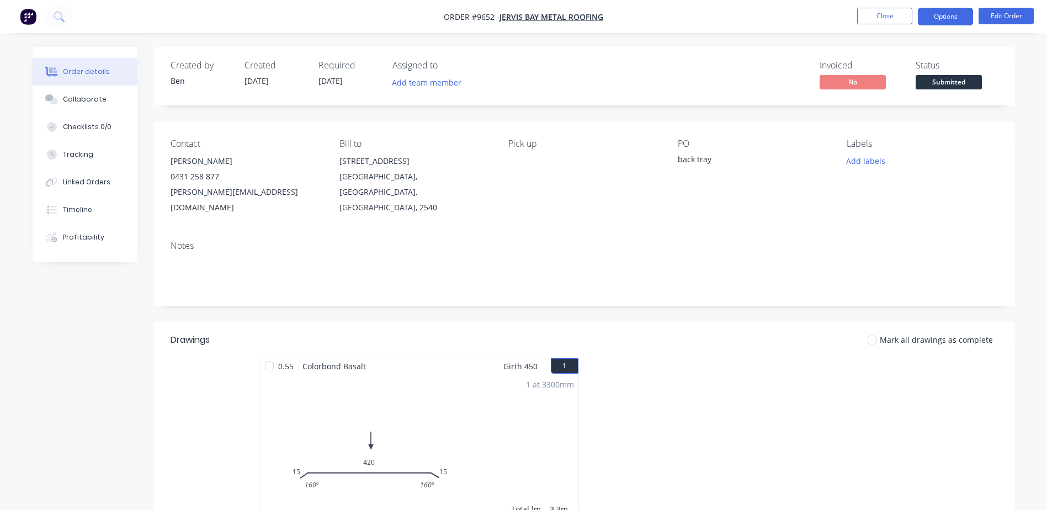
click at [949, 14] on button "Options" at bounding box center [945, 17] width 55 height 18
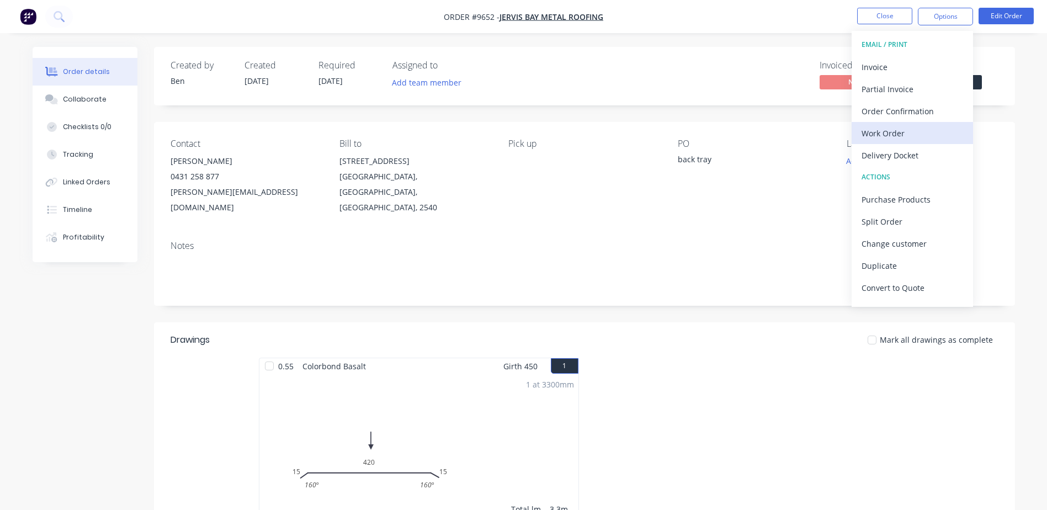
click at [898, 131] on div "Work Order" at bounding box center [913, 133] width 102 height 16
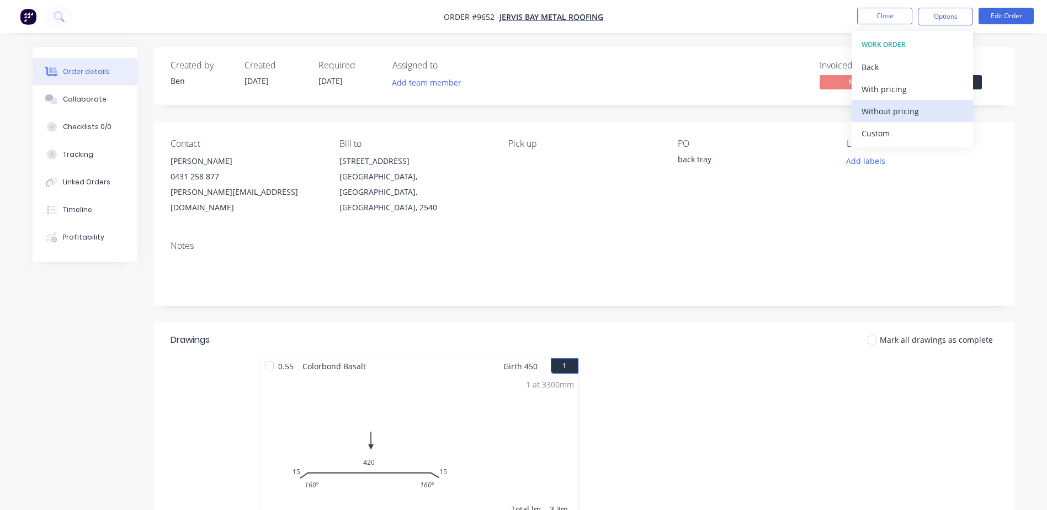
click at [899, 114] on div "Without pricing" at bounding box center [913, 111] width 102 height 16
click at [885, 111] on div "Order Confirmation" at bounding box center [913, 111] width 102 height 16
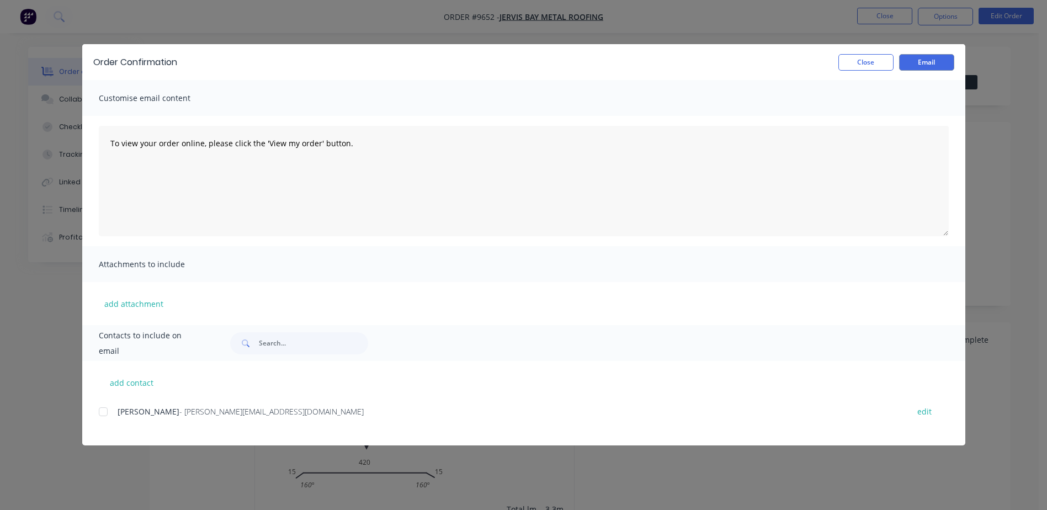
click at [100, 411] on div at bounding box center [103, 412] width 22 height 22
click at [921, 65] on button "Email" at bounding box center [926, 62] width 55 height 17
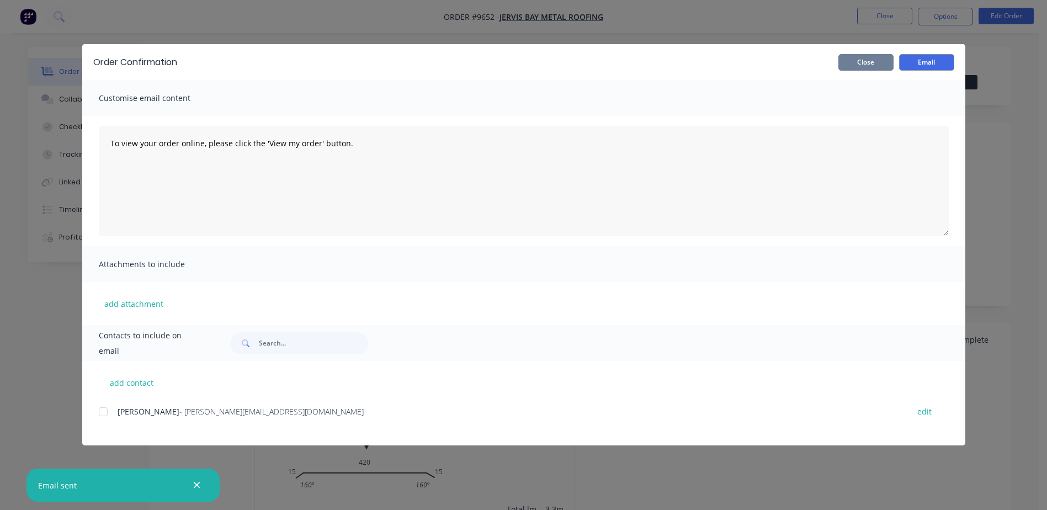
click at [867, 59] on button "Close" at bounding box center [866, 62] width 55 height 17
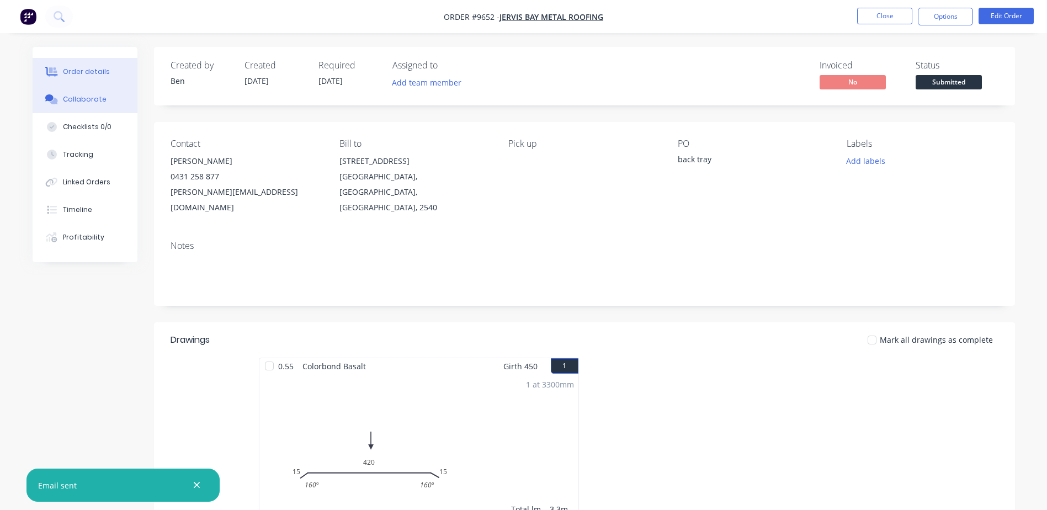
click at [91, 96] on div "Collaborate" at bounding box center [85, 99] width 44 height 10
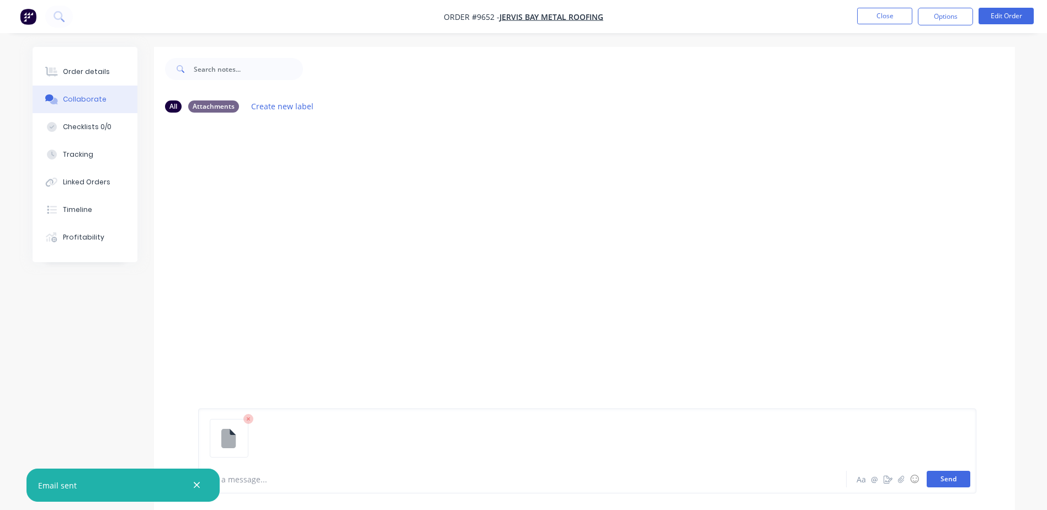
click at [941, 481] on button "Send" at bounding box center [949, 479] width 44 height 17
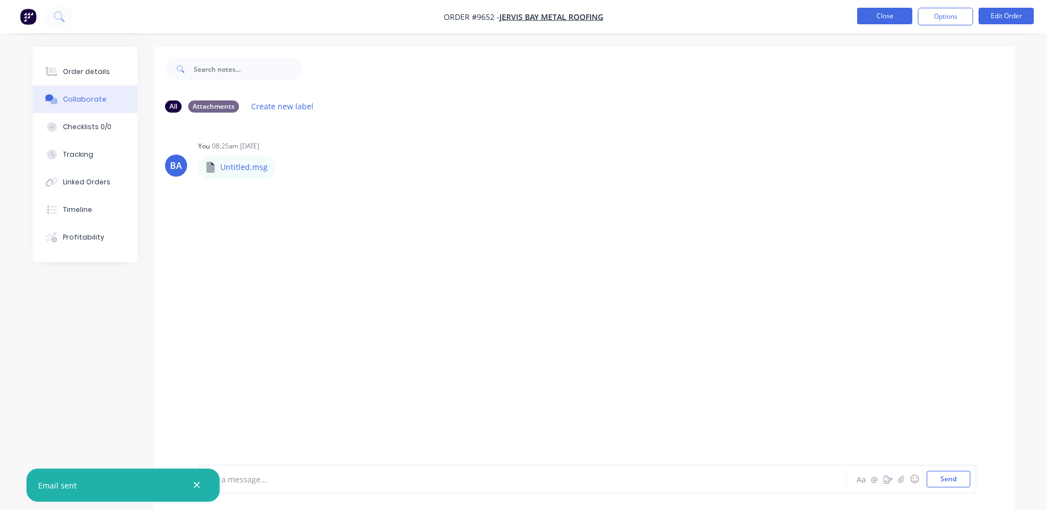
click at [881, 15] on button "Close" at bounding box center [885, 16] width 55 height 17
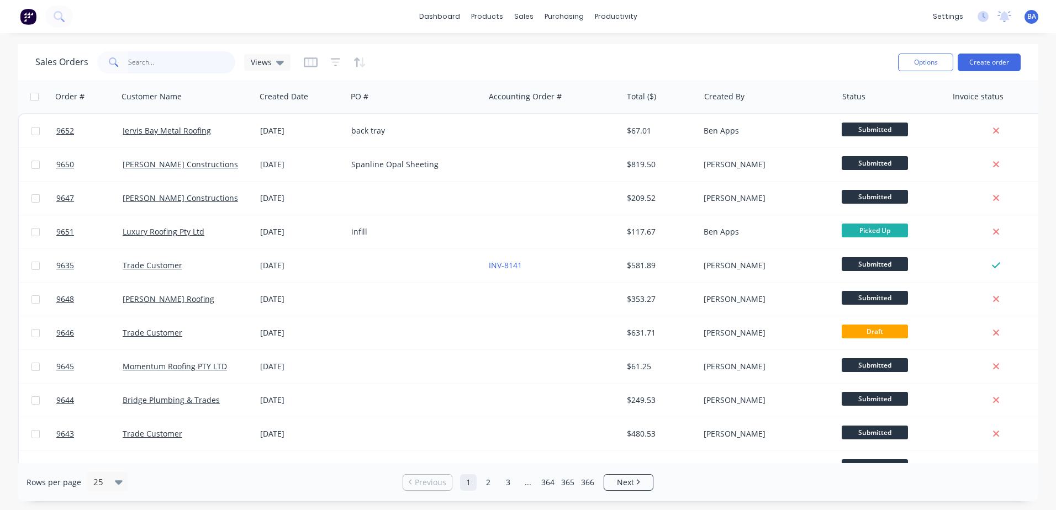
click at [173, 63] on input "text" at bounding box center [182, 62] width 108 height 22
click at [540, 74] on link "Customers" at bounding box center [582, 75] width 146 height 22
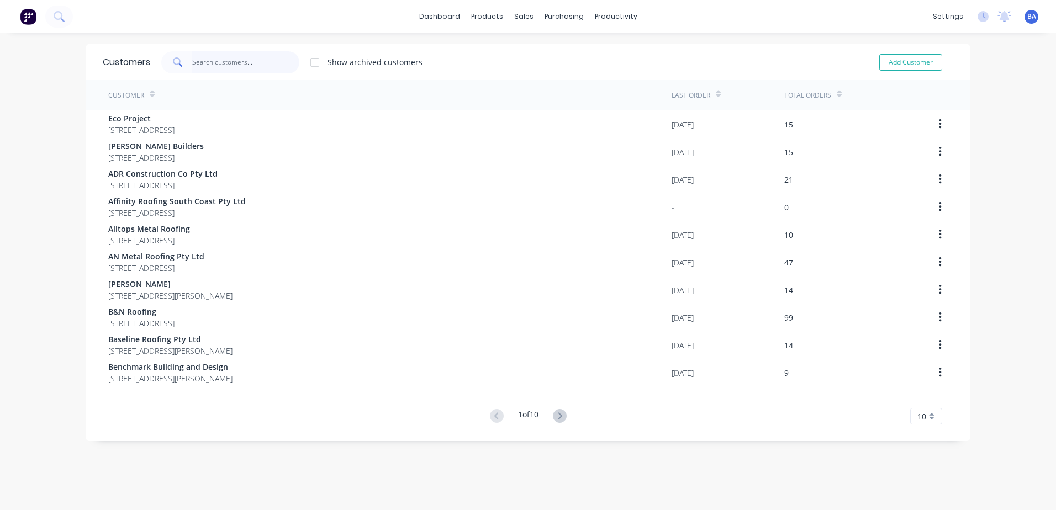
click at [206, 62] on input "text" at bounding box center [246, 62] width 108 height 22
click at [527, 74] on icon at bounding box center [523, 75] width 10 height 10
click at [531, 77] on div at bounding box center [526, 75] width 17 height 10
click at [231, 60] on input "text" at bounding box center [246, 62] width 108 height 22
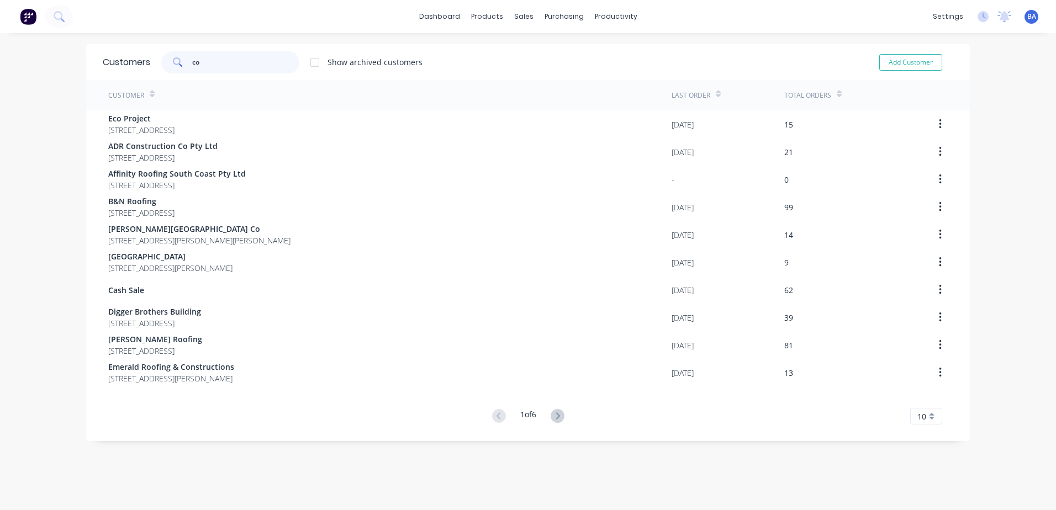
type input "c"
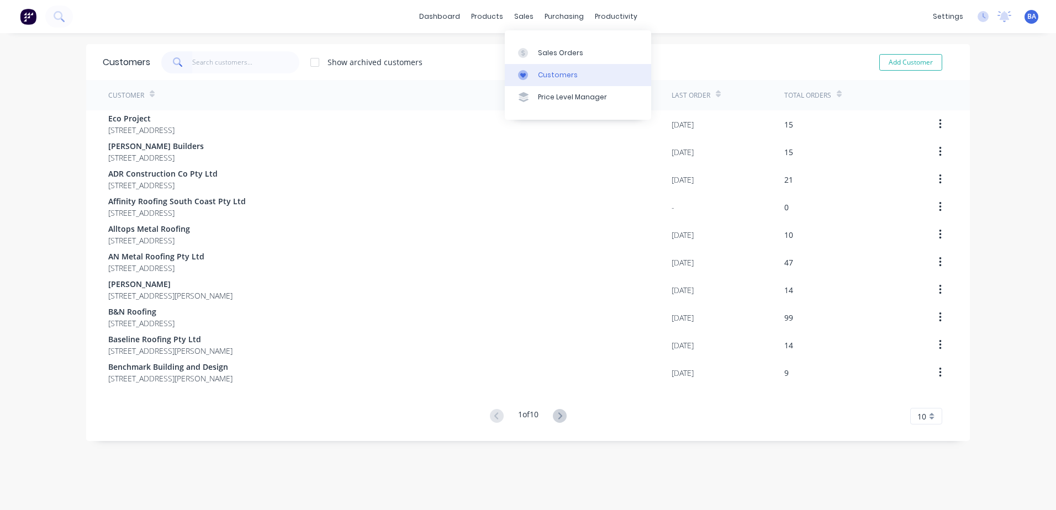
click at [539, 73] on div "Customers" at bounding box center [558, 75] width 40 height 10
click at [226, 57] on input "text" at bounding box center [246, 62] width 108 height 22
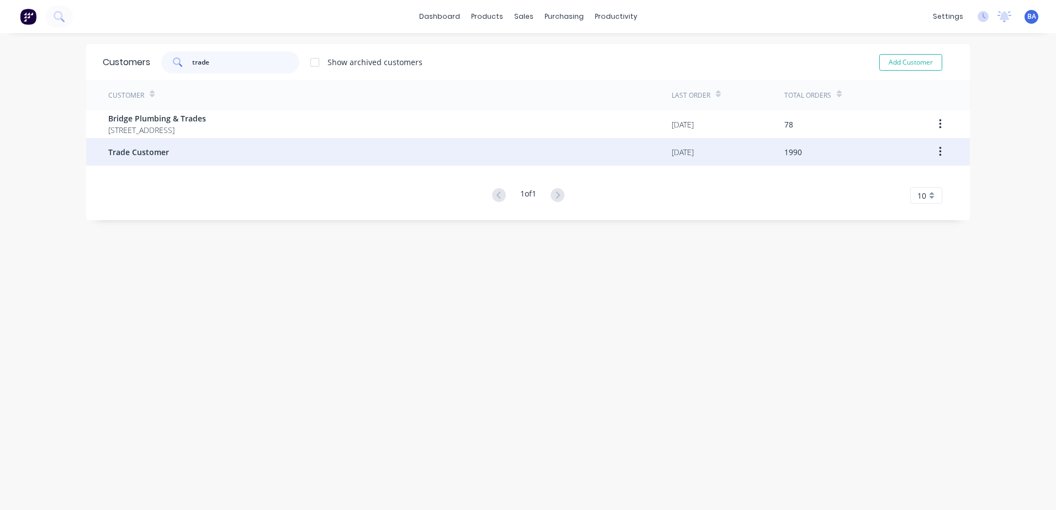
type input "trade"
click at [182, 159] on div "Trade Customer" at bounding box center [389, 152] width 563 height 28
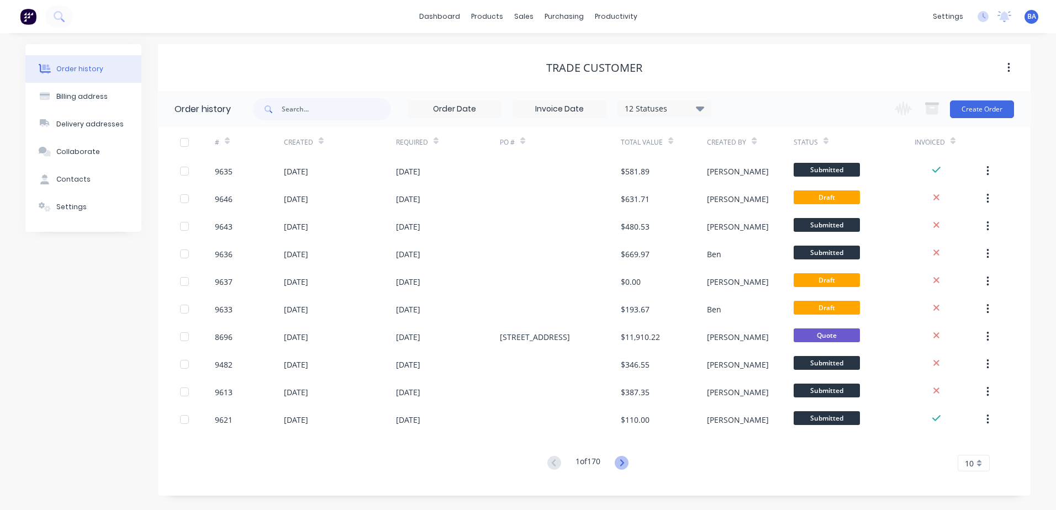
click at [617, 464] on icon at bounding box center [622, 463] width 14 height 14
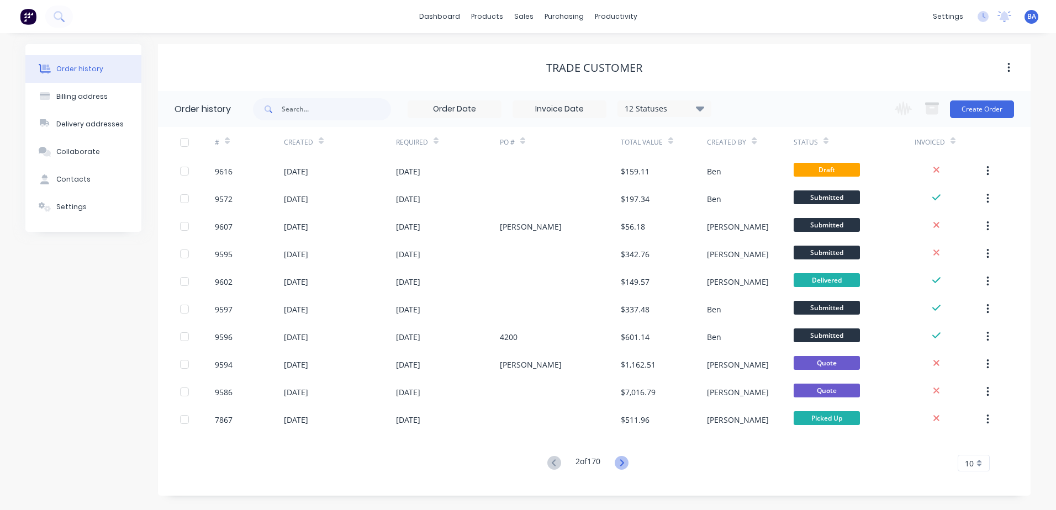
click at [621, 461] on icon at bounding box center [622, 463] width 14 height 14
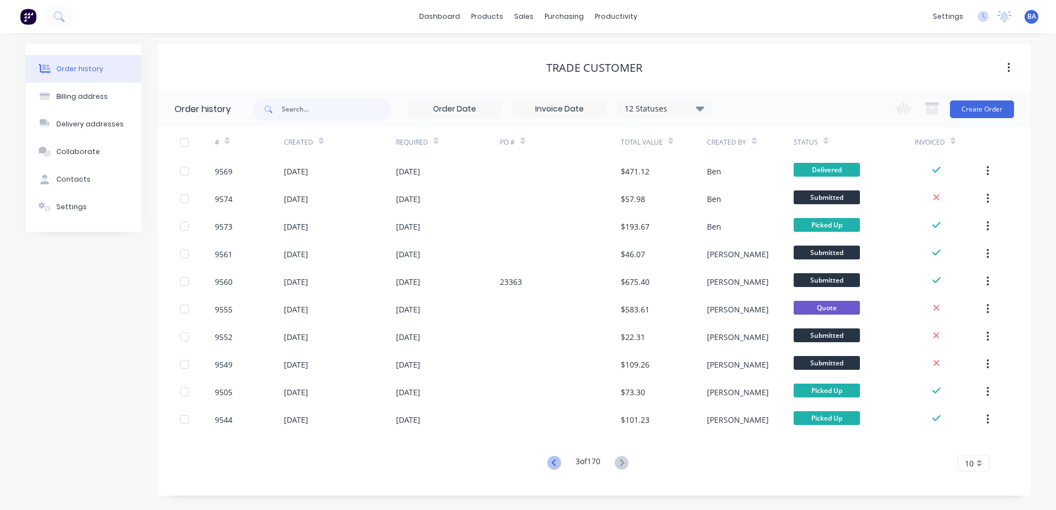
click at [551, 461] on icon at bounding box center [554, 463] width 14 height 14
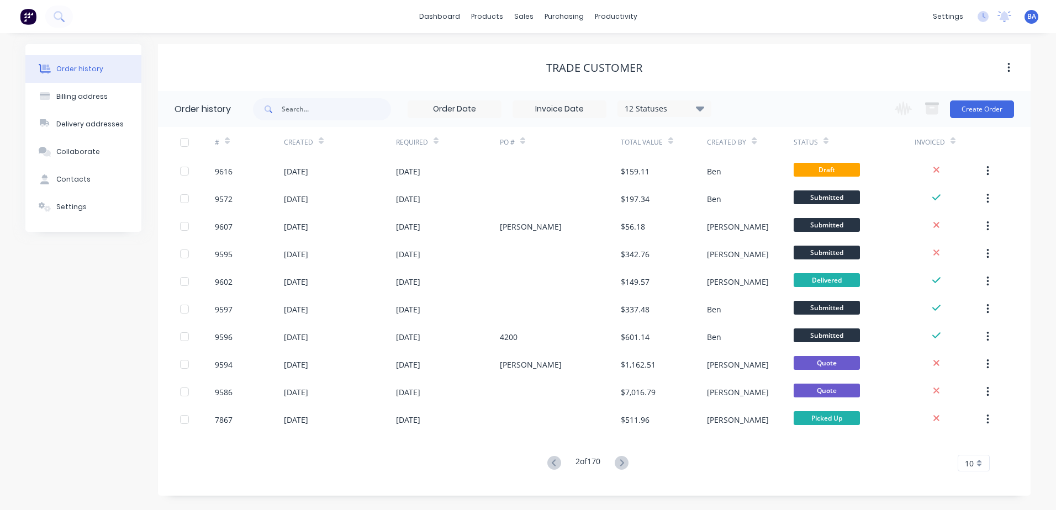
click at [551, 461] on icon at bounding box center [554, 463] width 14 height 14
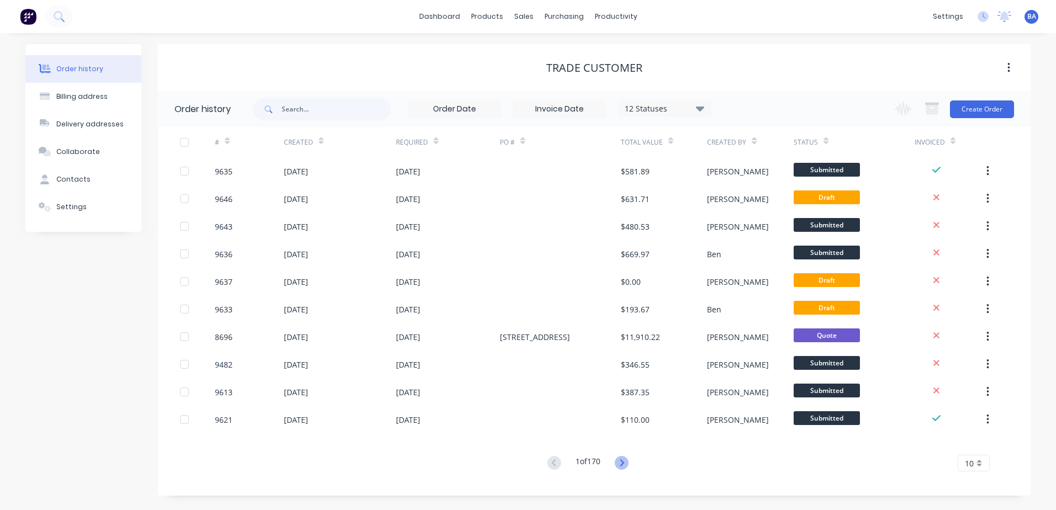
click at [618, 461] on icon at bounding box center [622, 463] width 14 height 14
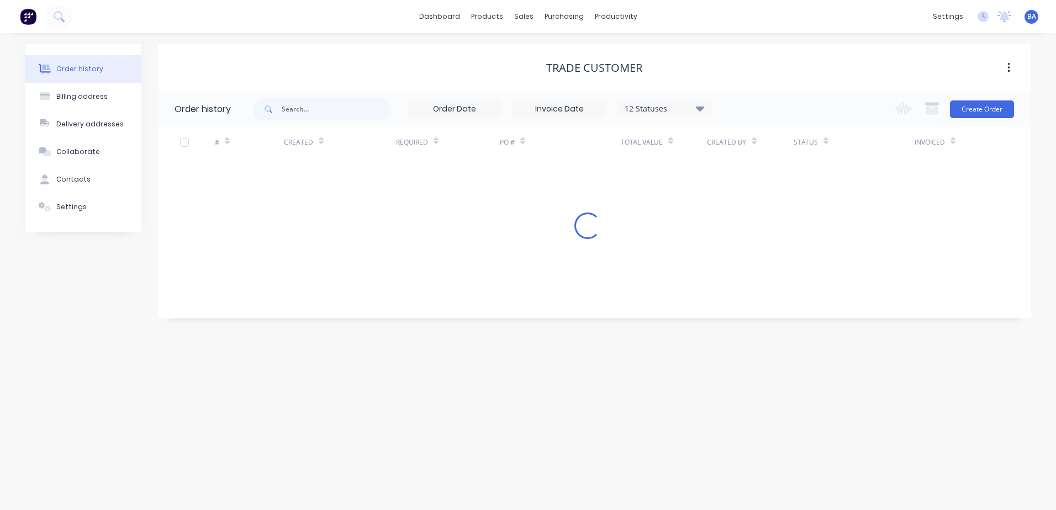
click at [618, 461] on div "Order history Billing address Delivery addresses Collaborate Contacts Settings …" at bounding box center [528, 271] width 1056 height 477
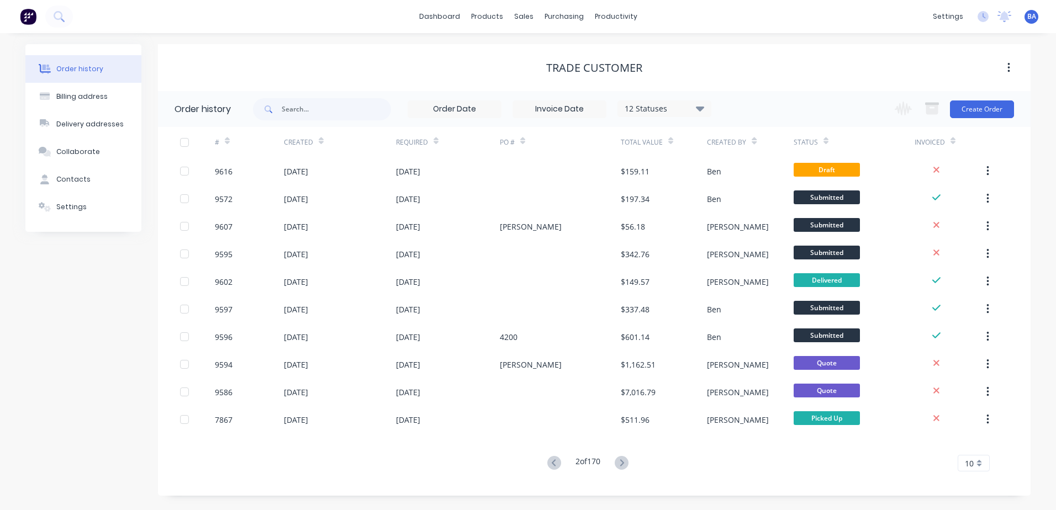
click at [618, 461] on icon at bounding box center [622, 463] width 14 height 14
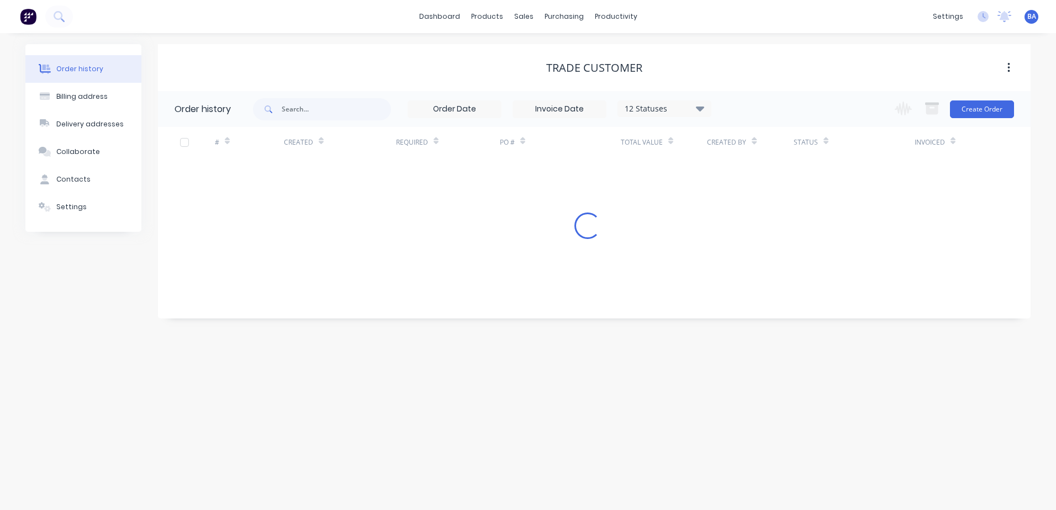
click at [618, 461] on div "Order history Billing address Delivery addresses Collaborate Contacts Settings …" at bounding box center [528, 271] width 1056 height 477
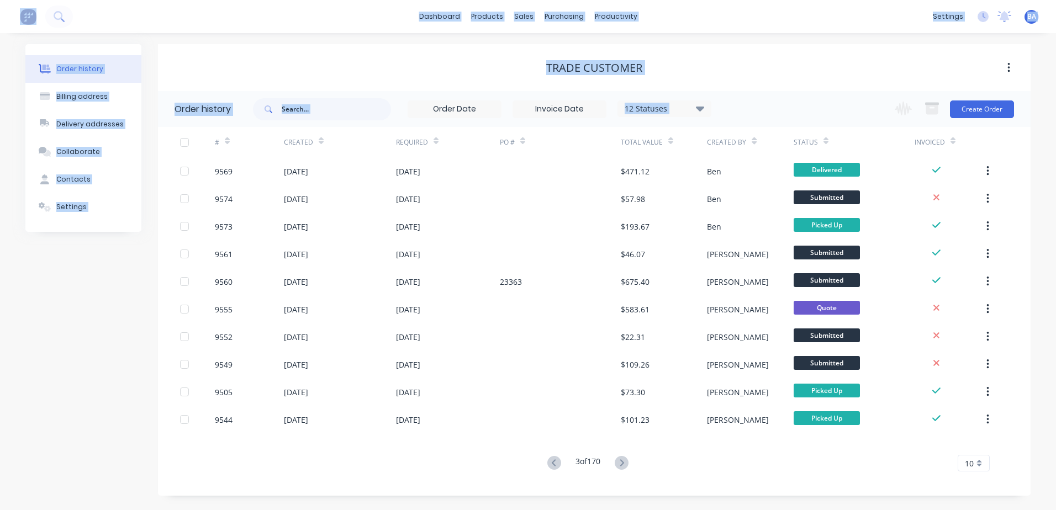
drag, startPoint x: 618, startPoint y: 461, endPoint x: 533, endPoint y: 468, distance: 85.4
click at [533, 468] on div "3 of 170 10 5 10 15 20 25 30 35" at bounding box center [587, 464] width 859 height 16
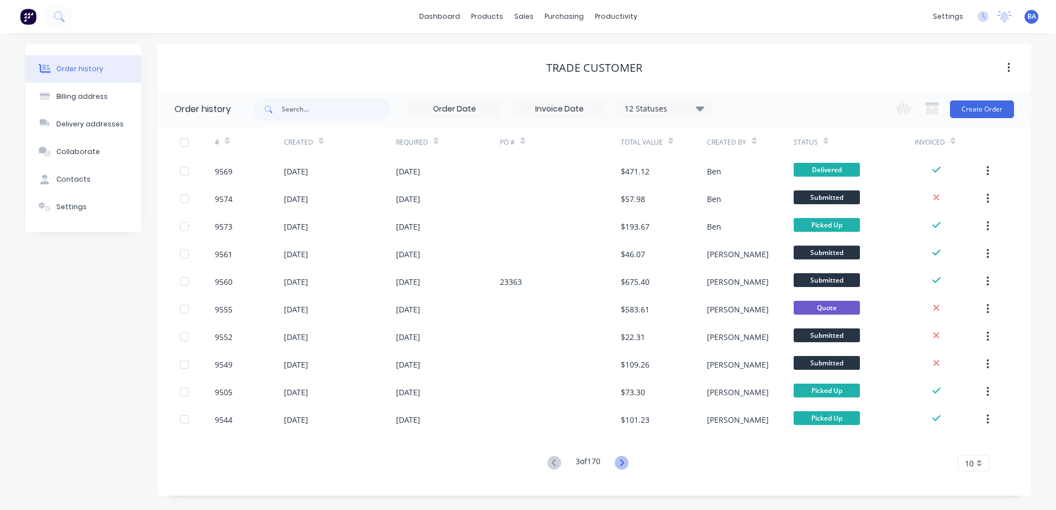
click at [623, 464] on icon at bounding box center [622, 463] width 14 height 14
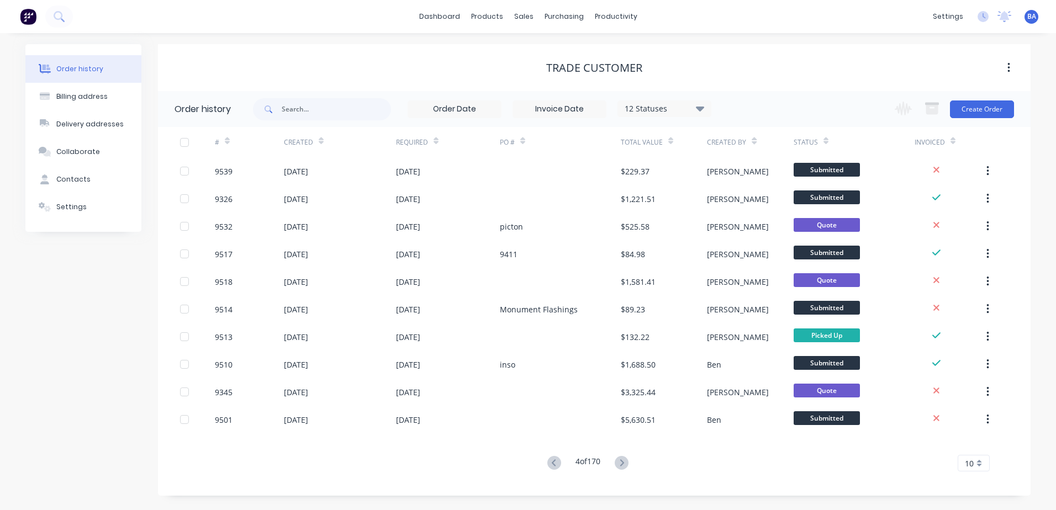
click at [623, 464] on icon at bounding box center [622, 463] width 14 height 14
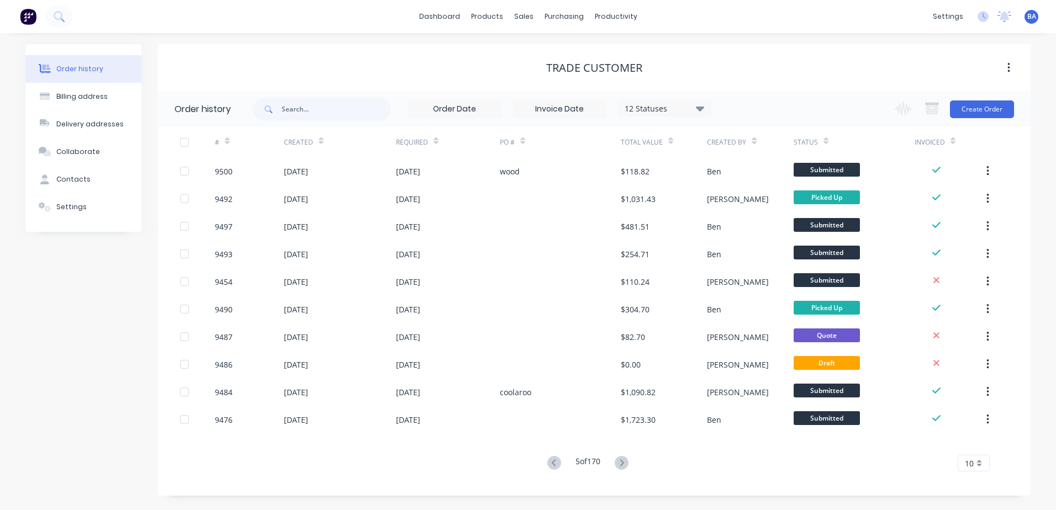
click at [623, 464] on icon at bounding box center [622, 463] width 14 height 14
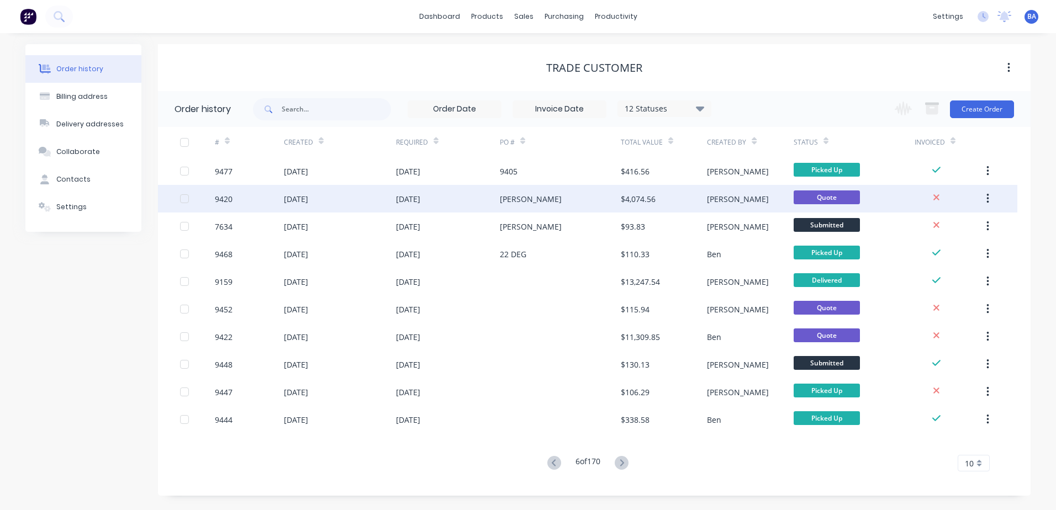
click at [261, 199] on div "9420" at bounding box center [249, 199] width 69 height 28
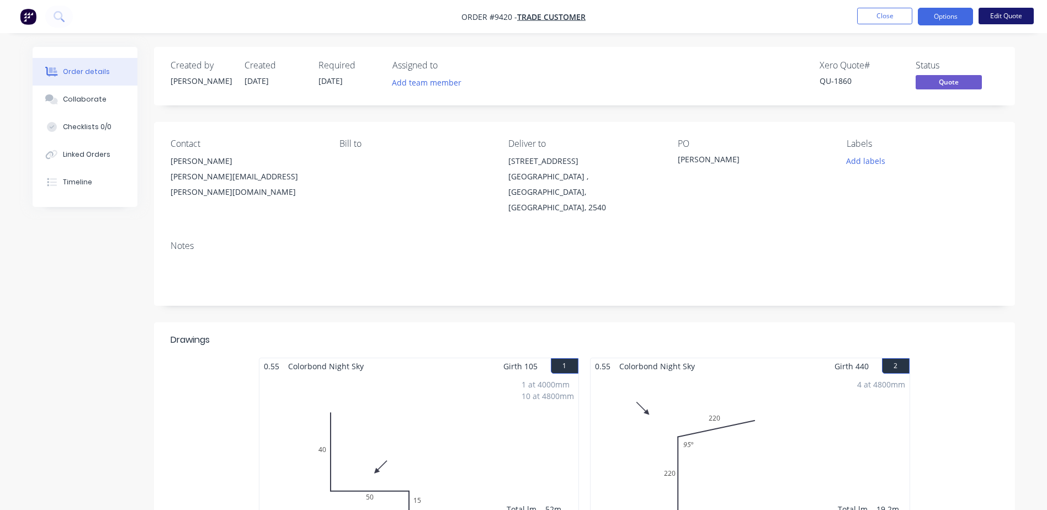
click at [995, 14] on button "Edit Quote" at bounding box center [1006, 16] width 55 height 17
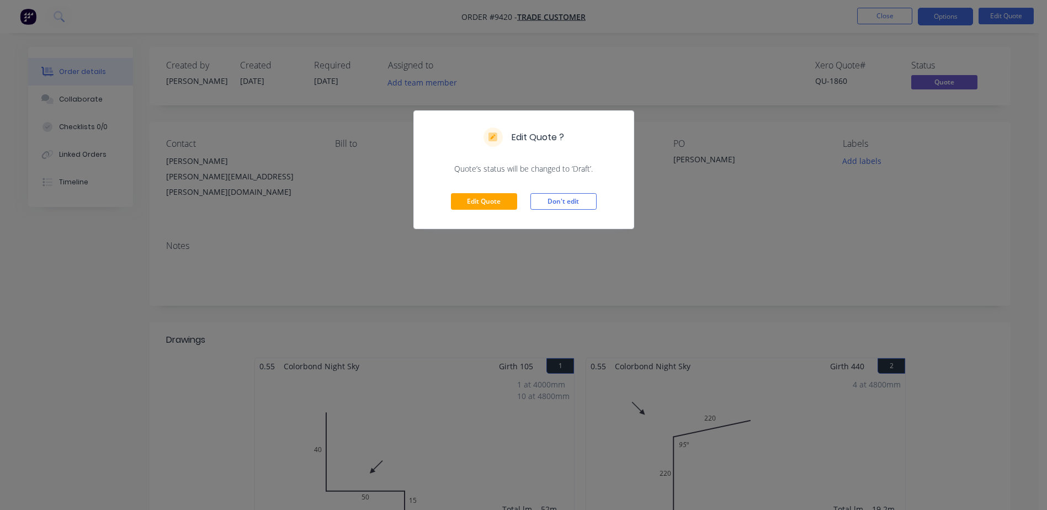
click at [734, 206] on div "Edit Quote ? Quote’s status will be changed to ‘Draft’. Edit Quote Don't edit" at bounding box center [523, 255] width 1047 height 510
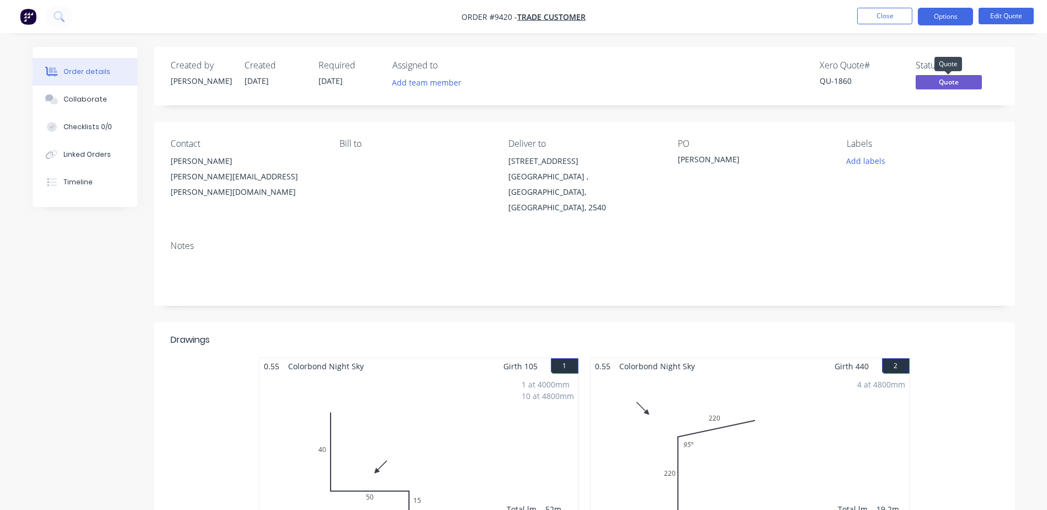
click at [956, 82] on span "Quote" at bounding box center [949, 82] width 66 height 14
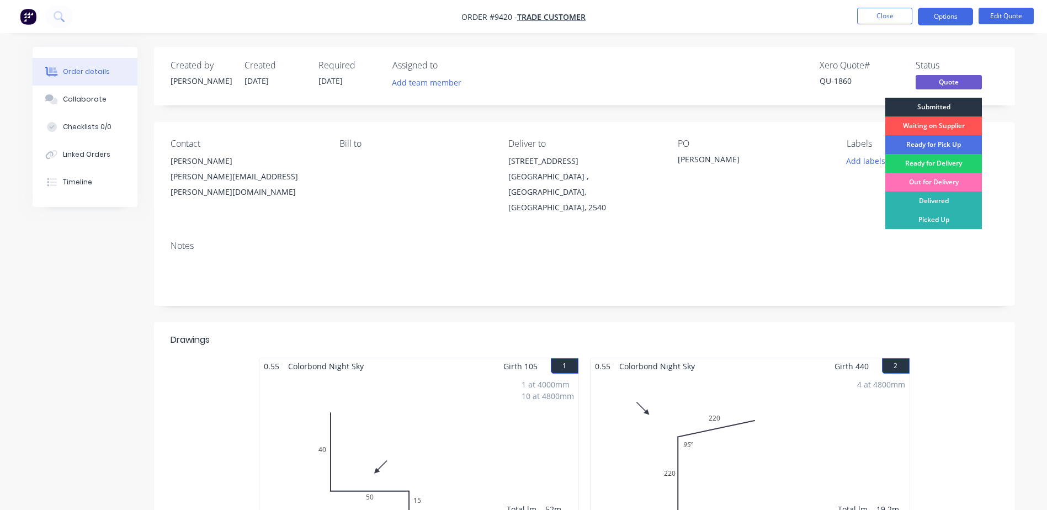
click at [959, 105] on div "Submitted" at bounding box center [934, 107] width 97 height 19
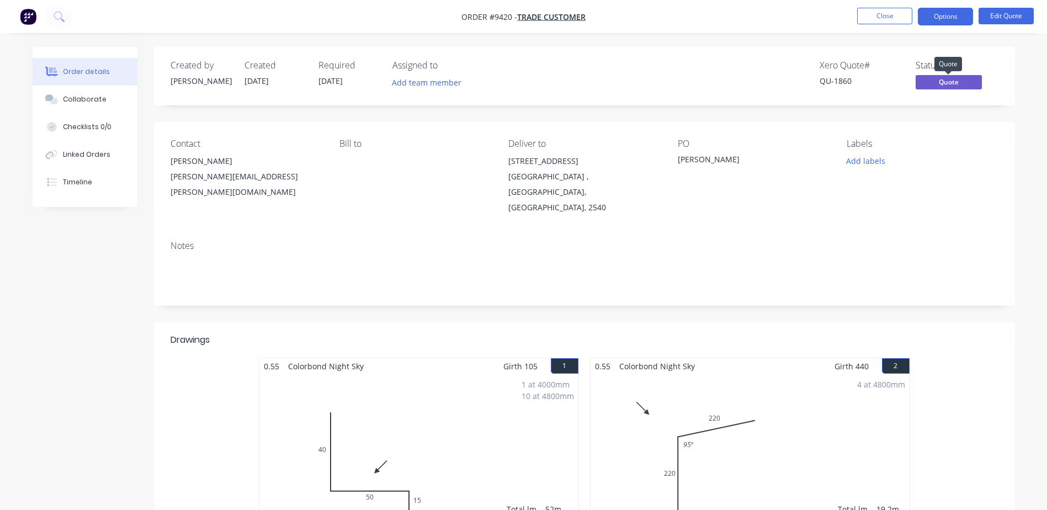
click at [960, 77] on span "Quote" at bounding box center [949, 82] width 66 height 14
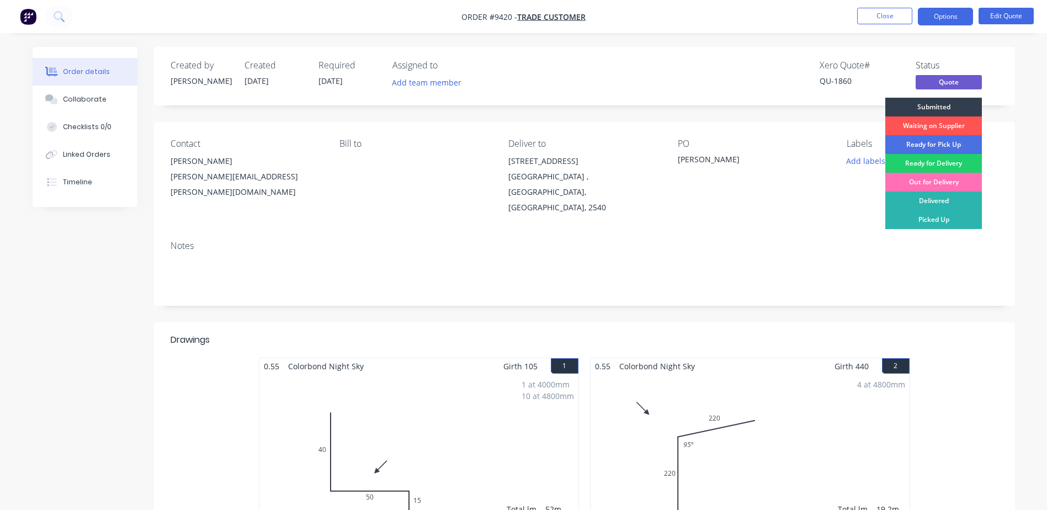
click at [988, 160] on div "Add labels" at bounding box center [922, 161] width 151 height 15
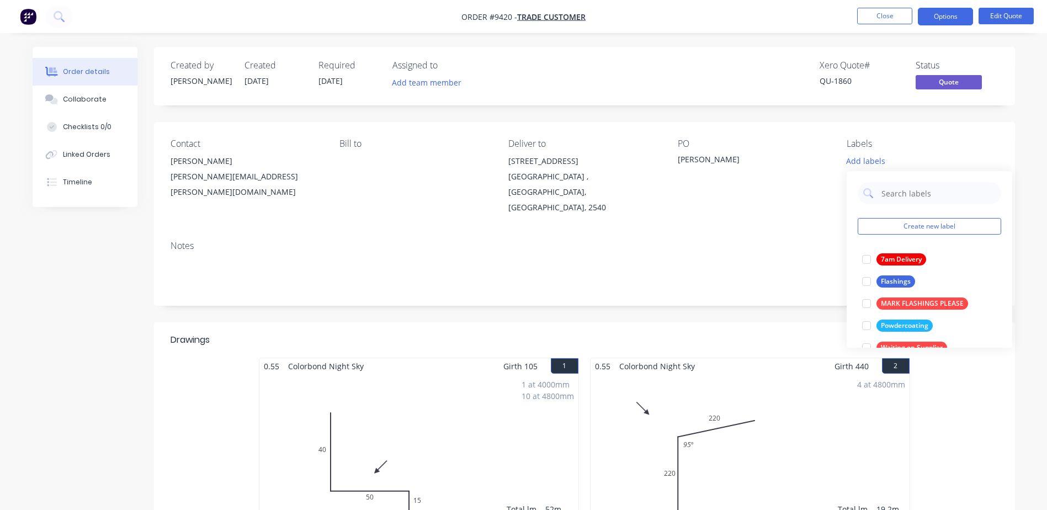
click at [800, 184] on div "PO [PERSON_NAME]" at bounding box center [753, 177] width 151 height 77
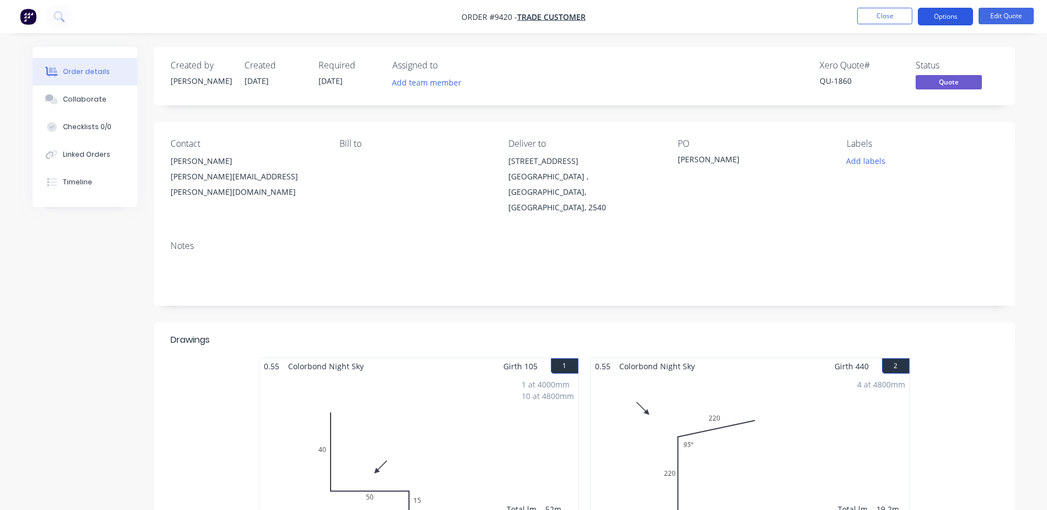
click at [956, 14] on button "Options" at bounding box center [945, 17] width 55 height 18
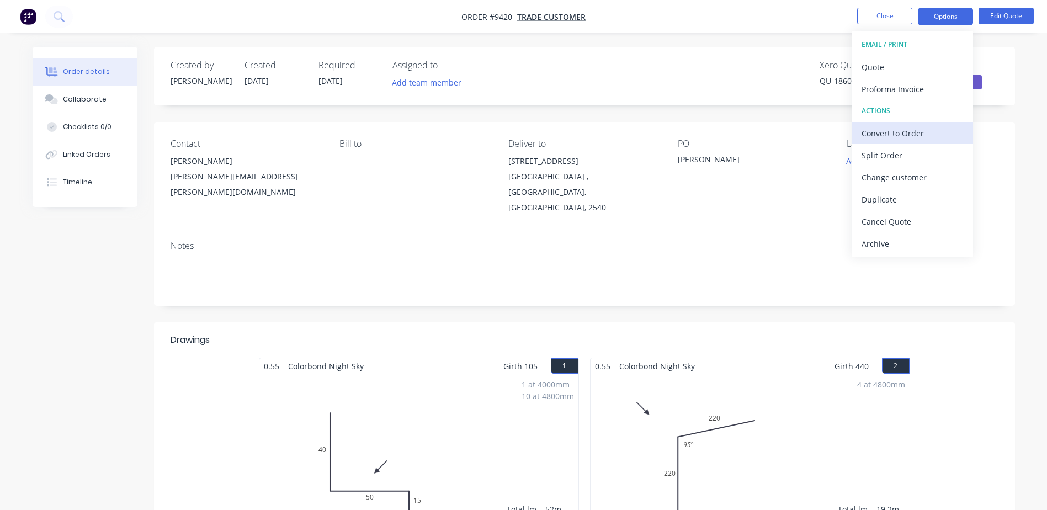
click at [922, 133] on div "Convert to Order" at bounding box center [913, 133] width 102 height 16
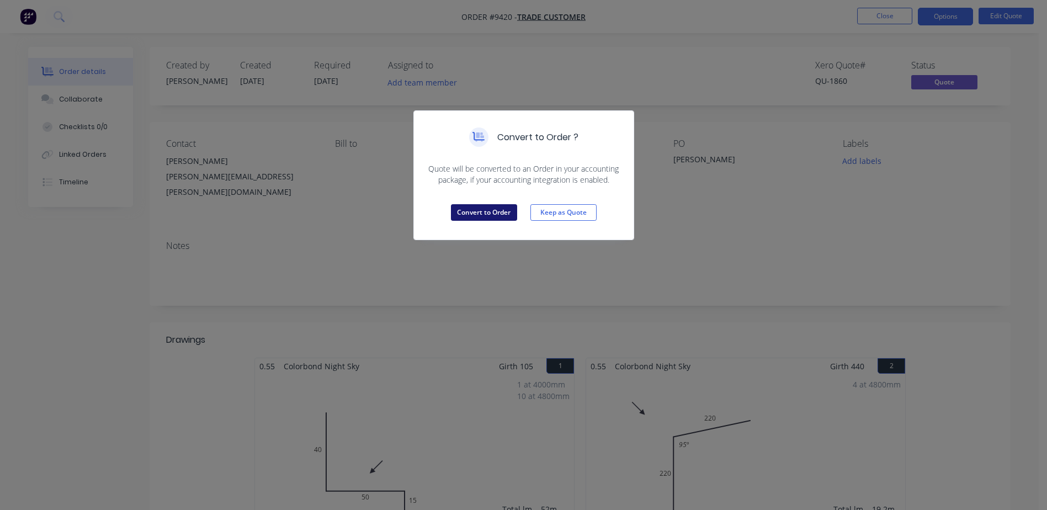
click at [481, 211] on button "Convert to Order" at bounding box center [484, 212] width 66 height 17
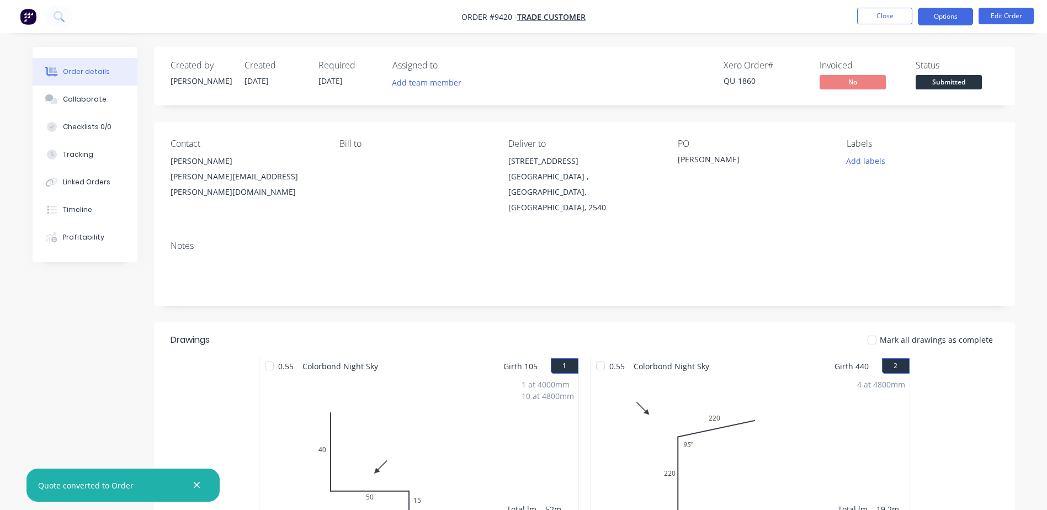
click at [929, 22] on button "Options" at bounding box center [945, 17] width 55 height 18
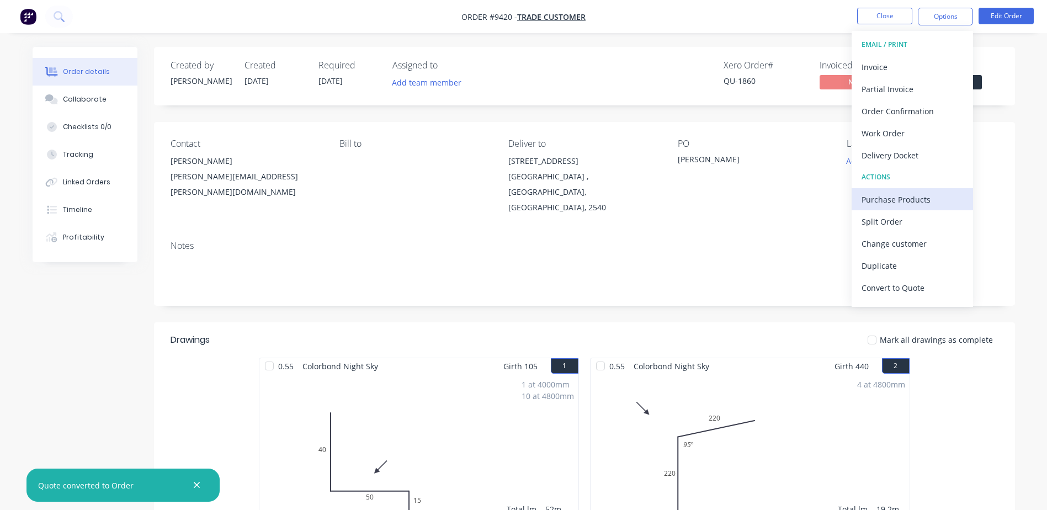
click at [909, 198] on div "Purchase Products" at bounding box center [913, 200] width 102 height 16
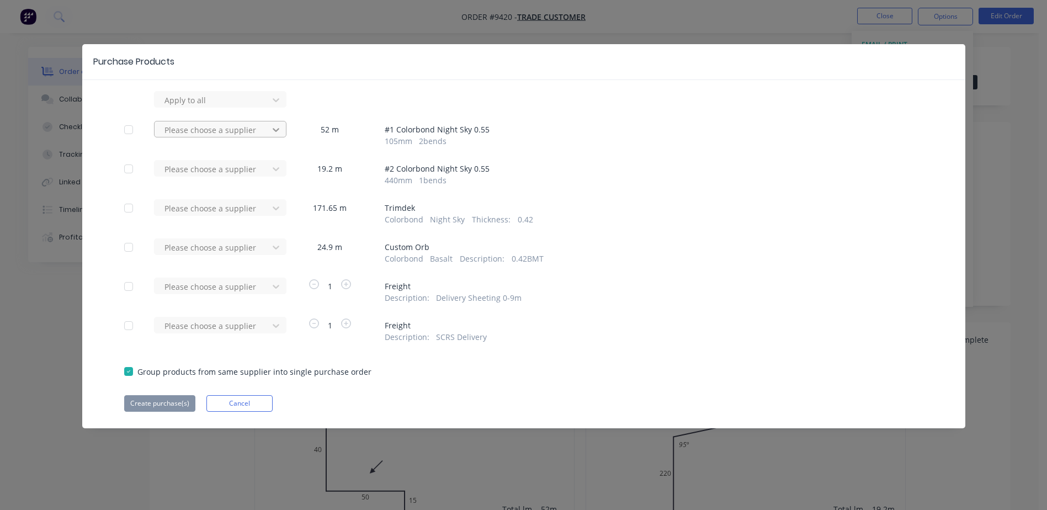
click at [274, 128] on icon at bounding box center [276, 129] width 11 height 11
click at [273, 128] on icon at bounding box center [276, 129] width 11 height 11
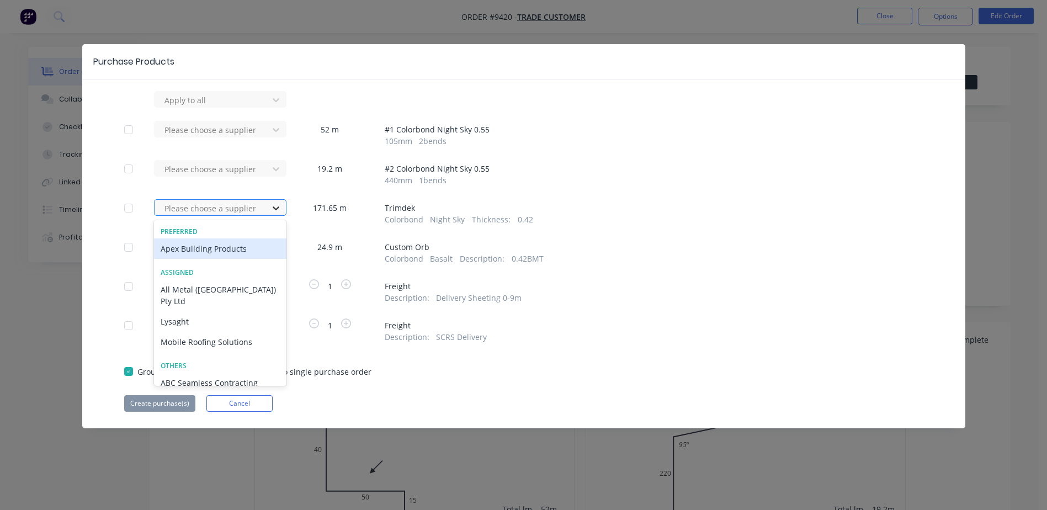
click at [276, 209] on icon at bounding box center [276, 209] width 7 height 4
click at [232, 250] on div "Apex Building Products" at bounding box center [220, 249] width 133 height 20
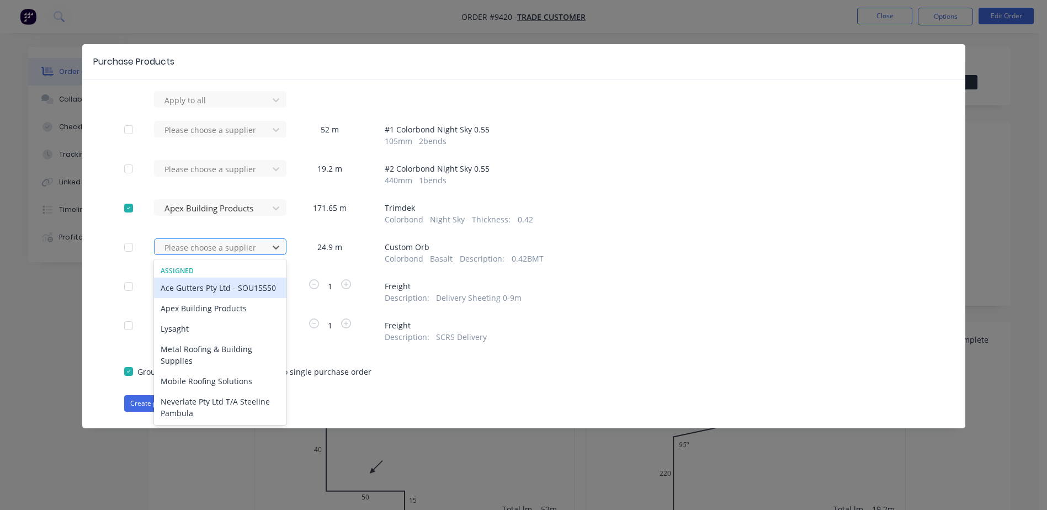
click at [225, 244] on div at bounding box center [212, 248] width 99 height 14
click at [215, 319] on div "Apex Building Products" at bounding box center [220, 308] width 133 height 20
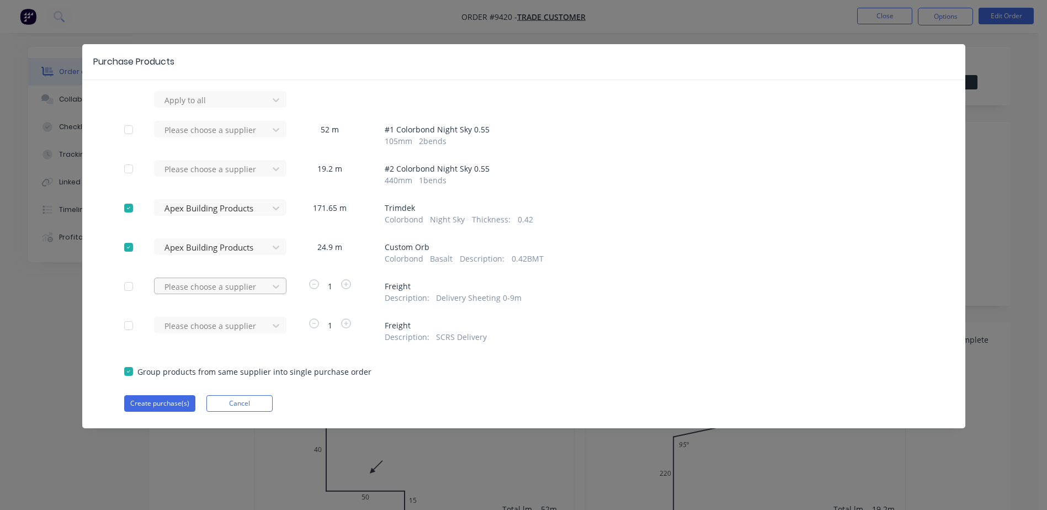
click at [233, 288] on div at bounding box center [212, 287] width 99 height 14
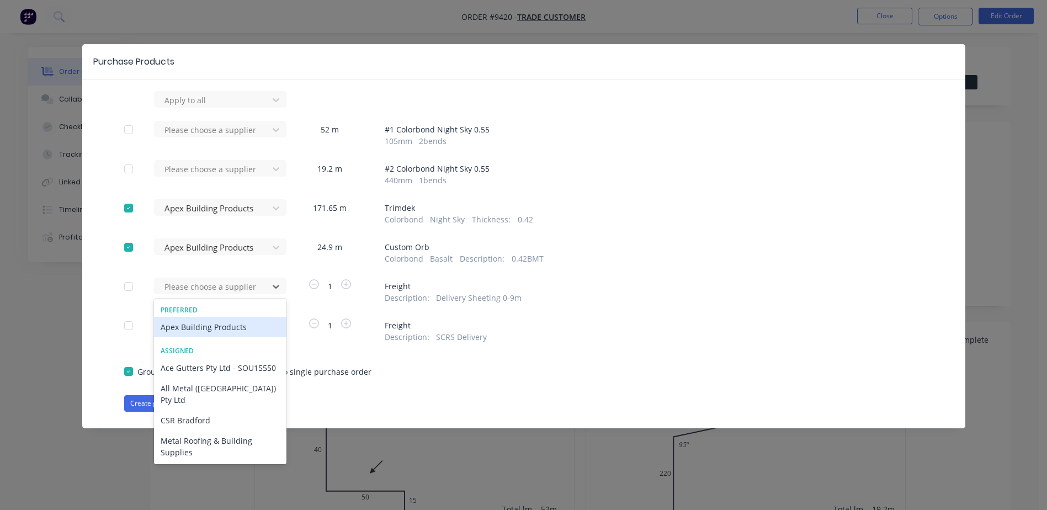
click at [225, 327] on div "Apex Building Products" at bounding box center [220, 327] width 133 height 20
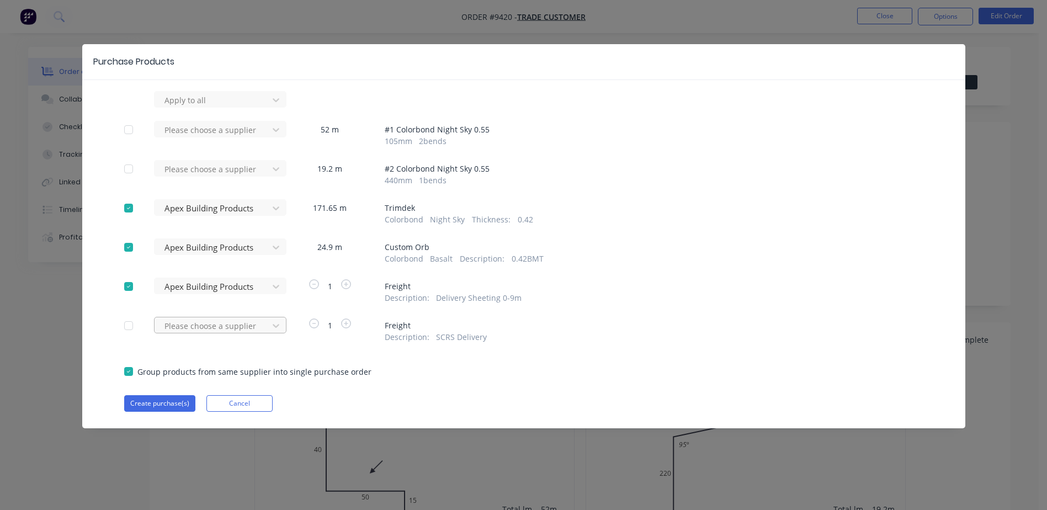
click at [227, 324] on div at bounding box center [212, 326] width 99 height 14
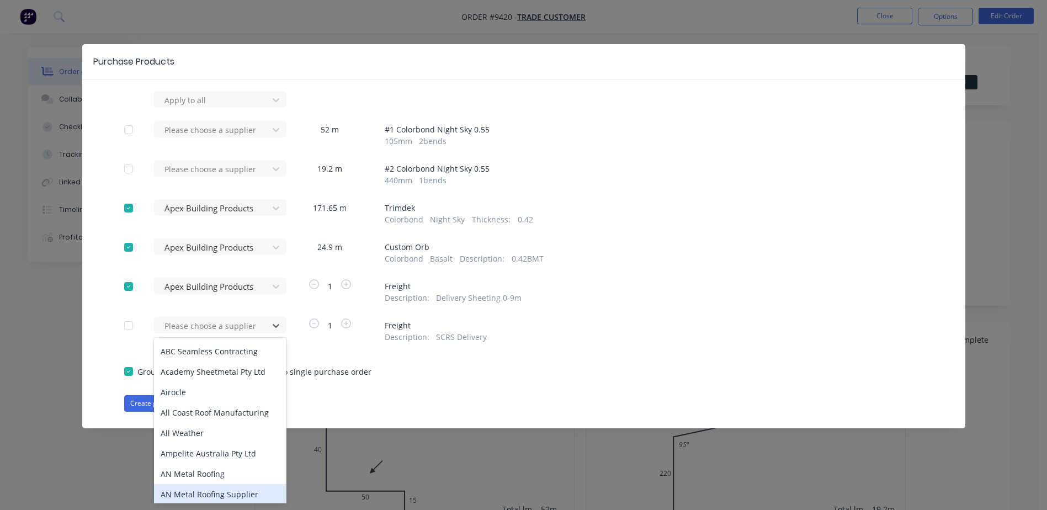
scroll to position [341, 0]
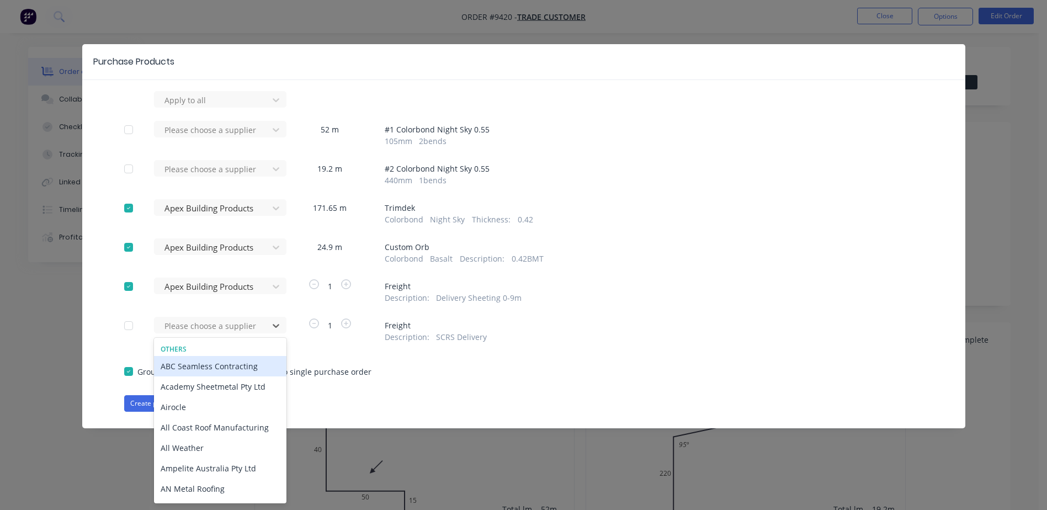
click at [420, 378] on div "Apply to all Please choose a supplier 52 m # 1 Colorbond Night Sky 0.55 105 mm …" at bounding box center [523, 251] width 883 height 321
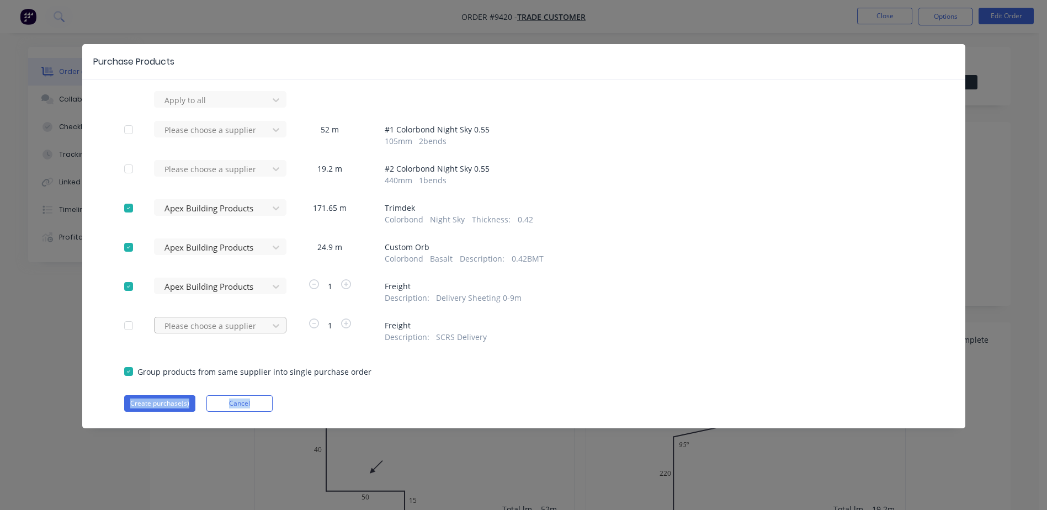
click at [227, 326] on div at bounding box center [212, 326] width 99 height 14
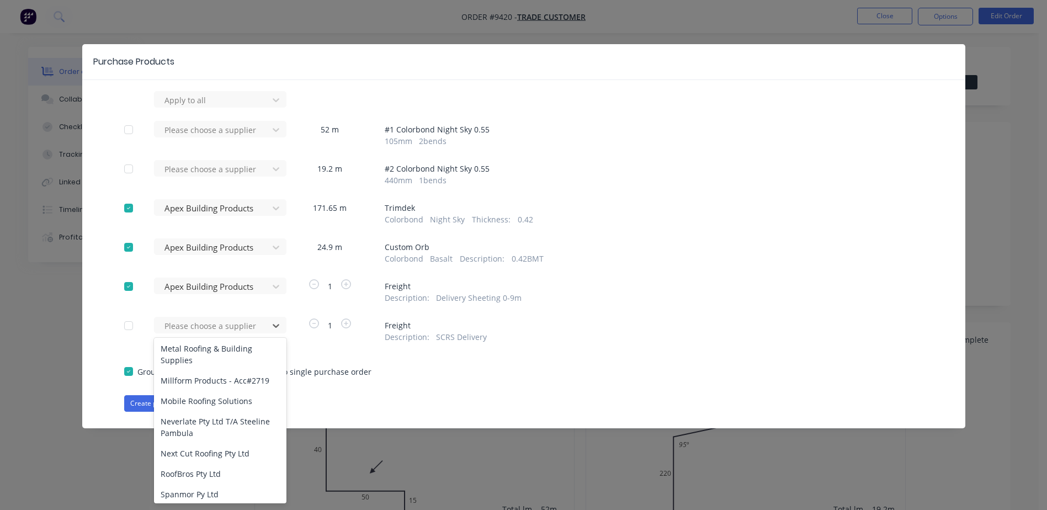
scroll to position [0, 0]
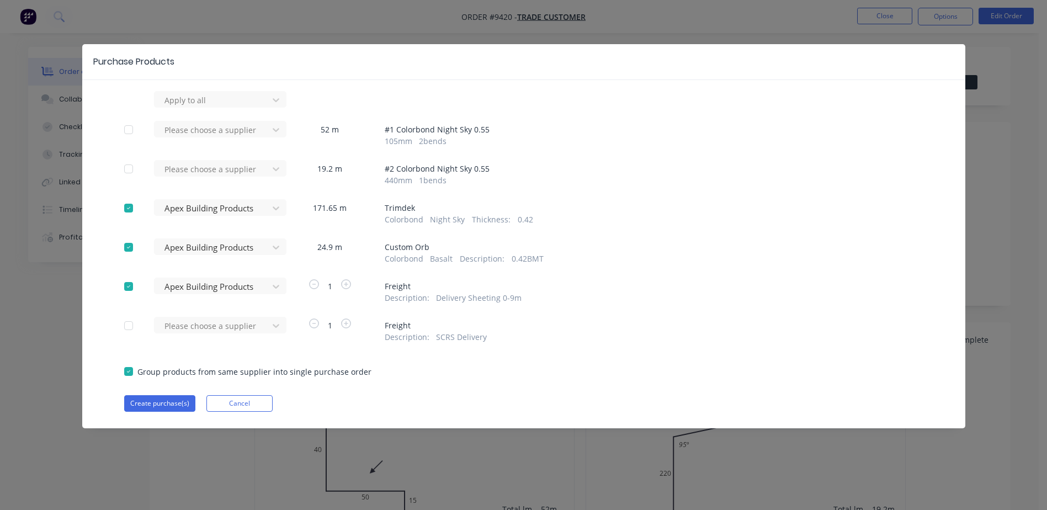
click at [497, 373] on div "Group products from same supplier into single purchase order" at bounding box center [524, 371] width 800 height 13
click at [159, 400] on button "Create purchase(s)" at bounding box center [159, 403] width 71 height 17
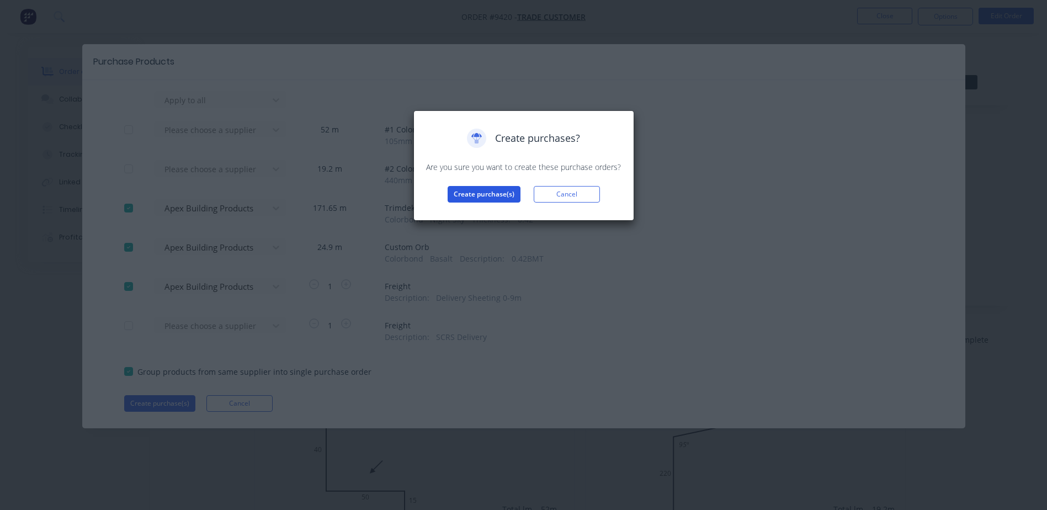
click at [492, 194] on button "Create purchase(s)" at bounding box center [484, 194] width 73 height 17
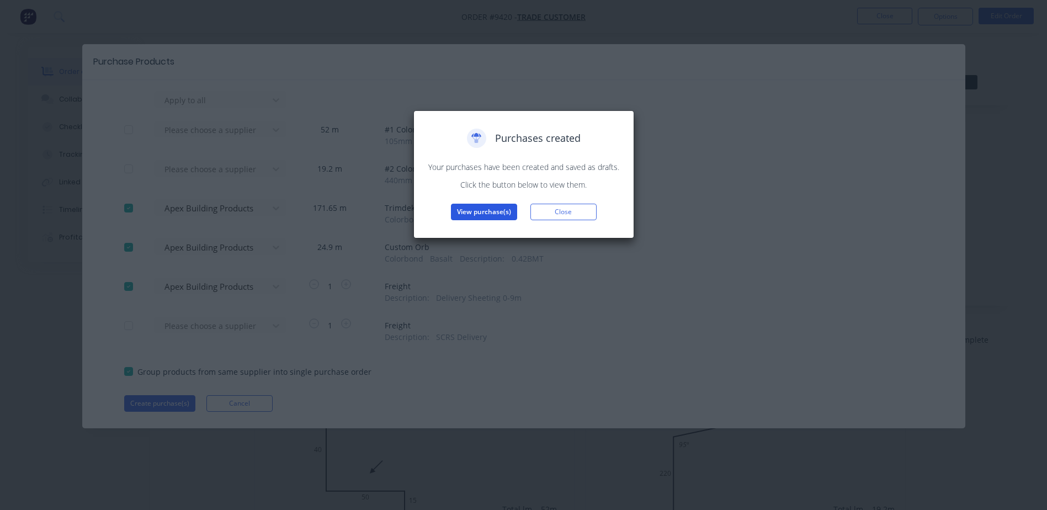
click at [494, 207] on button "View purchase(s)" at bounding box center [484, 212] width 66 height 17
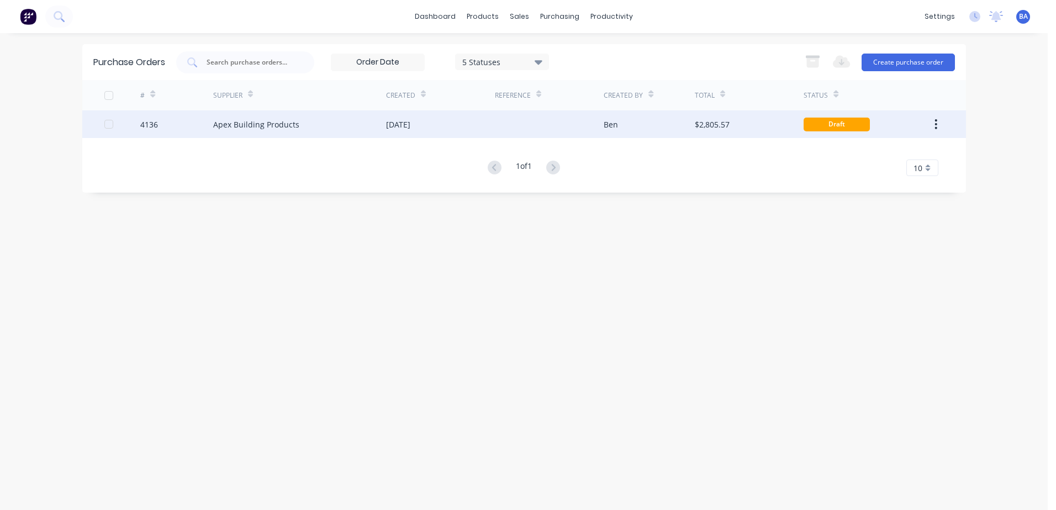
click at [347, 128] on div "Apex Building Products" at bounding box center [299, 124] width 173 height 28
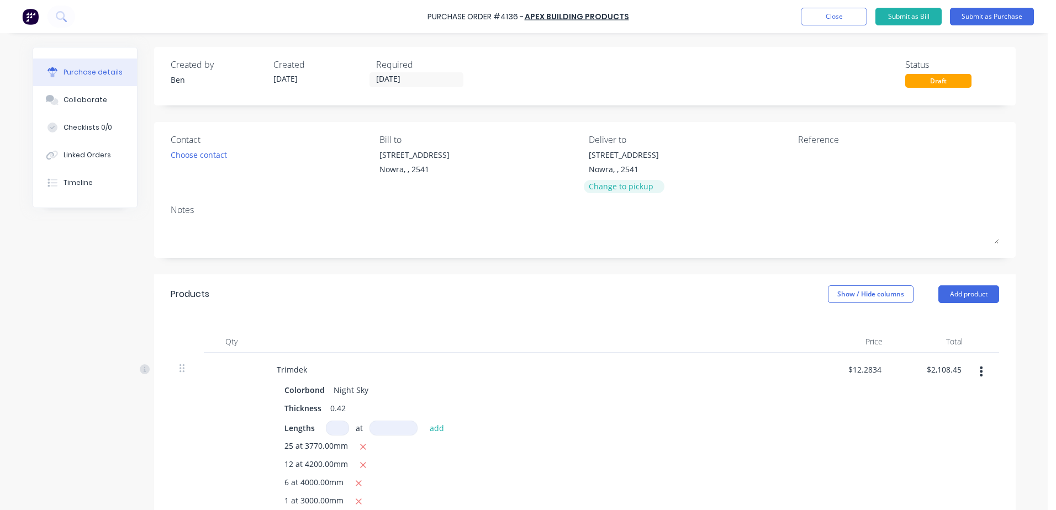
click at [629, 189] on div "Change to pickup" at bounding box center [624, 187] width 70 height 12
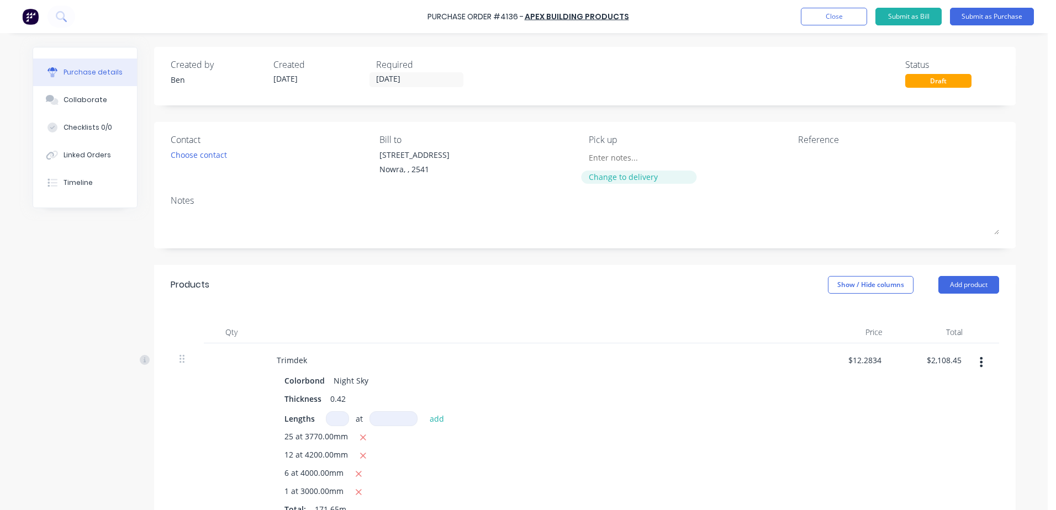
click at [628, 179] on div "Change to delivery" at bounding box center [639, 177] width 100 height 12
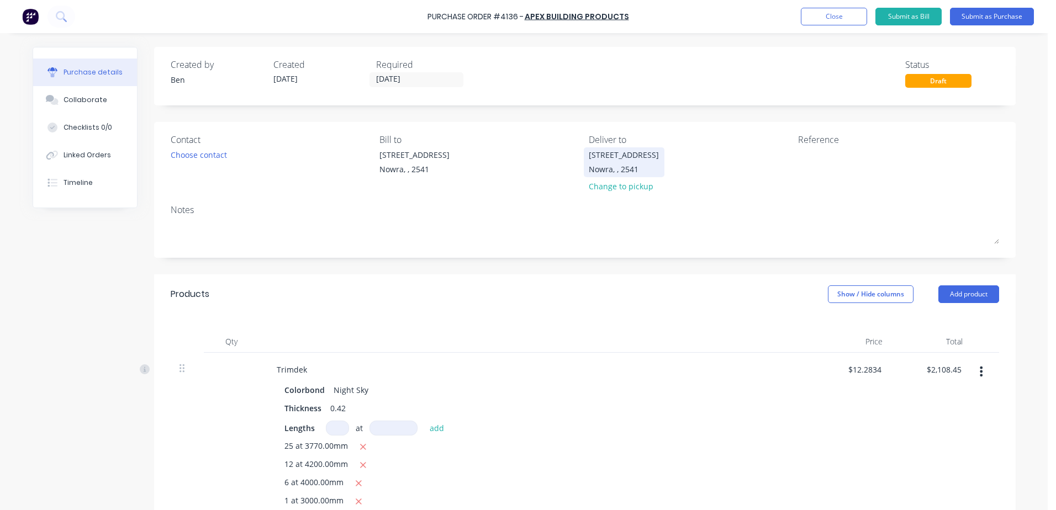
click at [641, 159] on div "[STREET_ADDRESS]" at bounding box center [624, 155] width 70 height 12
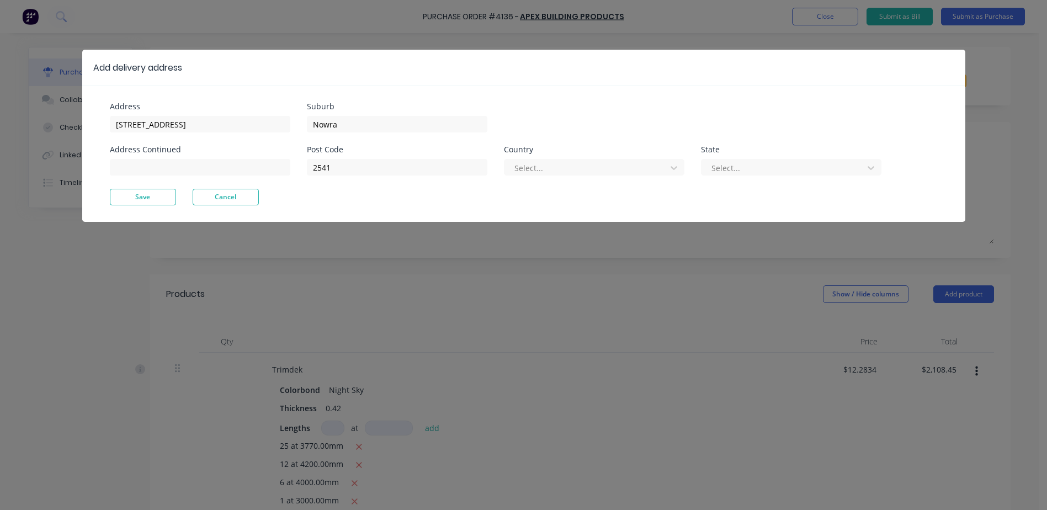
drag, startPoint x: 473, startPoint y: 213, endPoint x: 522, endPoint y: 301, distance: 101.1
click at [522, 301] on div "Add delivery address Address [STREET_ADDRESS] Address Continued Suburb Nowra Po…" at bounding box center [523, 255] width 1047 height 510
click at [241, 196] on button "Cancel" at bounding box center [226, 197] width 66 height 17
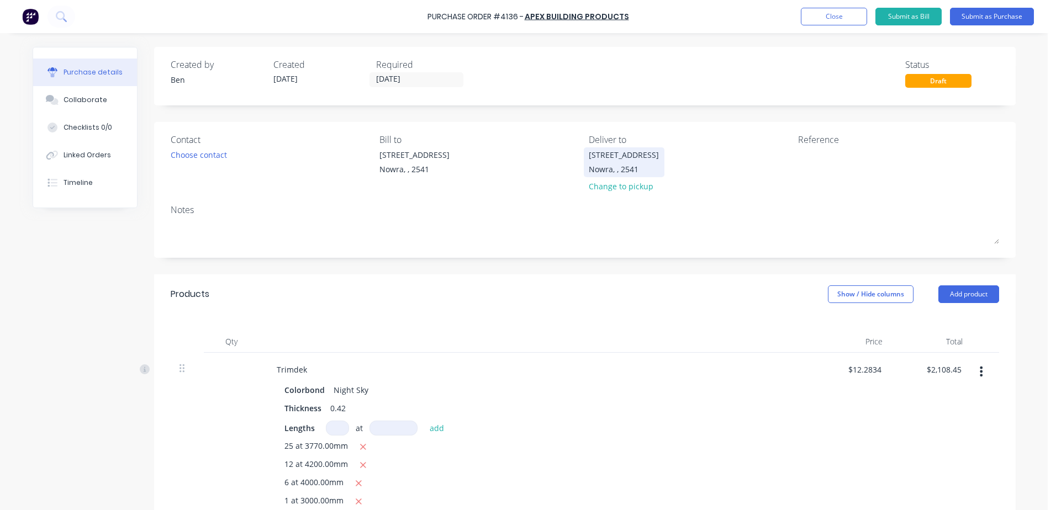
click at [627, 163] on div "[STREET_ADDRESS]" at bounding box center [624, 162] width 70 height 26
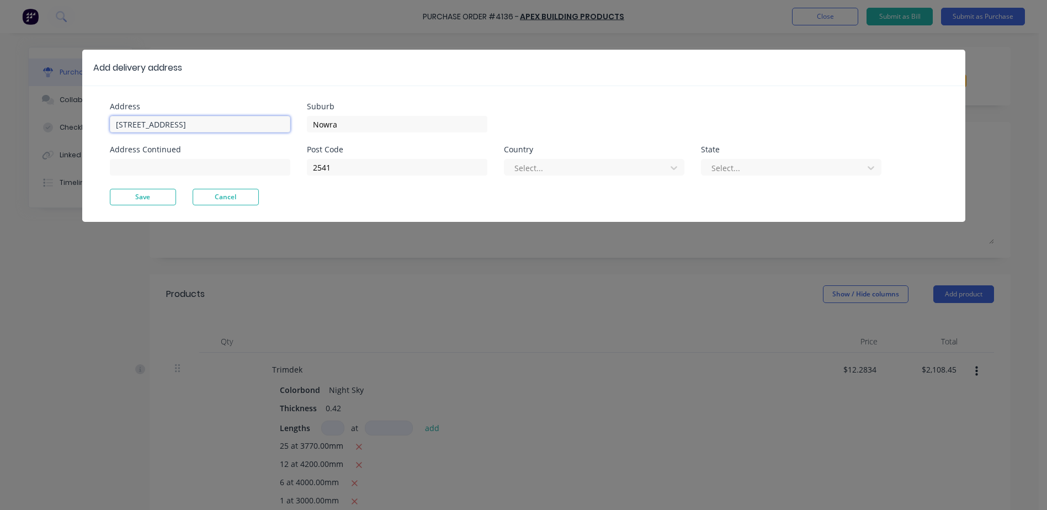
click at [239, 125] on input "[STREET_ADDRESS]" at bounding box center [200, 124] width 181 height 17
type input "U"
type input "[STREET_ADDRESS]"
type input "N"
click at [587, 103] on div "Suburb tommerong" at bounding box center [594, 118] width 575 height 30
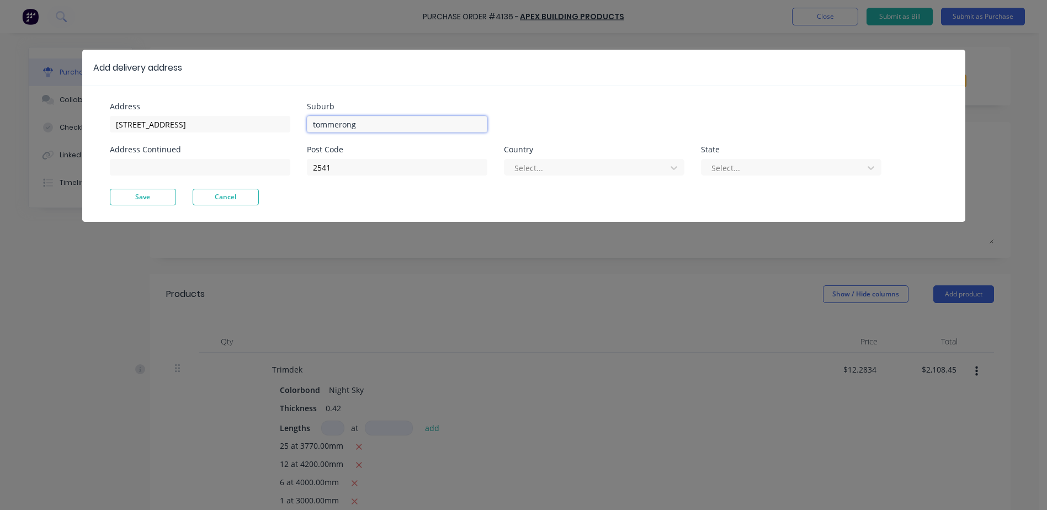
click at [334, 125] on input "tommerong" at bounding box center [397, 124] width 181 height 17
type input "tomerong"
click at [427, 165] on input "2541" at bounding box center [397, 167] width 181 height 17
type input "2540"
click at [651, 169] on div at bounding box center [587, 168] width 147 height 14
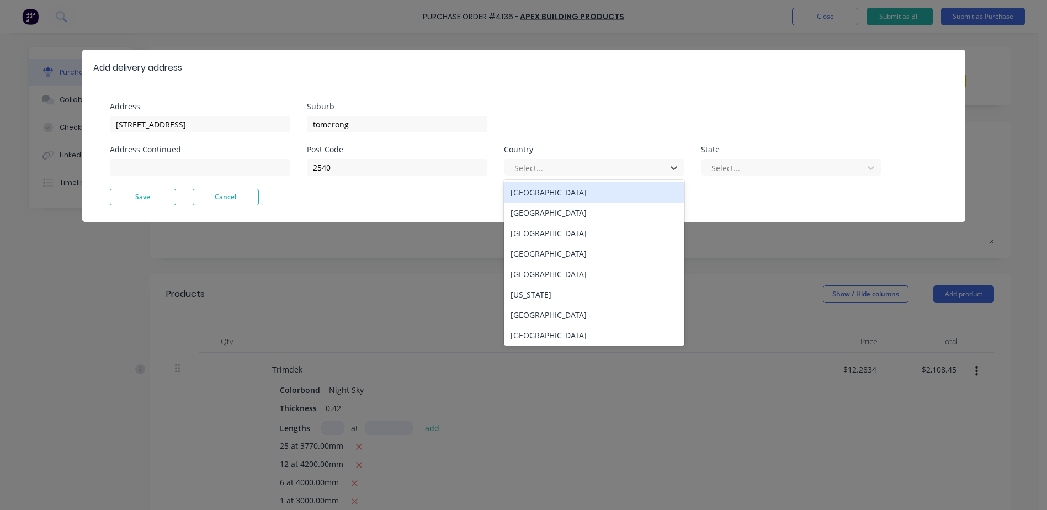
click at [584, 191] on div "[GEOGRAPHIC_DATA]" at bounding box center [594, 192] width 181 height 20
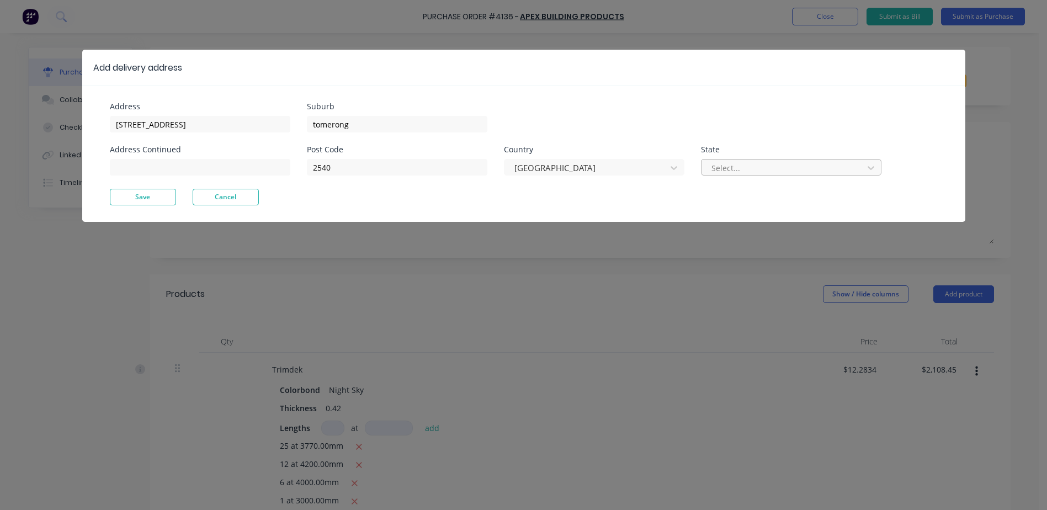
click at [734, 167] on div at bounding box center [784, 168] width 147 height 14
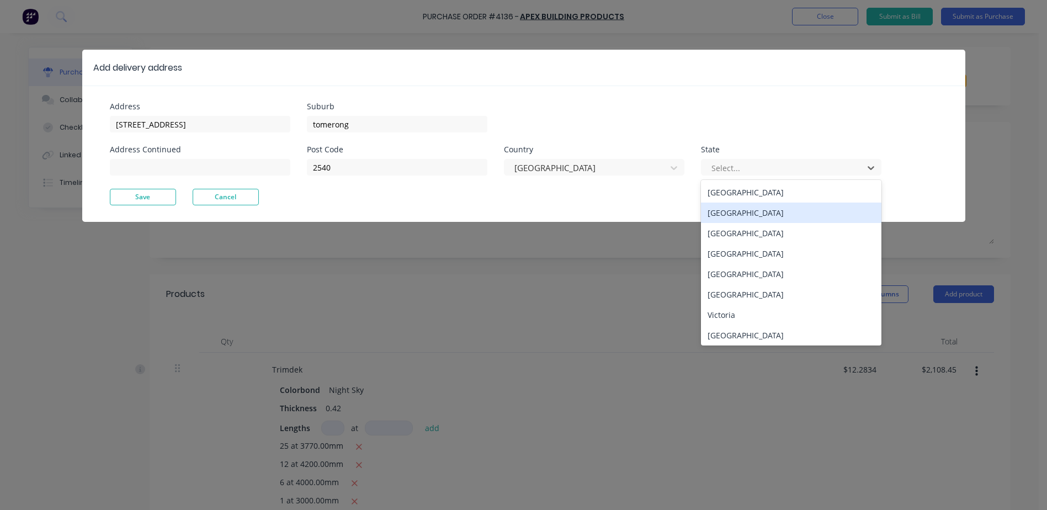
click at [734, 209] on div "[GEOGRAPHIC_DATA]" at bounding box center [791, 213] width 181 height 20
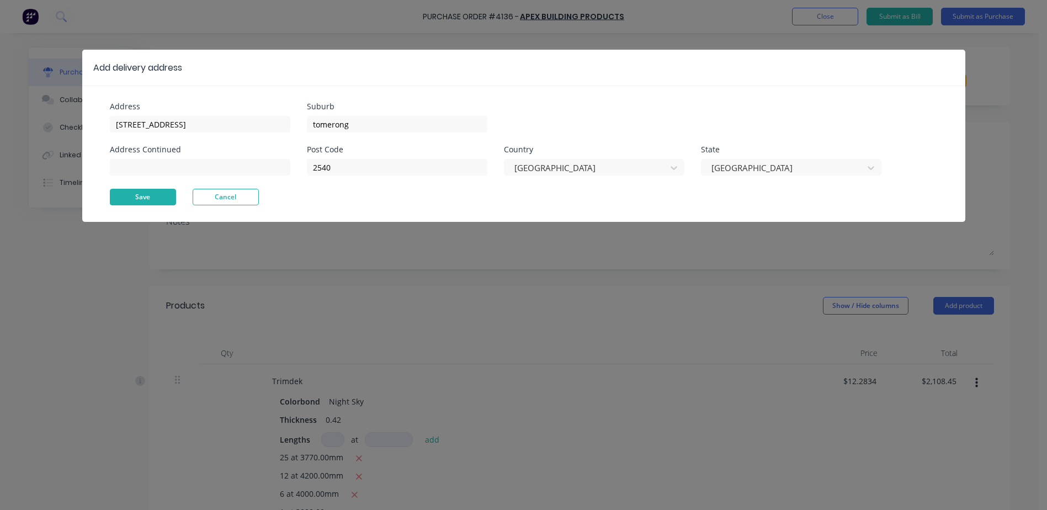
click at [151, 197] on button "Save" at bounding box center [143, 197] width 66 height 17
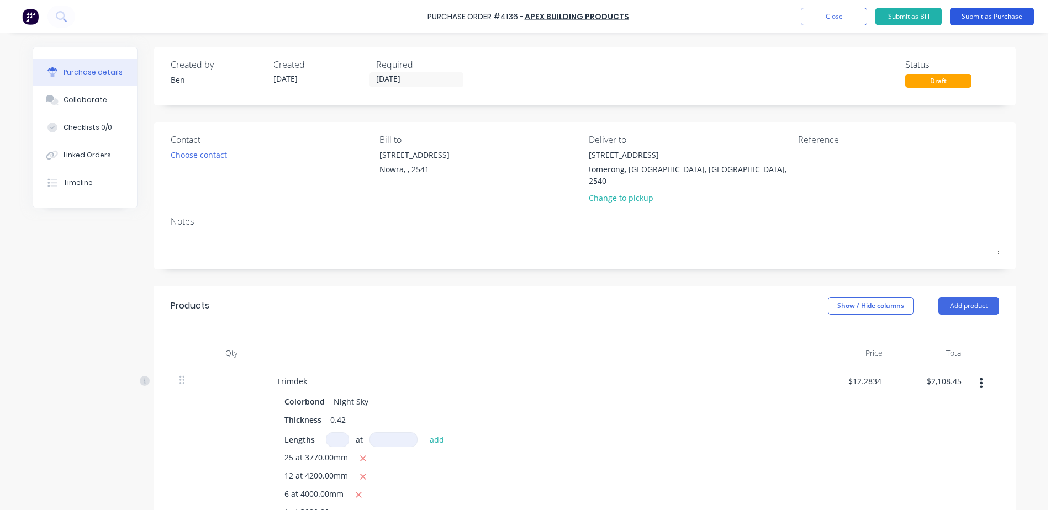
click at [992, 13] on button "Submit as Purchase" at bounding box center [992, 17] width 84 height 18
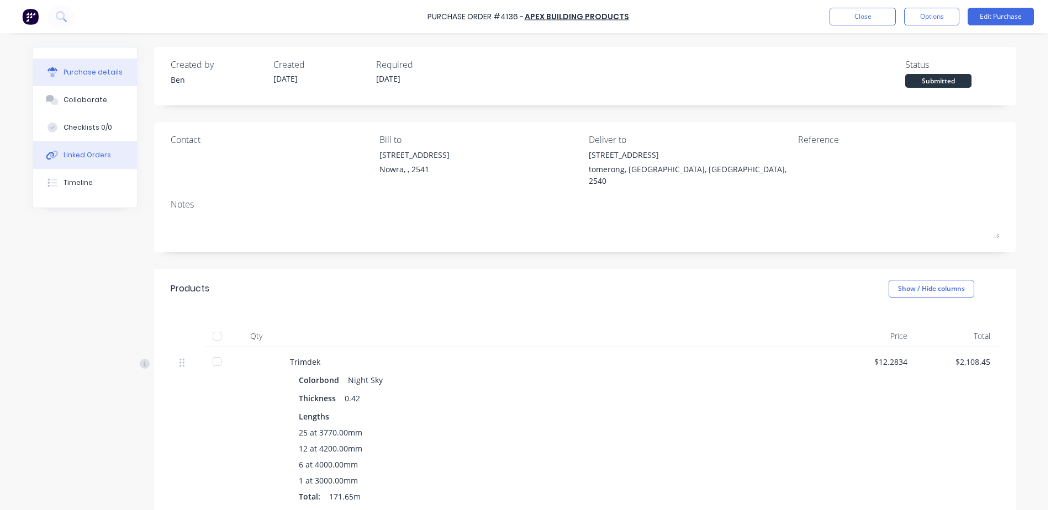
click at [96, 155] on div "Linked Orders" at bounding box center [86, 155] width 47 height 10
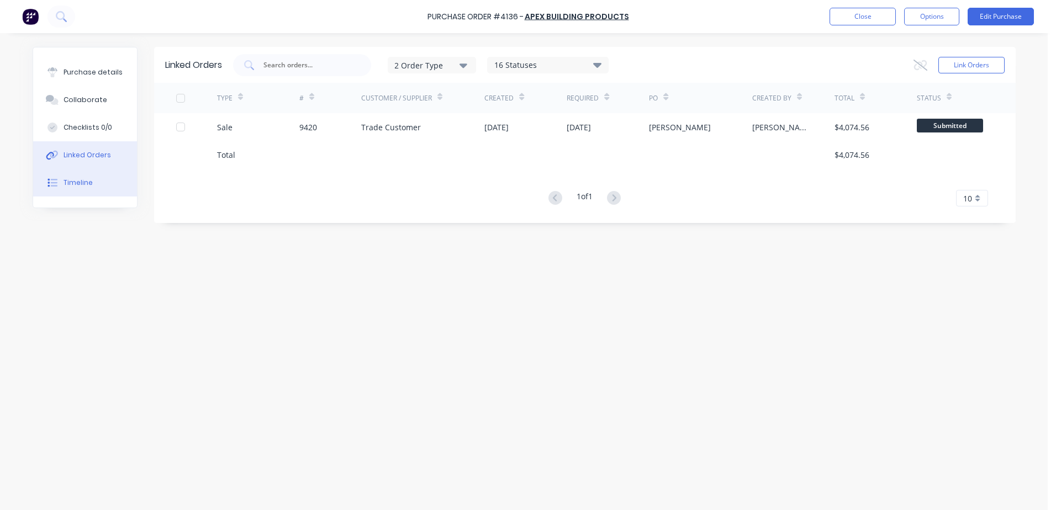
click at [76, 178] on div "Timeline" at bounding box center [77, 183] width 29 height 10
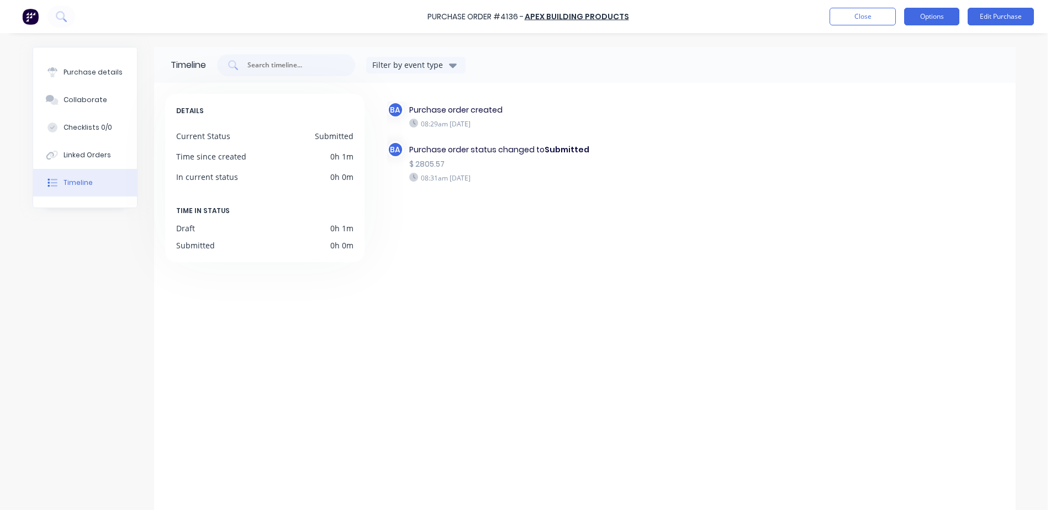
click at [935, 11] on button "Options" at bounding box center [931, 17] width 55 height 18
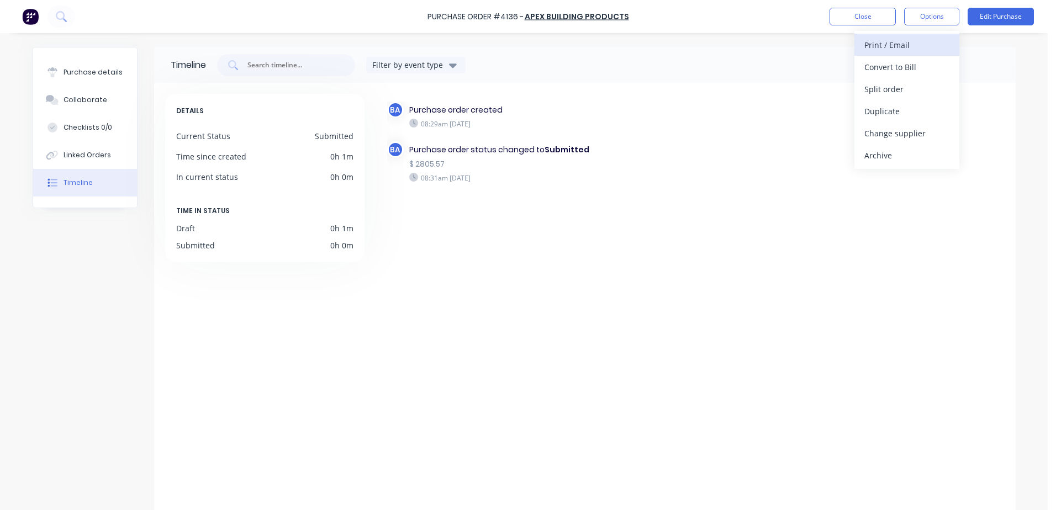
click at [918, 40] on div "Print / Email" at bounding box center [906, 45] width 85 height 16
click at [914, 61] on div "With pricing" at bounding box center [906, 67] width 85 height 16
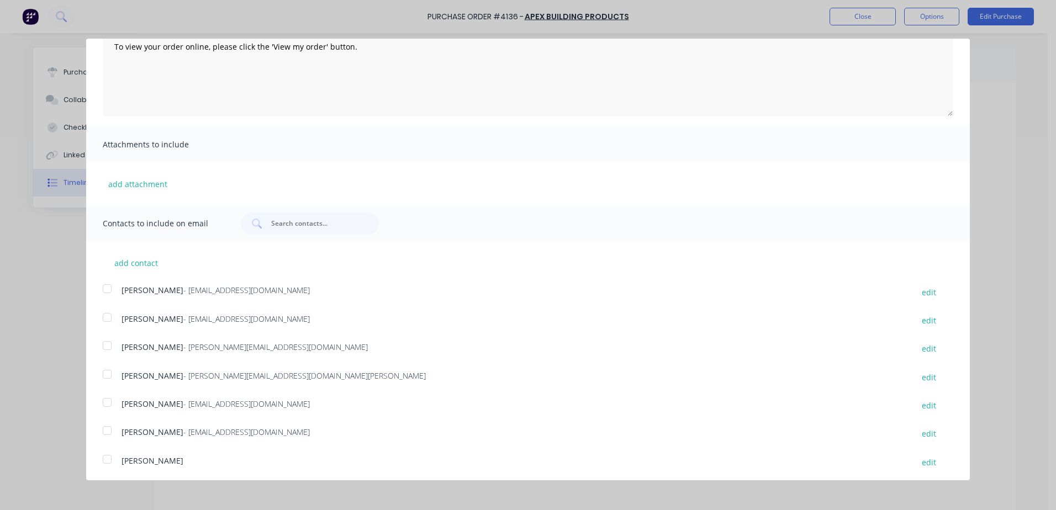
scroll to position [202, 0]
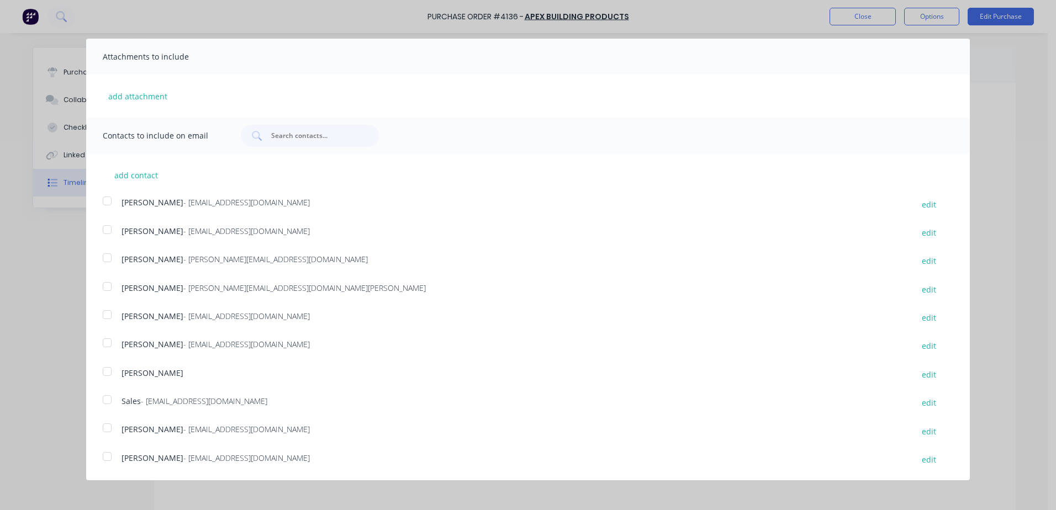
click at [105, 398] on div at bounding box center [107, 400] width 22 height 22
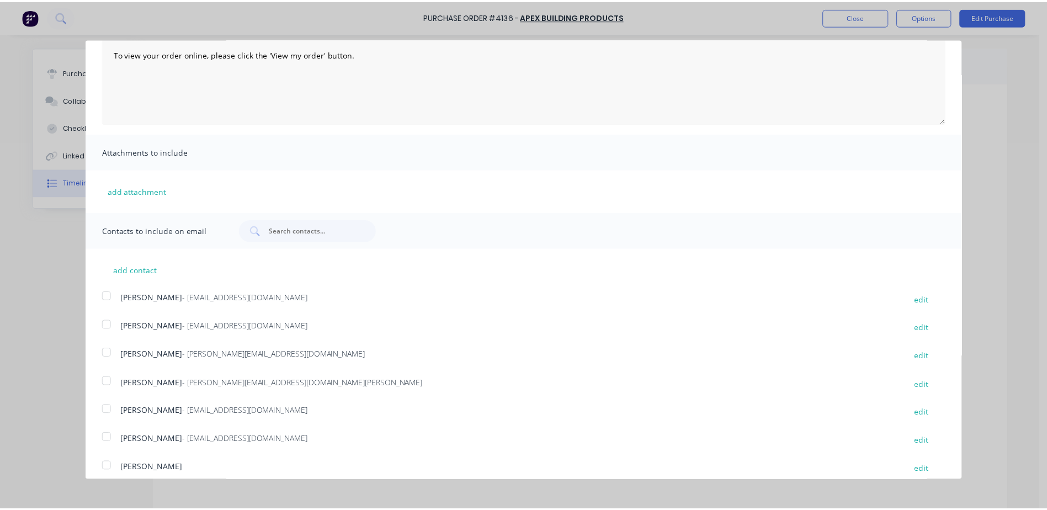
scroll to position [0, 0]
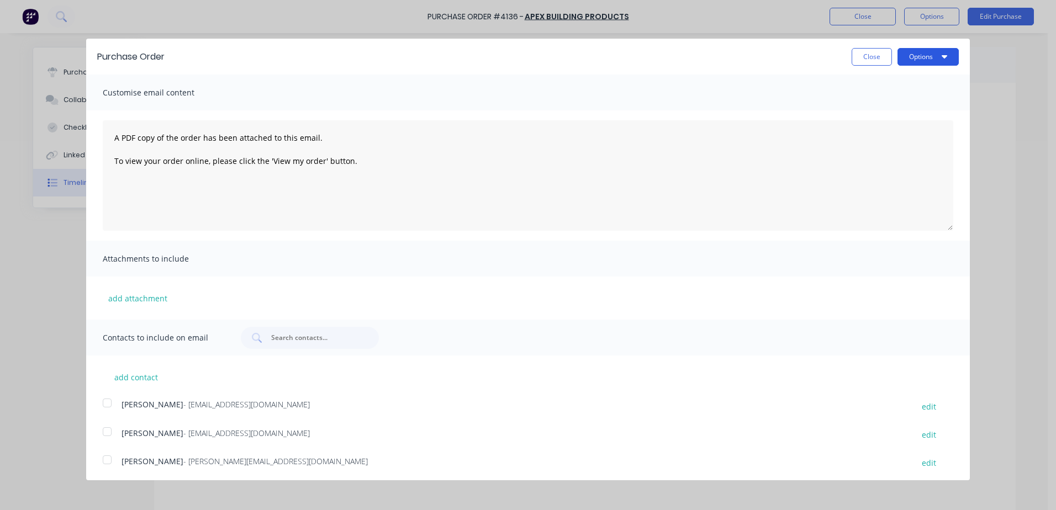
click at [912, 50] on button "Options" at bounding box center [927, 57] width 61 height 18
click at [888, 100] on div "Email" at bounding box center [906, 107] width 85 height 16
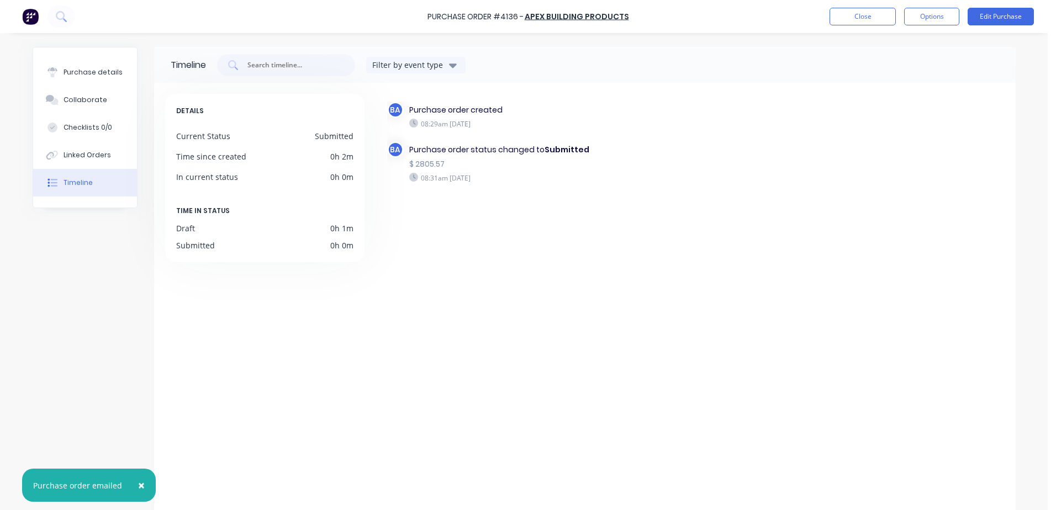
click at [93, 179] on button "Timeline" at bounding box center [85, 183] width 104 height 28
click at [91, 150] on div "Linked Orders" at bounding box center [86, 155] width 47 height 10
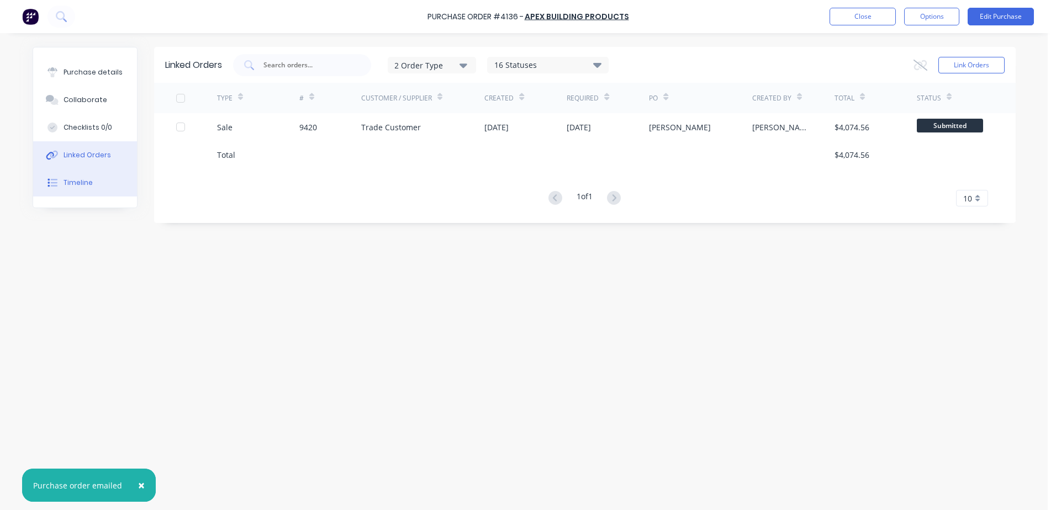
click at [75, 185] on div "Timeline" at bounding box center [77, 183] width 29 height 10
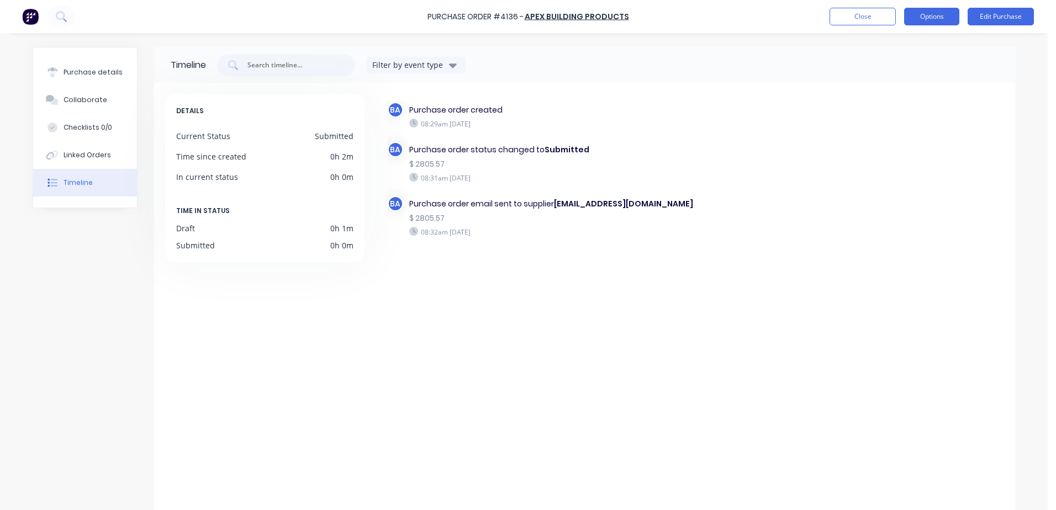
click at [934, 15] on button "Options" at bounding box center [931, 17] width 55 height 18
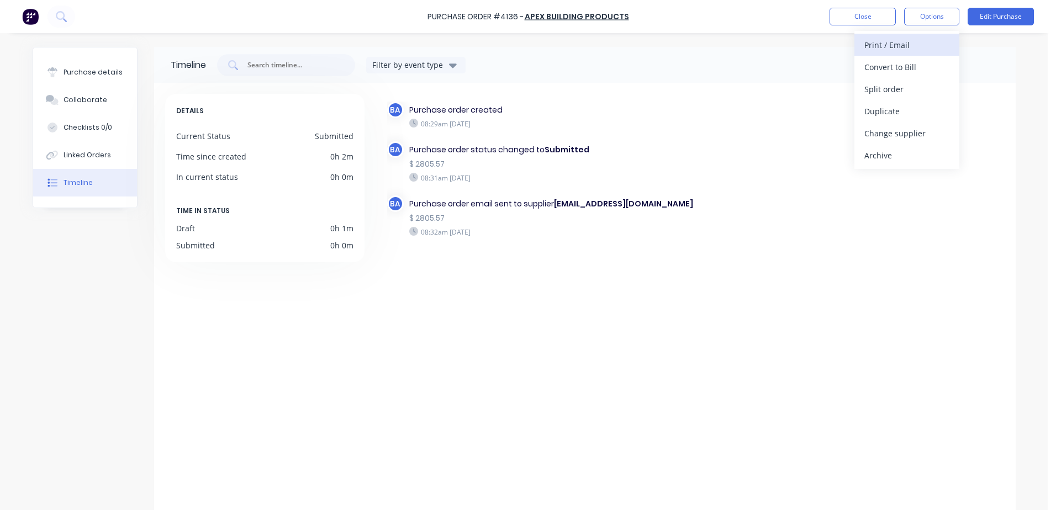
click at [908, 47] on div "Print / Email" at bounding box center [906, 45] width 85 height 16
click at [898, 91] on div "Without pricing" at bounding box center [906, 89] width 85 height 16
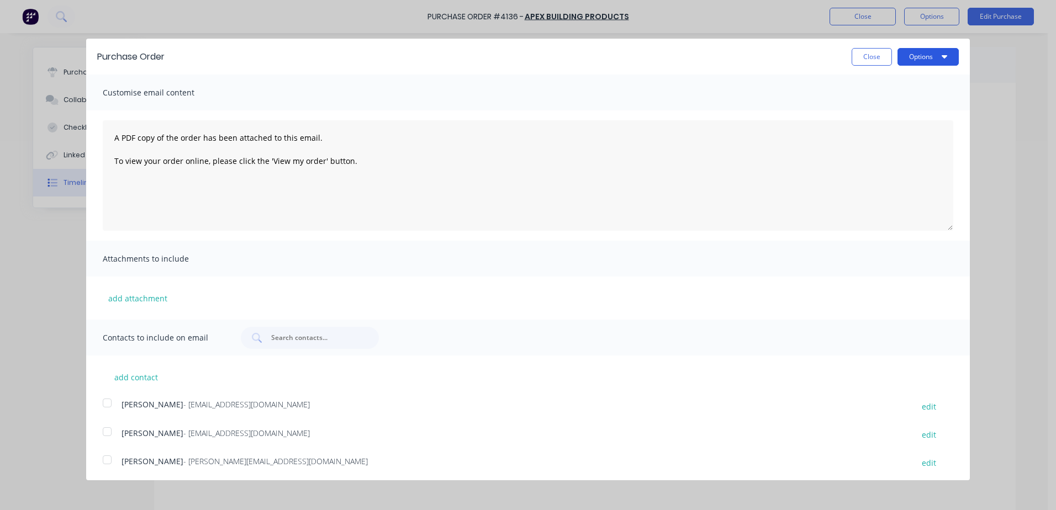
click at [933, 51] on button "Options" at bounding box center [927, 57] width 61 height 18
click at [904, 87] on div "Print" at bounding box center [906, 85] width 85 height 16
click at [872, 56] on button "Close" at bounding box center [871, 57] width 40 height 18
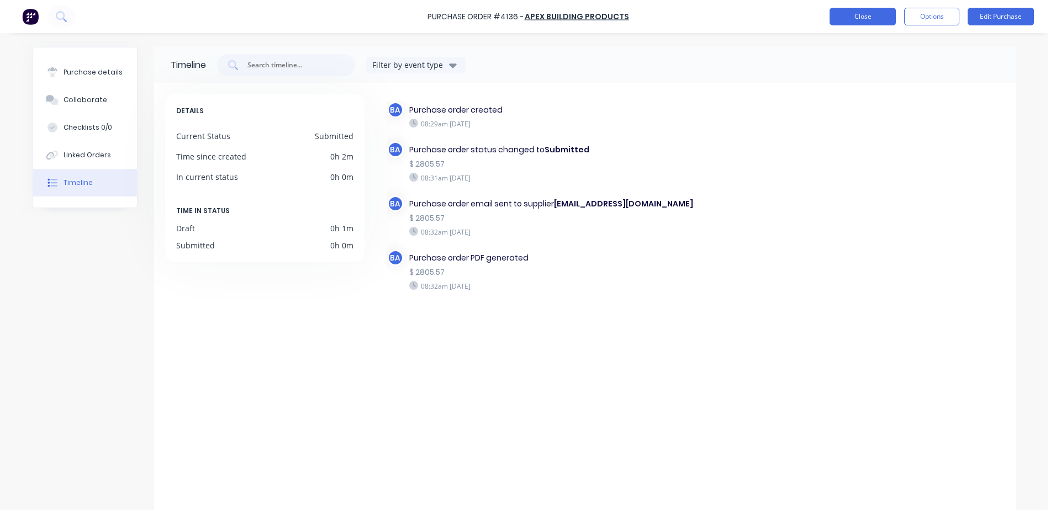
click at [885, 17] on button "Close" at bounding box center [862, 17] width 66 height 18
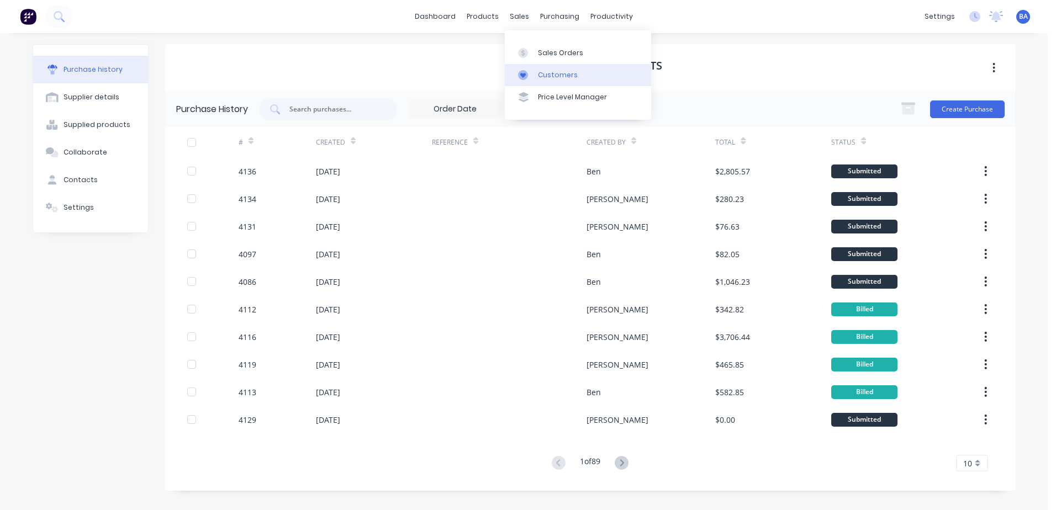
click at [522, 75] on icon at bounding box center [523, 75] width 6 height 5
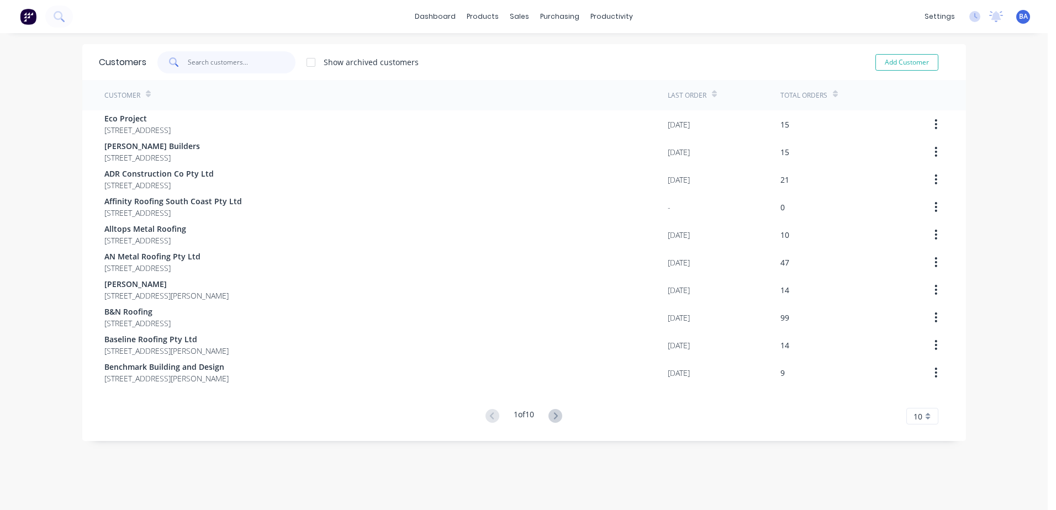
click at [286, 62] on input "text" at bounding box center [242, 62] width 108 height 22
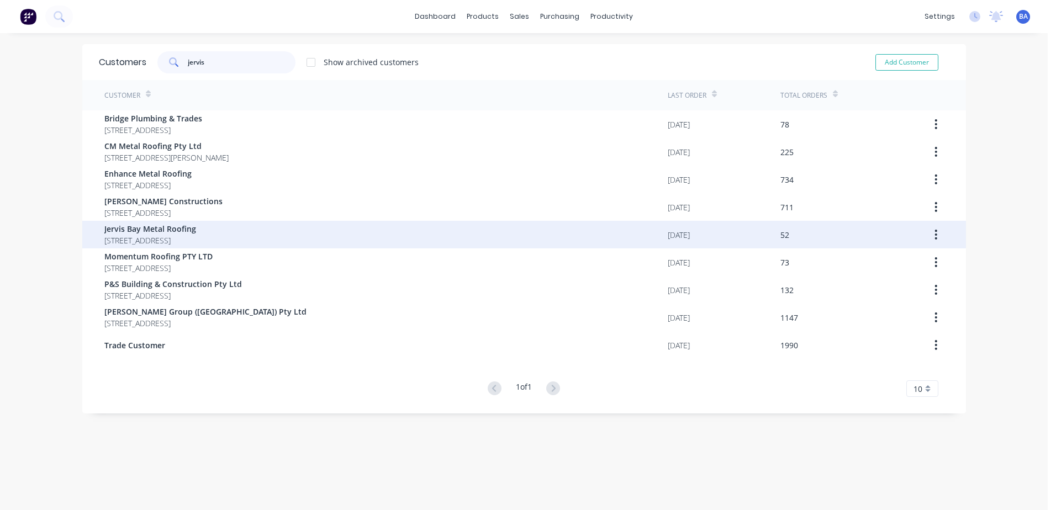
type input "jervis"
click at [196, 230] on span "Jervis Bay Metal Roofing" at bounding box center [150, 229] width 92 height 12
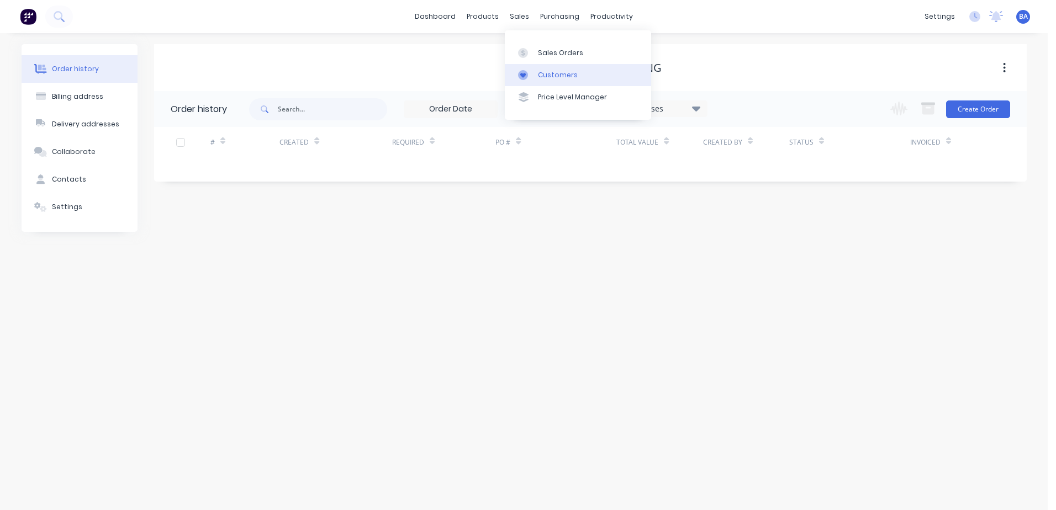
click at [523, 76] on icon at bounding box center [523, 75] width 6 height 5
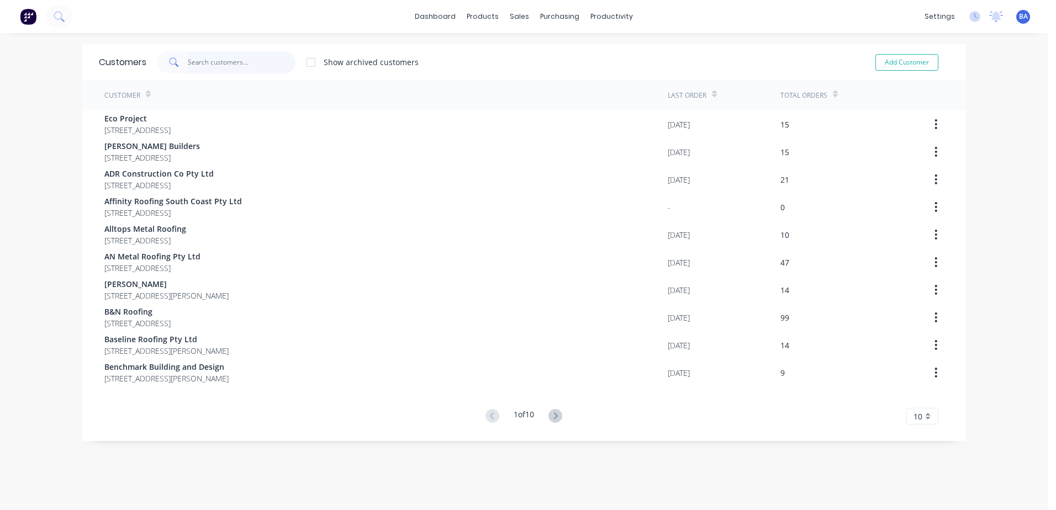
click at [231, 59] on input "text" at bounding box center [242, 62] width 108 height 22
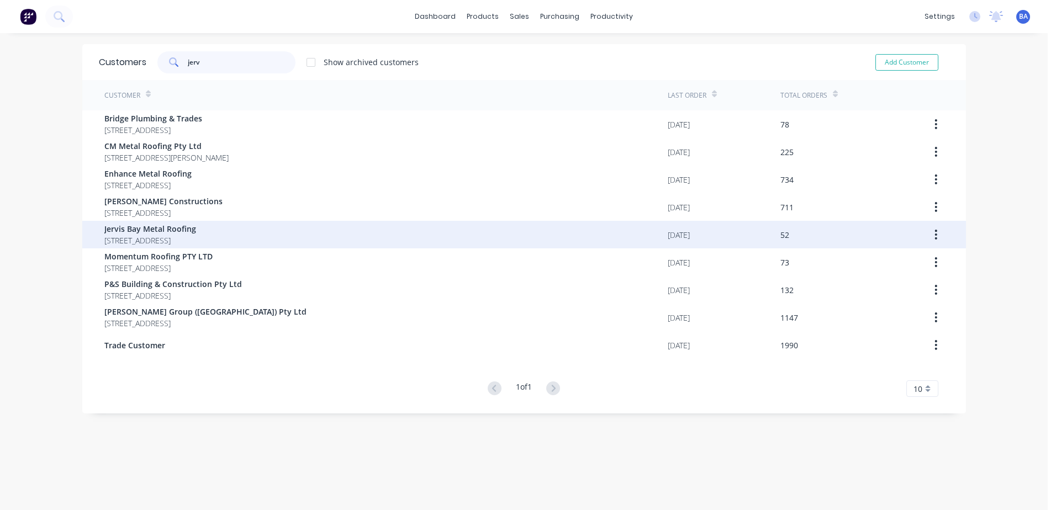
type input "jerv"
click at [170, 236] on span "[STREET_ADDRESS]" at bounding box center [150, 241] width 92 height 12
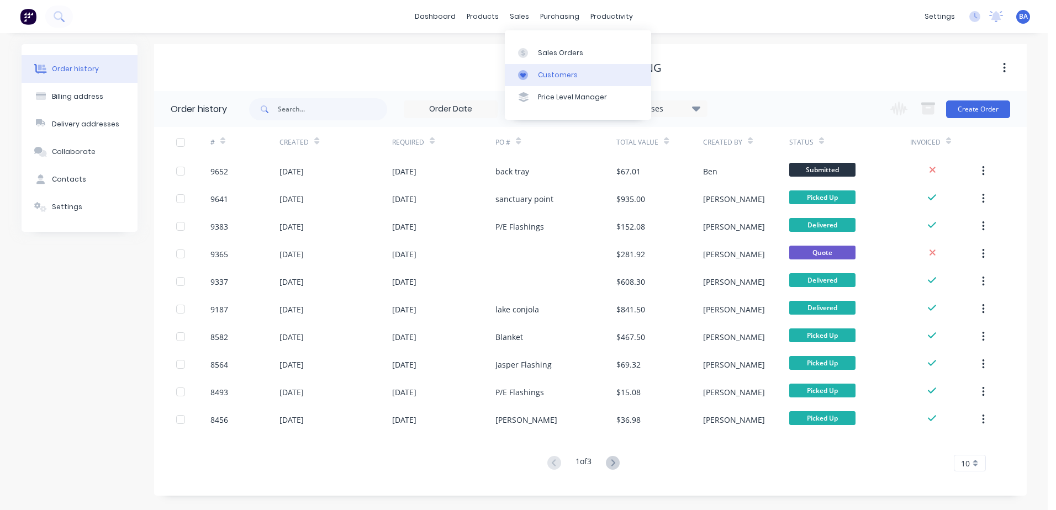
click at [523, 71] on icon at bounding box center [523, 75] width 10 height 10
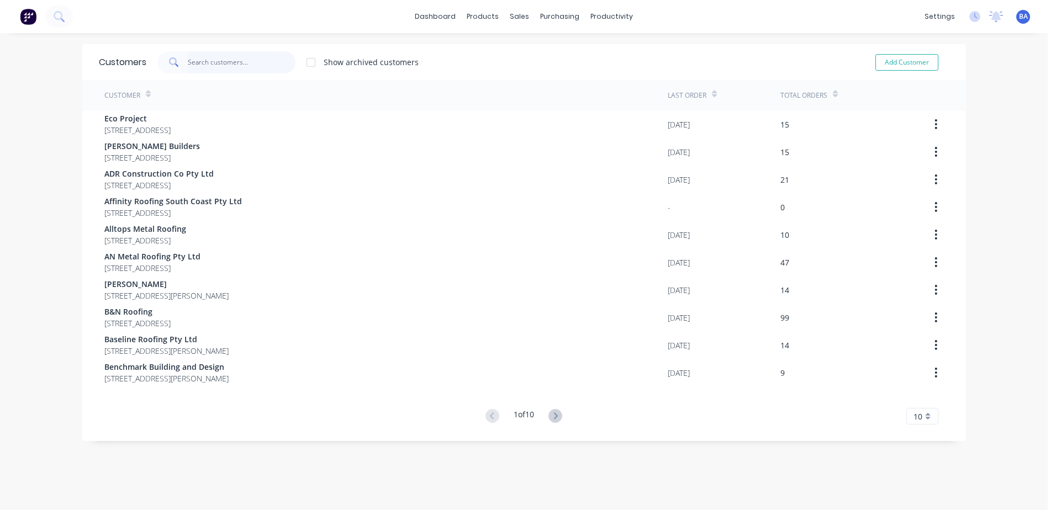
click at [188, 60] on input "text" at bounding box center [242, 62] width 108 height 22
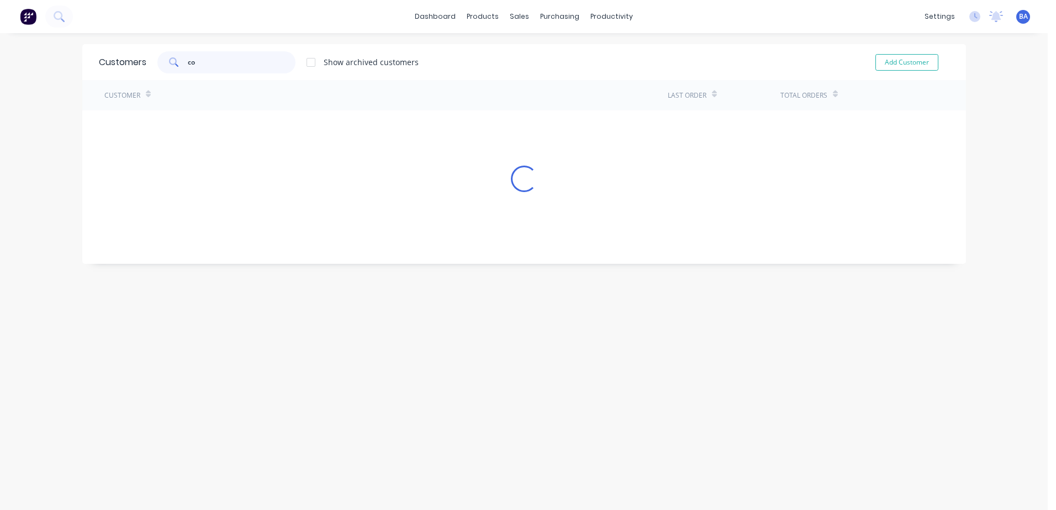
type input "c"
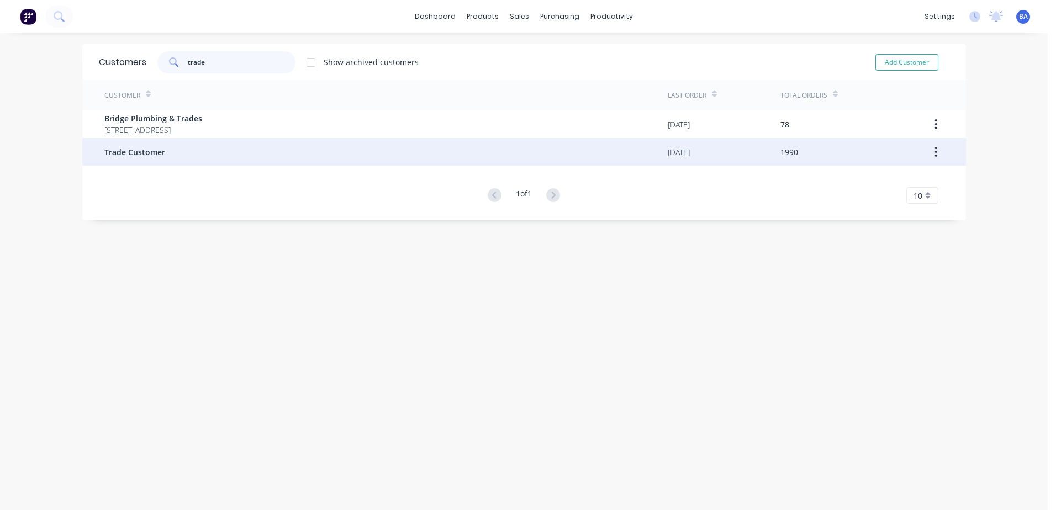
type input "trade"
click at [146, 154] on span "Trade Customer" at bounding box center [134, 152] width 61 height 12
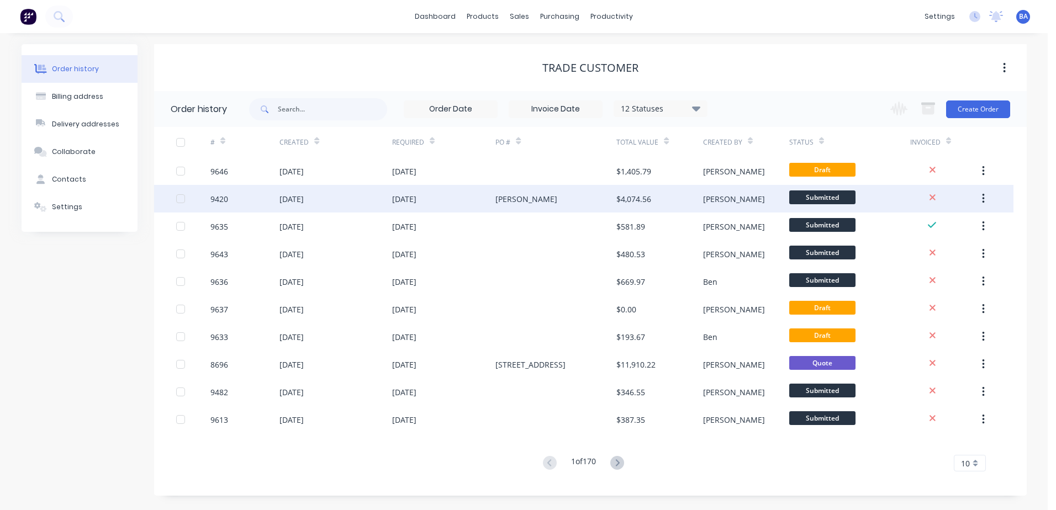
click at [544, 191] on div "[PERSON_NAME]" at bounding box center [555, 199] width 121 height 28
